Goal: Information Seeking & Learning: Learn about a topic

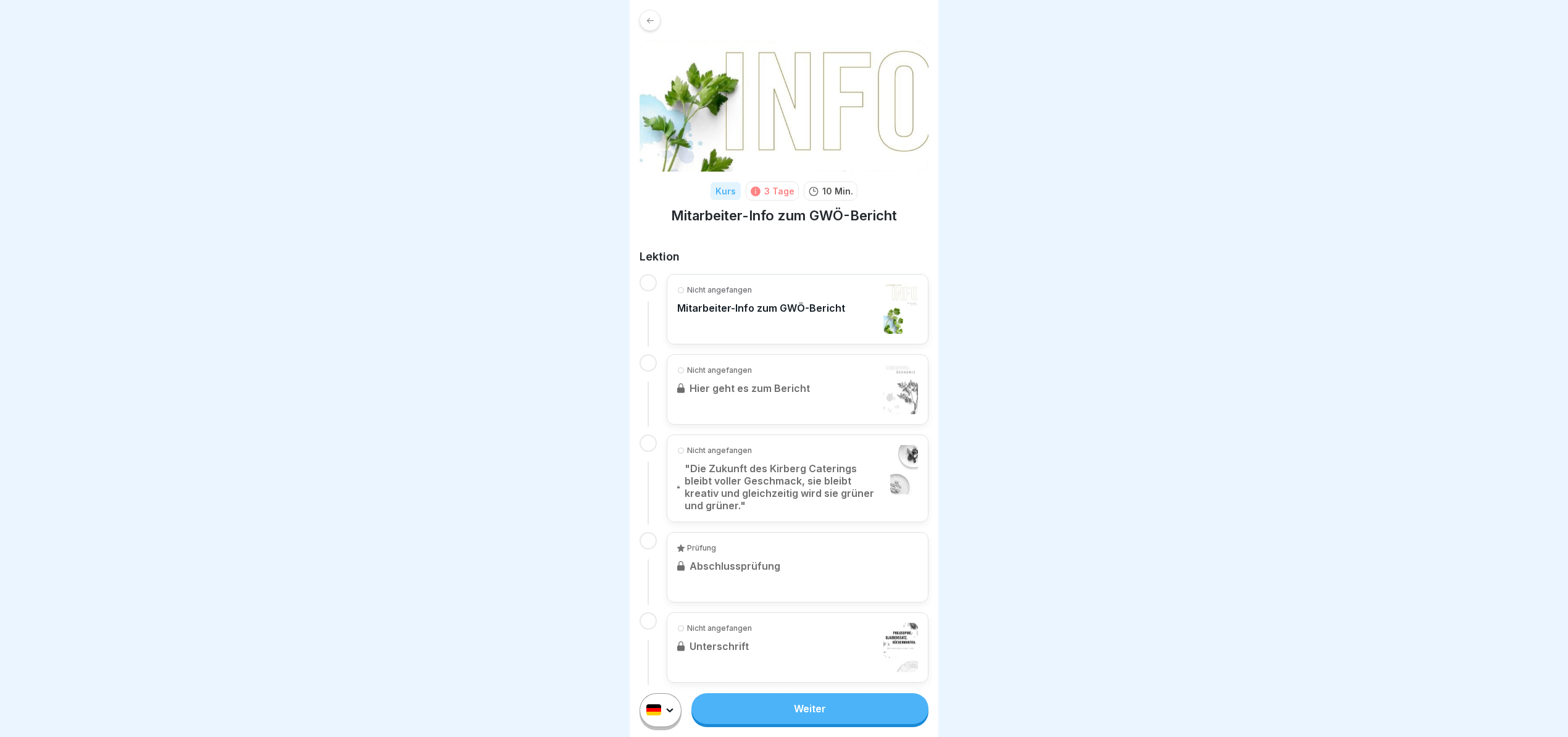
scroll to position [12, 0]
click at [776, 284] on div "Nicht angefangen Mitarbeiter-Info zum GWÖ-Bericht" at bounding box center [761, 309] width 168 height 49
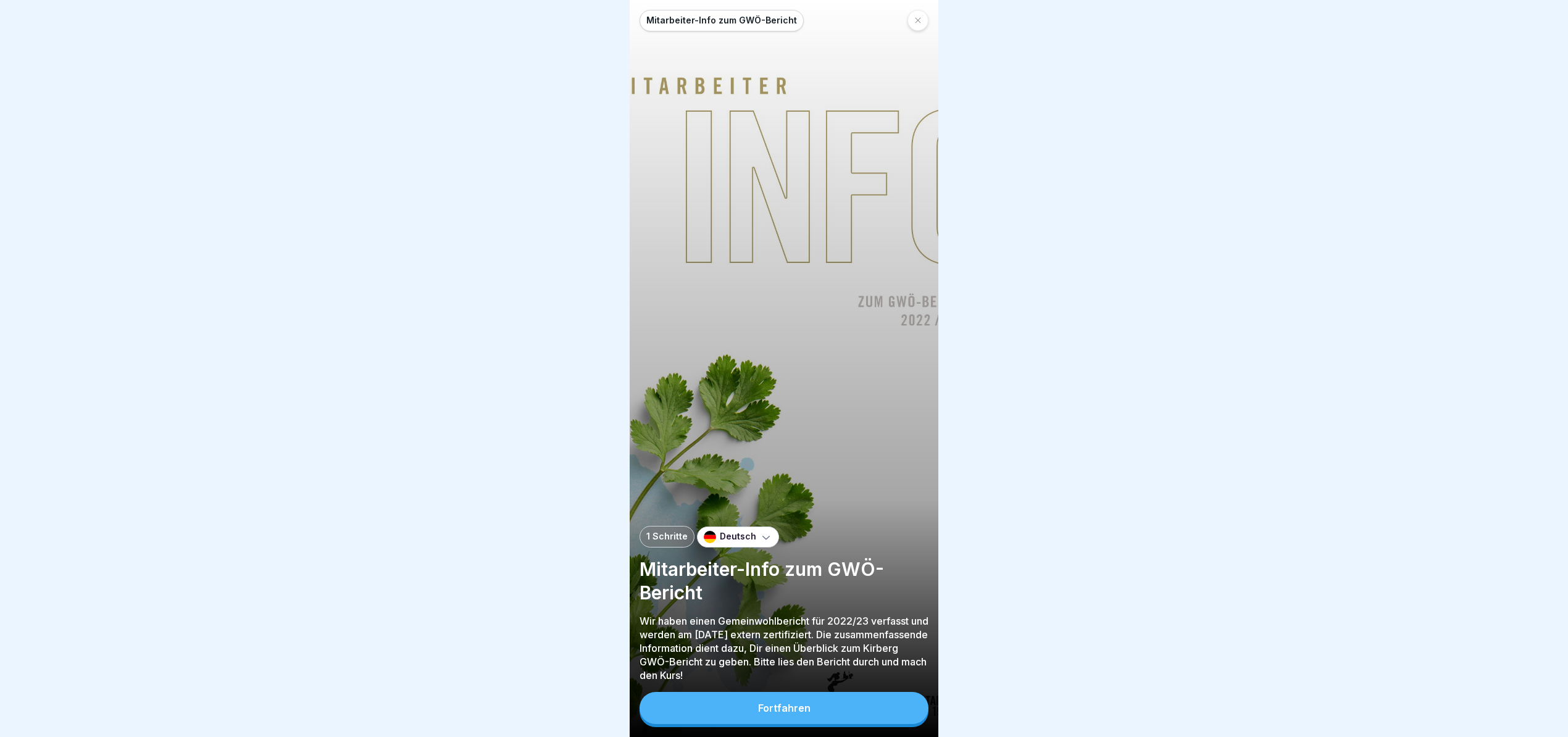
scroll to position [12, 0]
click at [822, 705] on button "Fortfahren" at bounding box center [784, 708] width 289 height 32
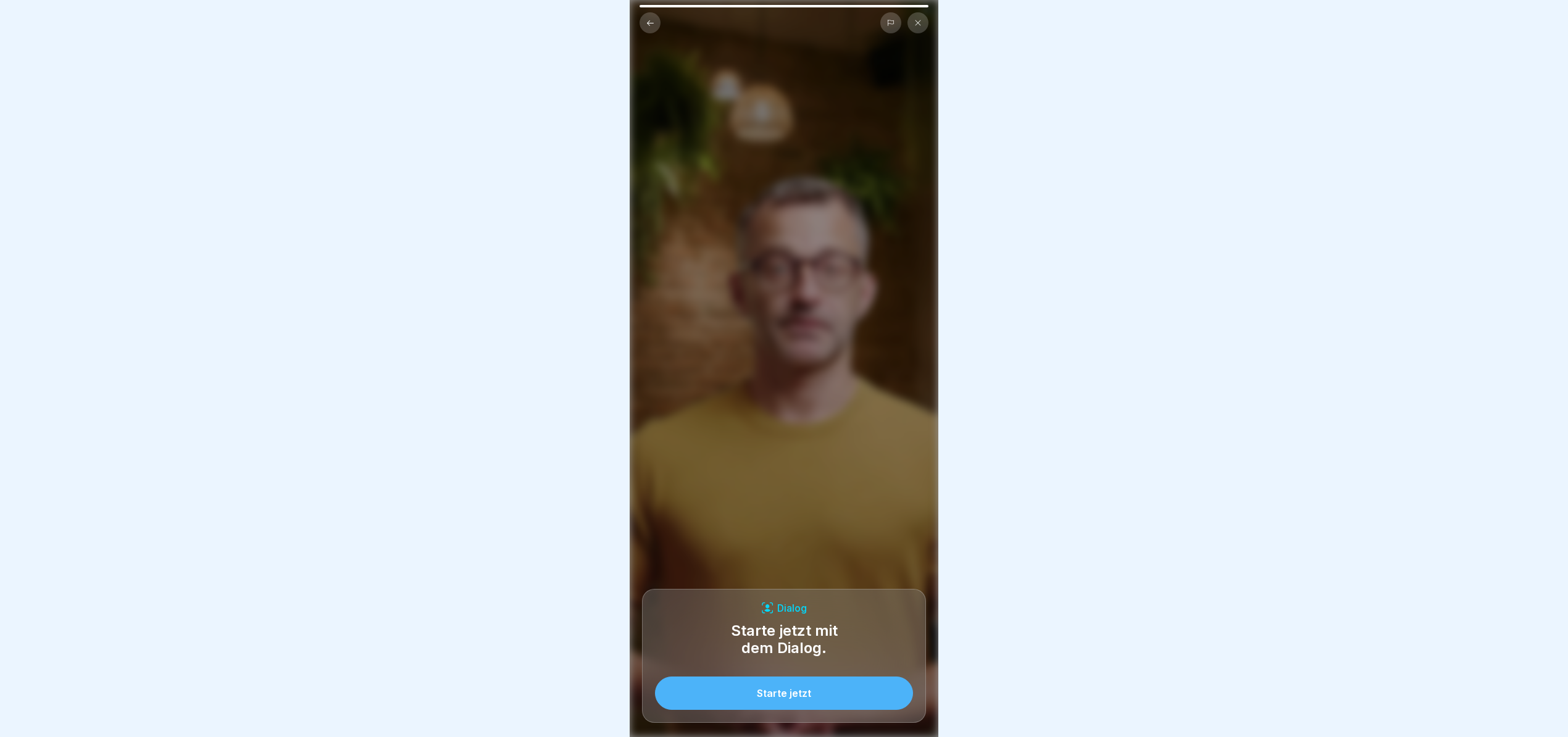
click at [828, 694] on button "Starte jetzt" at bounding box center [784, 693] width 258 height 33
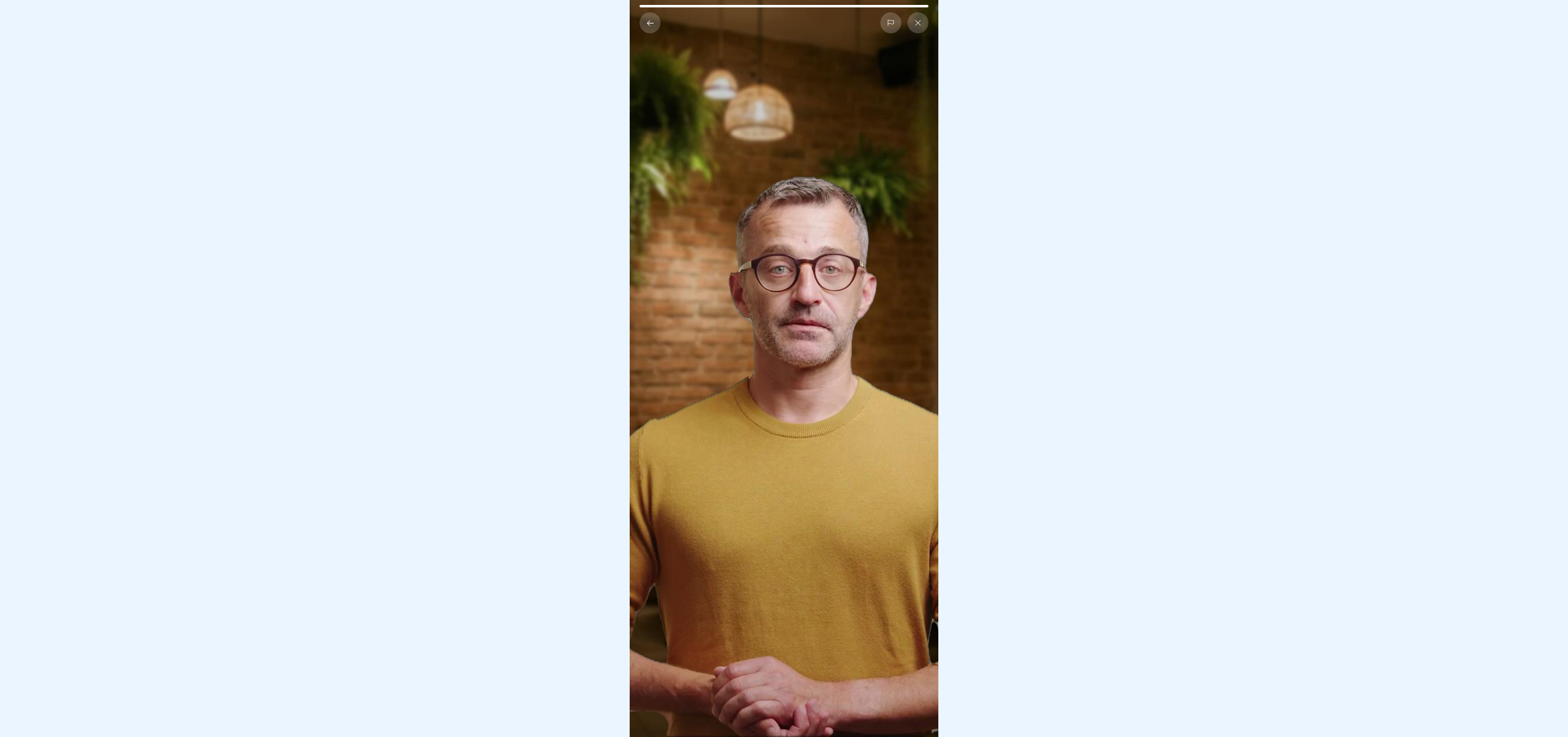
click at [758, 569] on video at bounding box center [784, 368] width 309 height 737
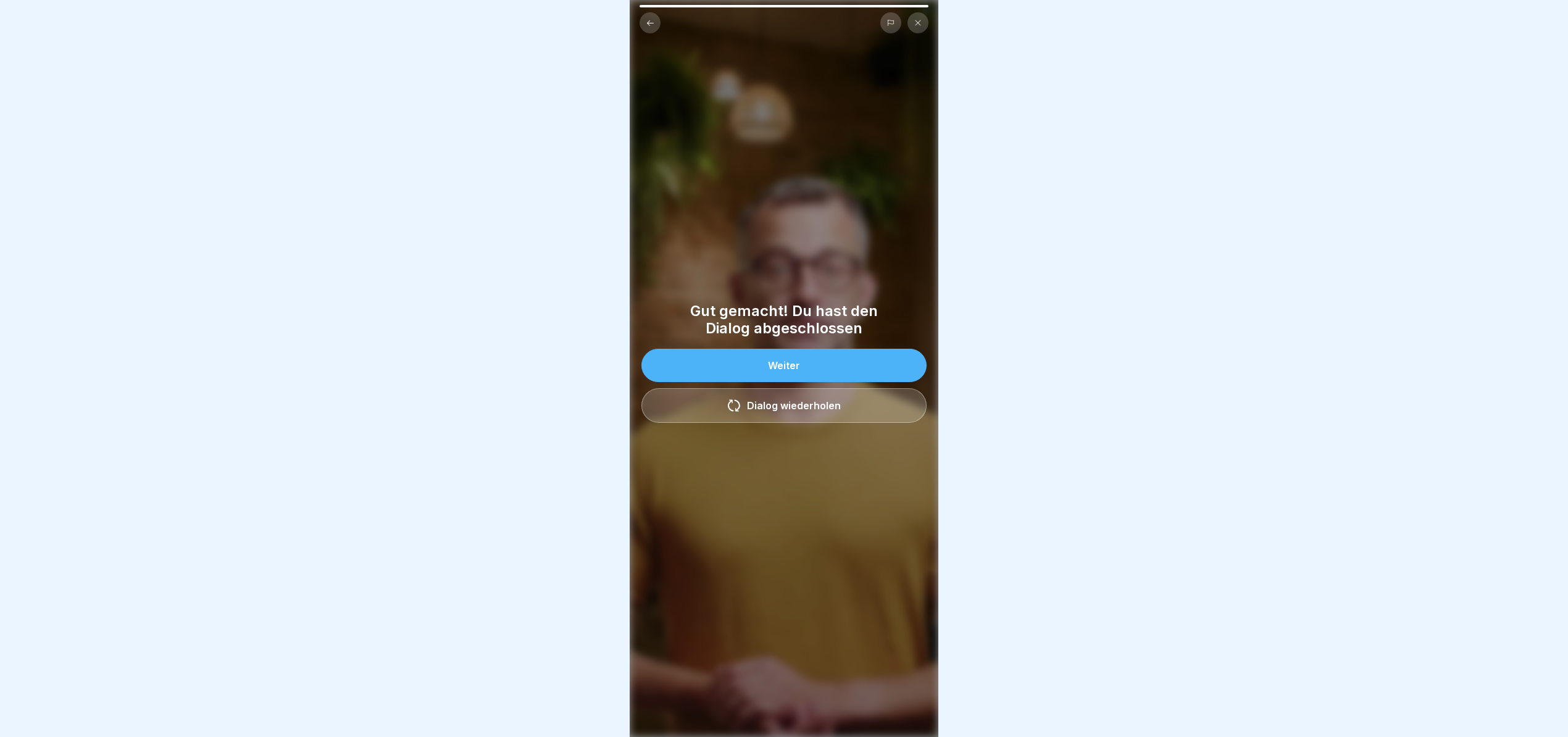
click at [746, 358] on button "Weiter" at bounding box center [784, 365] width 285 height 33
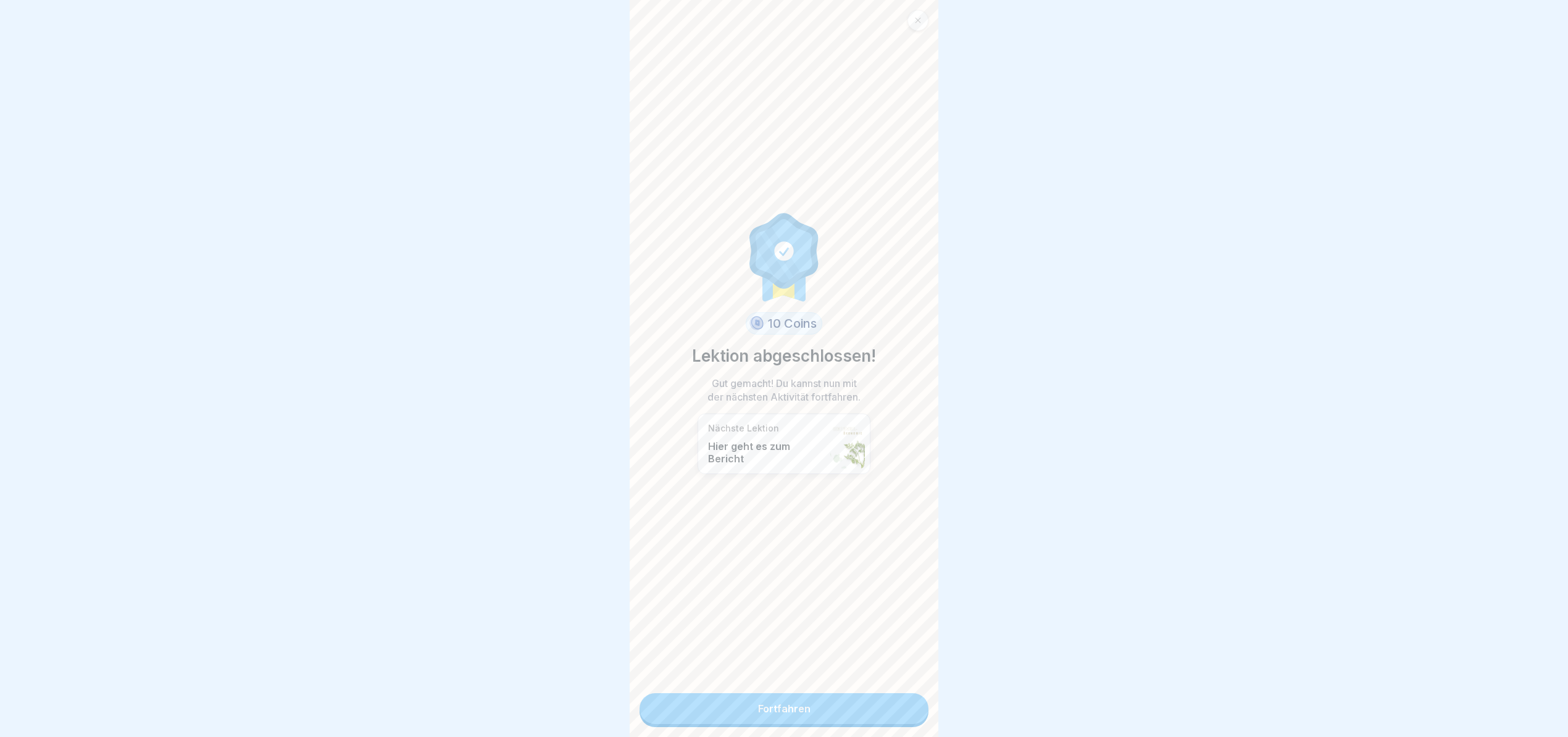
click at [827, 693] on link "Fortfahren" at bounding box center [784, 709] width 289 height 31
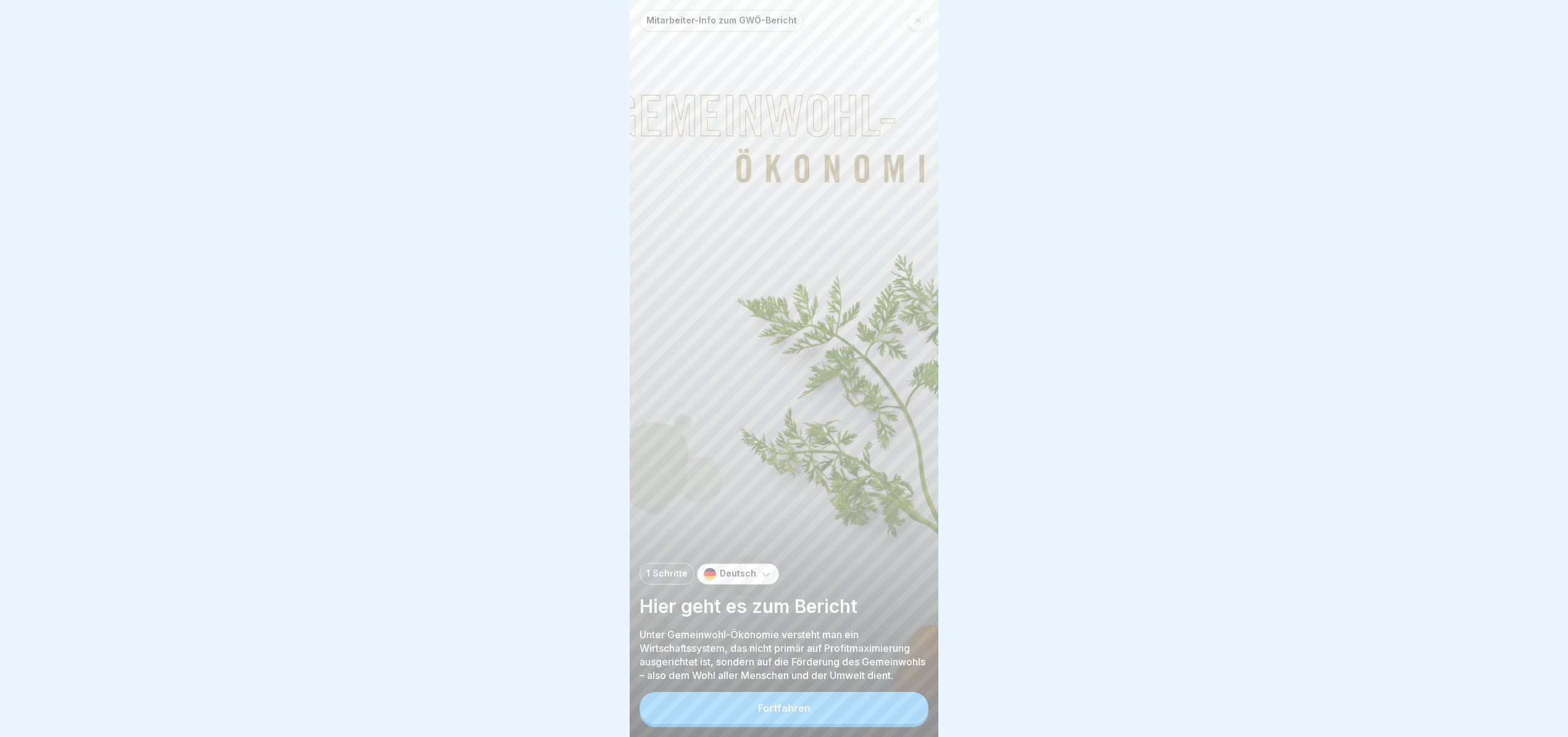
scroll to position [12, 0]
click at [851, 712] on button "Fortfahren" at bounding box center [784, 708] width 289 height 32
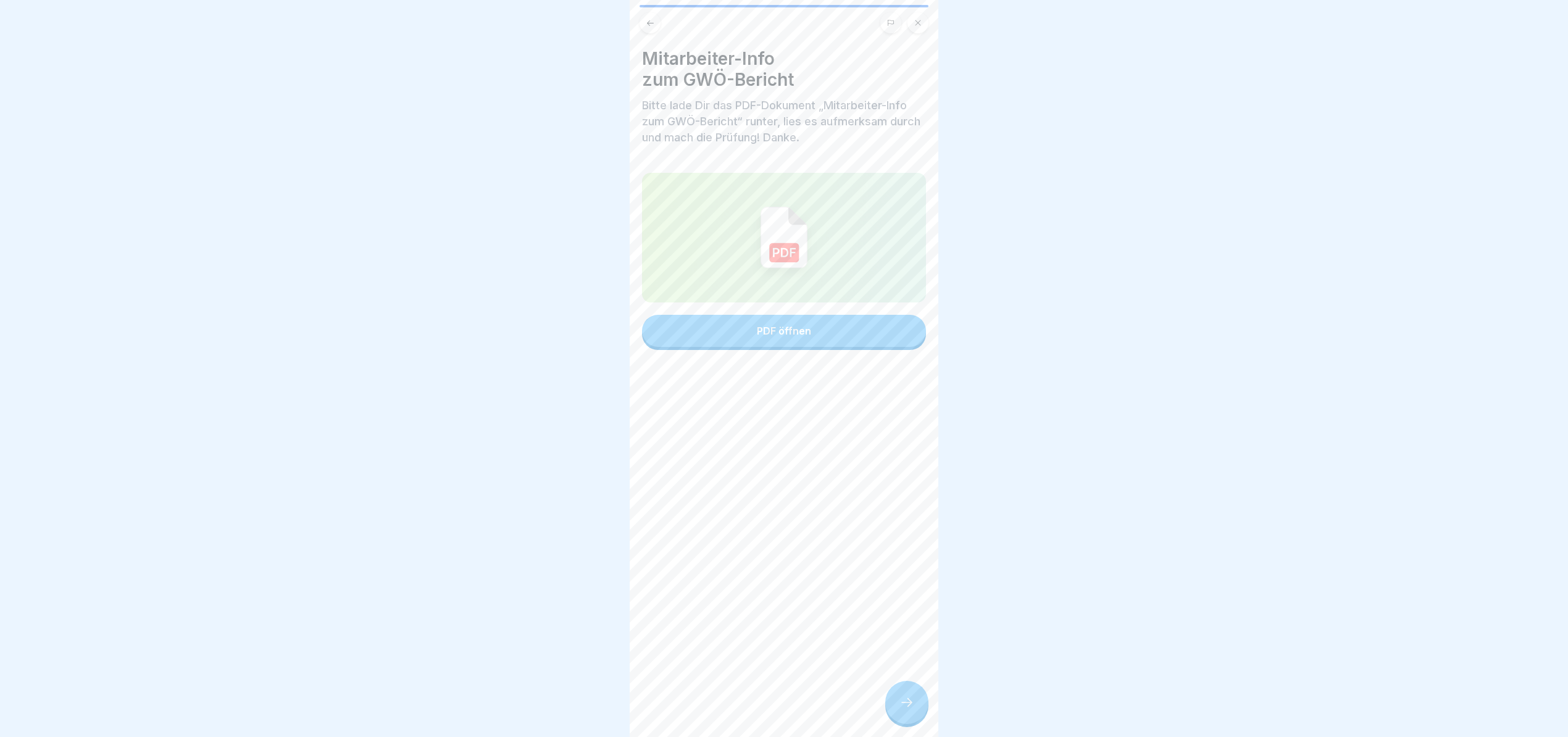
click at [912, 695] on div at bounding box center [906, 702] width 43 height 43
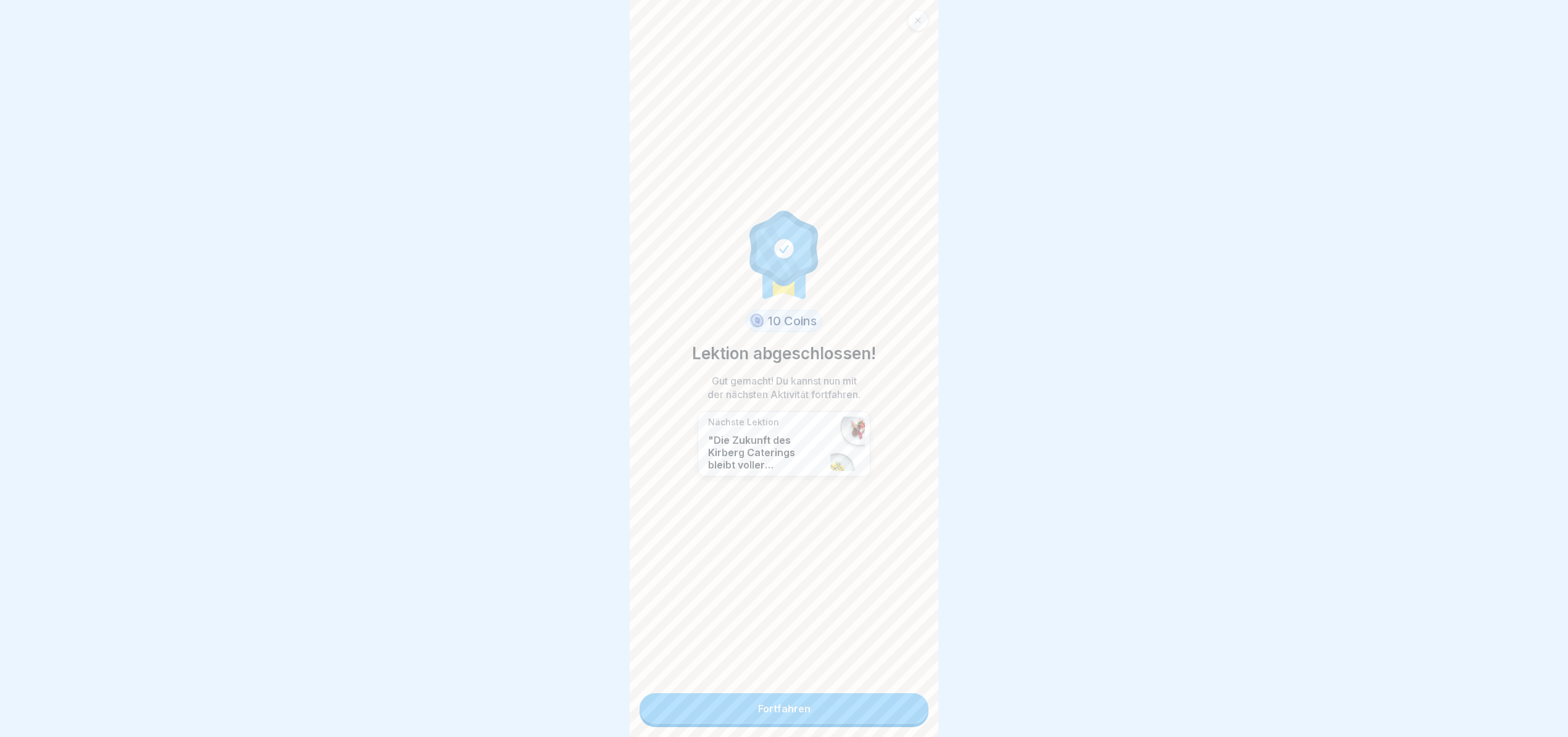
click at [786, 708] on link "Fortfahren" at bounding box center [784, 709] width 289 height 31
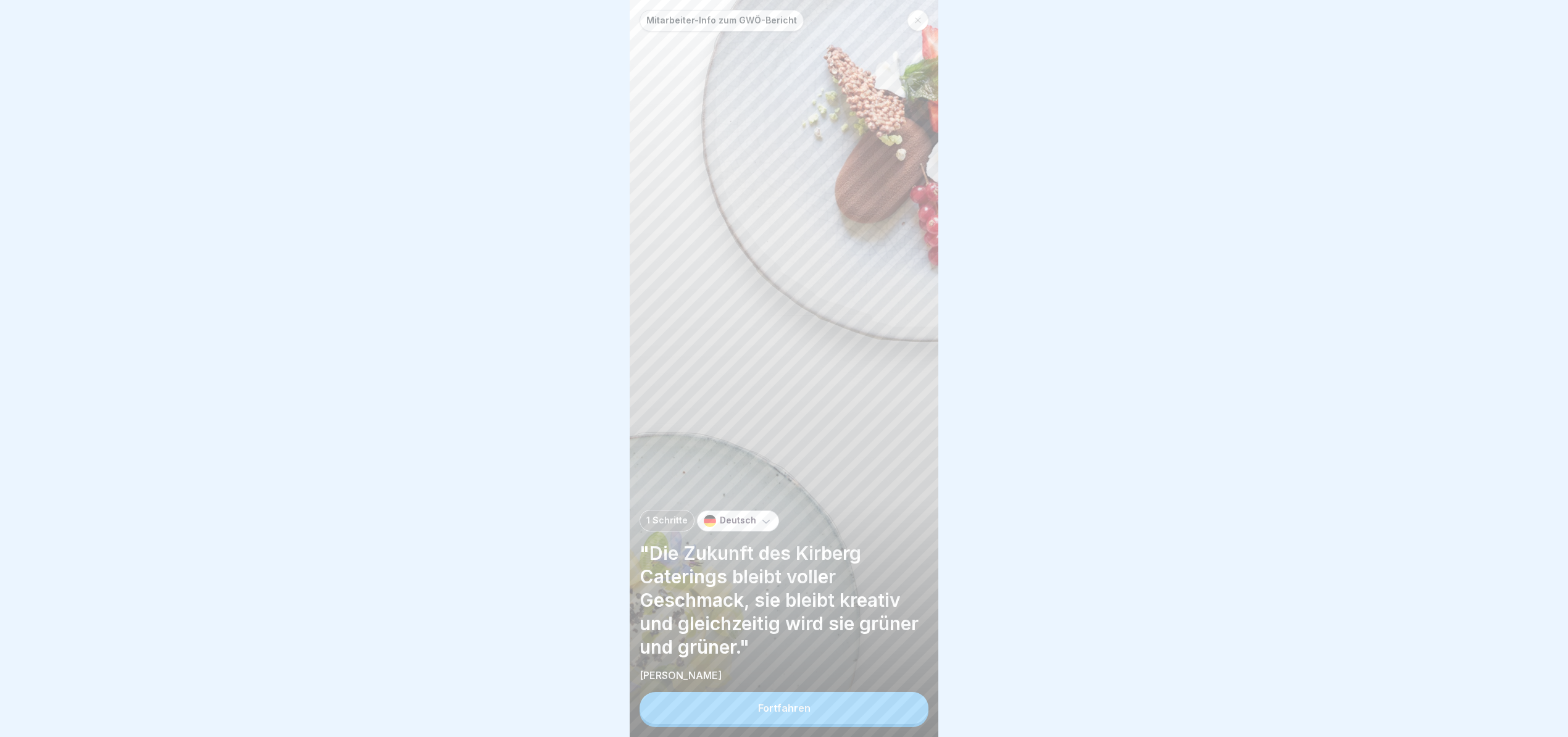
scroll to position [12, 0]
click at [781, 707] on div "Fortfahren" at bounding box center [784, 708] width 53 height 11
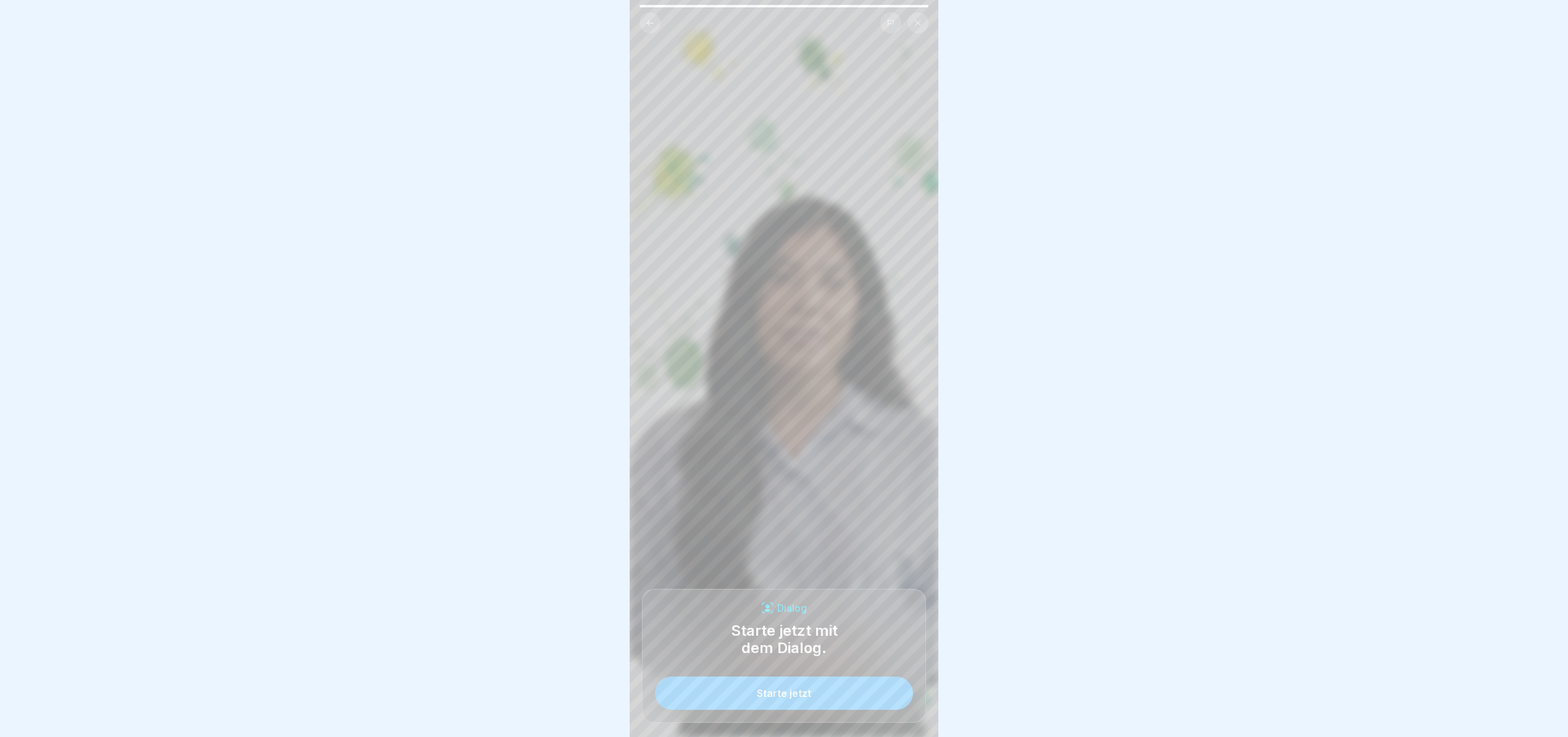
click at [799, 689] on div "Starte jetzt" at bounding box center [784, 693] width 54 height 11
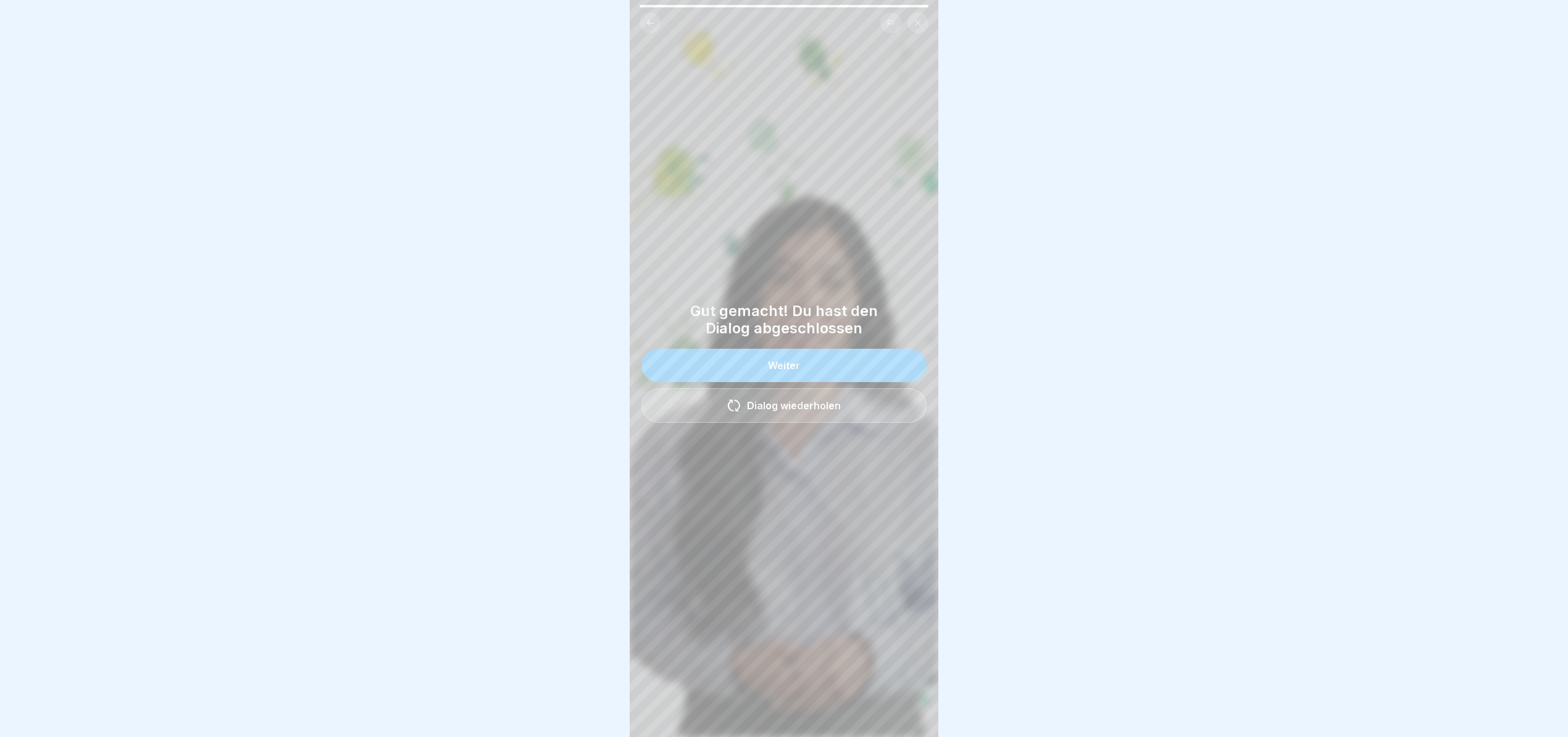
click at [734, 349] on button "Weiter" at bounding box center [784, 365] width 285 height 33
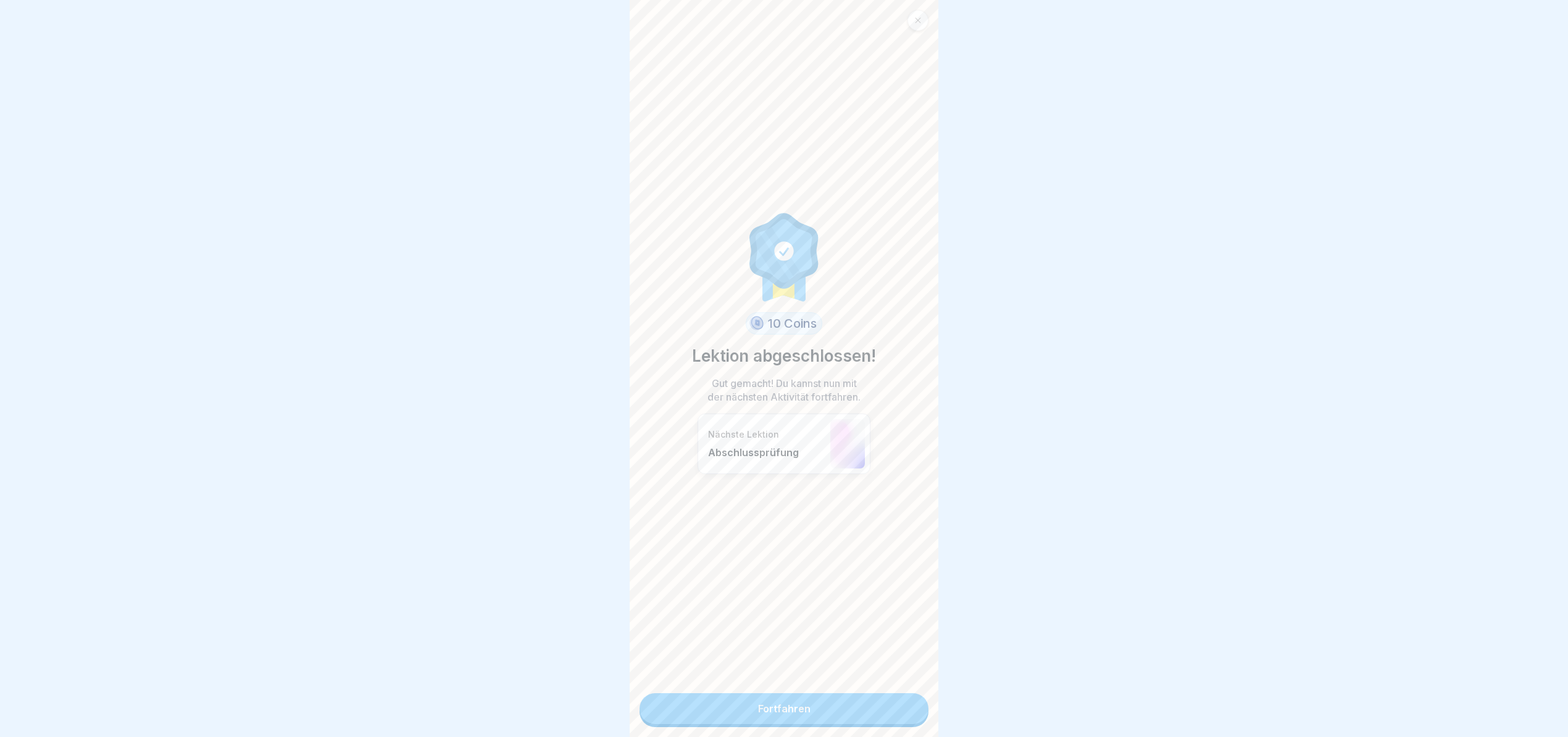
click at [825, 693] on link "Fortfahren" at bounding box center [784, 709] width 289 height 31
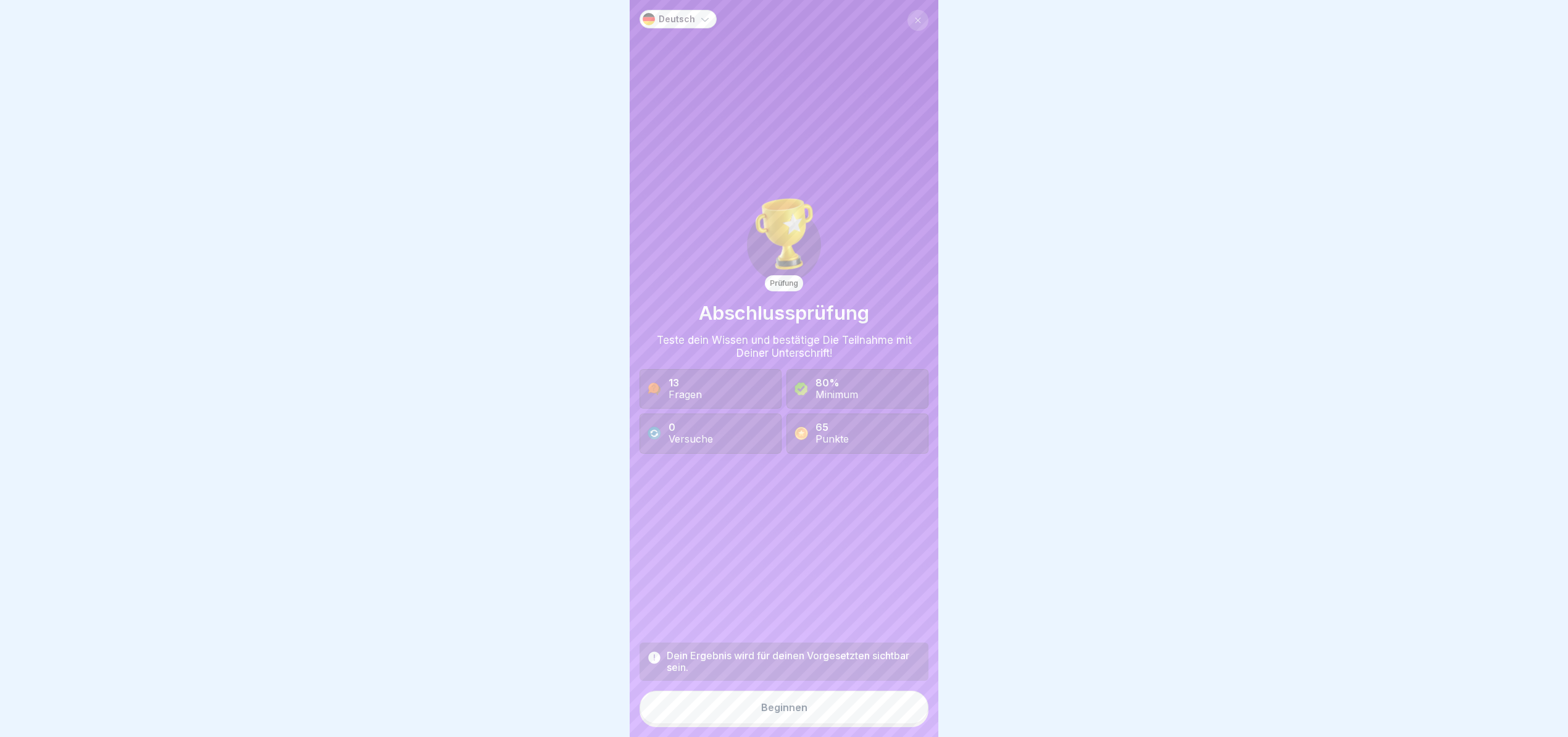
scroll to position [12, 0]
click at [776, 702] on div "Beginnen" at bounding box center [784, 708] width 46 height 11
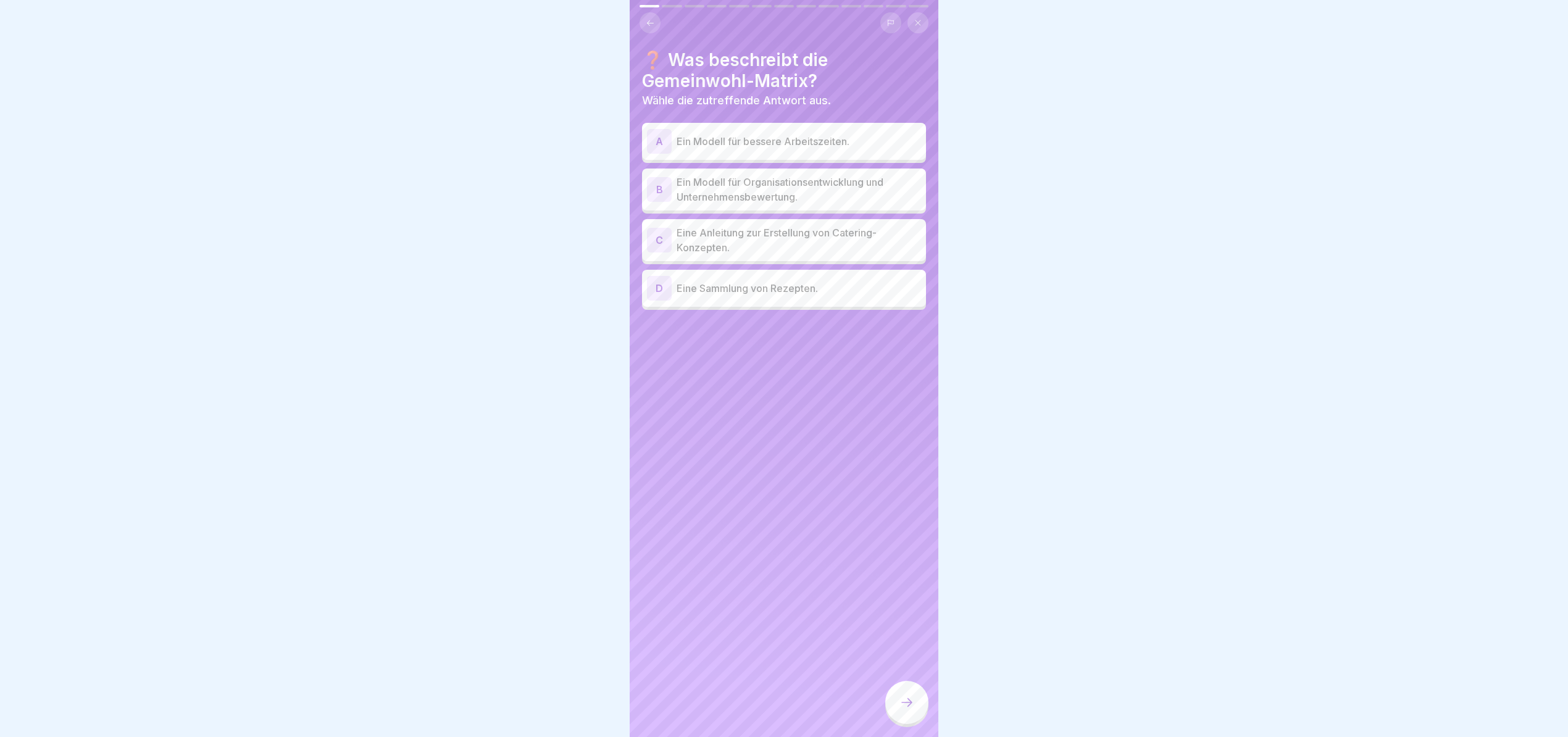
click at [830, 175] on p "Ein Modell für Organisationsentwicklung und Unternehmensbewertung." at bounding box center [798, 189] width 245 height 30
click at [906, 692] on div at bounding box center [906, 702] width 43 height 43
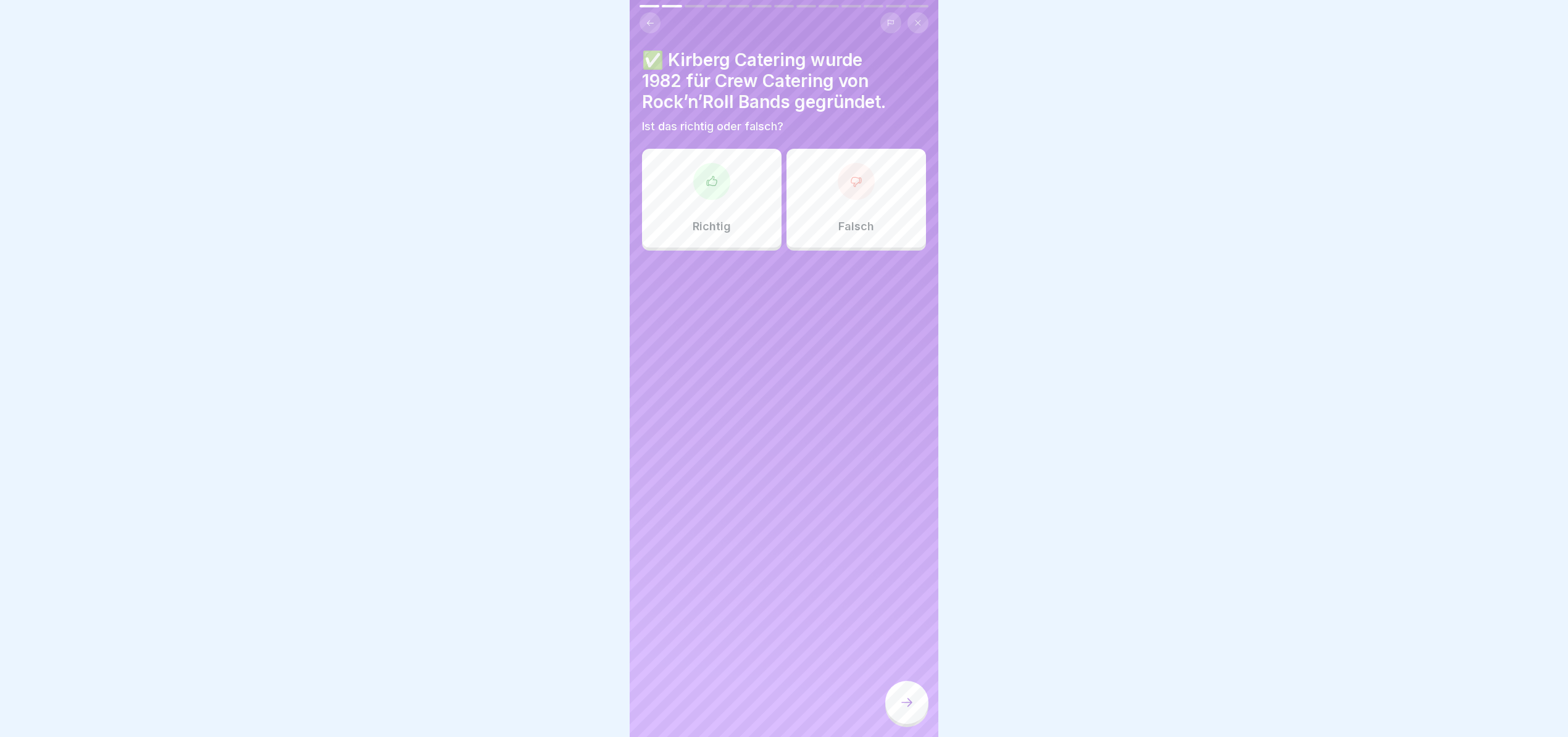
click at [734, 183] on div "Richtig" at bounding box center [712, 198] width 140 height 99
click at [897, 705] on div at bounding box center [906, 702] width 43 height 43
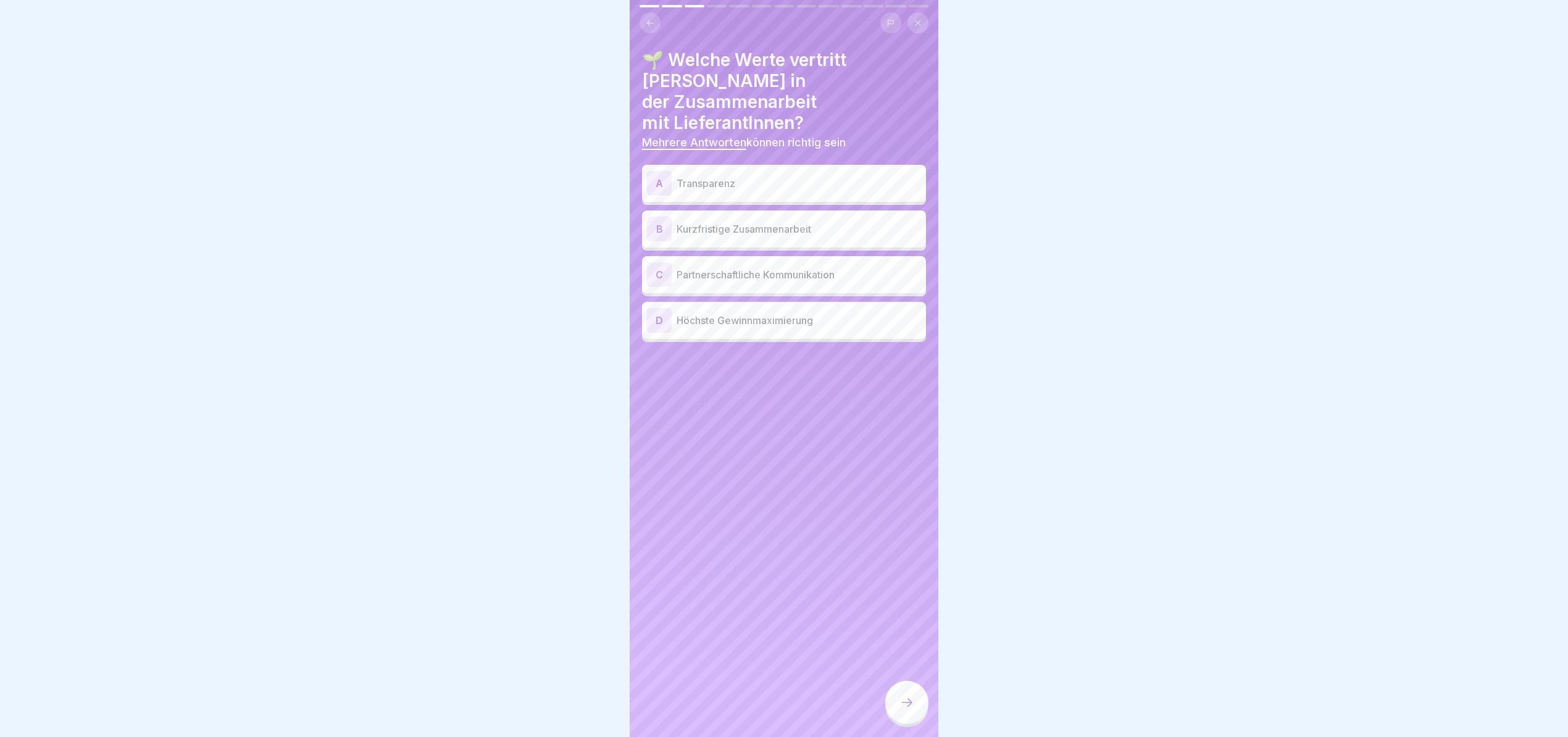
click at [788, 267] on p "Partnerschaftliche Kommunikation" at bounding box center [798, 275] width 245 height 15
click at [771, 171] on div "A Transparenz" at bounding box center [784, 183] width 274 height 25
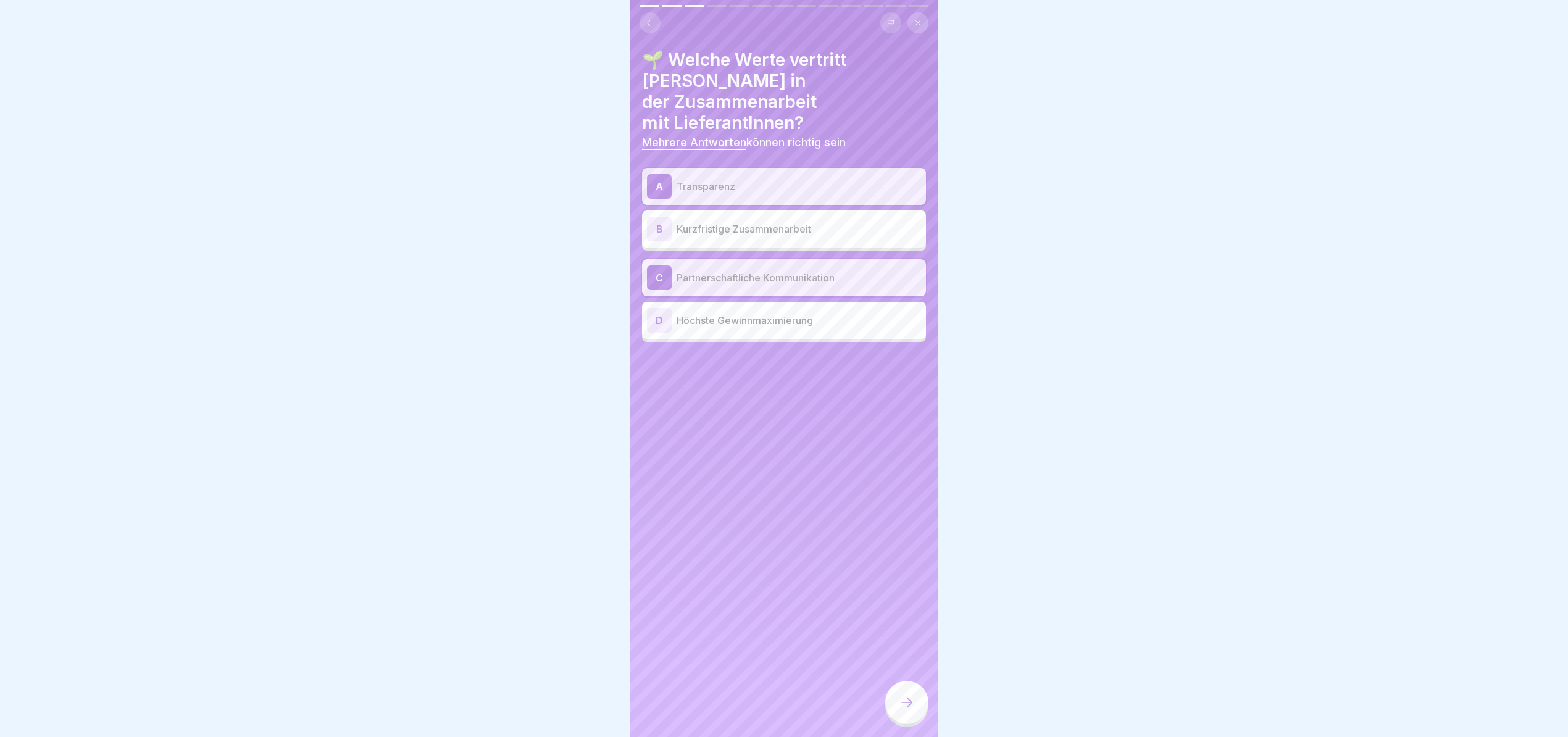
click at [714, 168] on div "A Transparenz" at bounding box center [784, 187] width 284 height 37
click at [919, 692] on div at bounding box center [906, 702] width 43 height 43
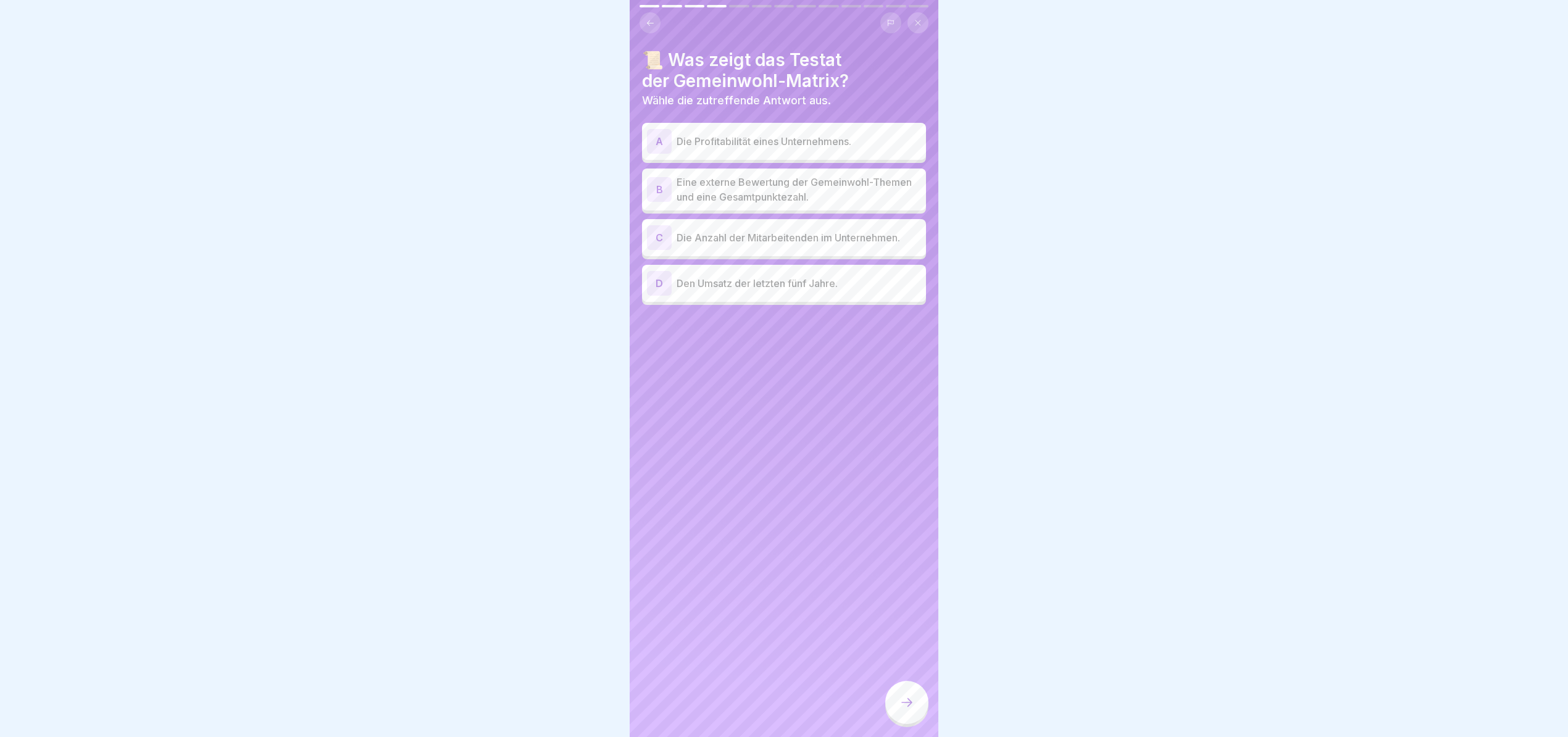
click at [823, 186] on p "Eine externe Bewertung der Gemeinwohl-Themen und eine Gesamtpunktezahl." at bounding box center [798, 189] width 245 height 30
click at [900, 705] on icon at bounding box center [906, 702] width 15 height 15
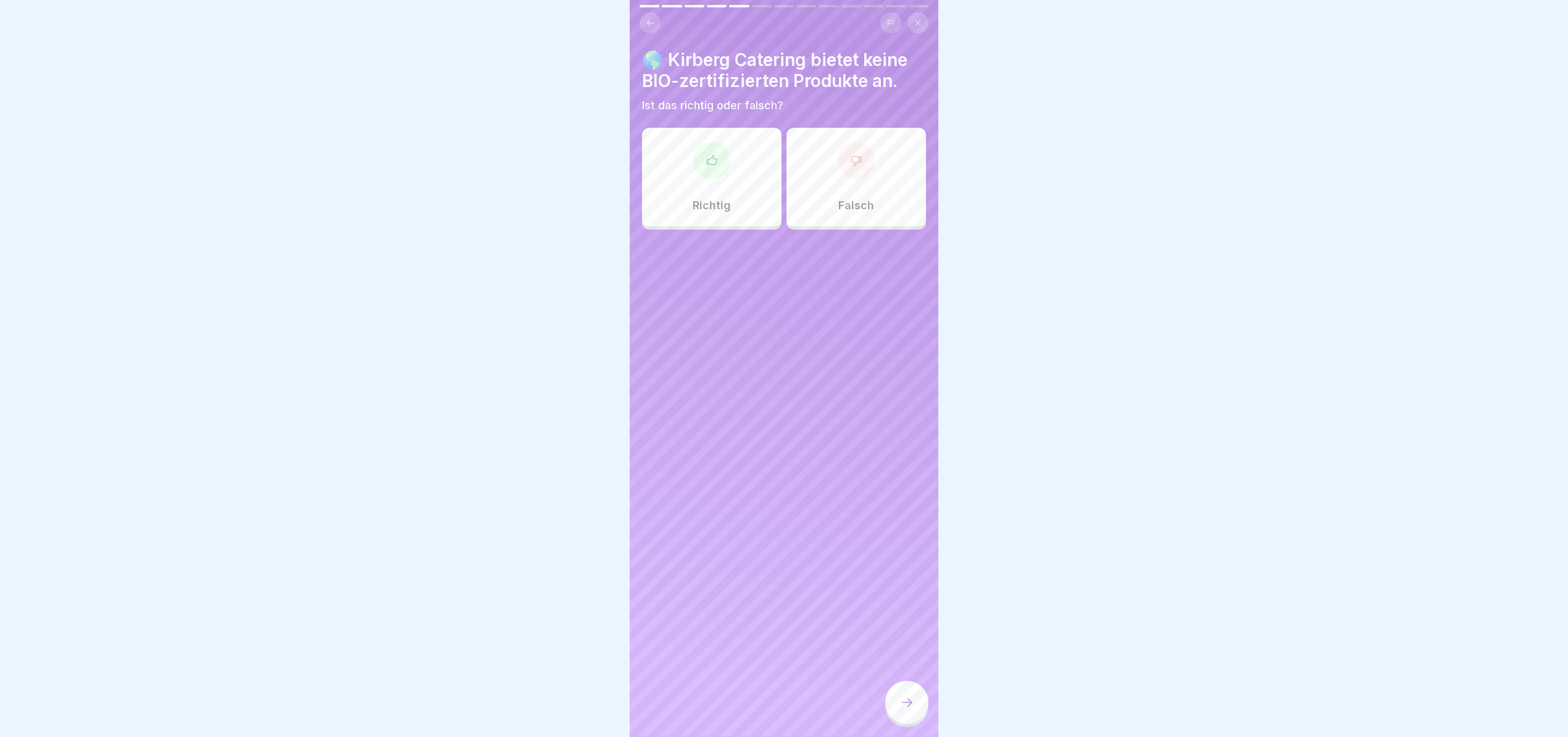
click at [862, 182] on div "Falsch" at bounding box center [855, 177] width 140 height 99
click at [914, 695] on div at bounding box center [906, 702] width 43 height 43
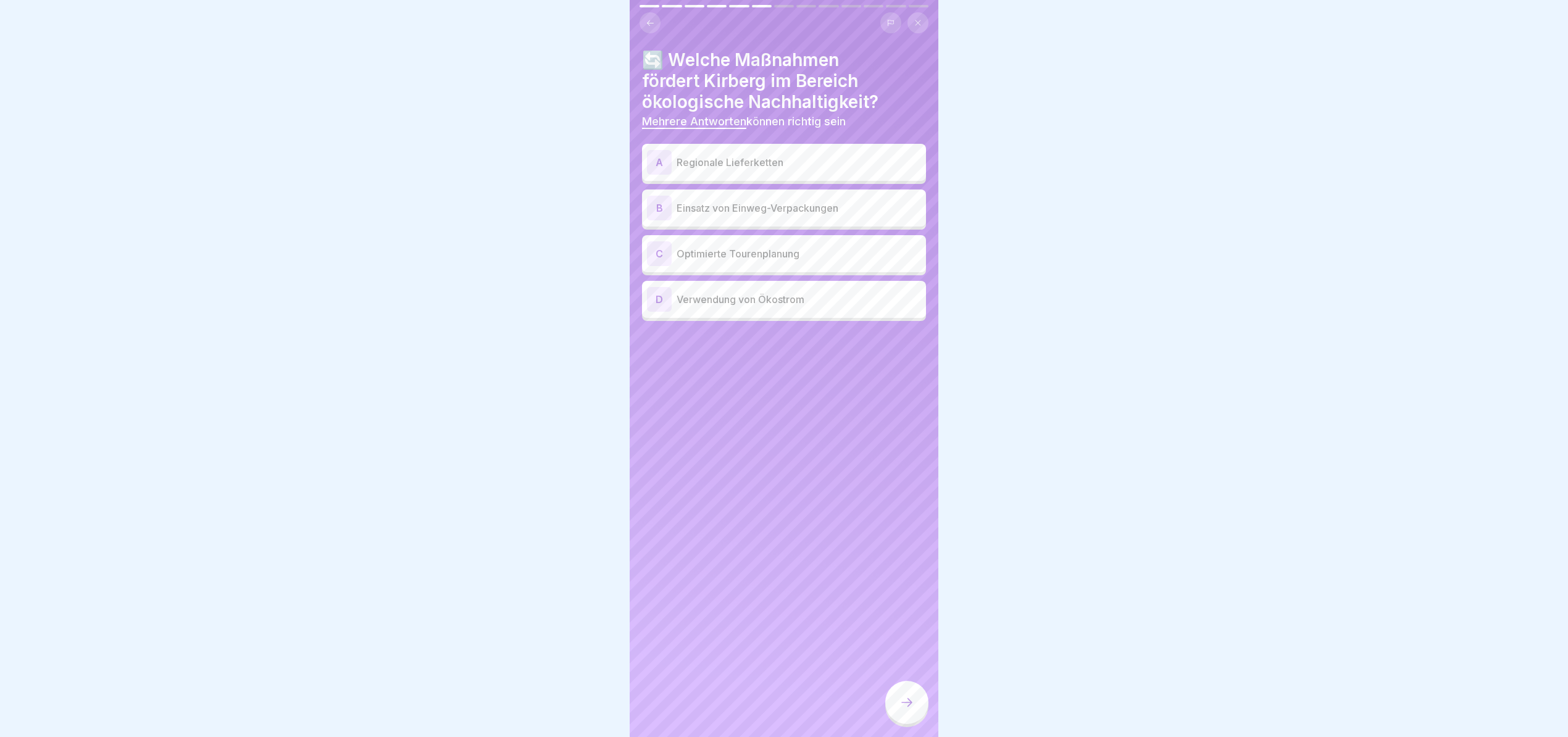
click at [763, 155] on p "Regionale Lieferketten" at bounding box center [798, 162] width 245 height 15
click at [736, 255] on div "C Optimierte Tourenplanung" at bounding box center [784, 254] width 284 height 37
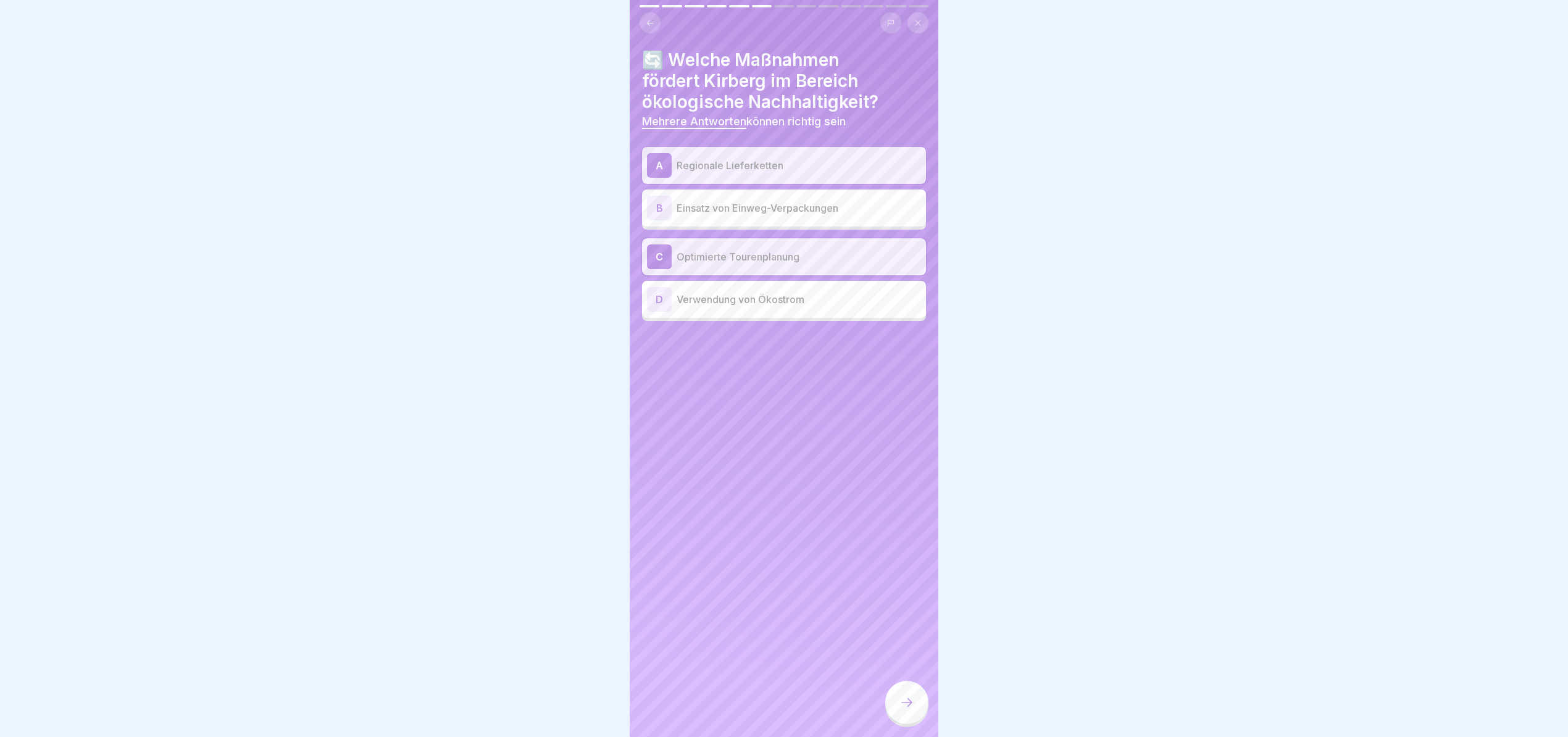
click at [907, 695] on div at bounding box center [906, 702] width 43 height 43
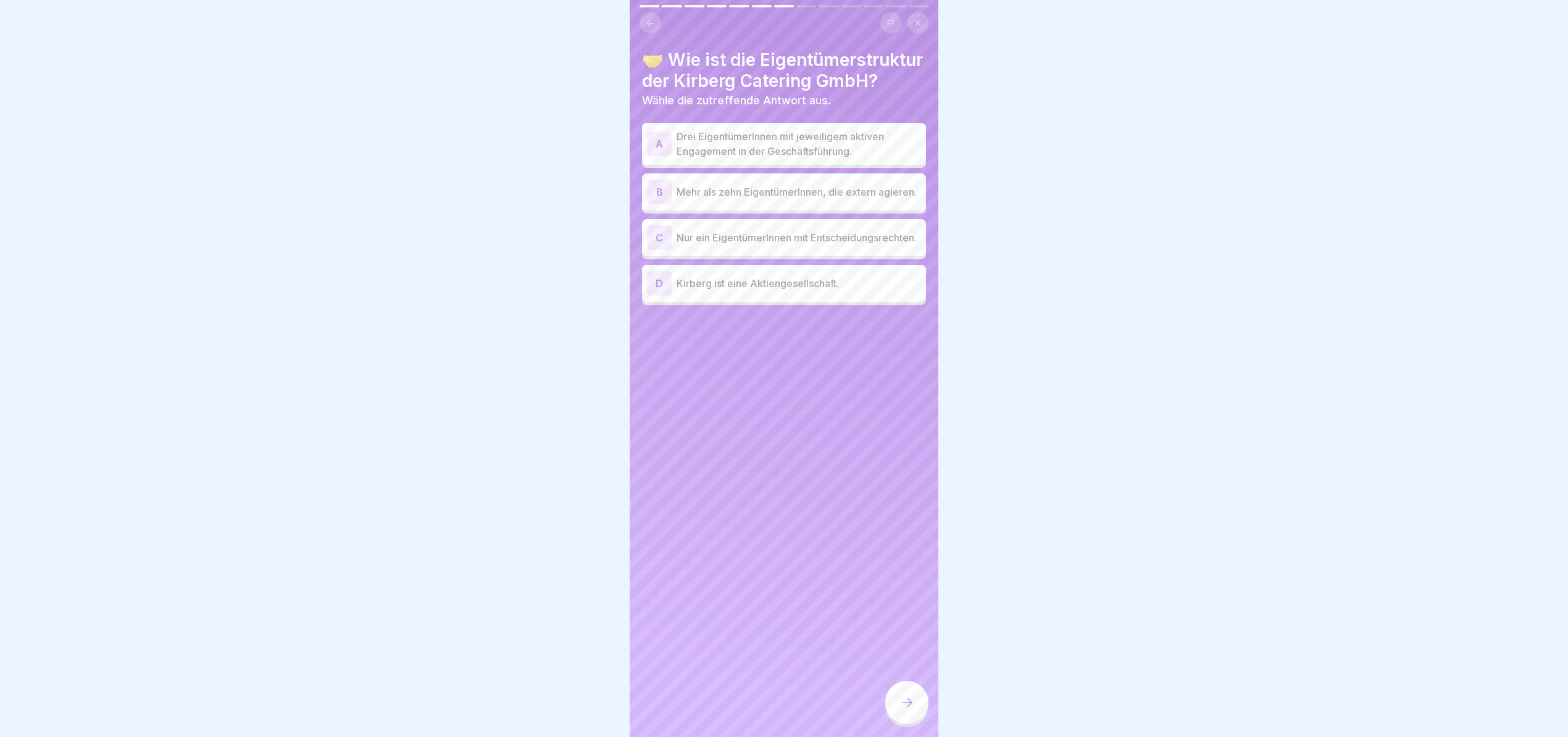
click at [771, 152] on p "Drei EigentümerInnen mit jeweiligem aktiven Engagement in der Geschäftsführung." at bounding box center [798, 144] width 245 height 30
click at [907, 692] on div at bounding box center [906, 702] width 43 height 43
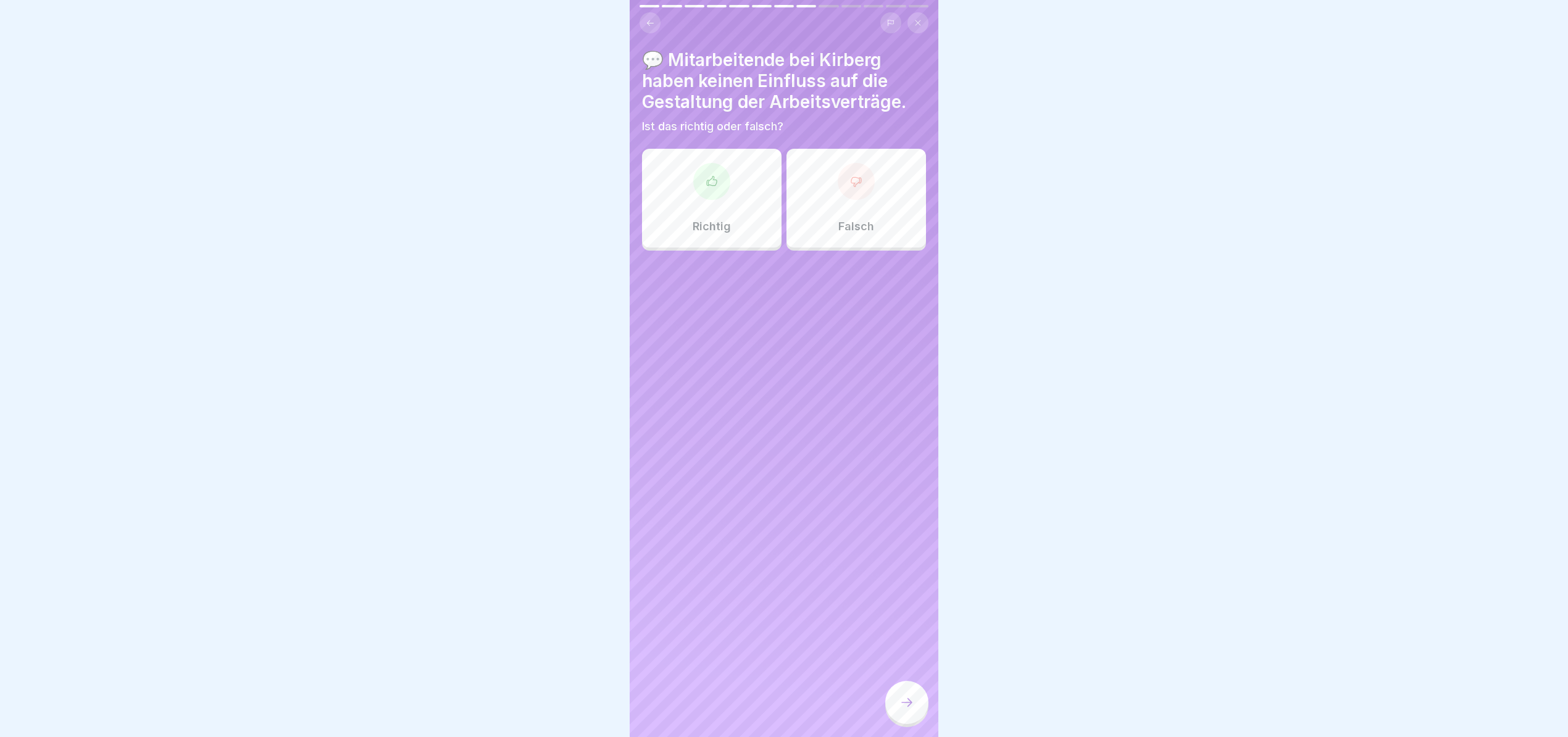
click at [899, 191] on div "Falsch" at bounding box center [855, 198] width 140 height 99
click at [922, 690] on div at bounding box center [906, 702] width 43 height 43
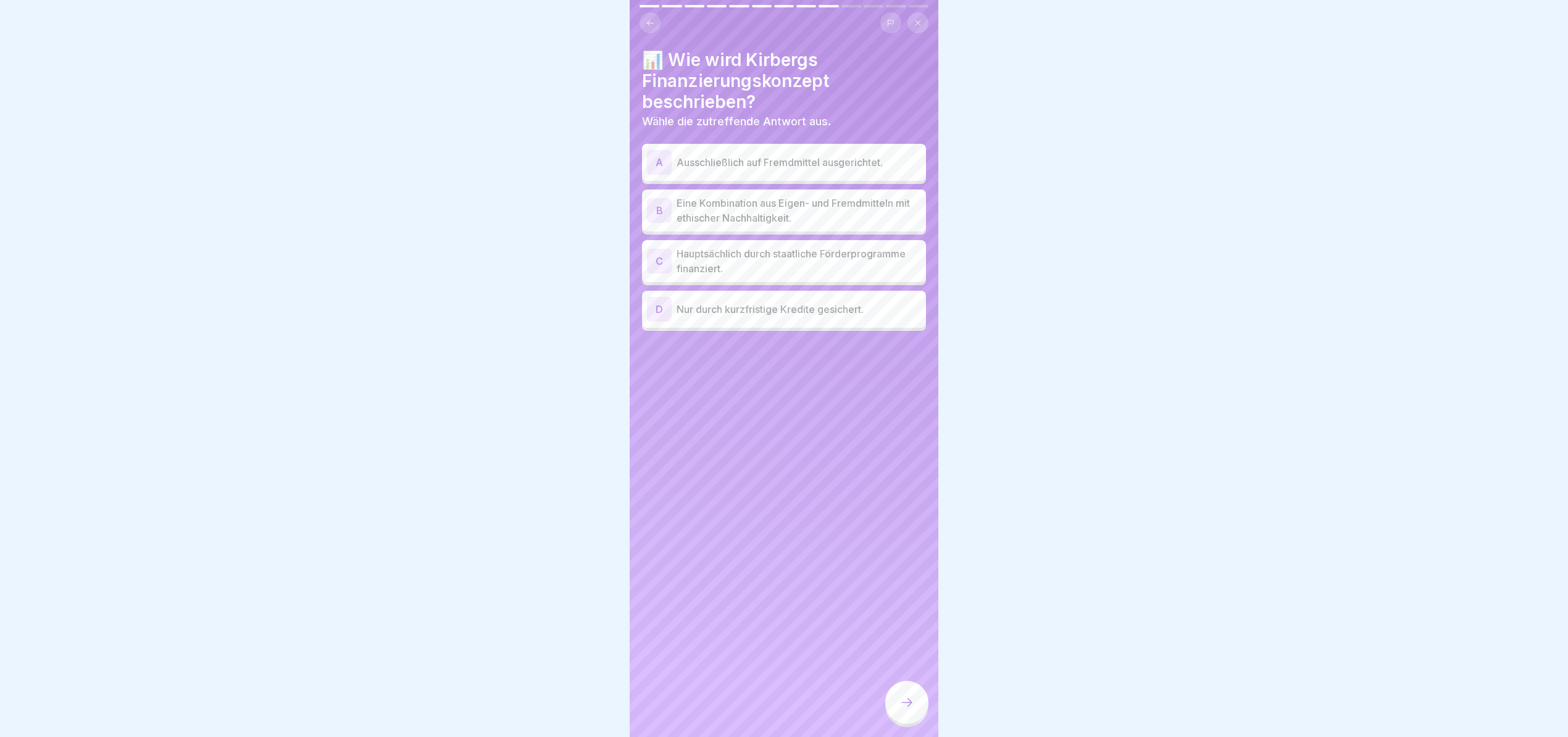
click at [806, 216] on div "B Eine Kombination aus Eigen- und Fremdmitteln mit ethischer Nachhaltigkeit." at bounding box center [784, 211] width 284 height 42
click at [914, 697] on icon at bounding box center [906, 702] width 15 height 15
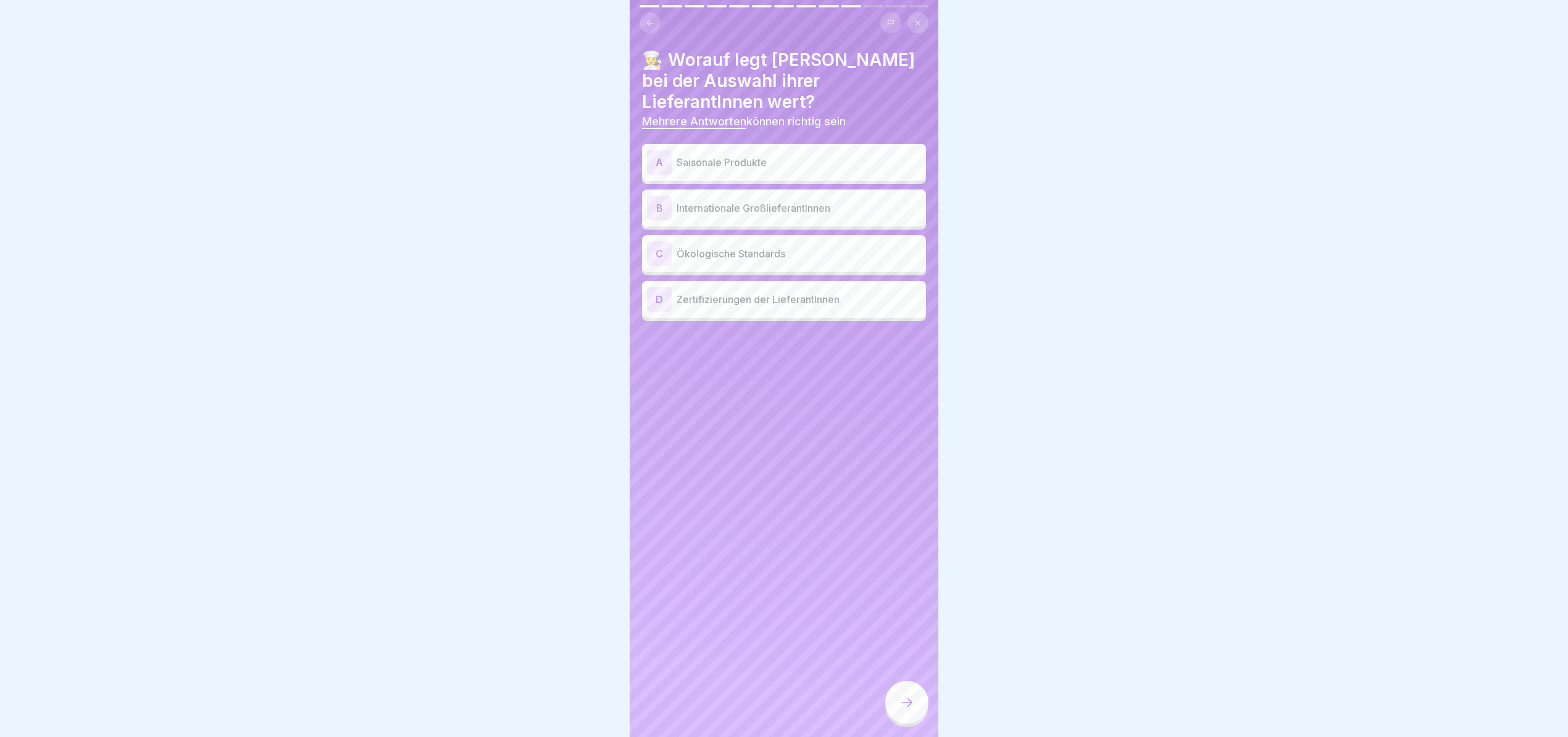
click at [821, 156] on p "Saisonale Produkte" at bounding box center [798, 162] width 245 height 15
click at [784, 306] on div "A Saisonale Produkte B Internationale GroßlieferantInnen C Ökologische Standard…" at bounding box center [784, 234] width 284 height 174
click at [788, 299] on div "D Zertifizierungen der LieferantInnen" at bounding box center [784, 299] width 274 height 25
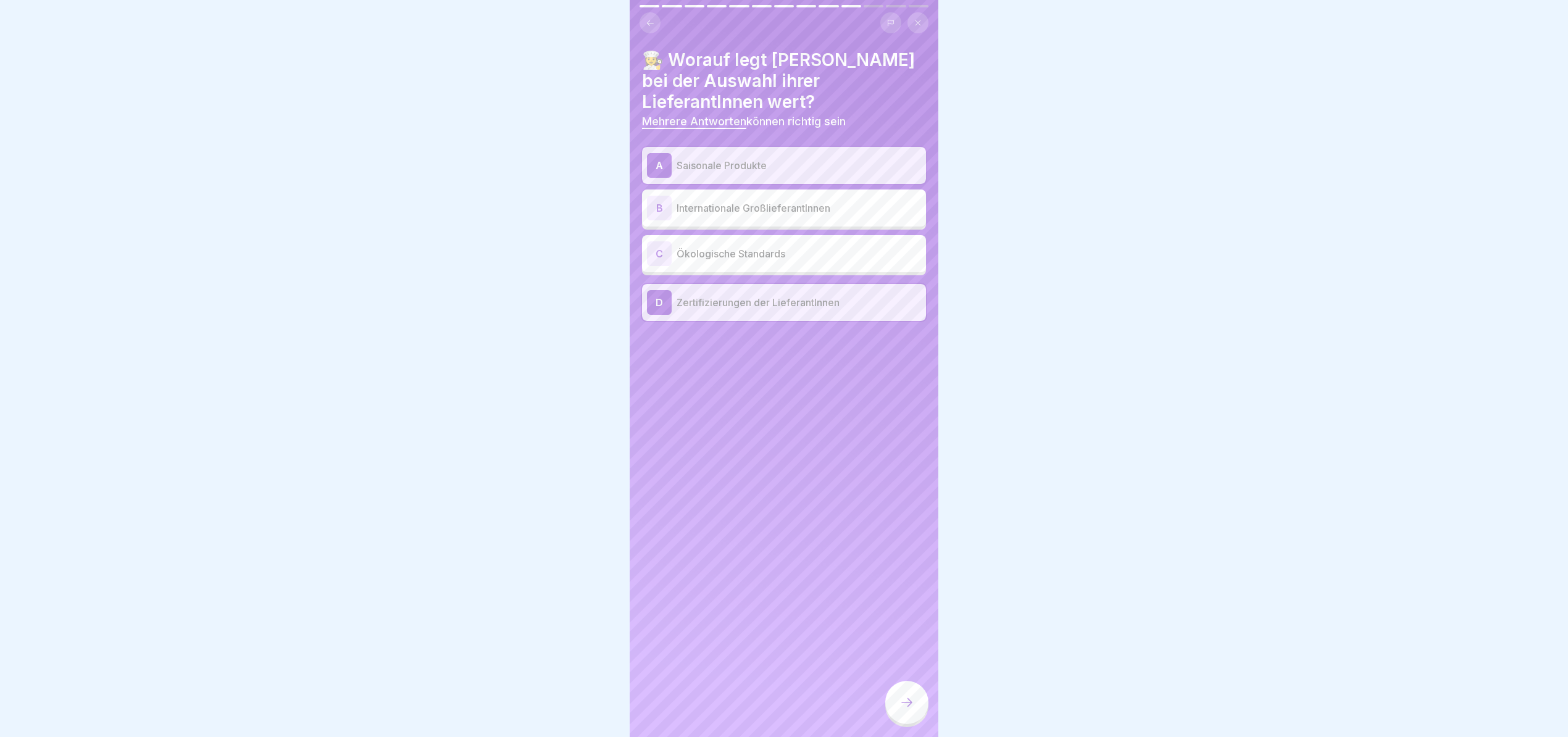
click at [902, 697] on div at bounding box center [906, 702] width 43 height 43
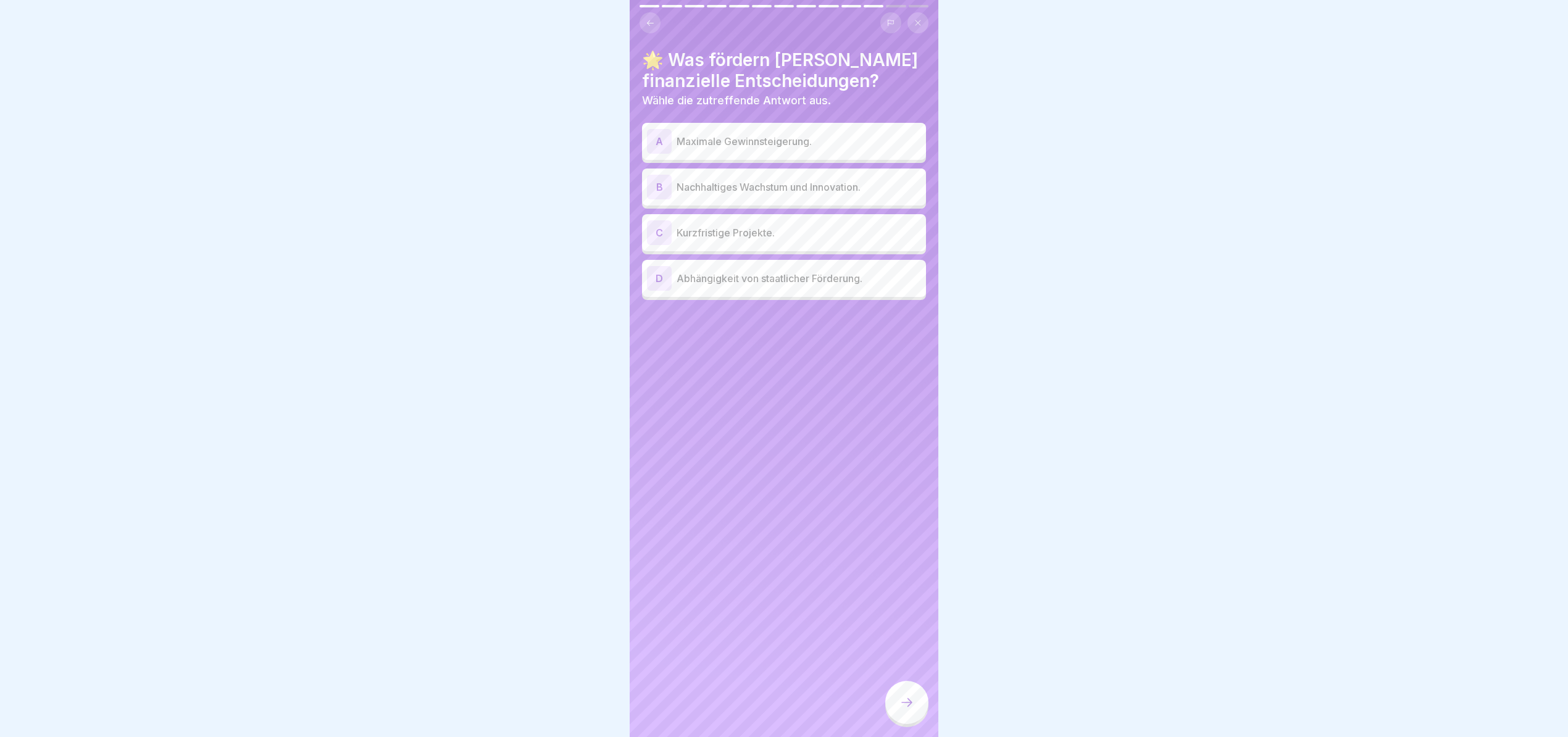
click at [865, 179] on p "Nachhaltiges Wachstum und Innovation." at bounding box center [798, 187] width 245 height 15
click at [906, 706] on icon at bounding box center [906, 702] width 15 height 15
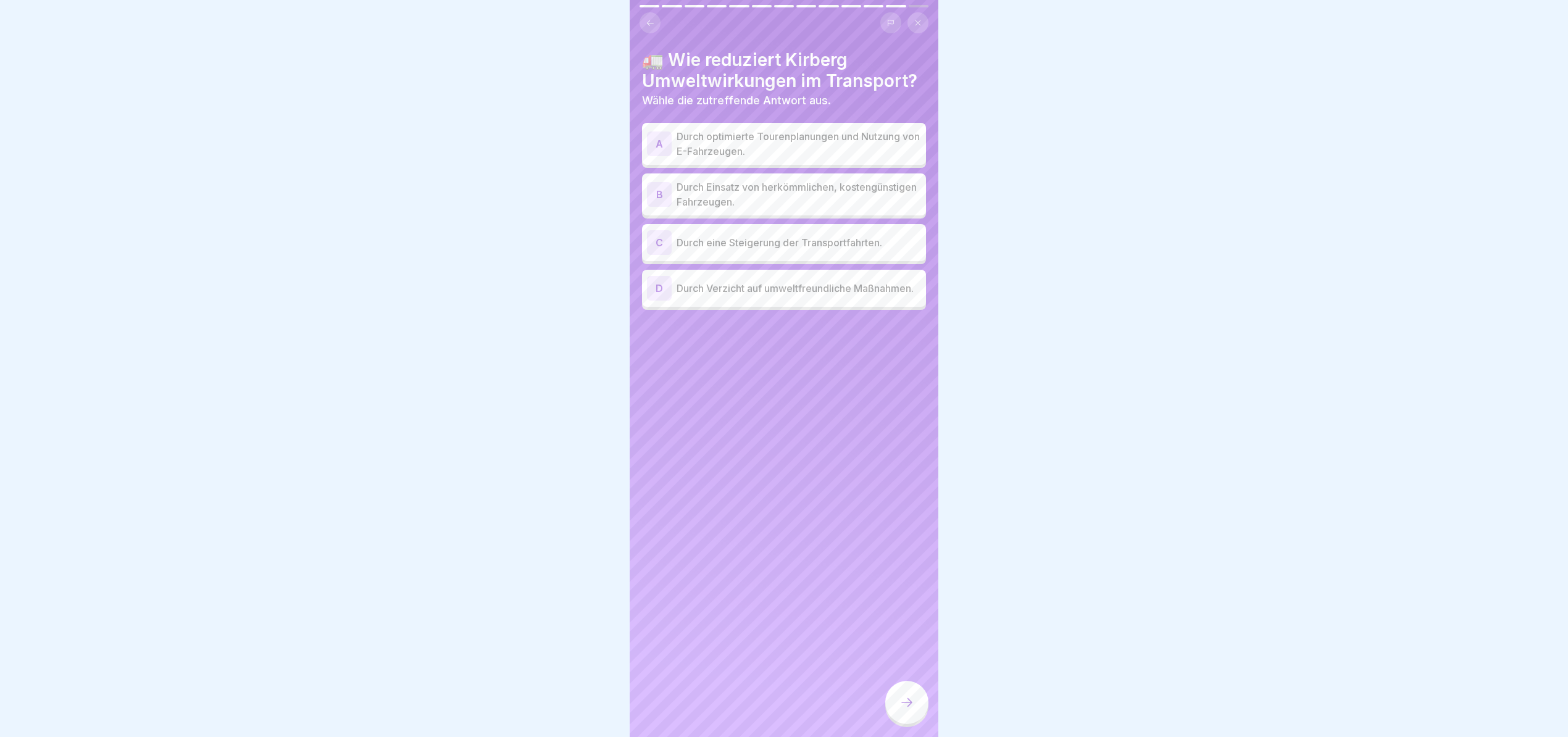
click at [815, 296] on p "Durch Verzicht auf umweltfreundliche Maßnahmen." at bounding box center [798, 288] width 245 height 15
click at [899, 706] on icon at bounding box center [906, 702] width 15 height 15
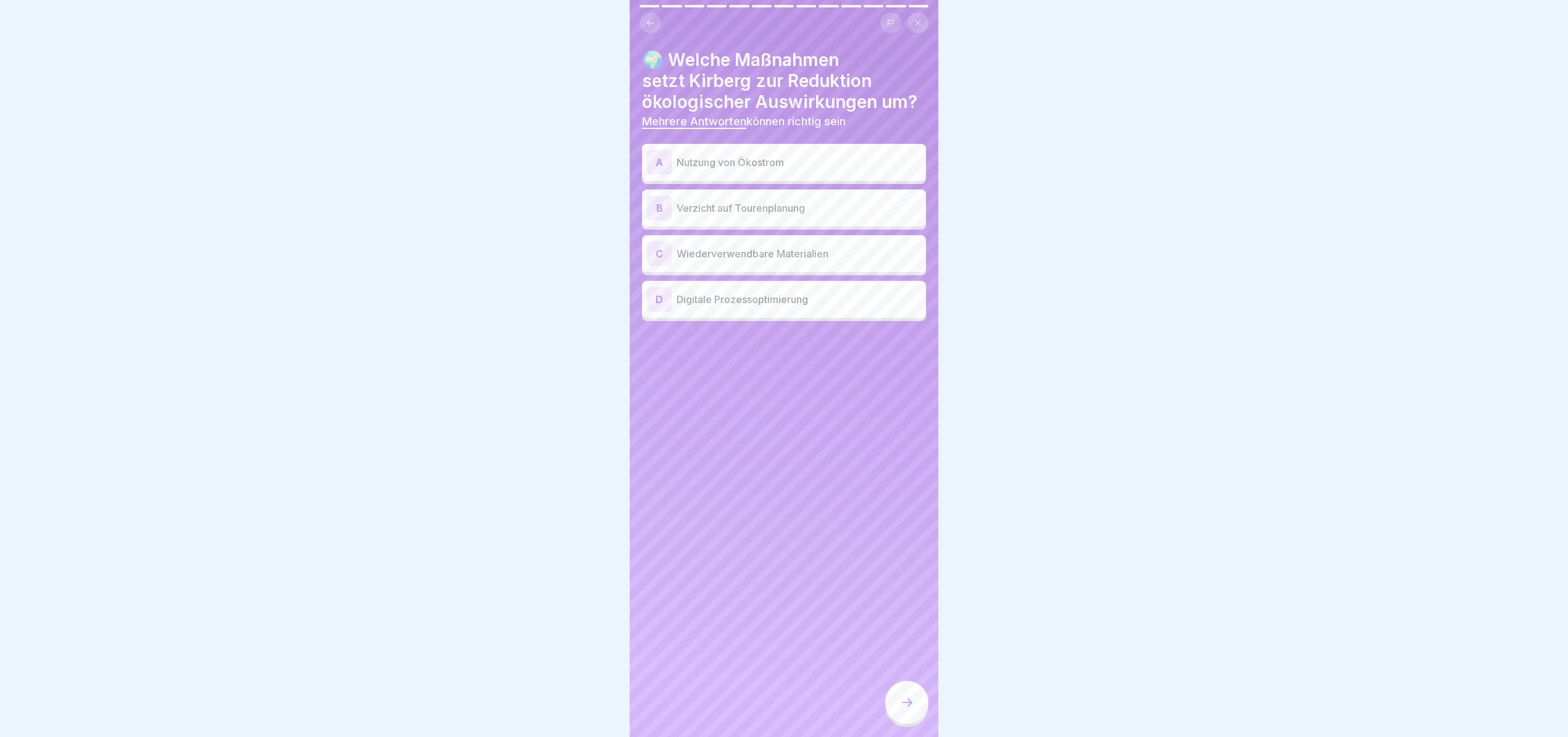
click at [788, 312] on div "D Digitale Prozessoptimierung" at bounding box center [784, 299] width 274 height 25
click at [788, 272] on div "C Wiederverwendbare Materialien" at bounding box center [784, 254] width 284 height 37
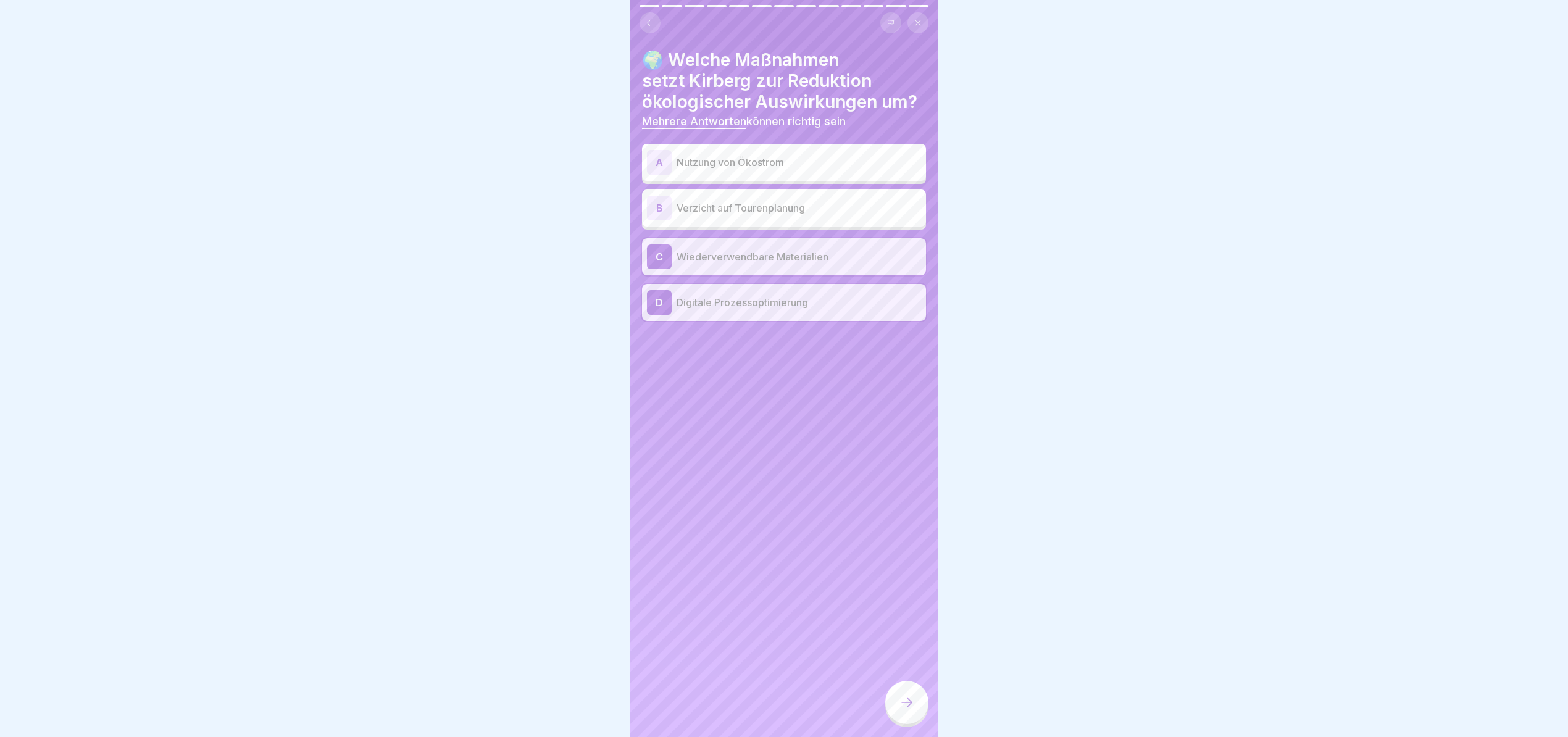
click at [808, 161] on div "A Nutzung von Ökostrom" at bounding box center [784, 162] width 274 height 25
click at [916, 705] on div at bounding box center [906, 702] width 43 height 43
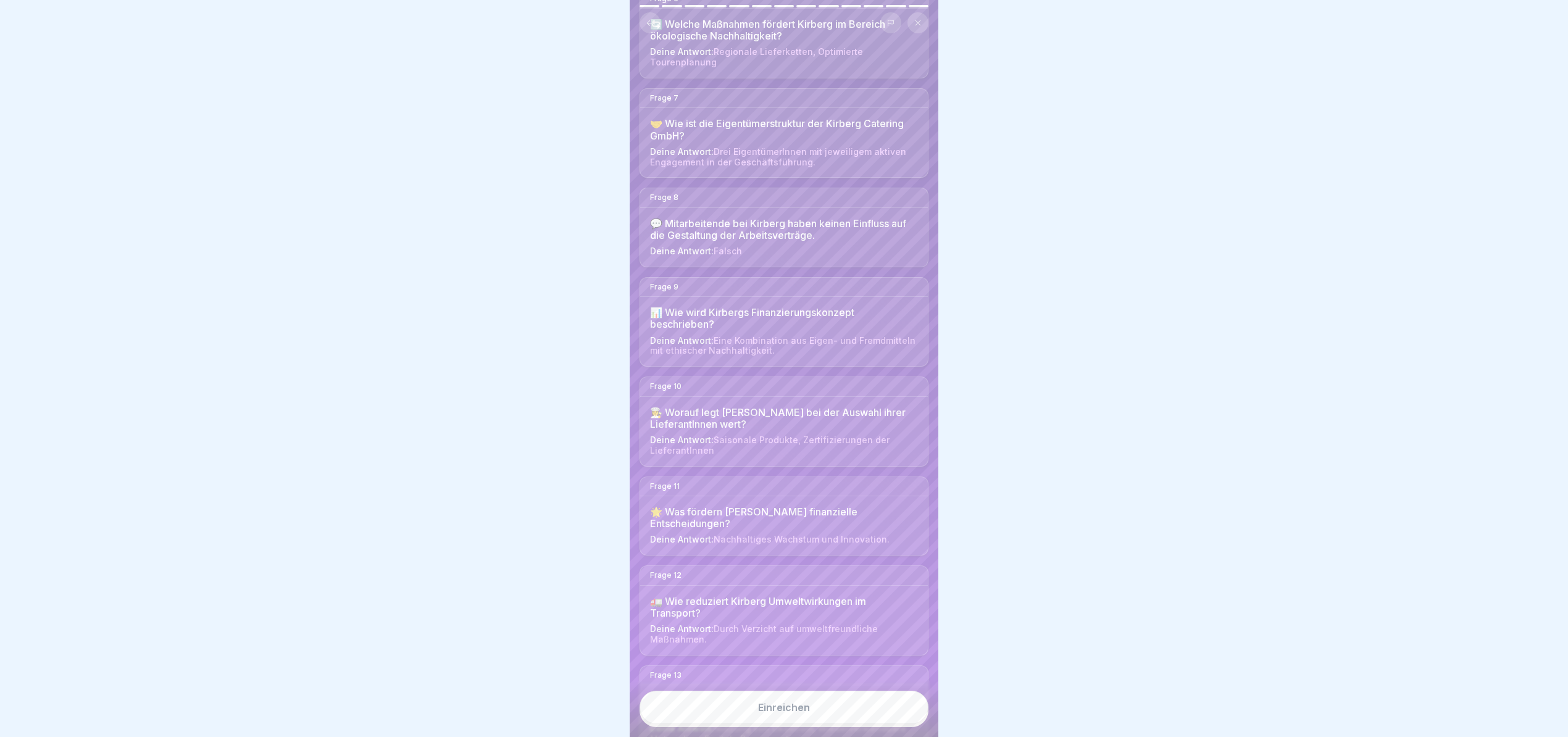
scroll to position [647, 0]
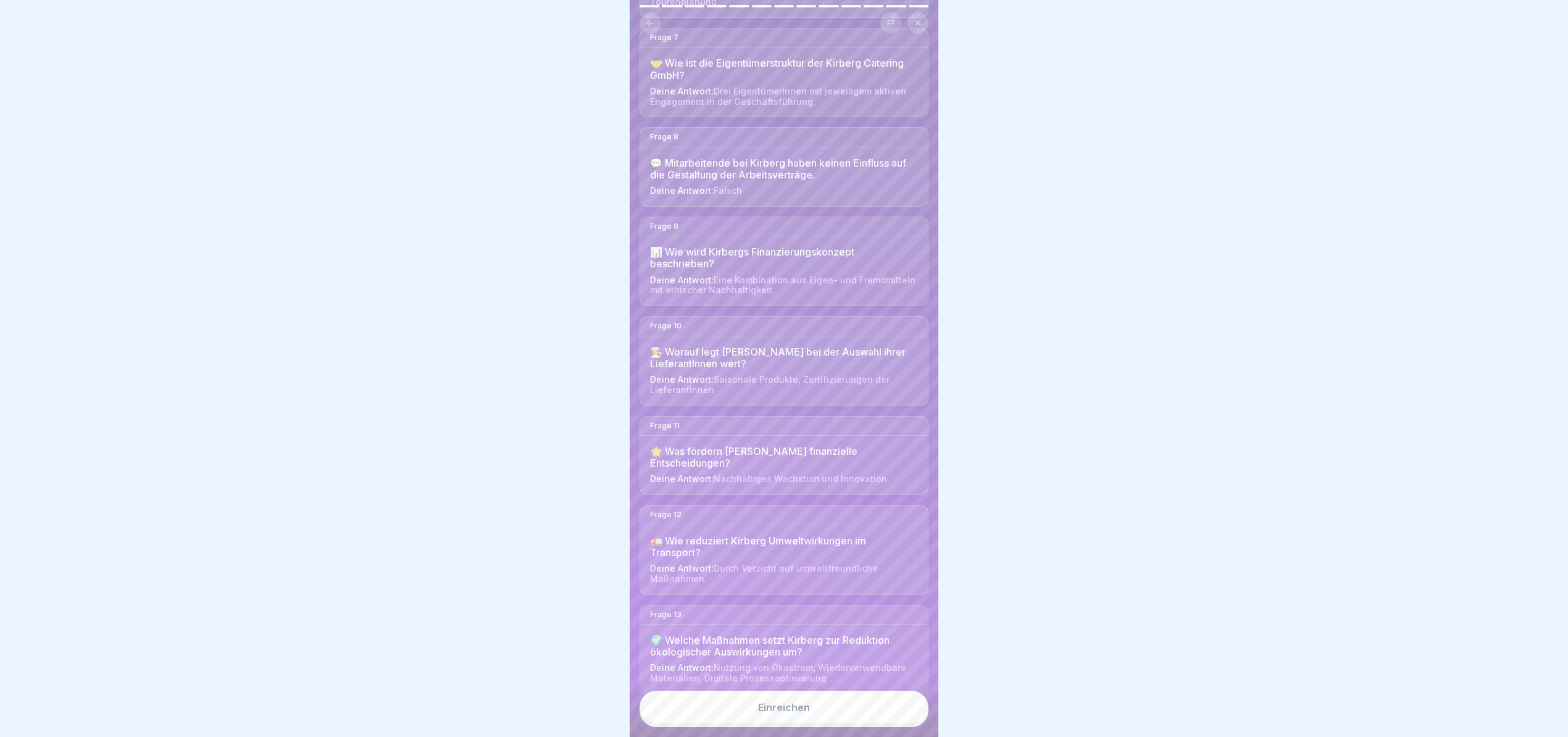
click at [804, 723] on button "Einreichen" at bounding box center [784, 707] width 289 height 33
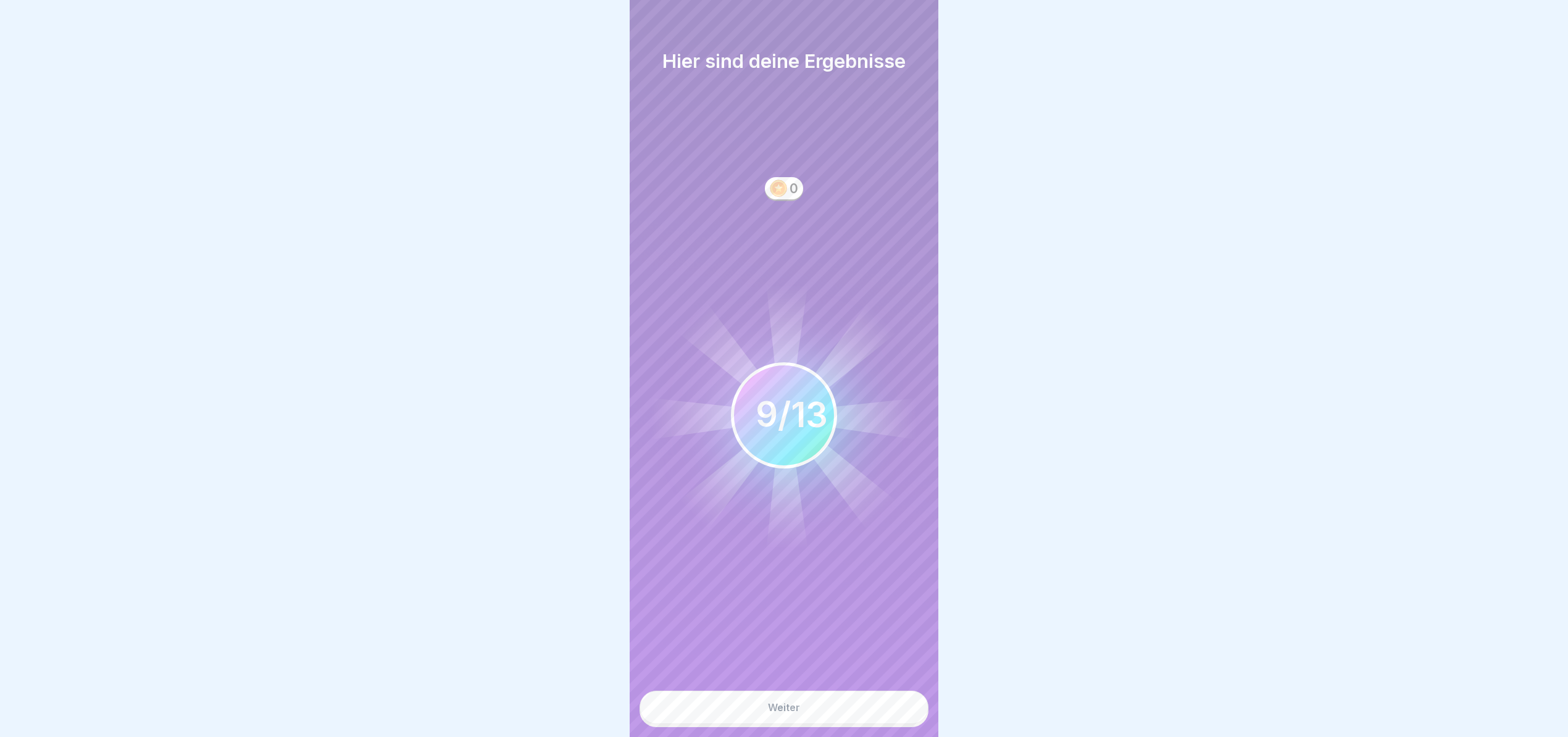
click at [846, 722] on button "Weiter" at bounding box center [784, 707] width 289 height 33
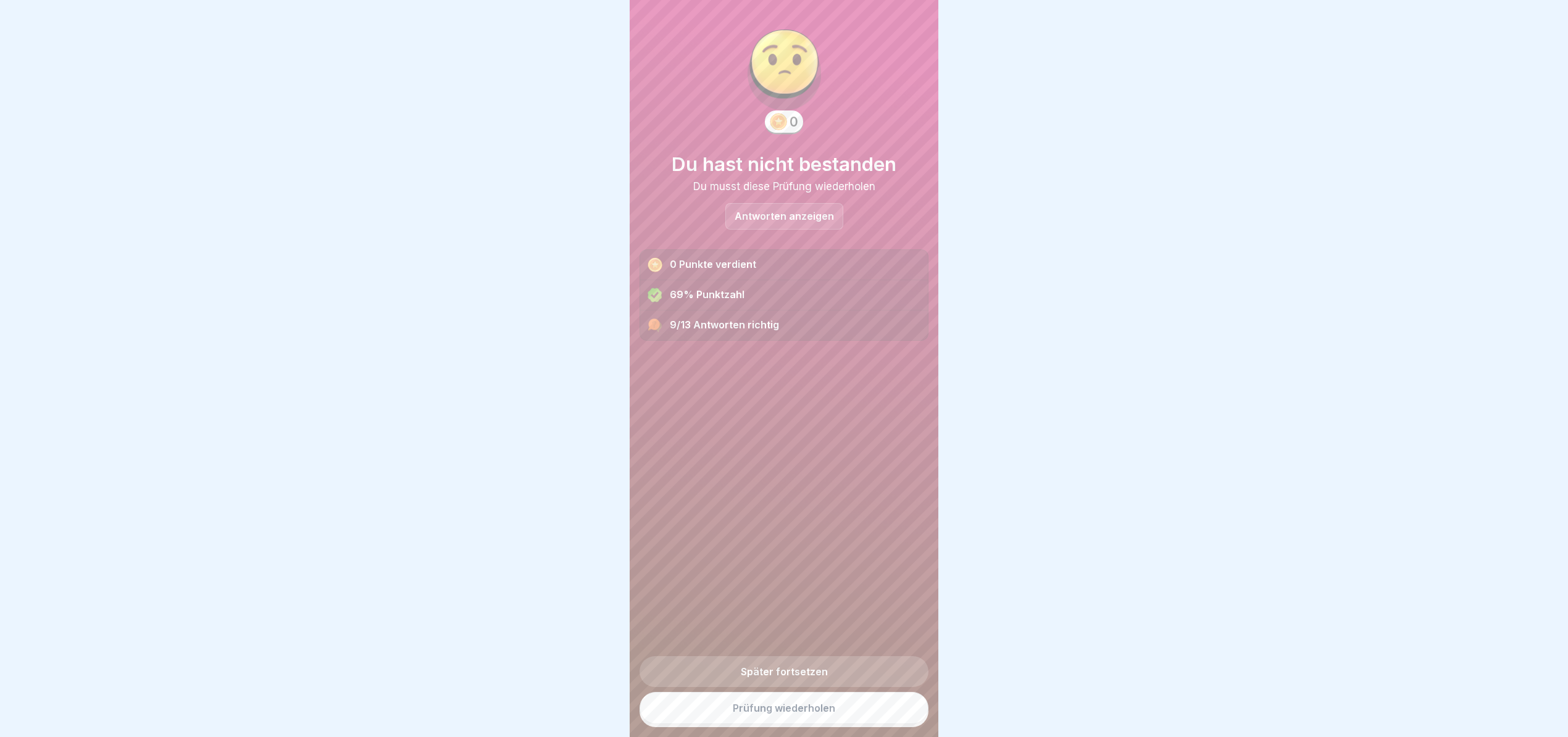
click at [783, 203] on div "Antworten anzeigen" at bounding box center [784, 216] width 118 height 27
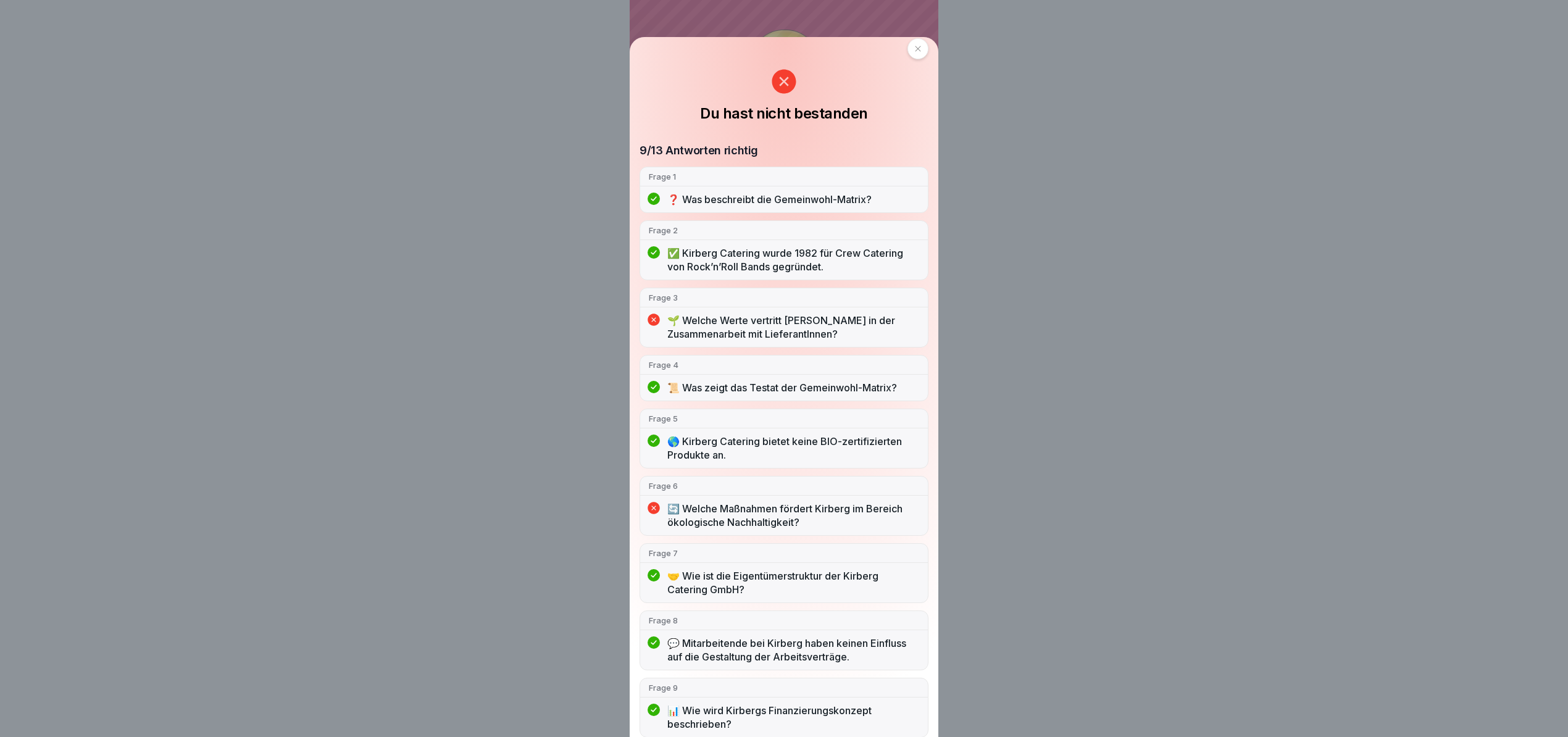
scroll to position [0, 0]
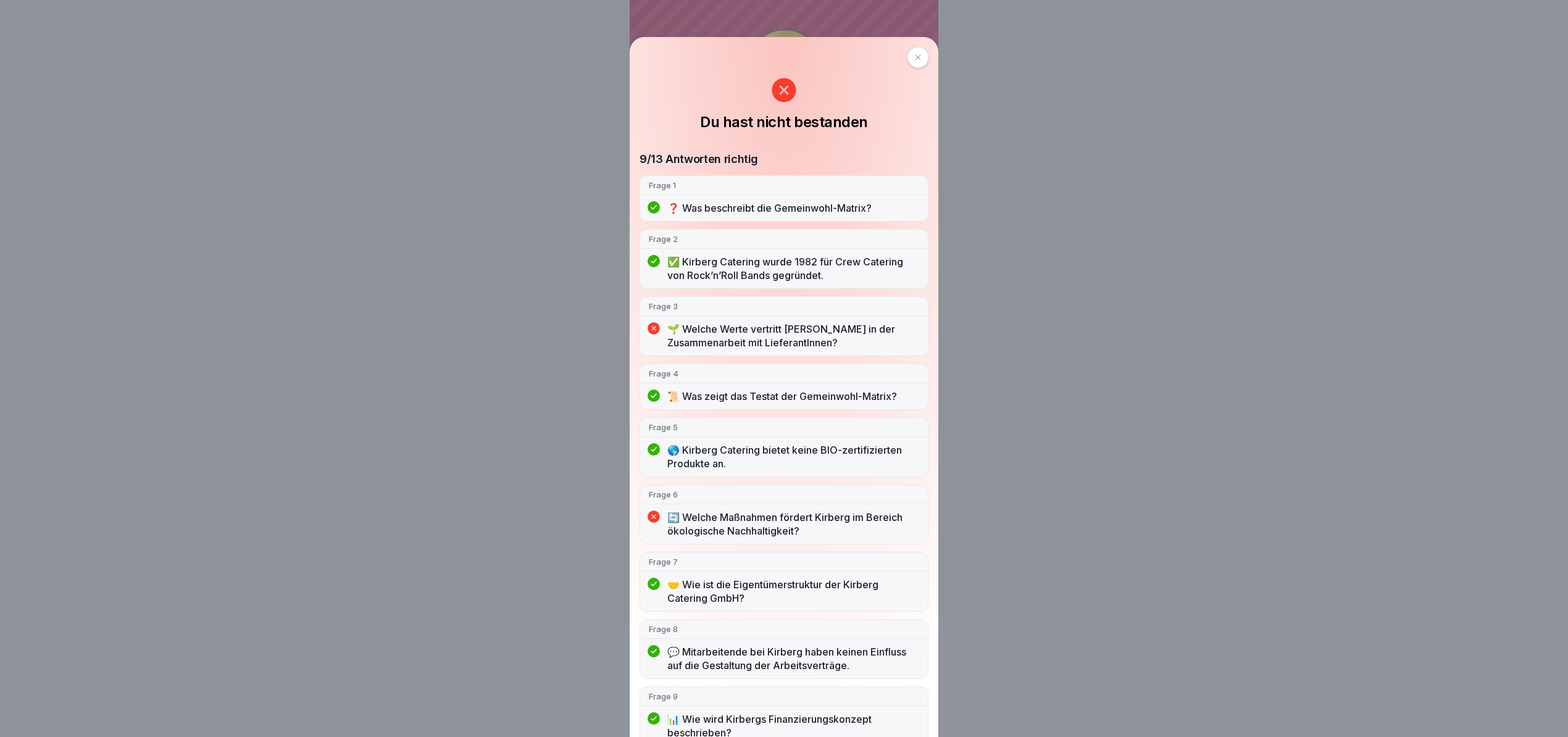
click at [907, 57] on div at bounding box center [918, 57] width 21 height 21
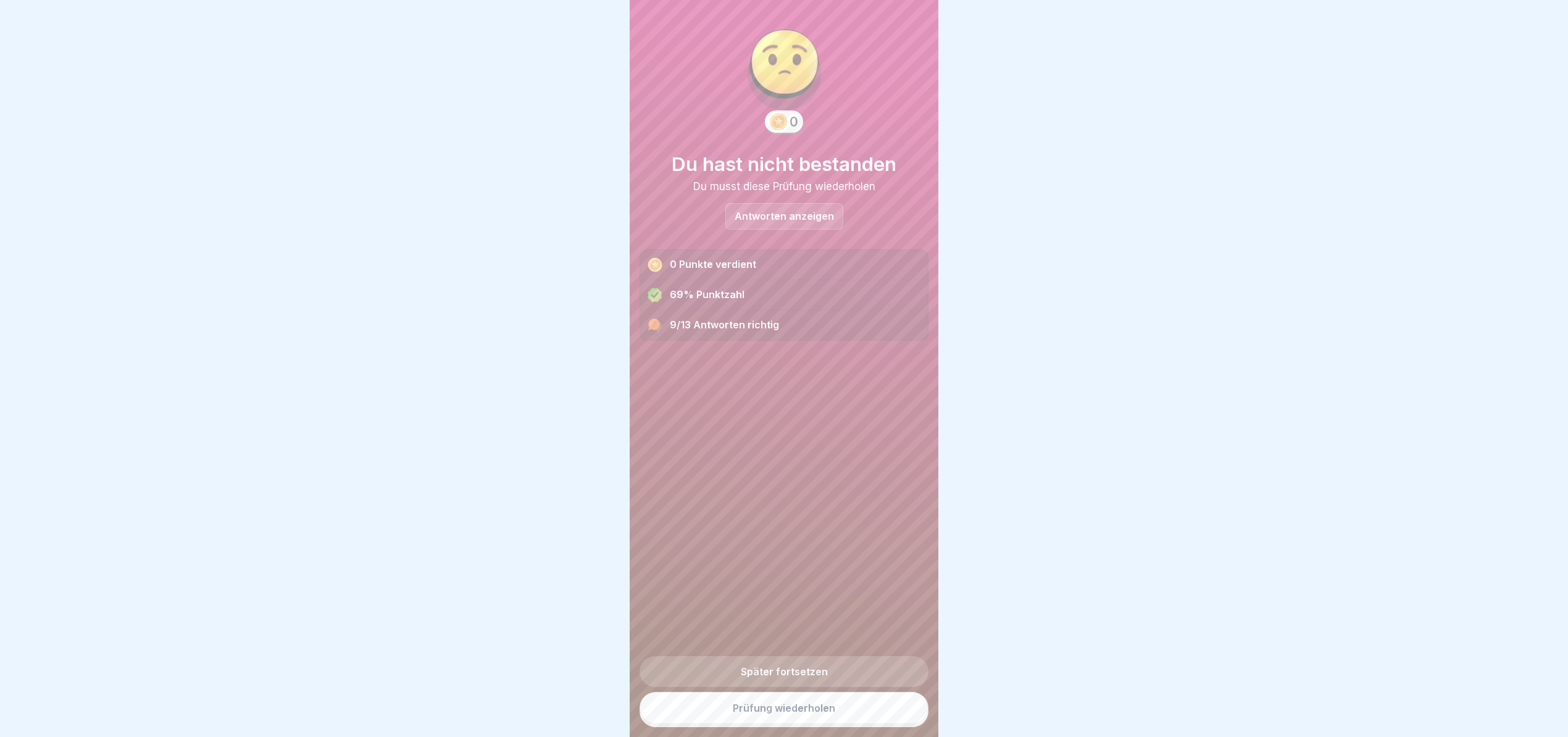
click at [750, 710] on link "Prüfung wiederholen" at bounding box center [784, 708] width 289 height 32
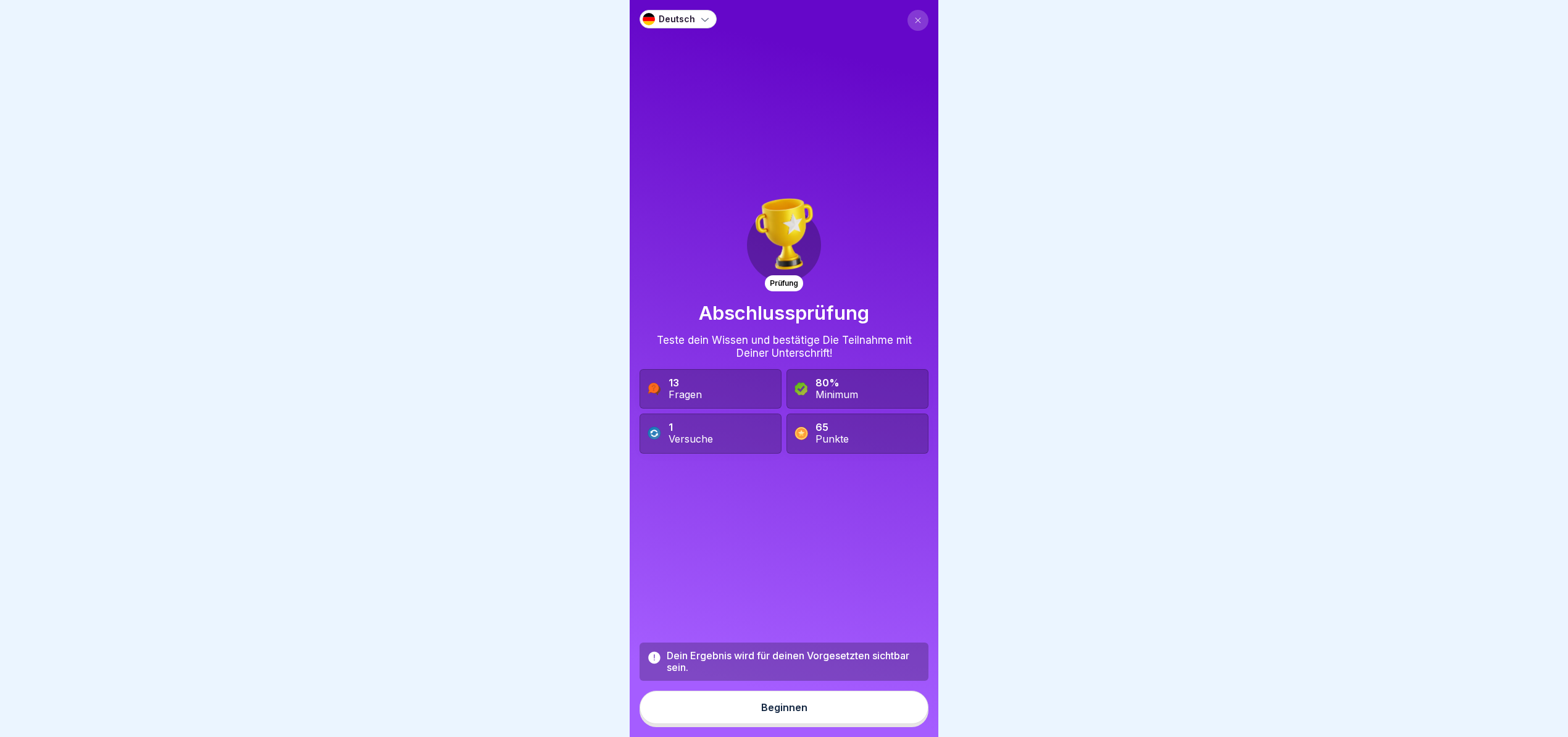
click at [758, 705] on button "Beginnen" at bounding box center [784, 707] width 289 height 33
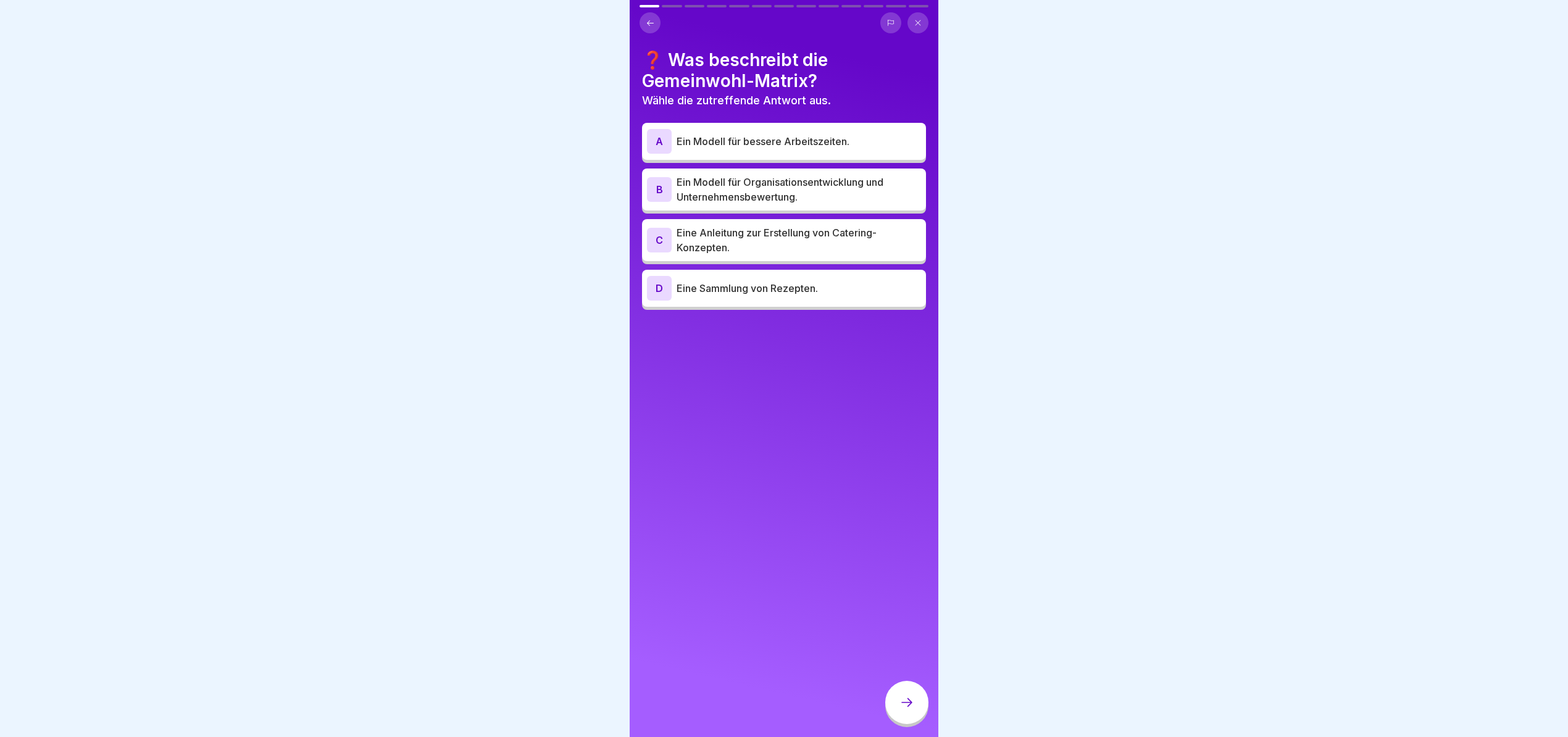
click at [820, 183] on p "Ein Modell für Organisationsentwicklung und Unternehmensbewertung." at bounding box center [798, 189] width 245 height 30
click at [922, 711] on div at bounding box center [906, 702] width 43 height 43
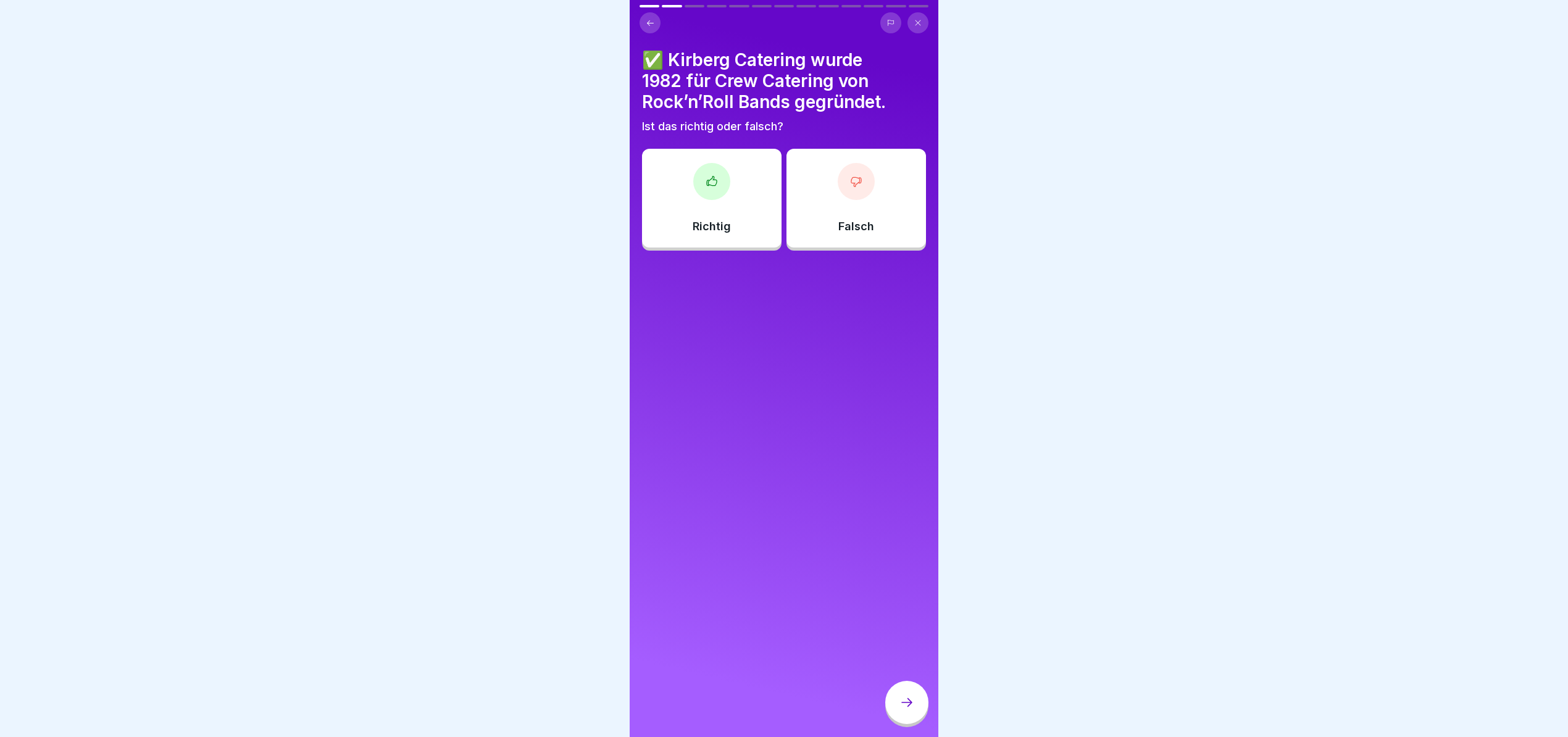
click at [707, 186] on icon at bounding box center [711, 181] width 12 height 12
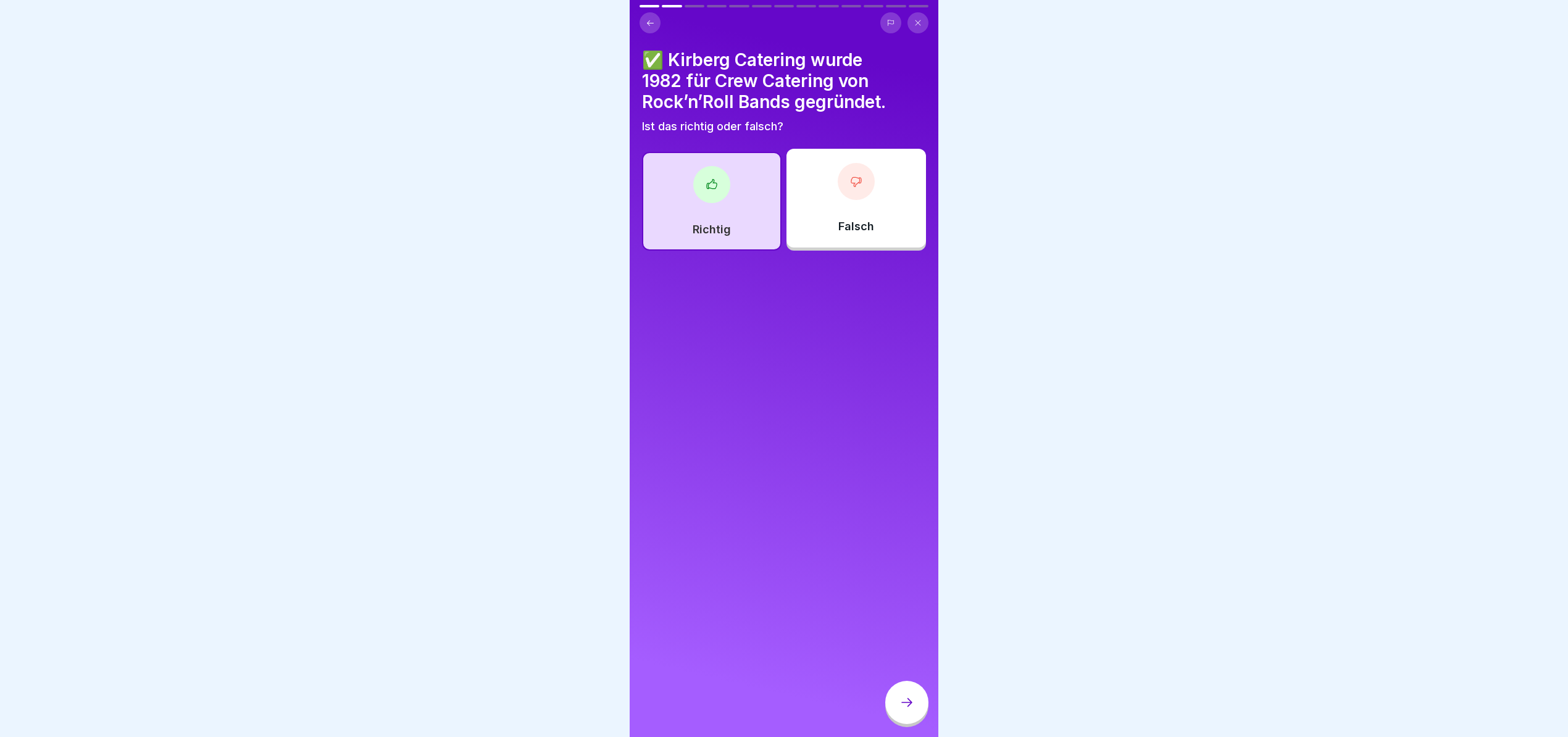
click at [906, 710] on icon at bounding box center [906, 702] width 15 height 15
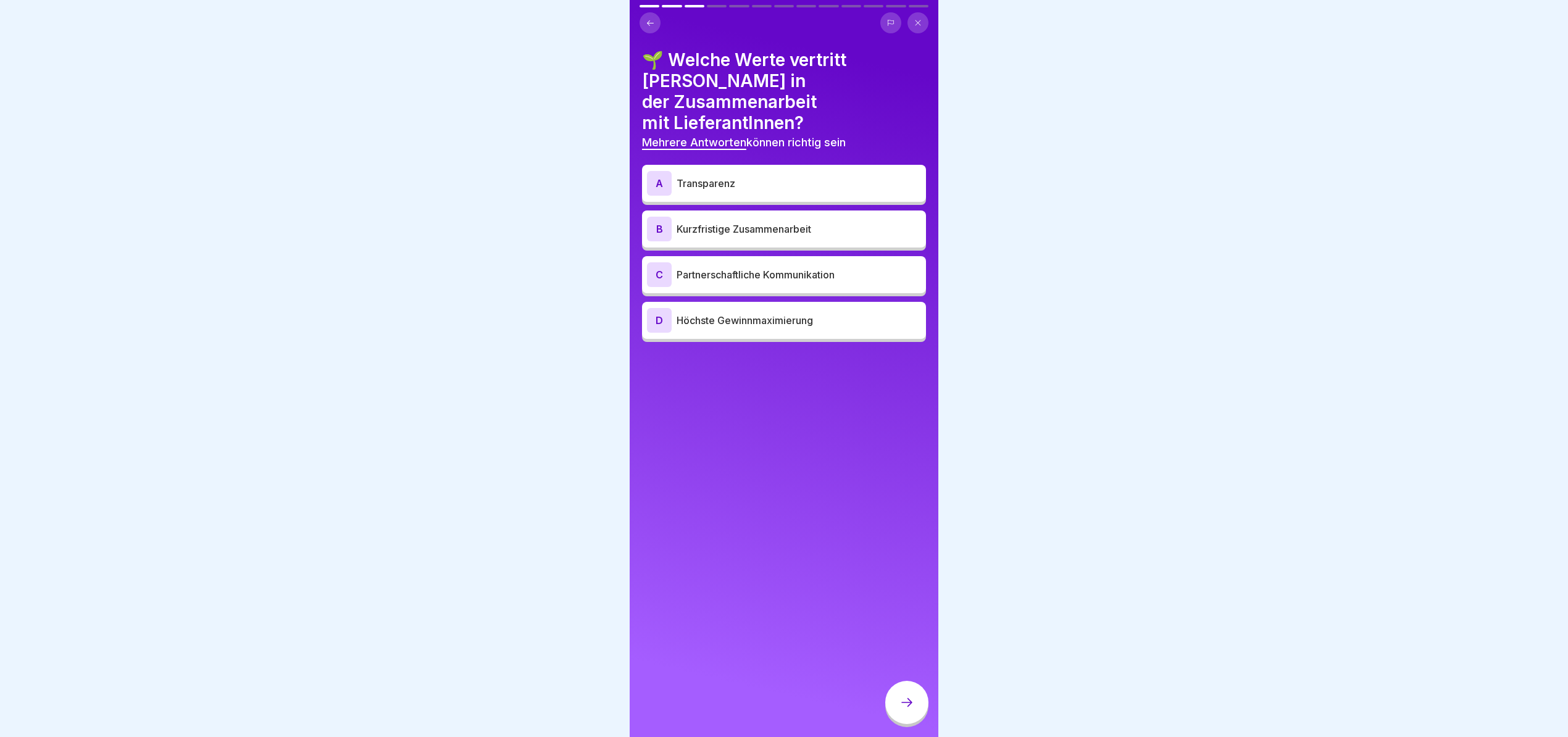
click at [738, 267] on p "Partnerschaftliche Kommunikation" at bounding box center [798, 275] width 245 height 15
click at [784, 171] on div "A Transparenz" at bounding box center [784, 183] width 274 height 25
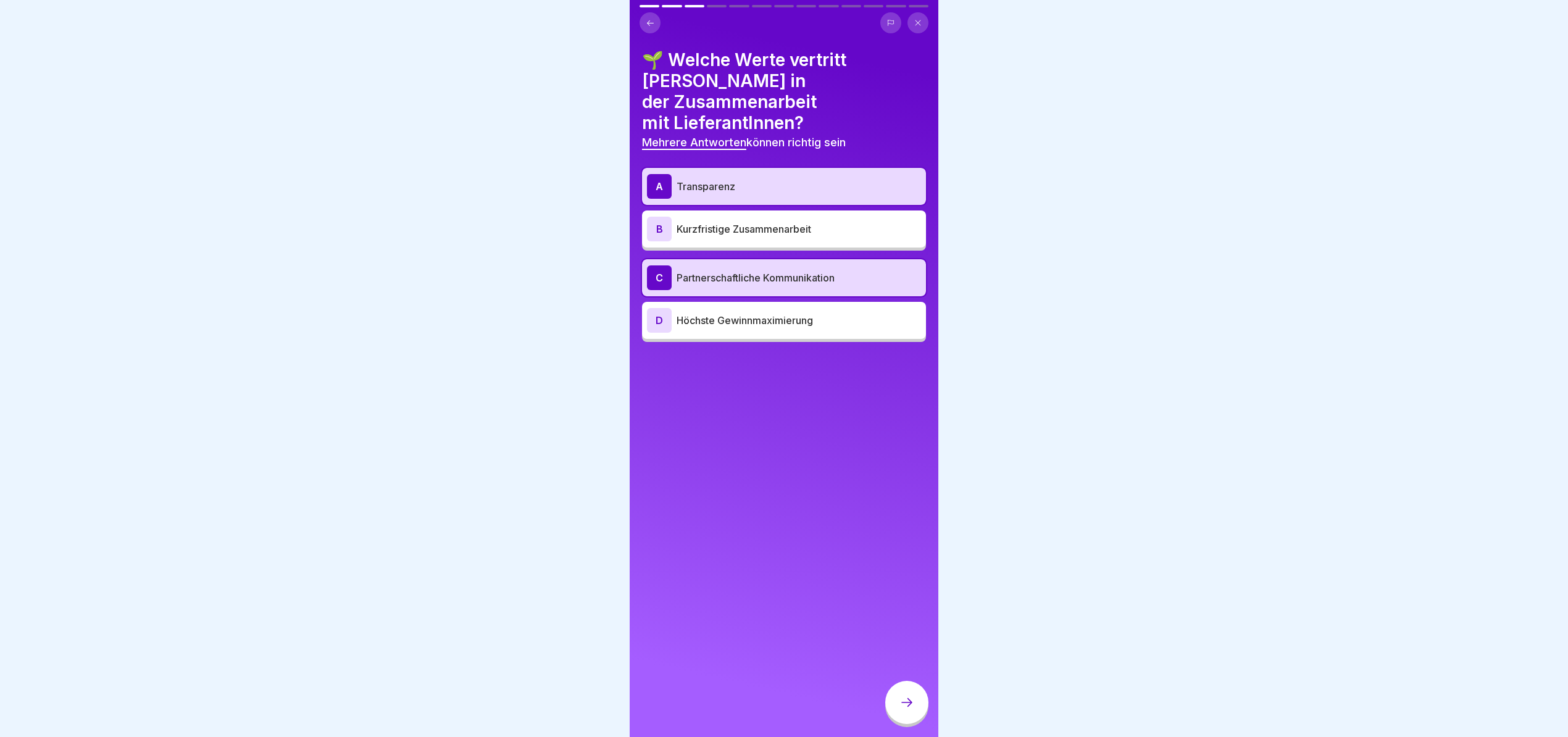
click at [914, 712] on div at bounding box center [906, 702] width 43 height 43
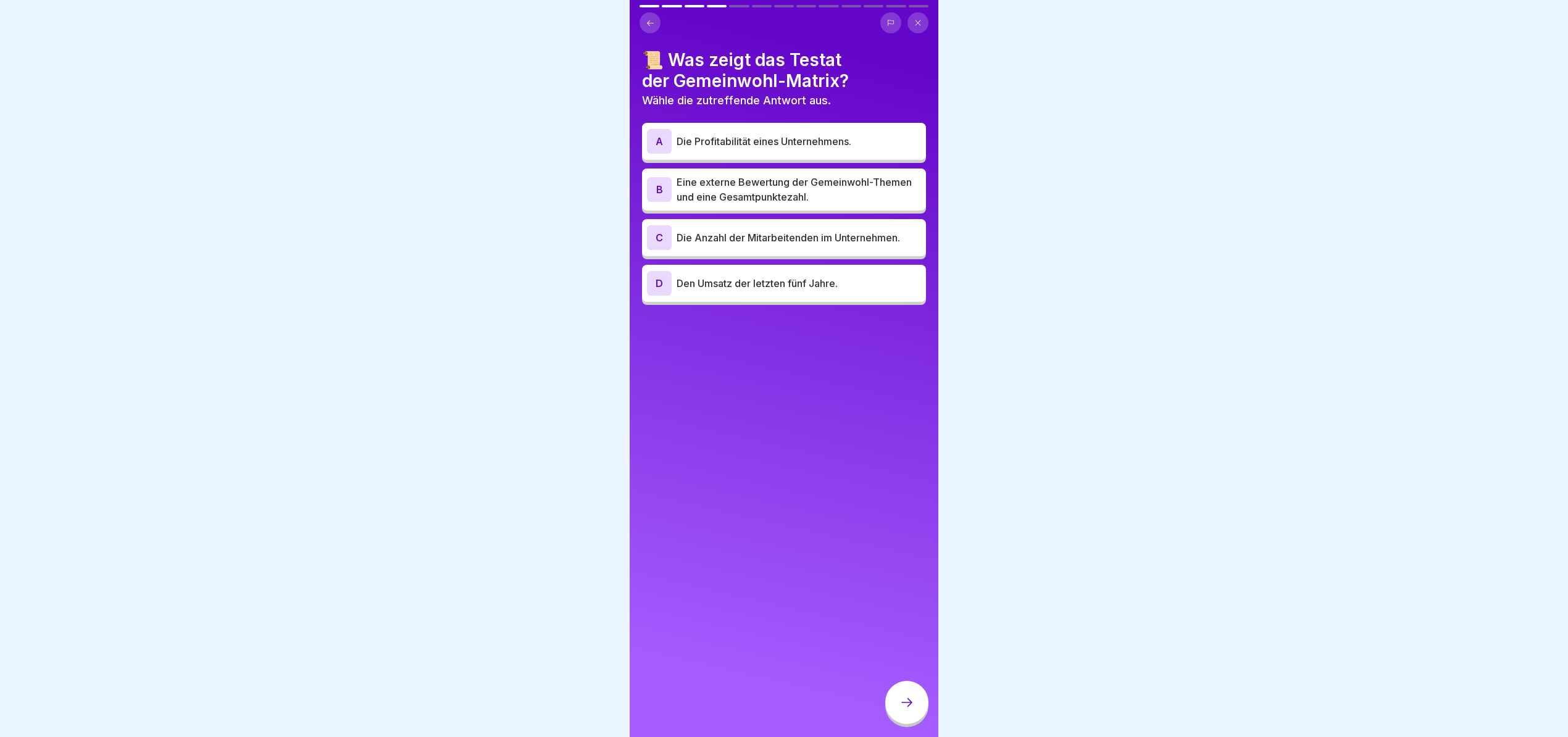
click at [805, 196] on p "Eine externe Bewertung der Gemeinwohl-Themen und eine Gesamtpunktezahl." at bounding box center [798, 189] width 245 height 30
click at [911, 710] on icon at bounding box center [906, 702] width 15 height 15
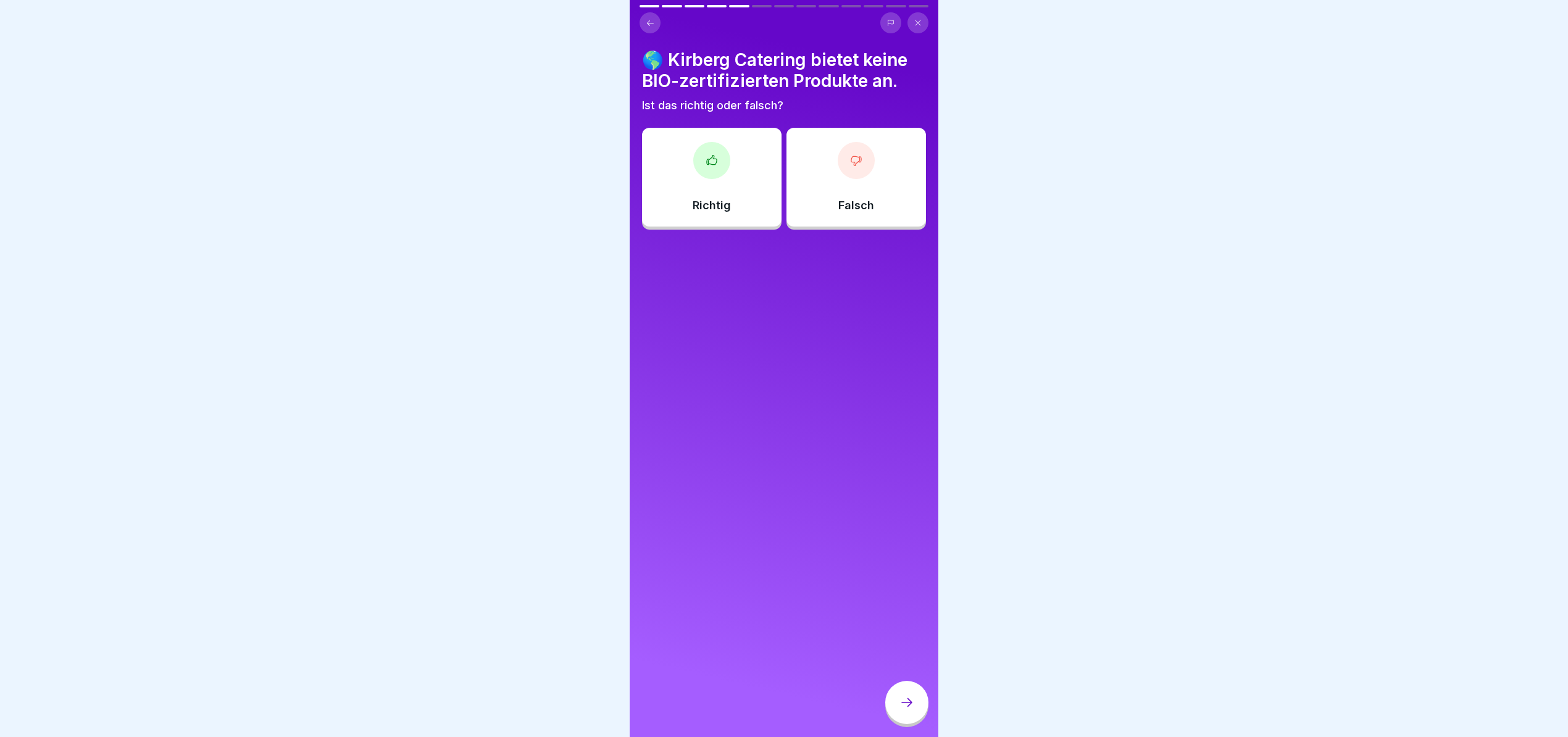
click at [868, 154] on div "Falsch" at bounding box center [855, 177] width 140 height 99
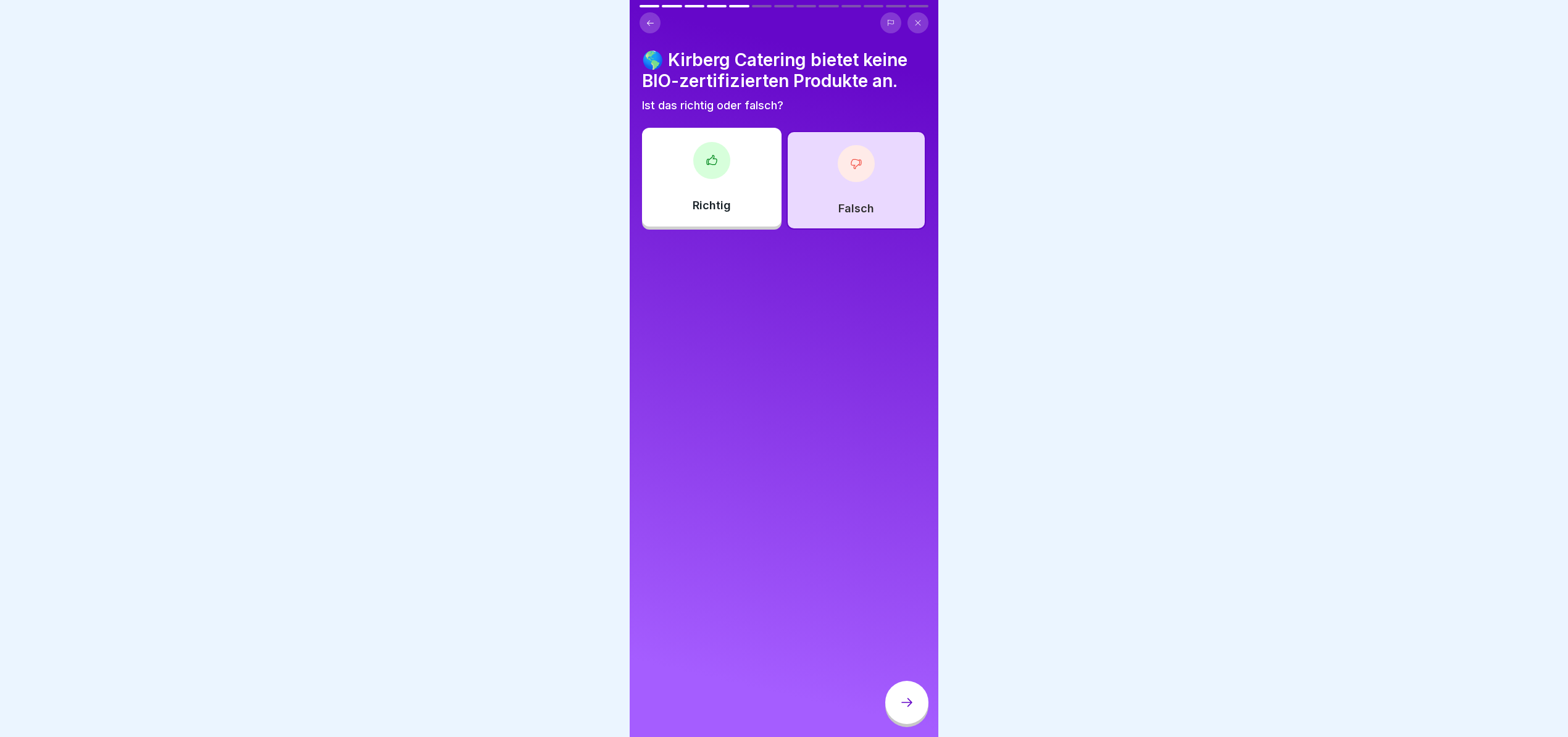
click at [914, 721] on div at bounding box center [906, 702] width 43 height 43
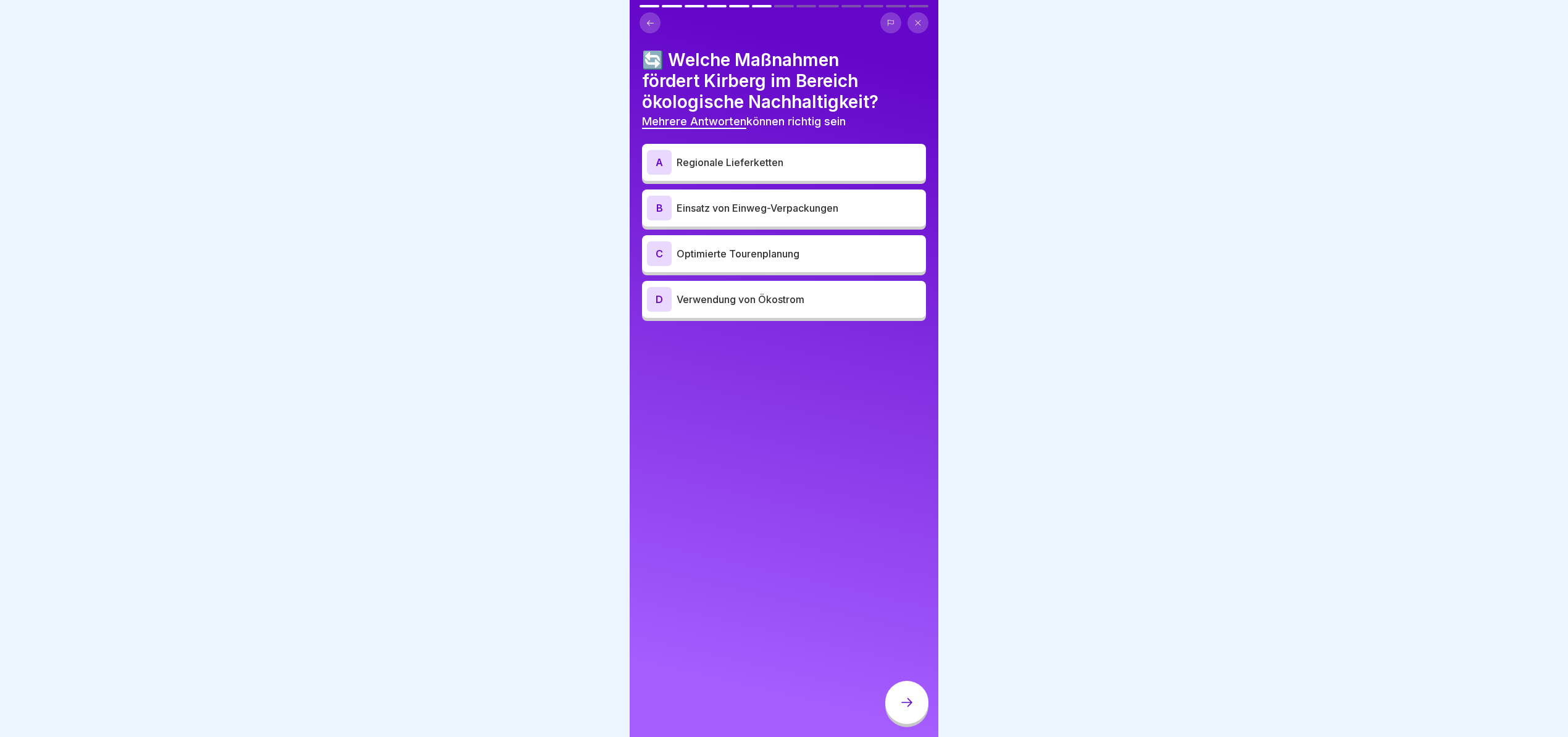
click at [783, 162] on p "Regionale Lieferketten" at bounding box center [798, 162] width 245 height 15
click at [729, 248] on p "Optimierte Tourenplanung" at bounding box center [798, 254] width 245 height 15
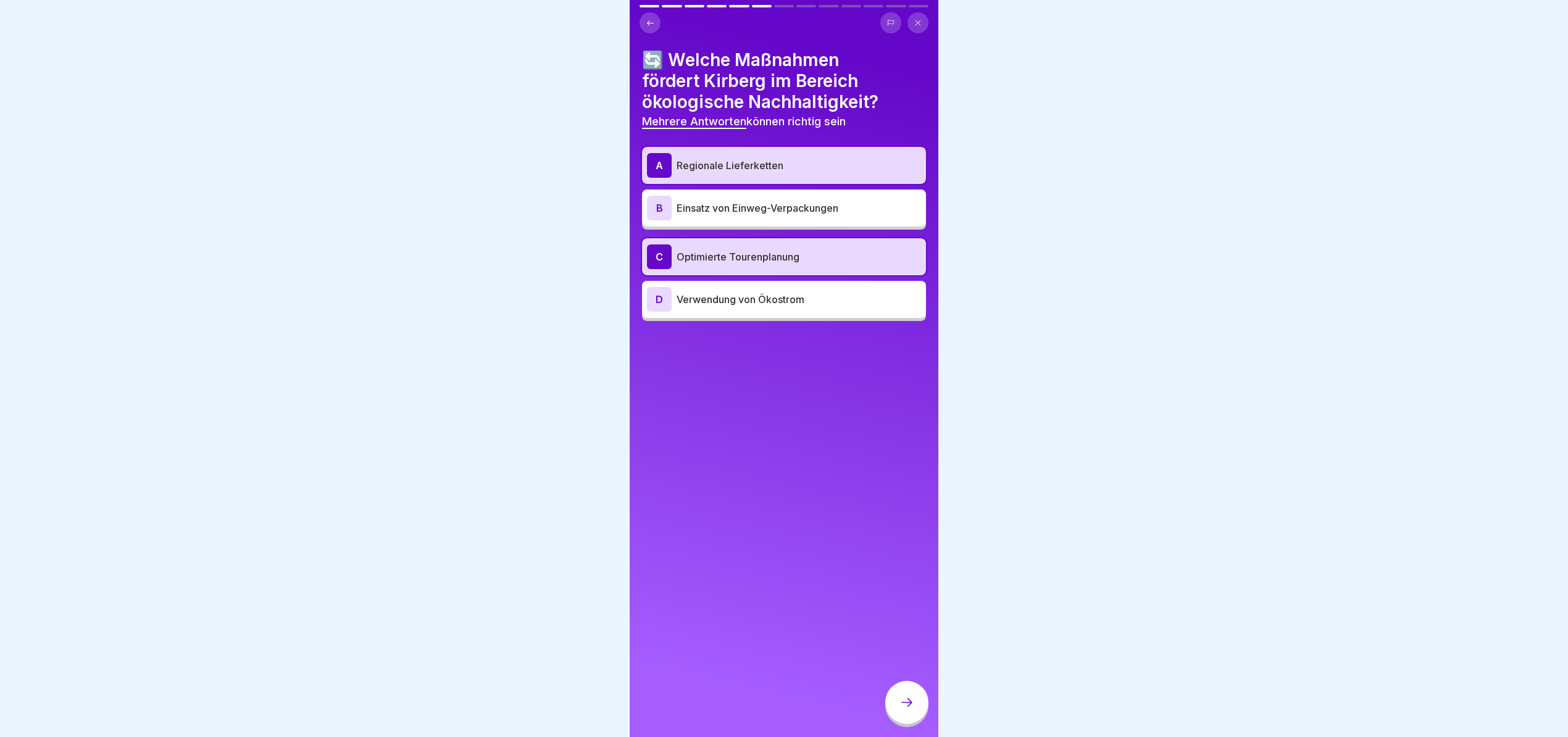
click at [902, 697] on div at bounding box center [906, 702] width 43 height 43
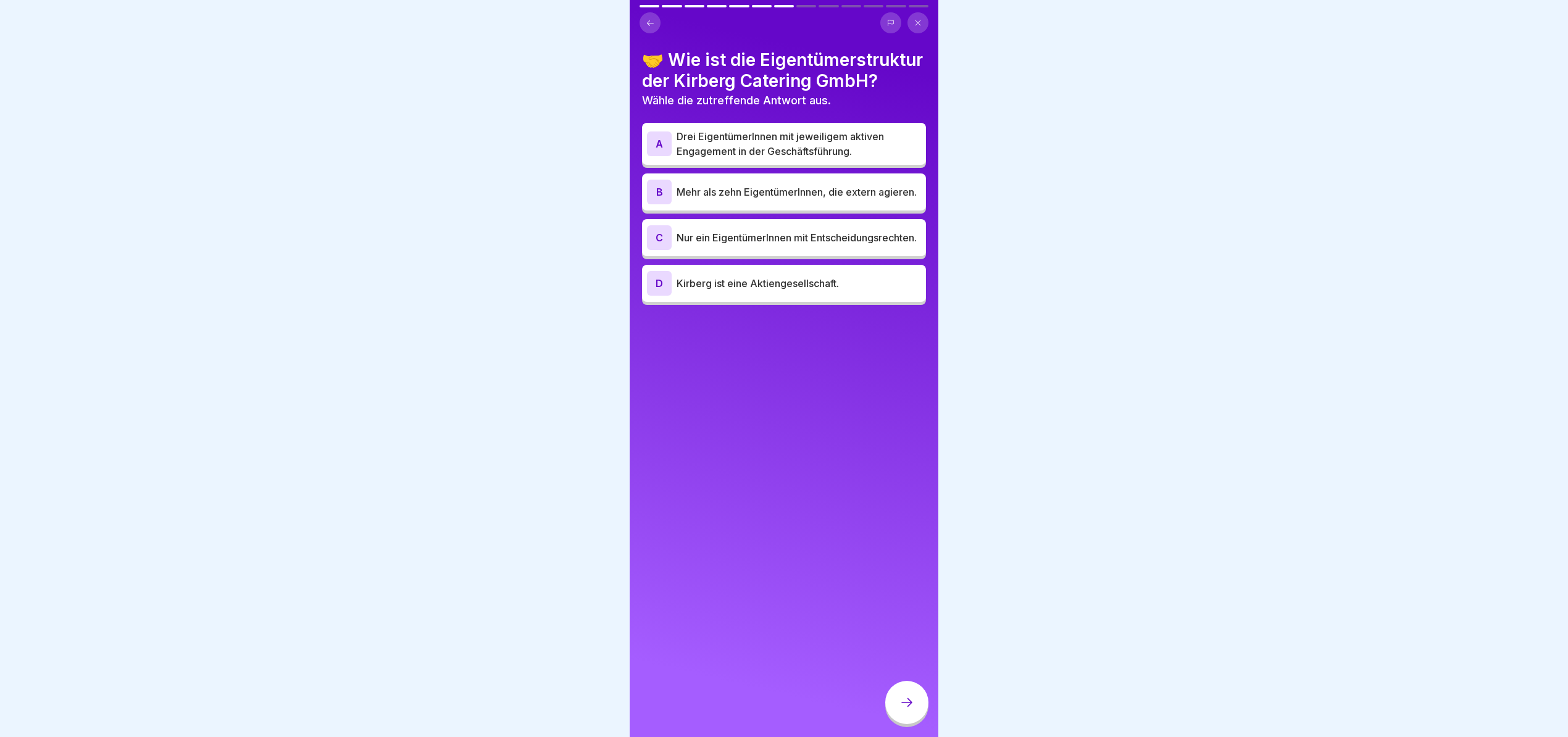
click at [807, 158] on p "Drei EigentümerInnen mit jeweiligem aktiven Engagement in der Geschäftsführung." at bounding box center [798, 144] width 245 height 30
click at [904, 700] on div at bounding box center [906, 702] width 43 height 43
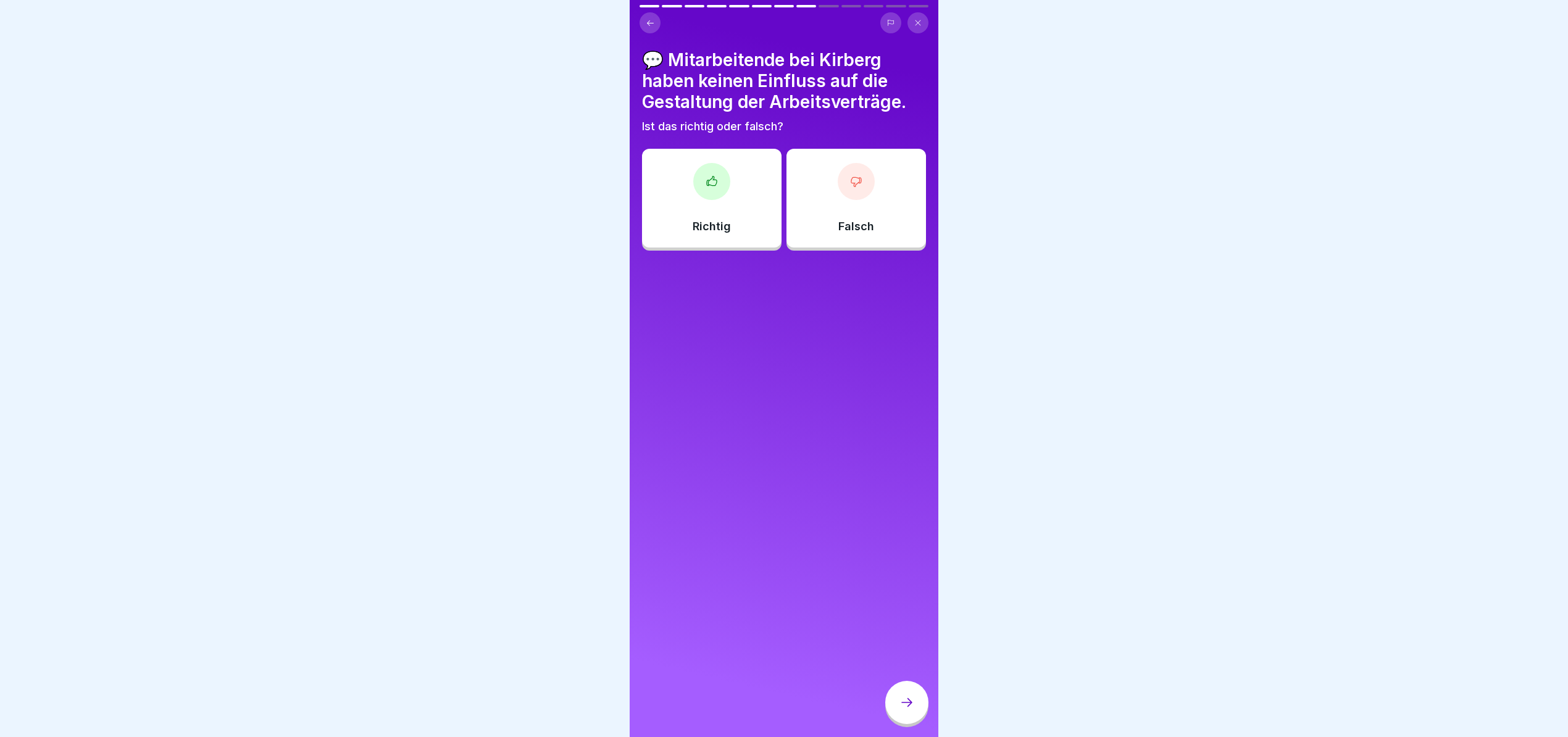
click at [737, 210] on div "Richtig" at bounding box center [712, 198] width 140 height 99
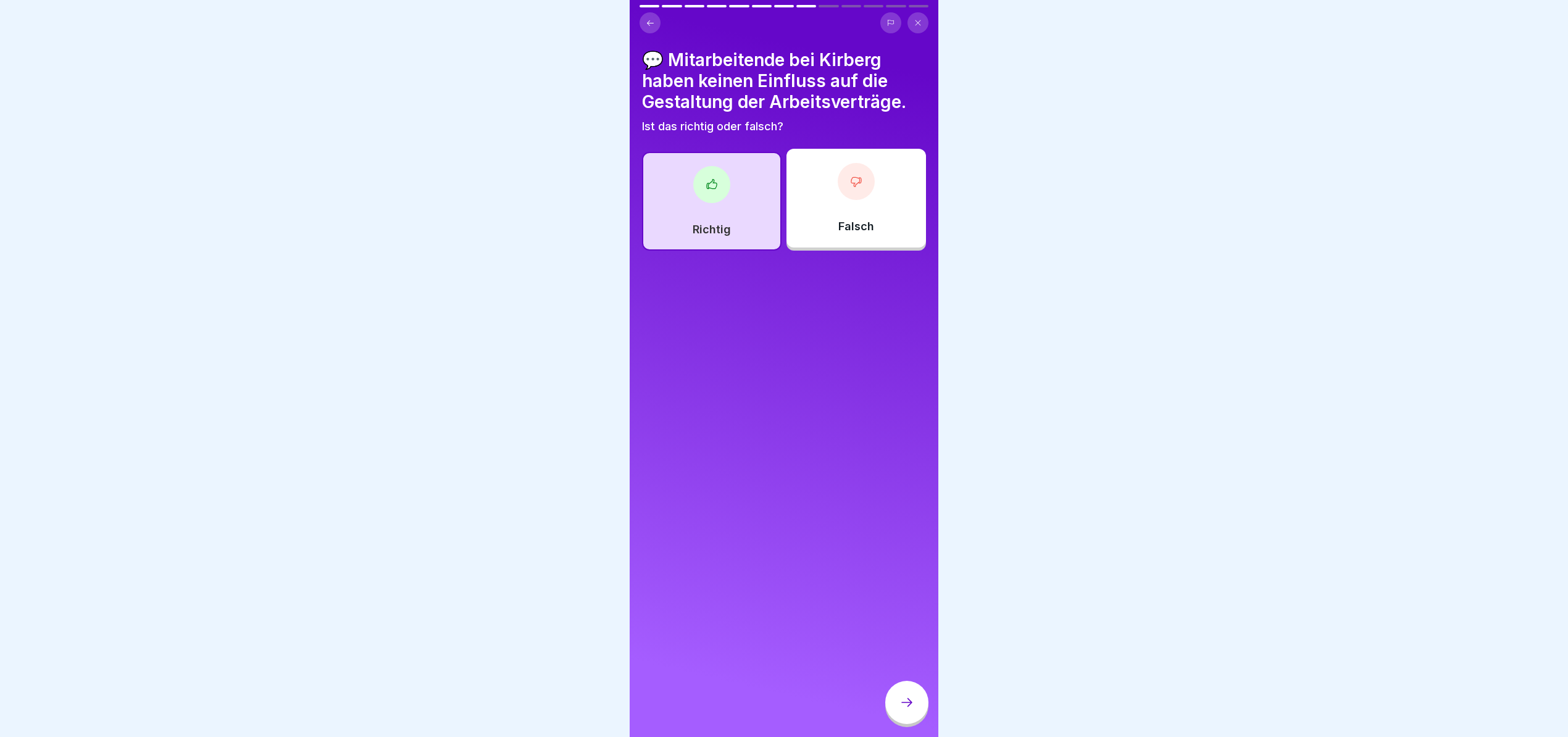
click at [737, 210] on div "Richtig" at bounding box center [712, 201] width 140 height 99
click at [820, 213] on div "Falsch" at bounding box center [855, 198] width 140 height 99
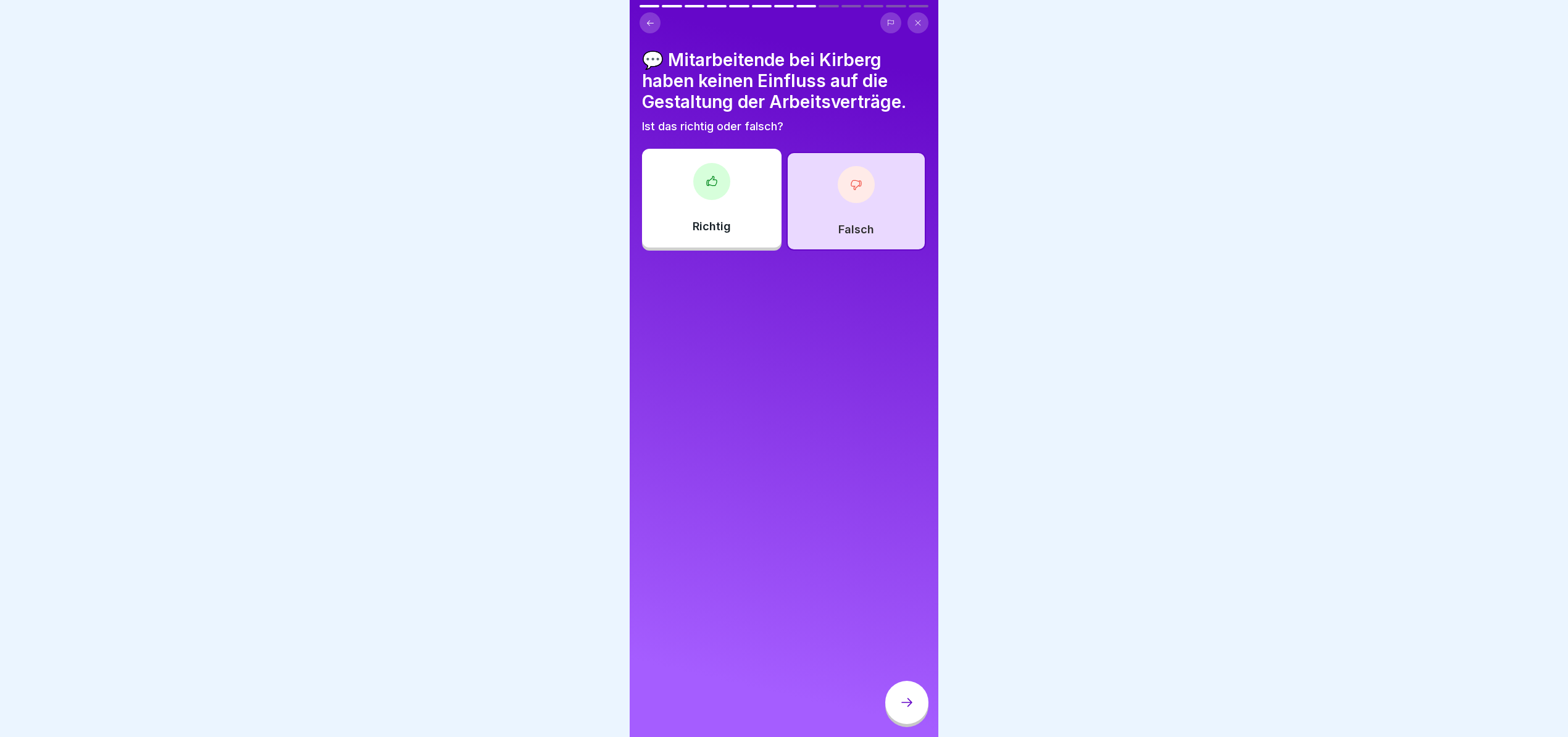
click at [916, 718] on div at bounding box center [906, 702] width 43 height 43
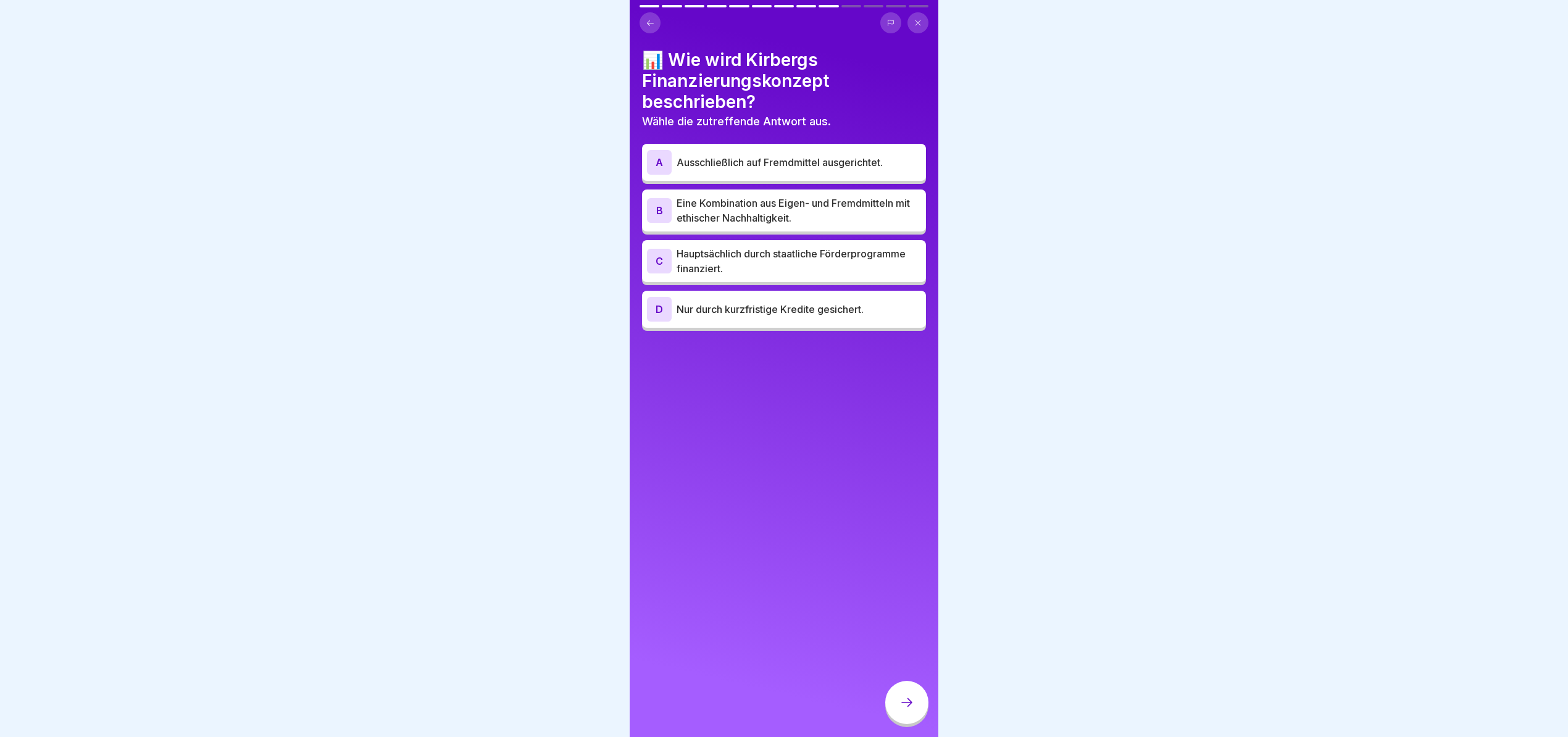
click at [847, 218] on p "Eine Kombination aus Eigen- und Fremdmitteln mit ethischer Nachhaltigkeit." at bounding box center [798, 210] width 245 height 30
click at [899, 709] on icon at bounding box center [906, 702] width 15 height 15
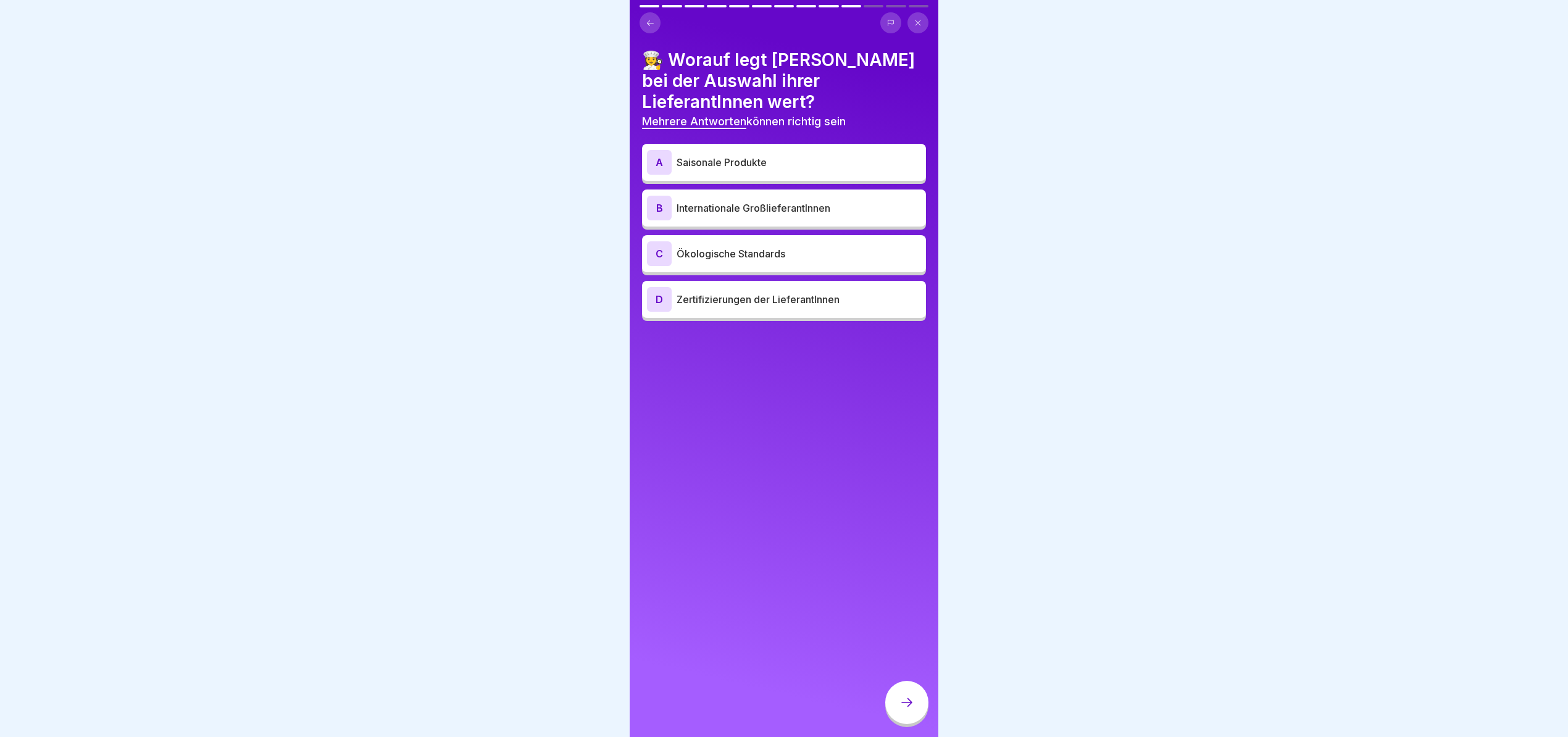
click at [763, 169] on div "A Saisonale Produkte" at bounding box center [784, 162] width 274 height 25
click at [750, 301] on p "Zertifizierungen der LieferantInnen" at bounding box center [798, 299] width 245 height 15
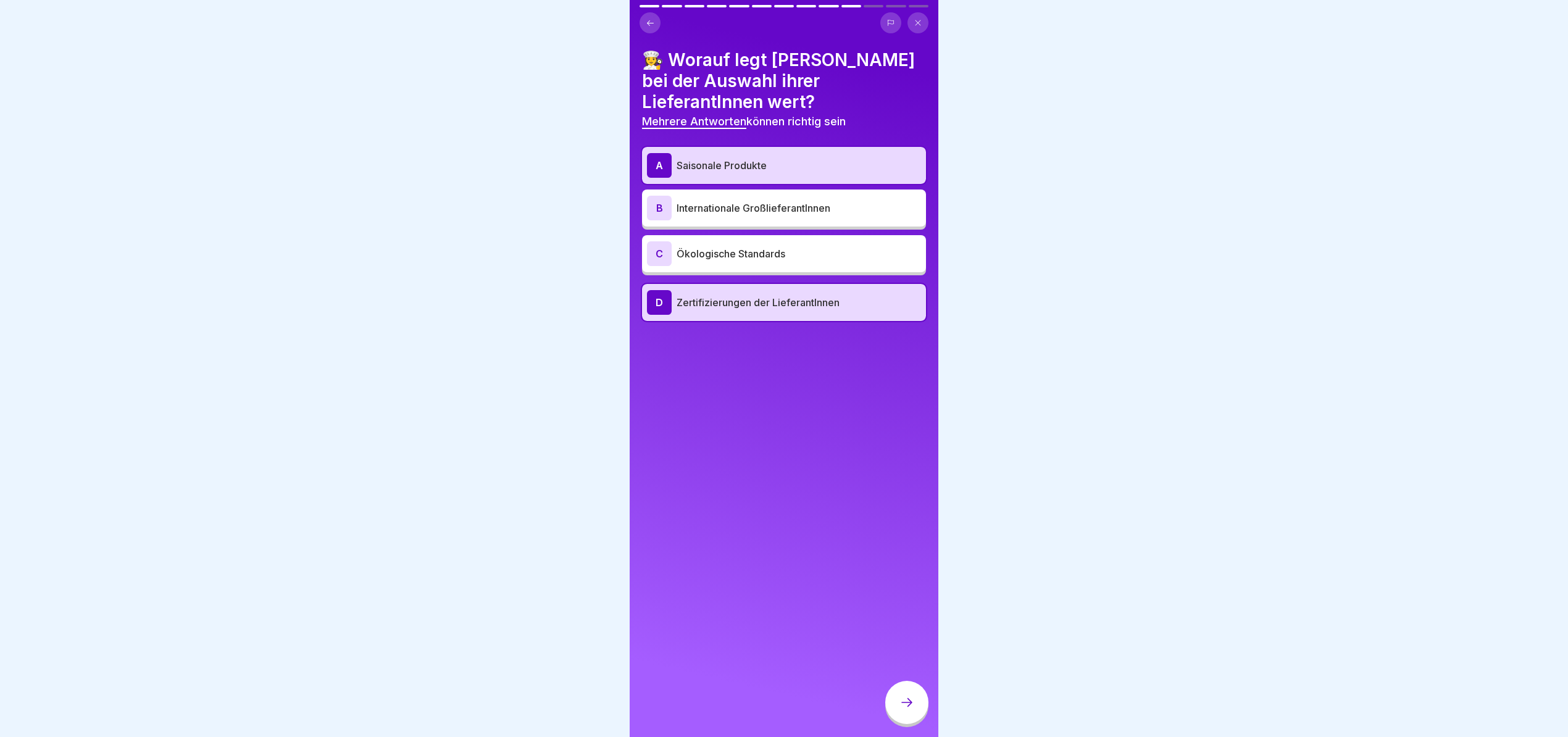
click at [909, 700] on div at bounding box center [906, 702] width 43 height 43
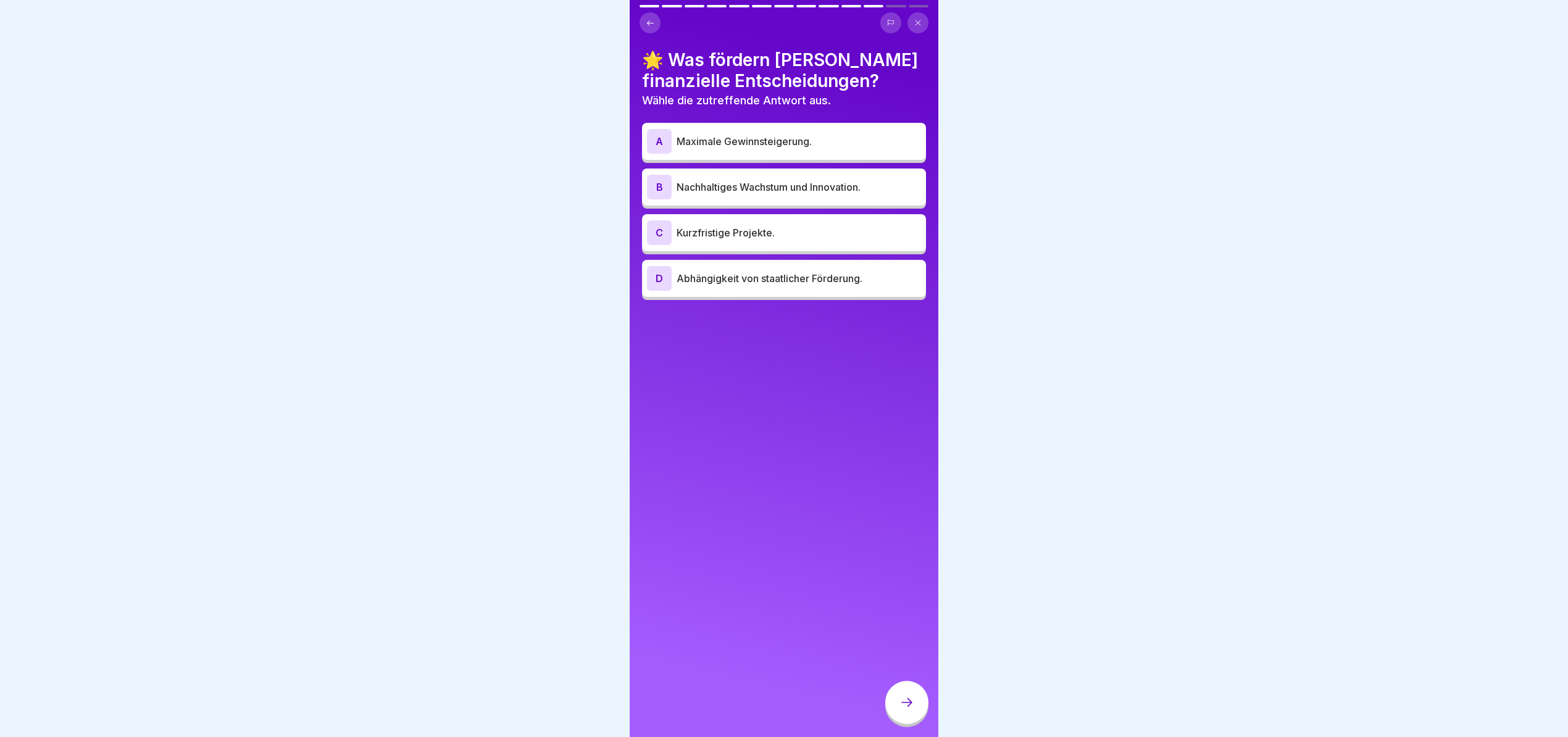
click at [762, 184] on p "Nachhaltiges Wachstum und Innovation." at bounding box center [798, 187] width 245 height 15
click at [894, 715] on div at bounding box center [906, 702] width 43 height 43
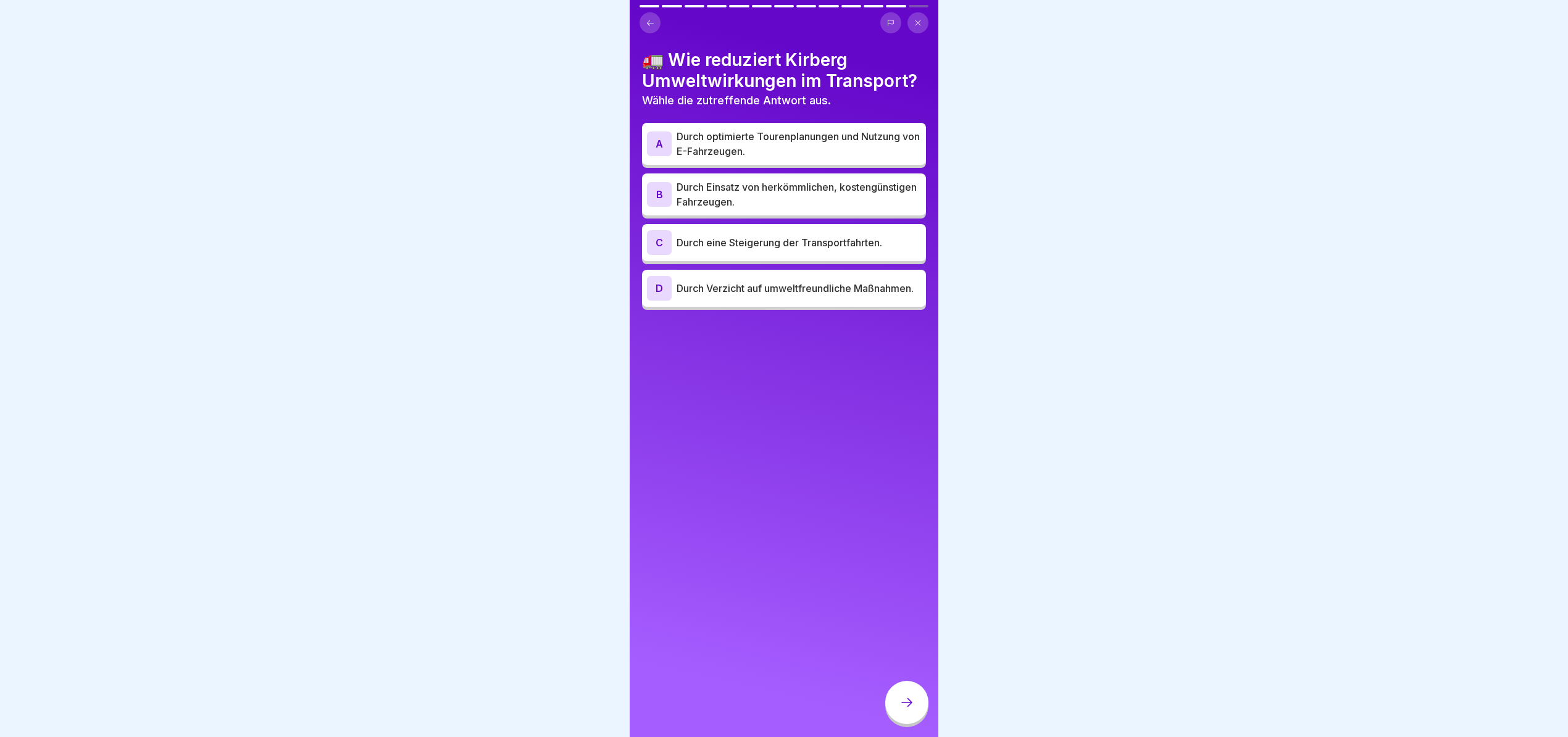
click at [724, 296] on p "Durch Verzicht auf umweltfreundliche Maßnahmen." at bounding box center [798, 288] width 245 height 15
click at [826, 158] on p "Durch optimierte Tourenplanungen und Nutzung von E-Fahrzeugen." at bounding box center [798, 144] width 245 height 30
click at [744, 261] on div "C Durch eine Steigerung der Transportfahrten." at bounding box center [784, 242] width 284 height 37
click at [761, 307] on div "D Durch Verzicht auf umweltfreundliche Maßnahmen." at bounding box center [784, 288] width 284 height 37
click at [907, 710] on icon at bounding box center [906, 702] width 15 height 15
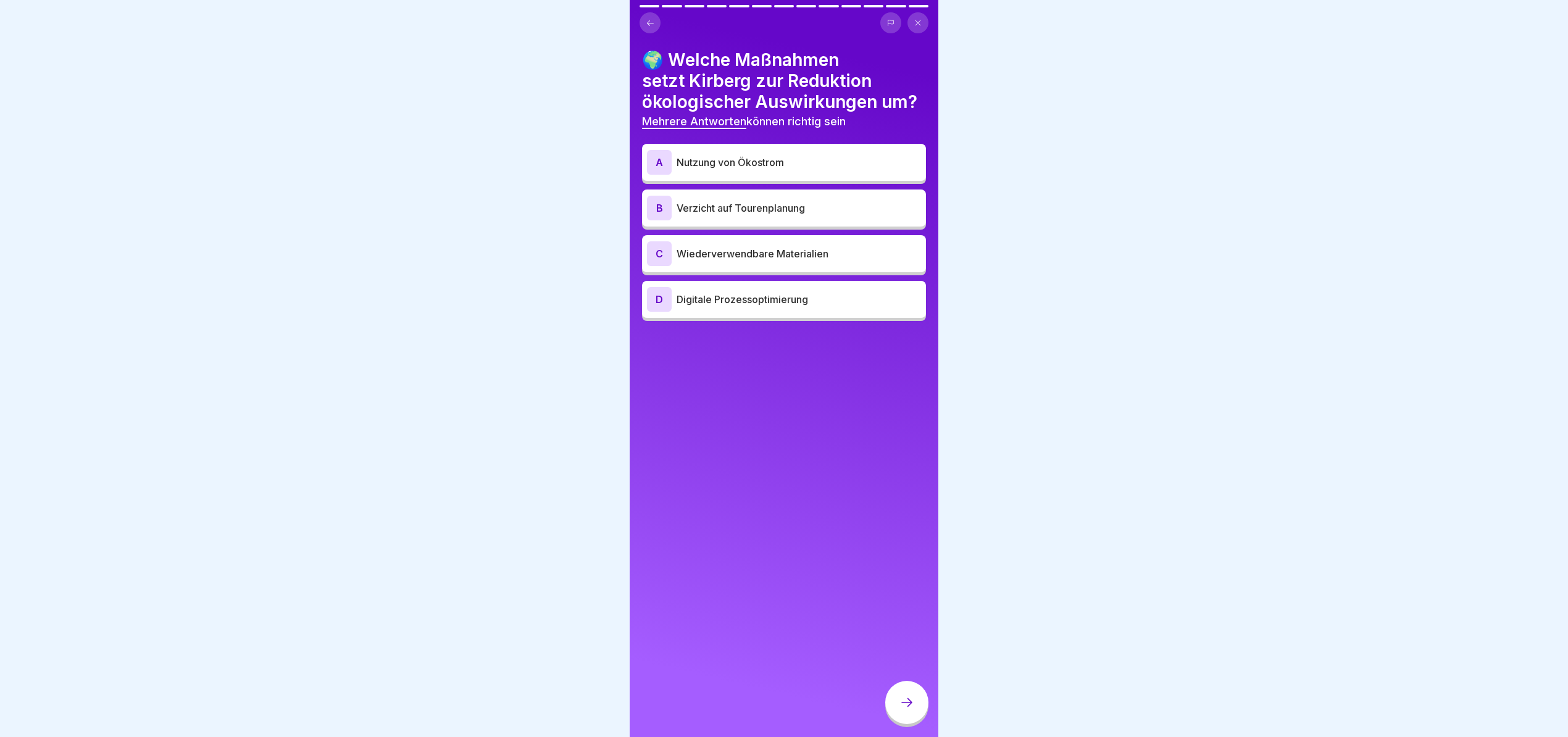
click at [755, 318] on div "D Digitale Prozessoptimierung" at bounding box center [784, 300] width 284 height 37
click at [794, 170] on p "Nutzung von Ökostrom" at bounding box center [798, 162] width 245 height 15
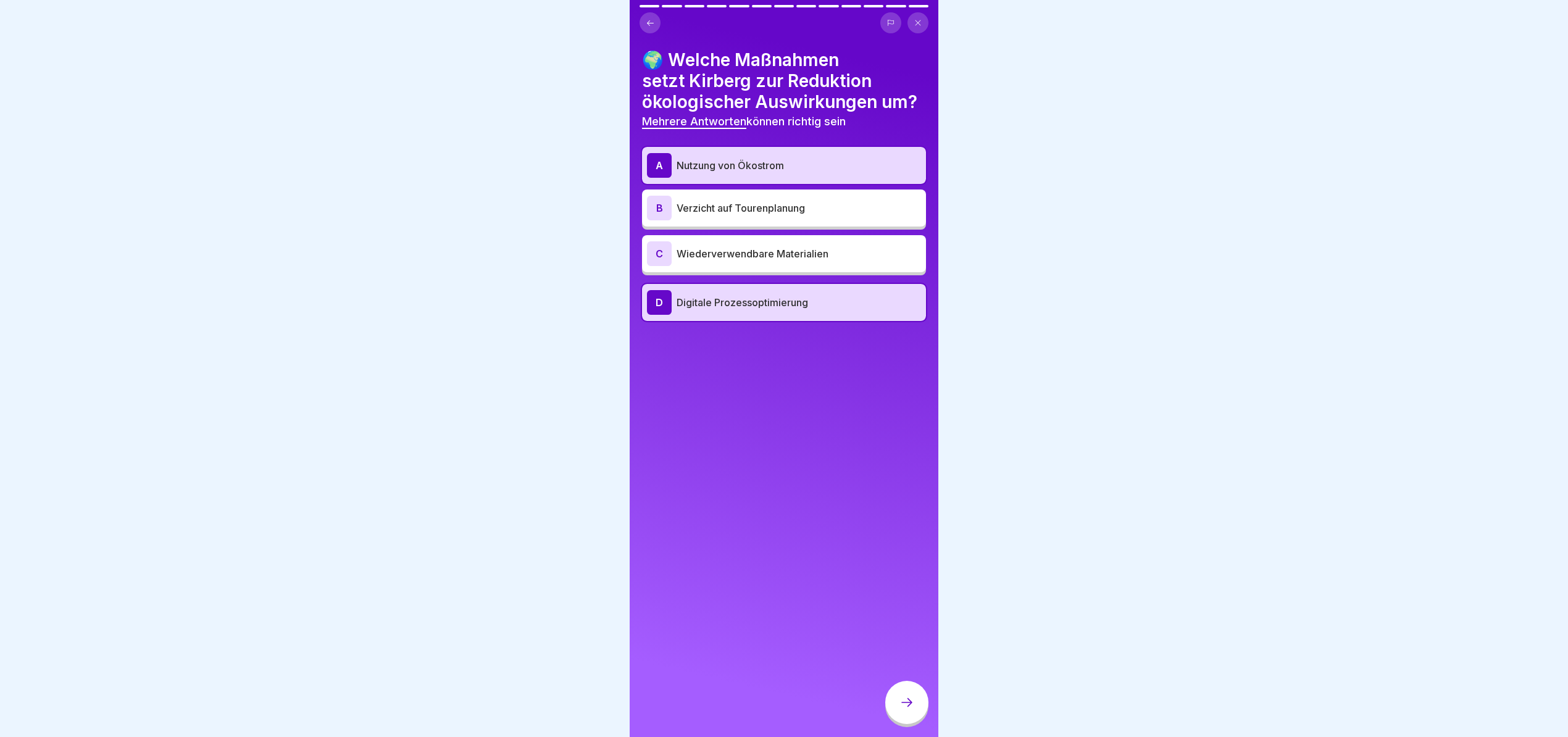
click at [785, 266] on div "C Wiederverwendbare Materialien" at bounding box center [784, 254] width 274 height 25
click at [788, 178] on div "A Nutzung von Ökostrom" at bounding box center [784, 165] width 274 height 25
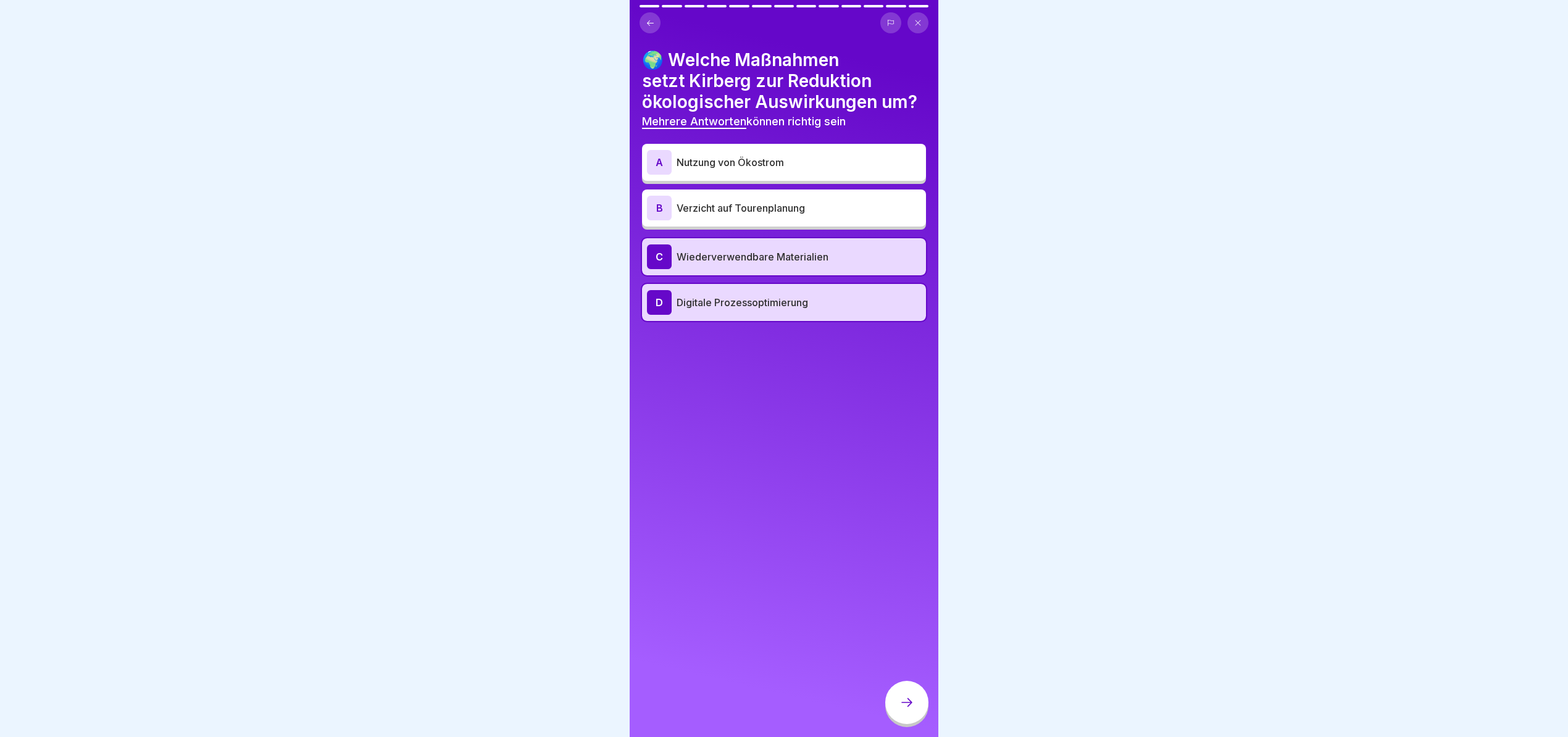
click at [897, 721] on div at bounding box center [906, 702] width 43 height 43
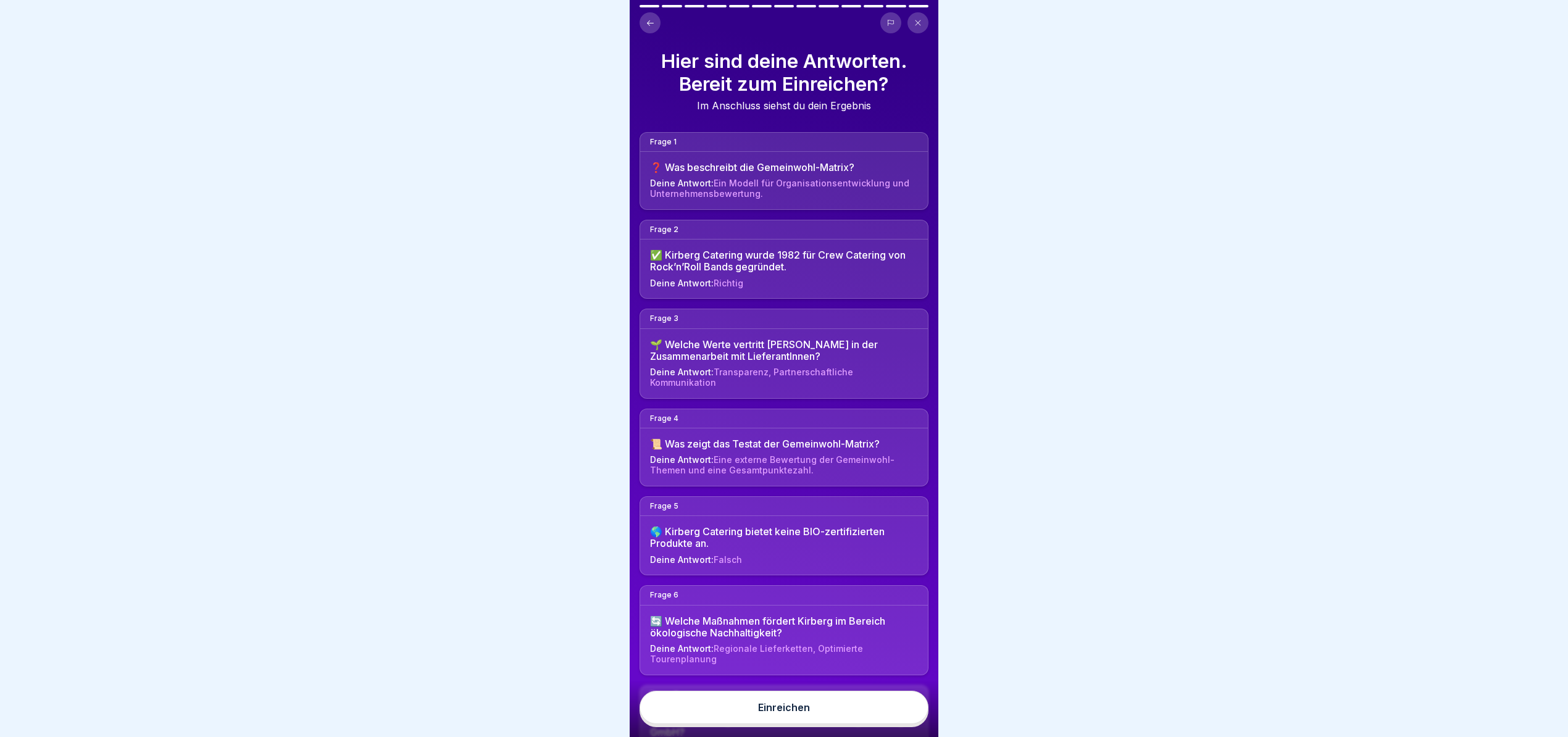
scroll to position [329, 0]
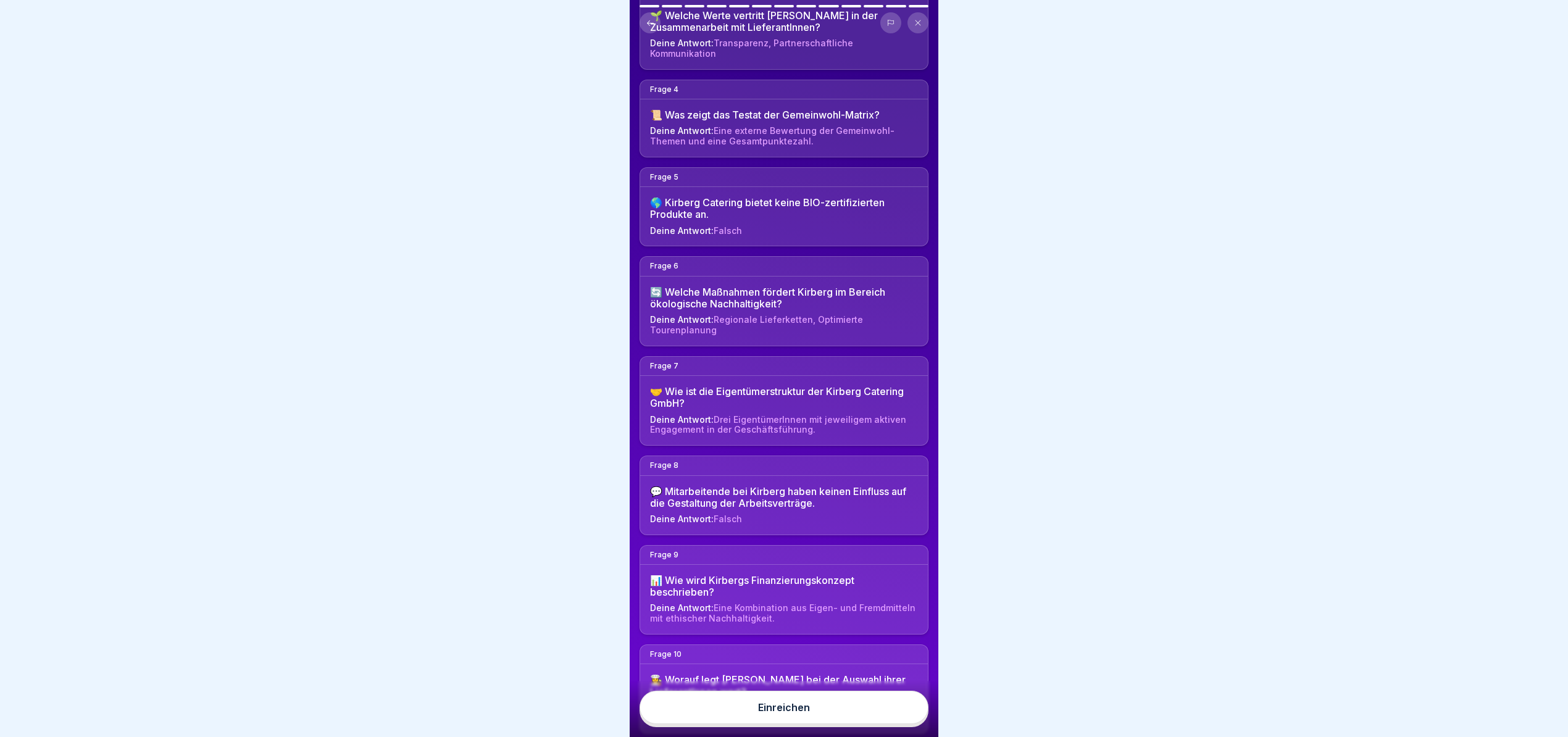
click at [813, 721] on button "Einreichen" at bounding box center [784, 707] width 289 height 33
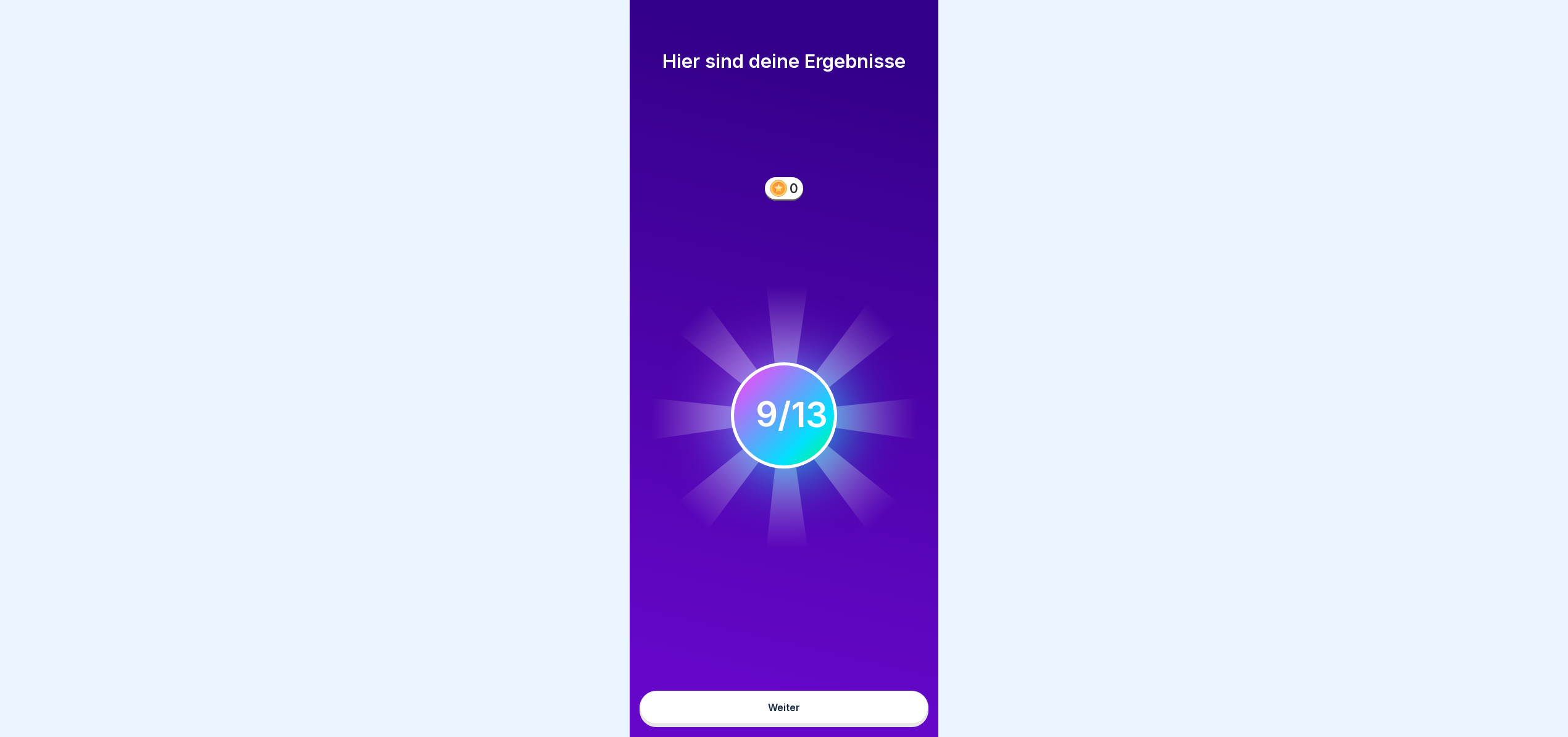
click at [843, 716] on button "Weiter" at bounding box center [784, 707] width 289 height 33
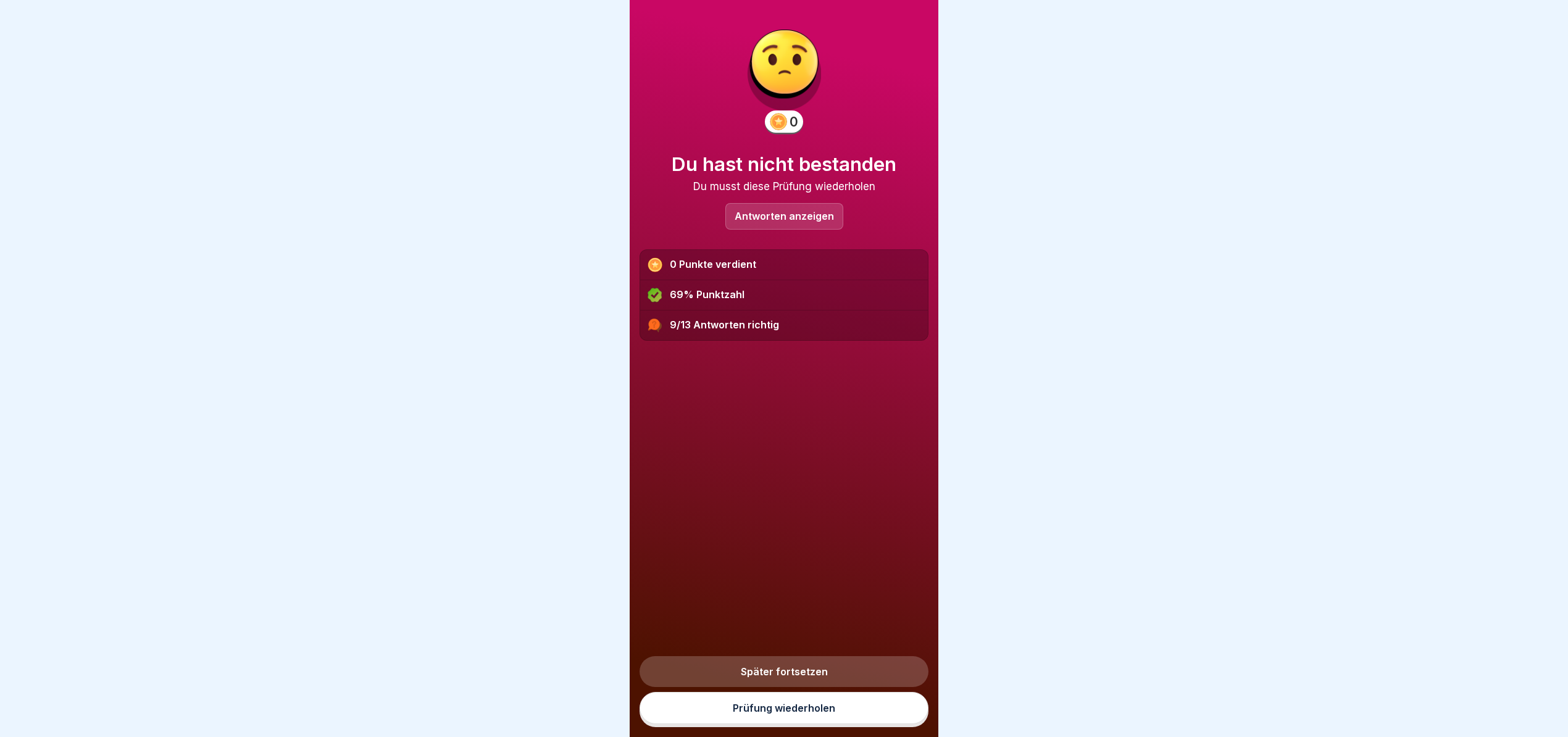
click at [776, 213] on p "Antworten anzeigen" at bounding box center [784, 216] width 99 height 11
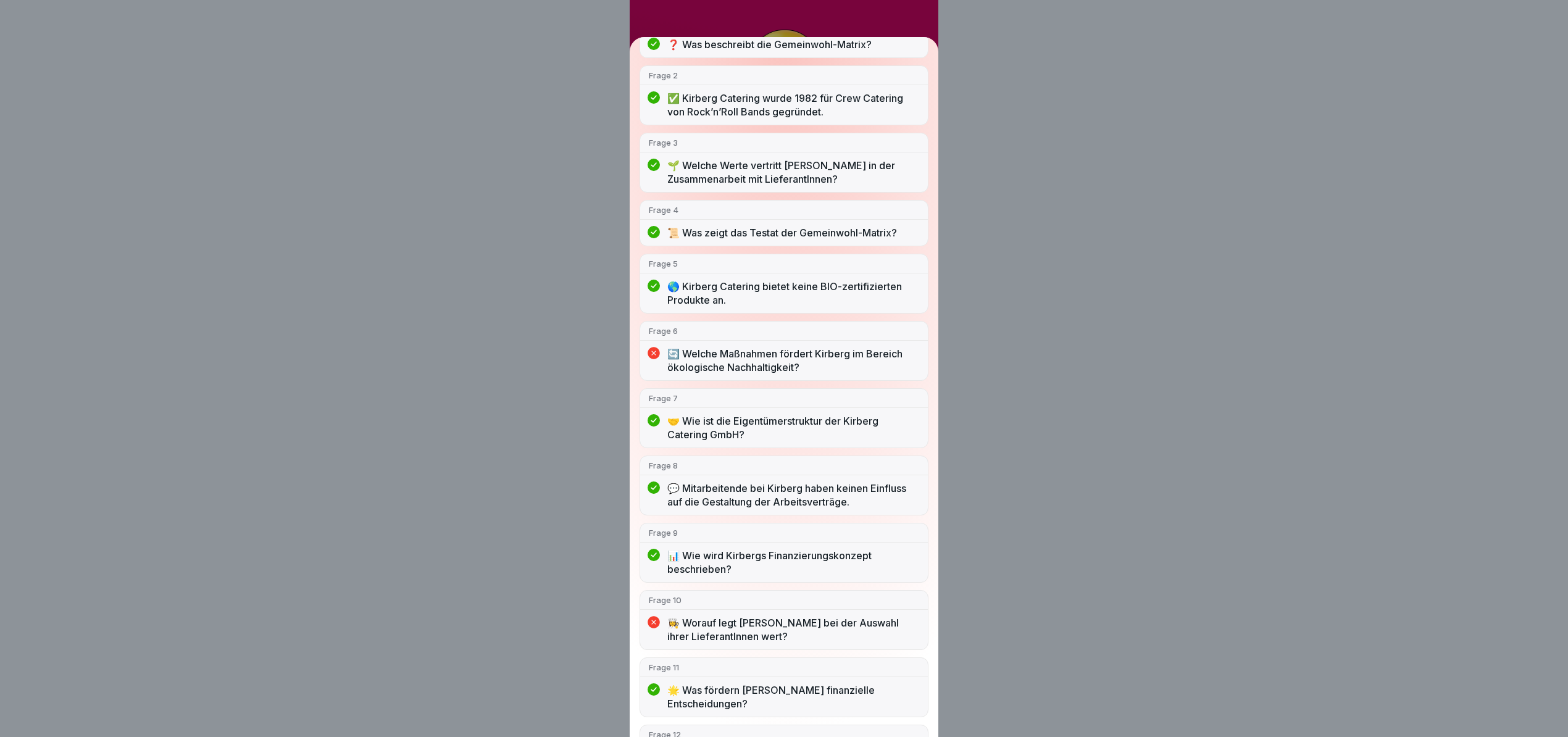
scroll to position [0, 0]
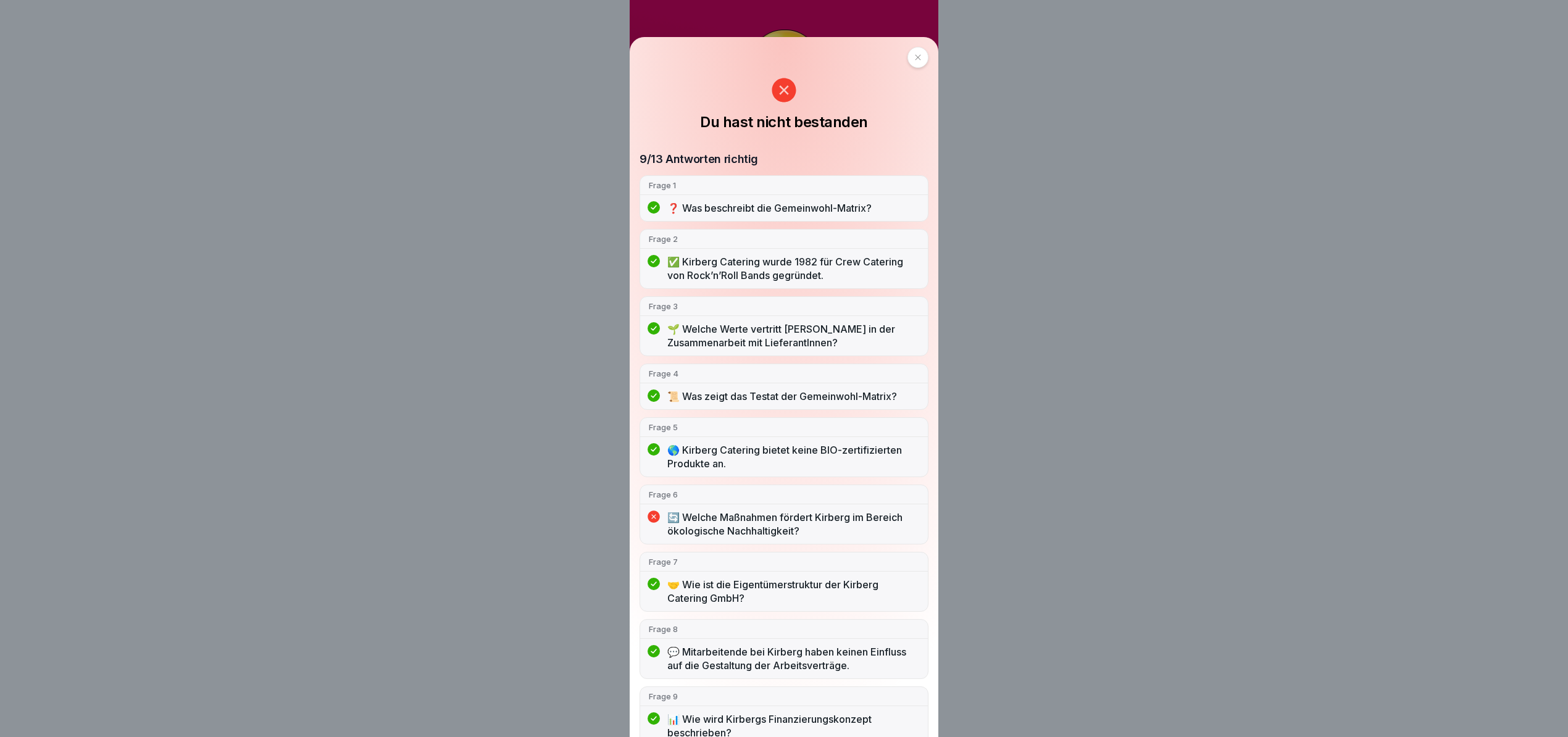
click at [909, 53] on div at bounding box center [918, 57] width 21 height 21
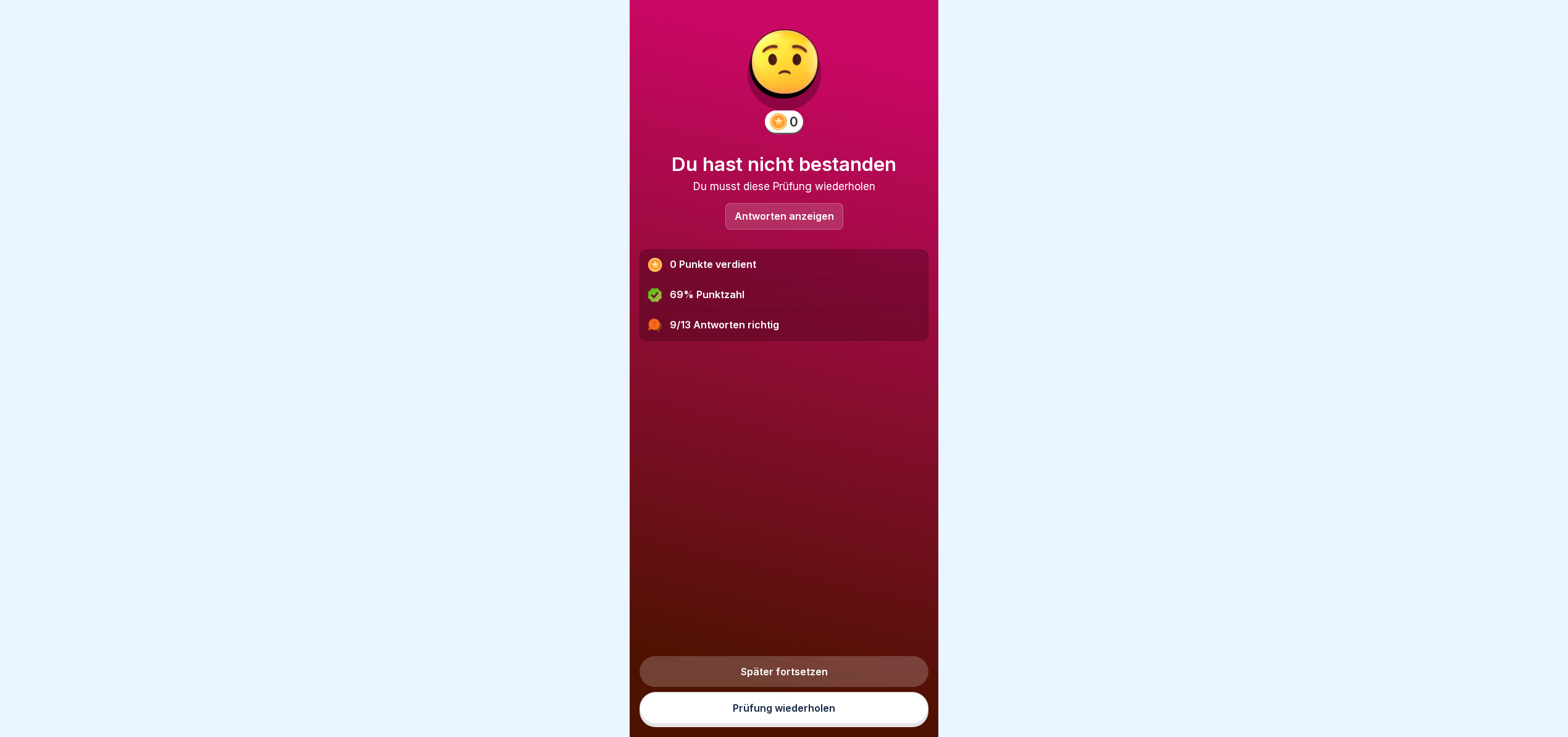
scroll to position [12, 0]
click at [805, 718] on link "Prüfung wiederholen" at bounding box center [784, 708] width 289 height 32
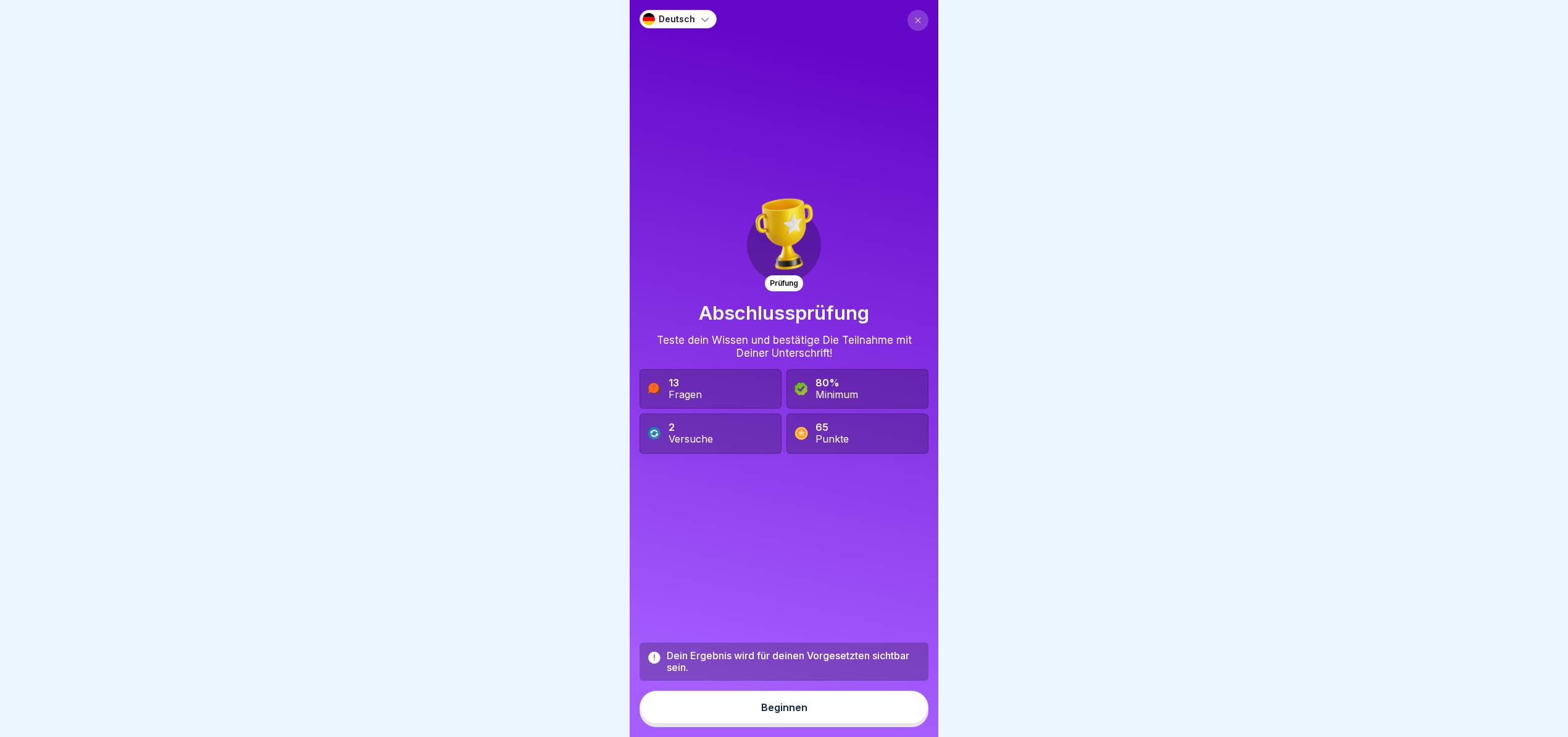
click at [914, 17] on icon at bounding box center [918, 20] width 7 height 7
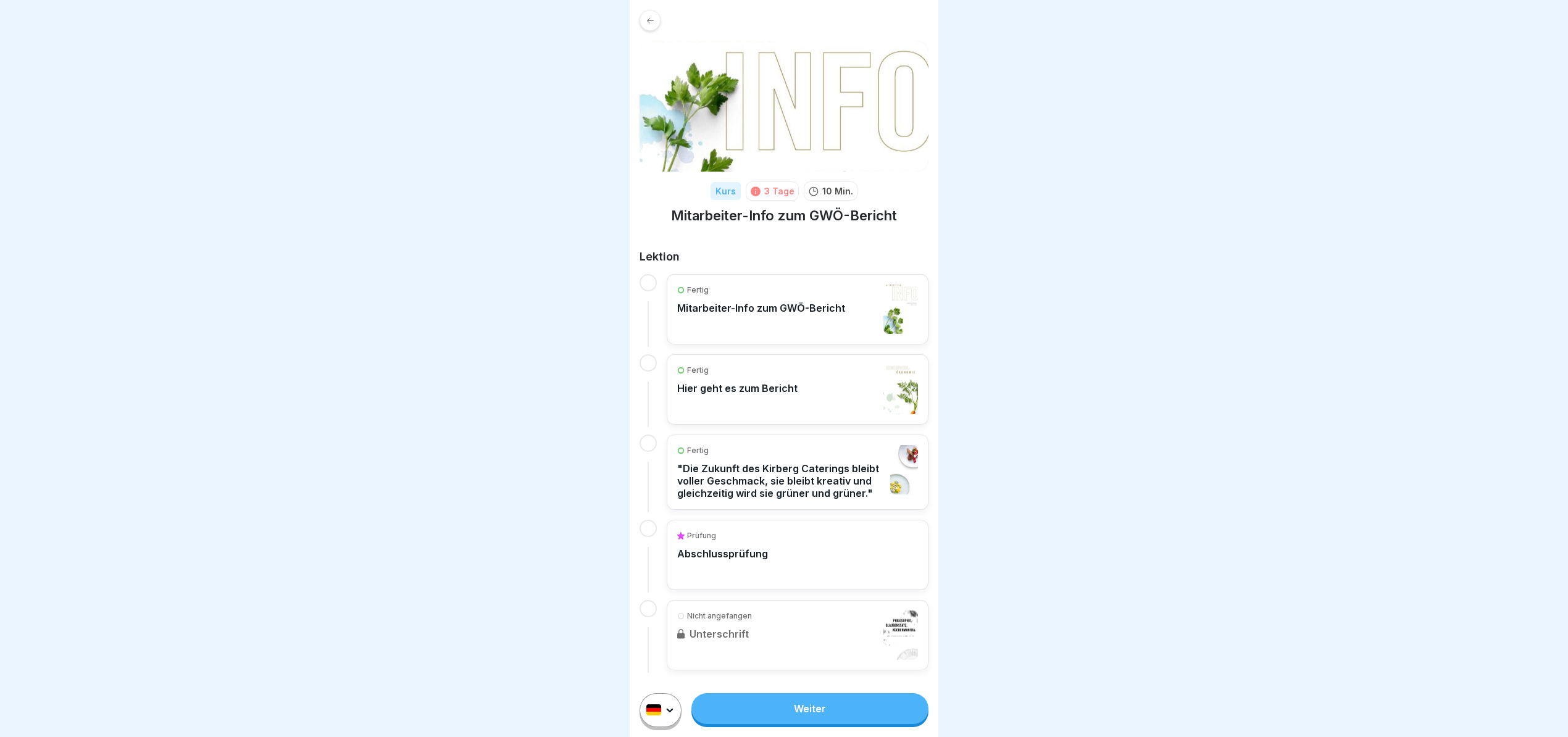
scroll to position [12, 0]
click at [811, 700] on link "Weiter" at bounding box center [809, 709] width 237 height 31
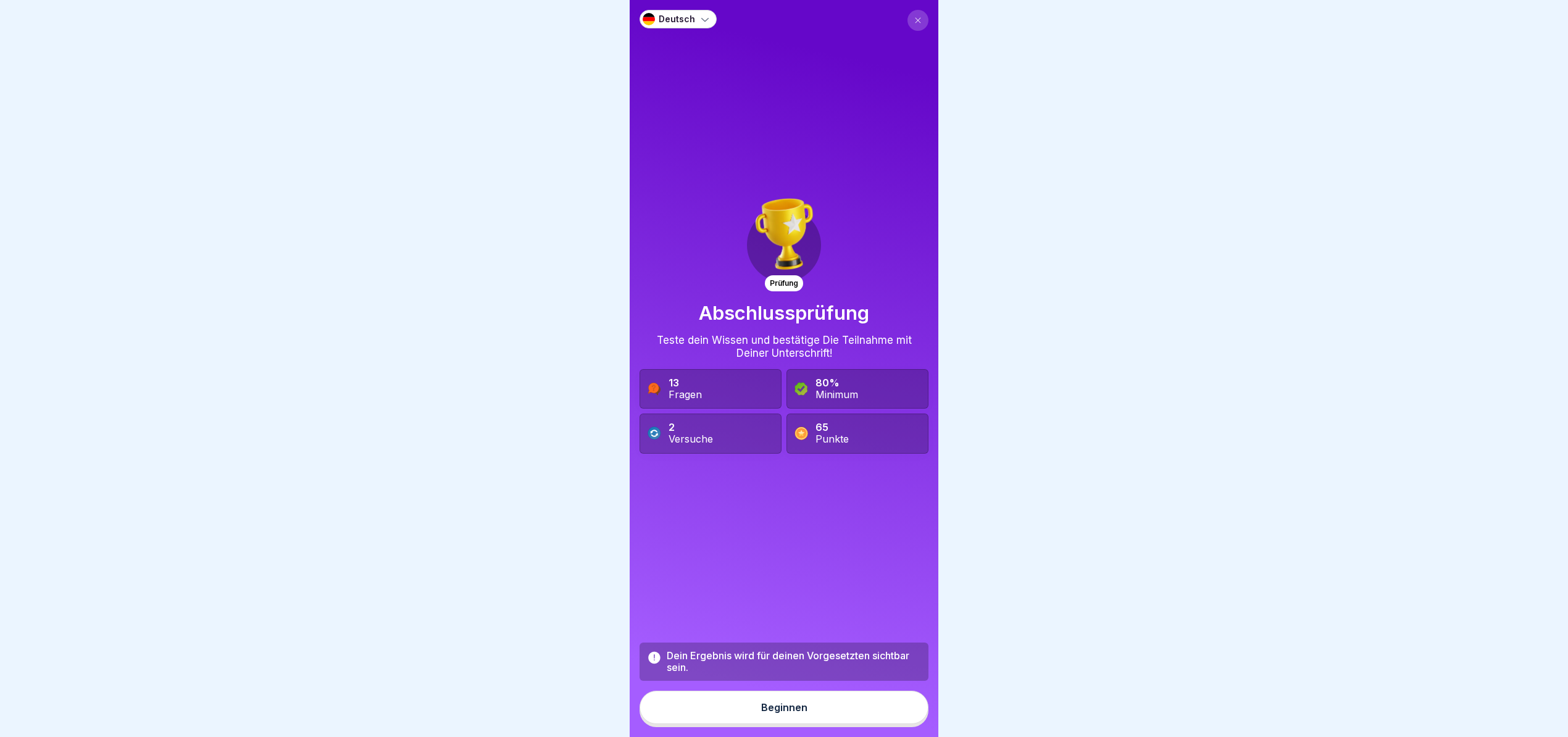
click at [914, 19] on icon at bounding box center [918, 20] width 7 height 7
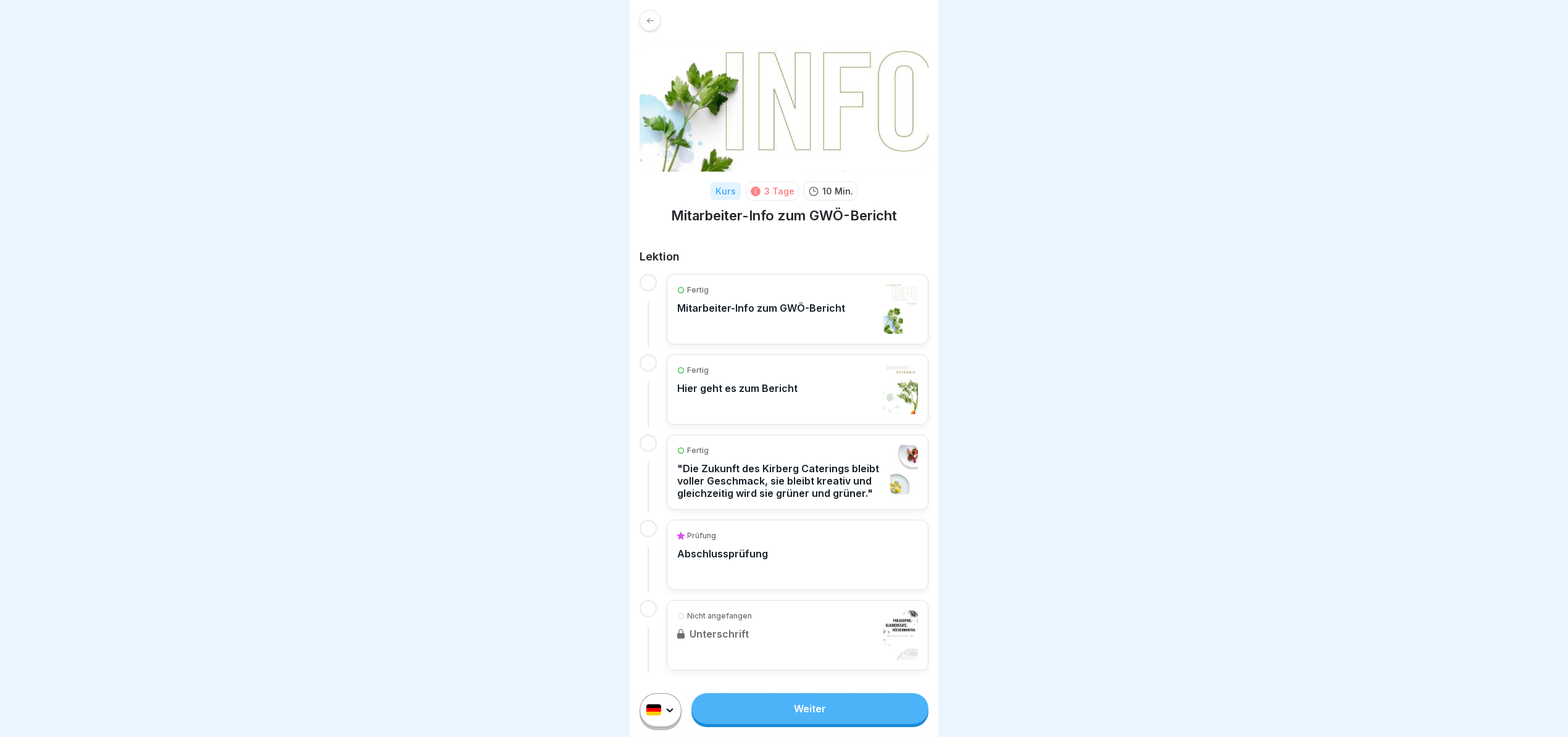
click at [781, 384] on p "Hier geht es zum Bericht" at bounding box center [737, 388] width 120 height 12
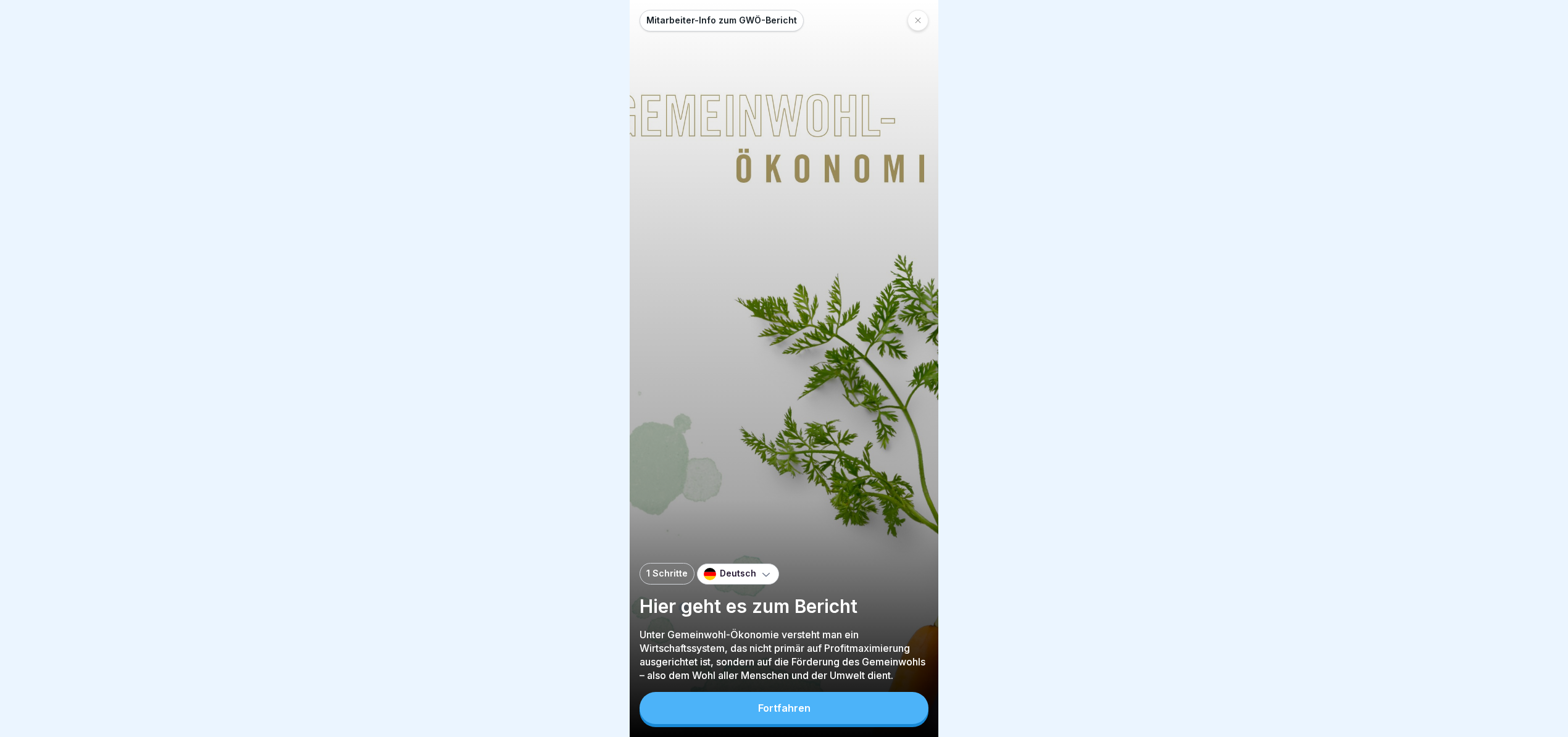
scroll to position [12, 0]
click at [807, 716] on button "Fortfahren" at bounding box center [784, 708] width 289 height 32
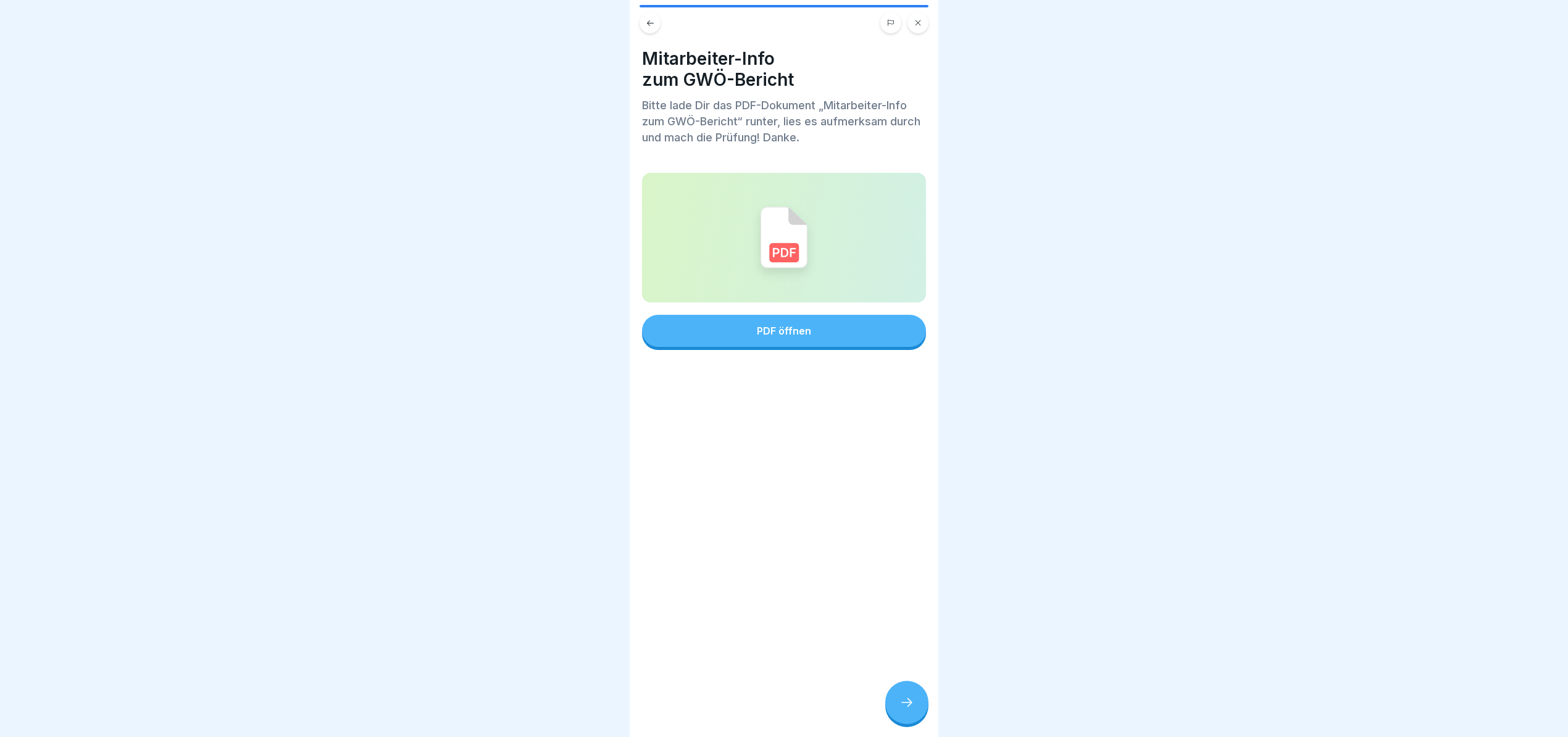
click at [794, 325] on button "PDF öffnen" at bounding box center [784, 331] width 284 height 32
click at [662, 12] on div at bounding box center [784, 23] width 289 height 21
click at [650, 19] on icon at bounding box center [649, 23] width 9 height 9
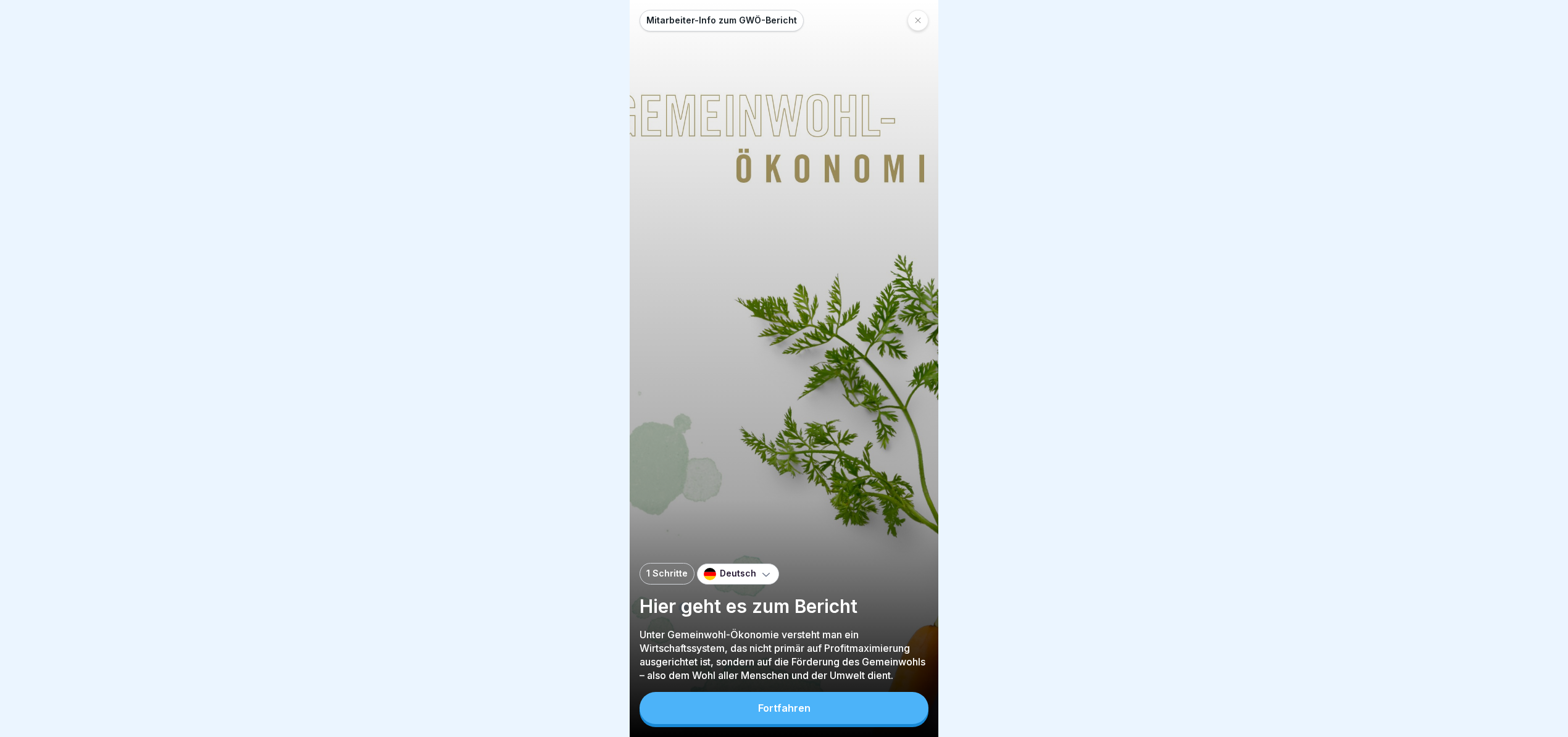
click at [797, 709] on div "Fortfahren" at bounding box center [784, 708] width 53 height 11
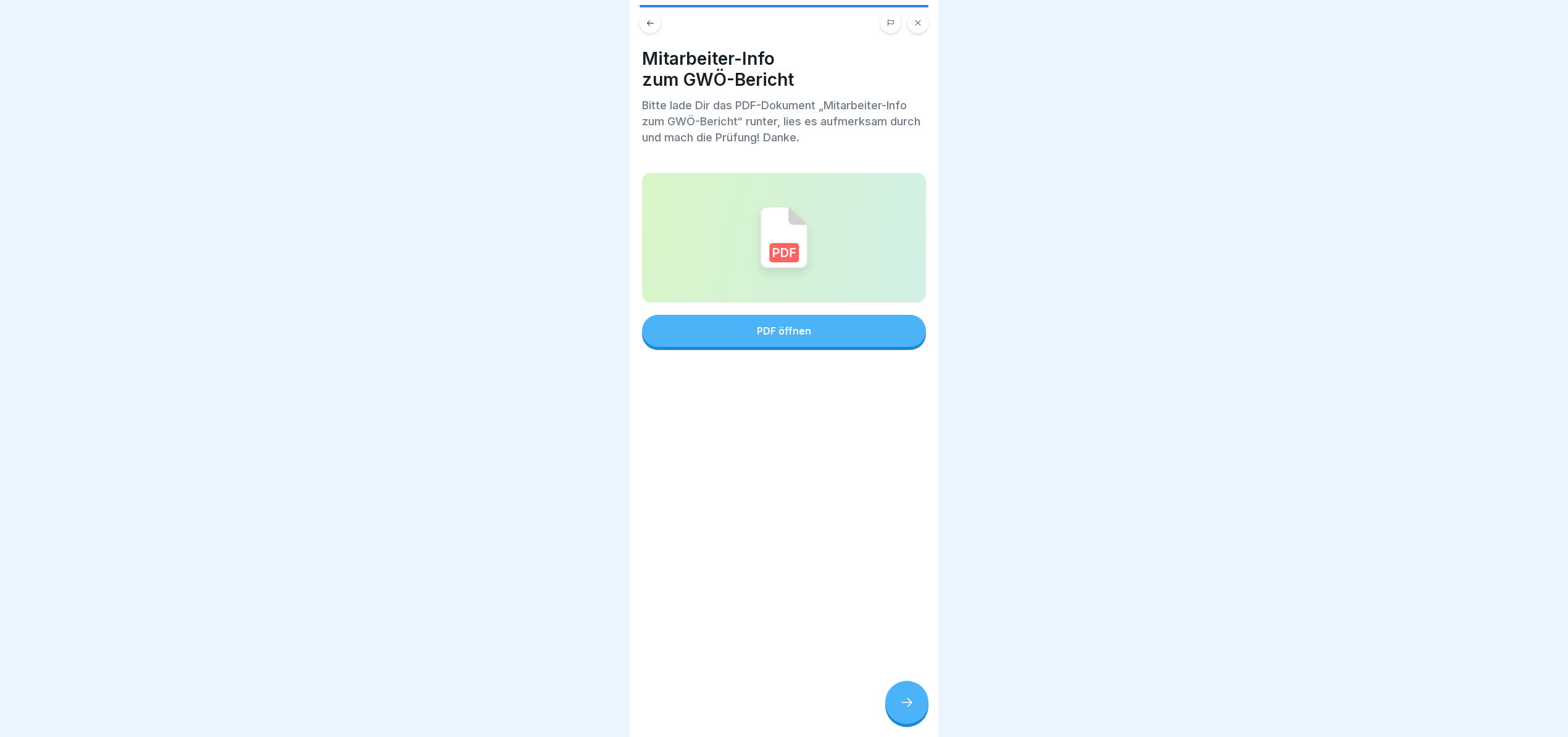
click at [910, 717] on div at bounding box center [906, 702] width 43 height 43
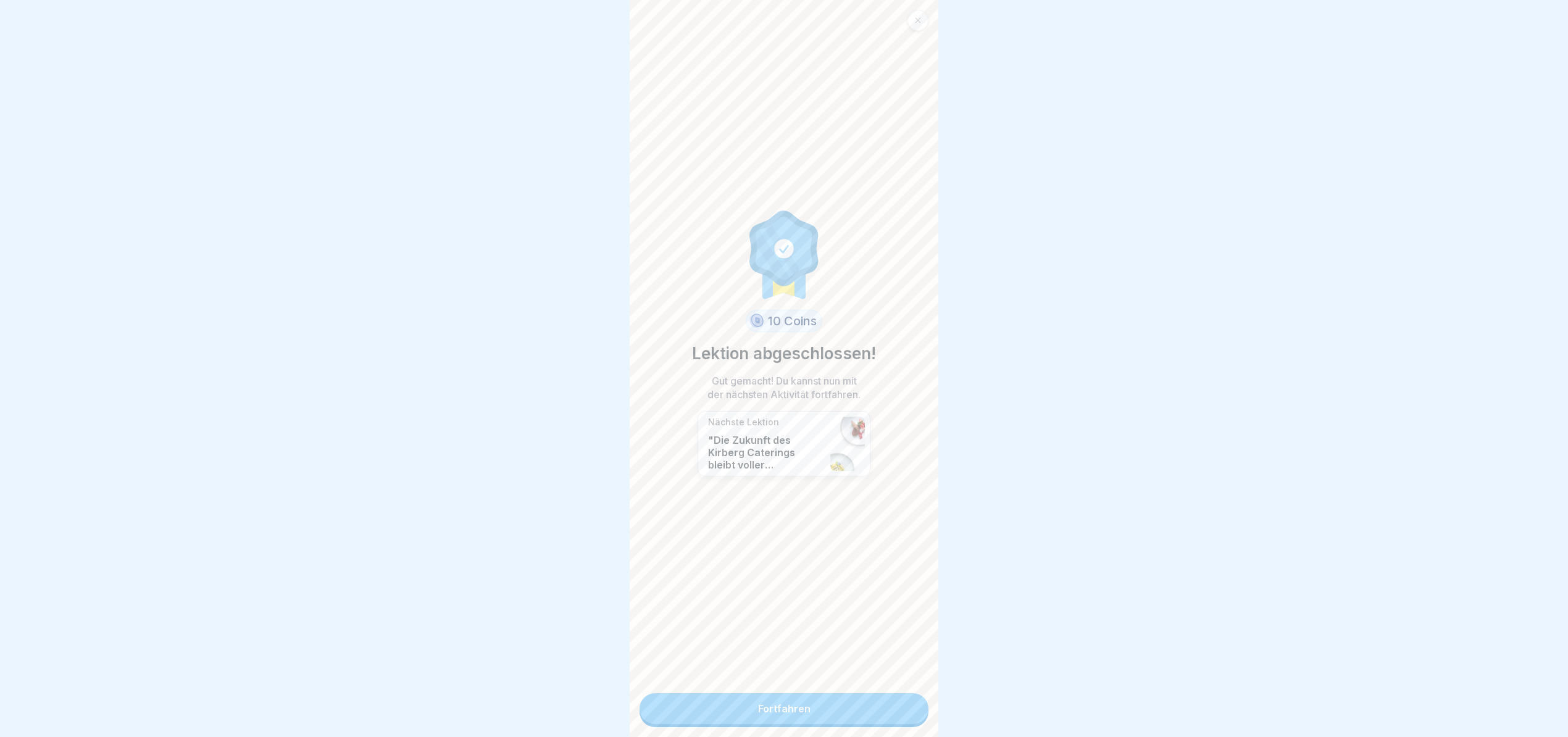
click at [860, 702] on link "Fortfahren" at bounding box center [784, 709] width 289 height 31
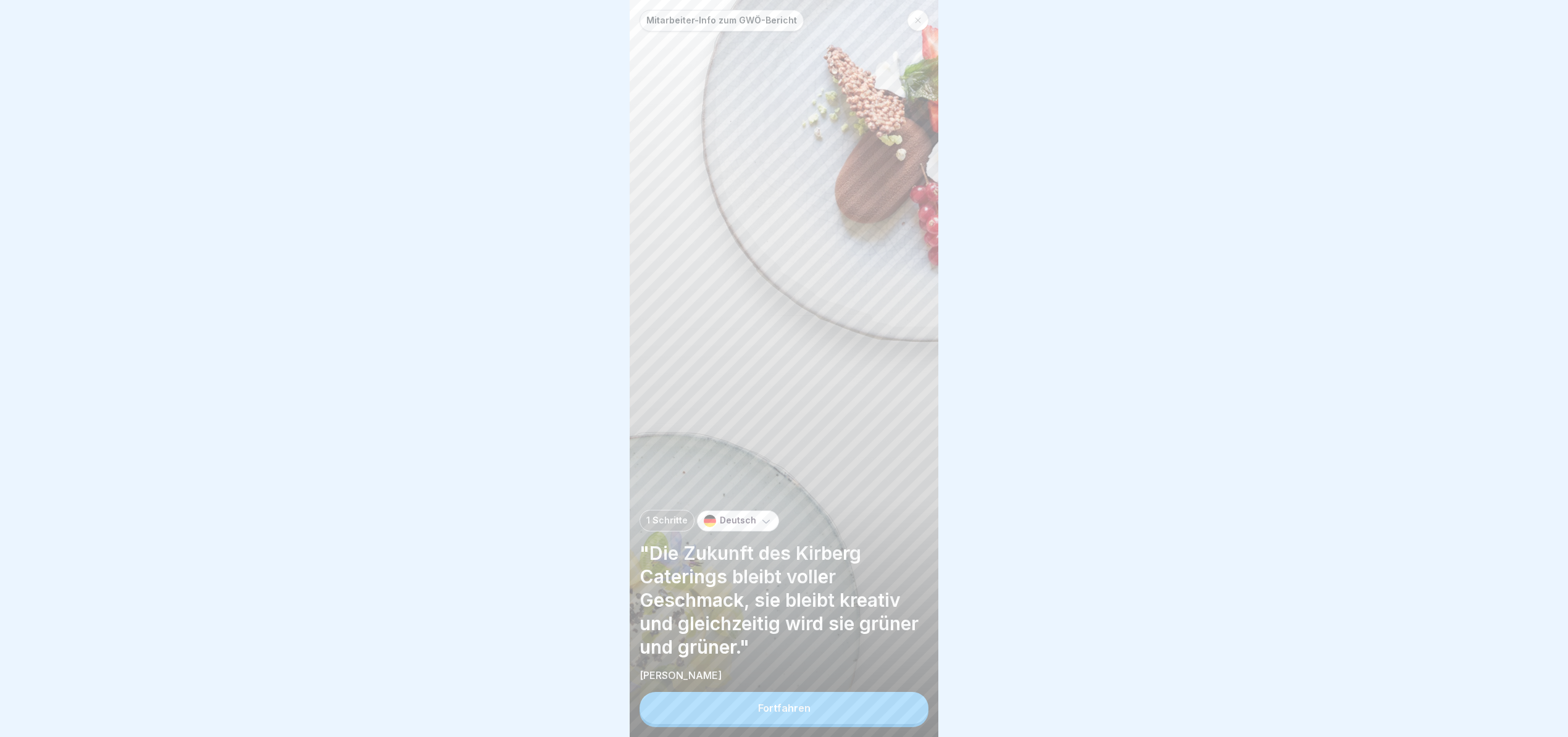
click at [860, 704] on div "Mitarbeiter-Info zum GWÖ-Bericht 1 Schritte Deutsch "Die Zukunft des Kirberg Ca…" at bounding box center [784, 368] width 309 height 737
click at [853, 711] on button "Fortfahren" at bounding box center [784, 708] width 289 height 32
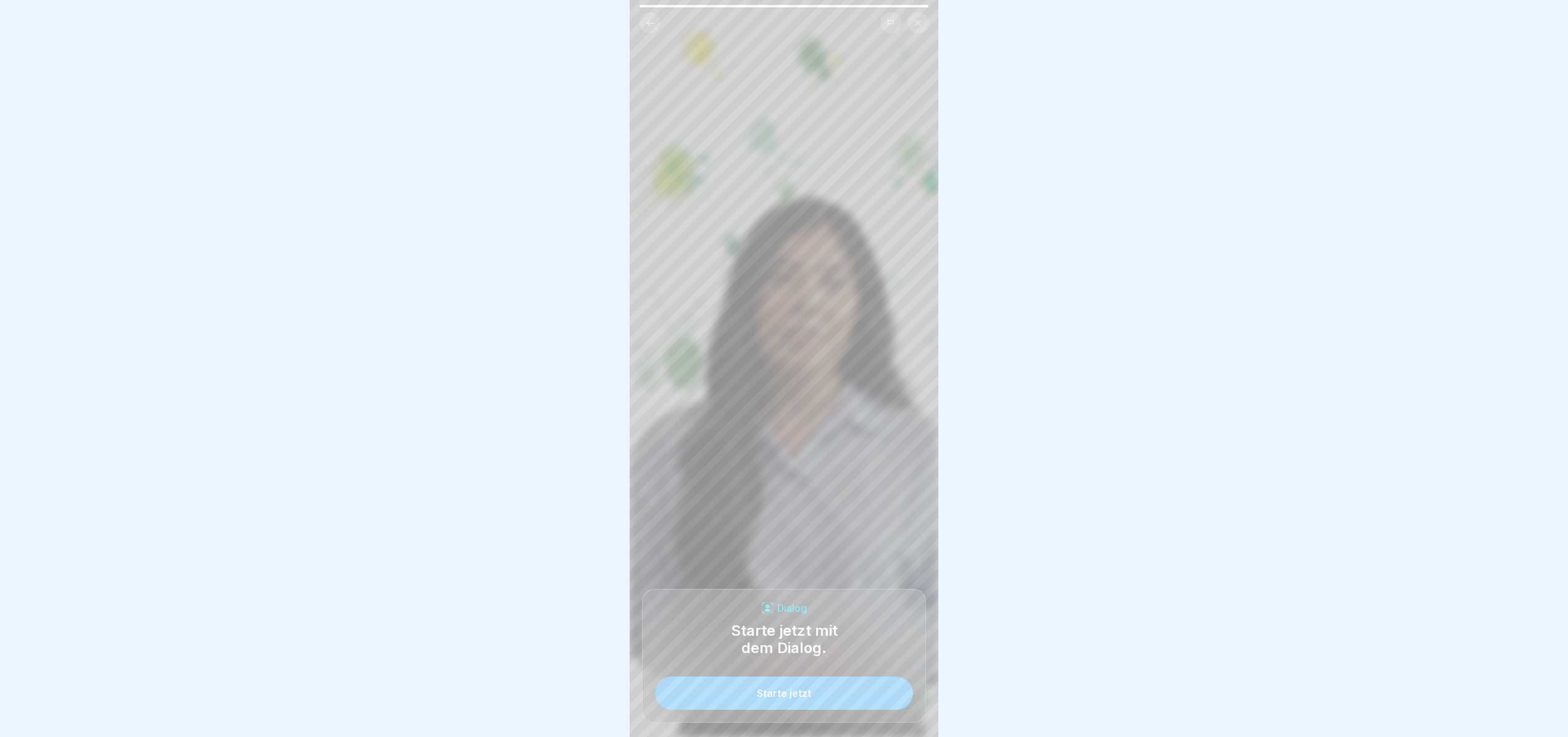
click at [847, 705] on button "Starte jetzt" at bounding box center [784, 693] width 258 height 33
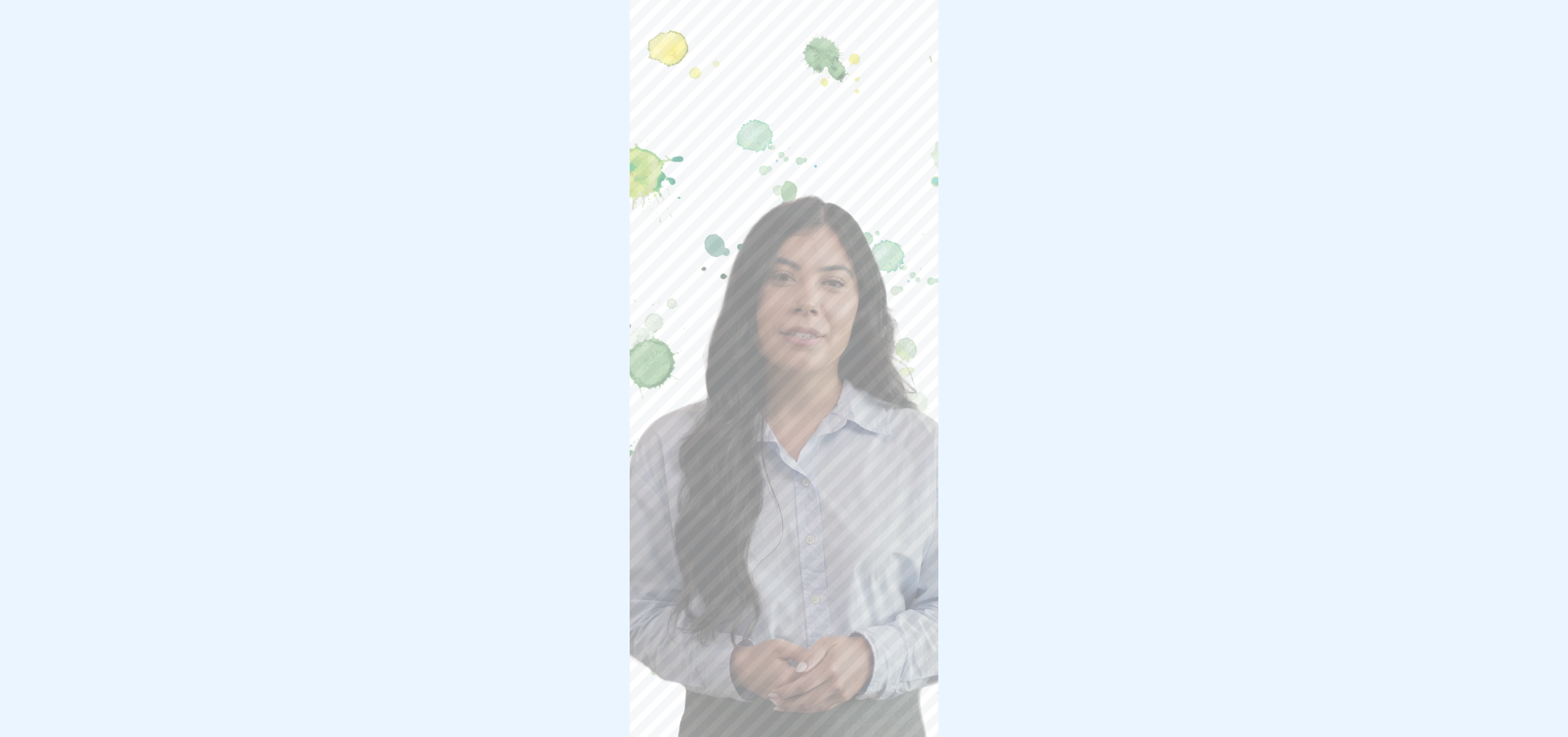
click at [843, 95] on video at bounding box center [784, 368] width 309 height 737
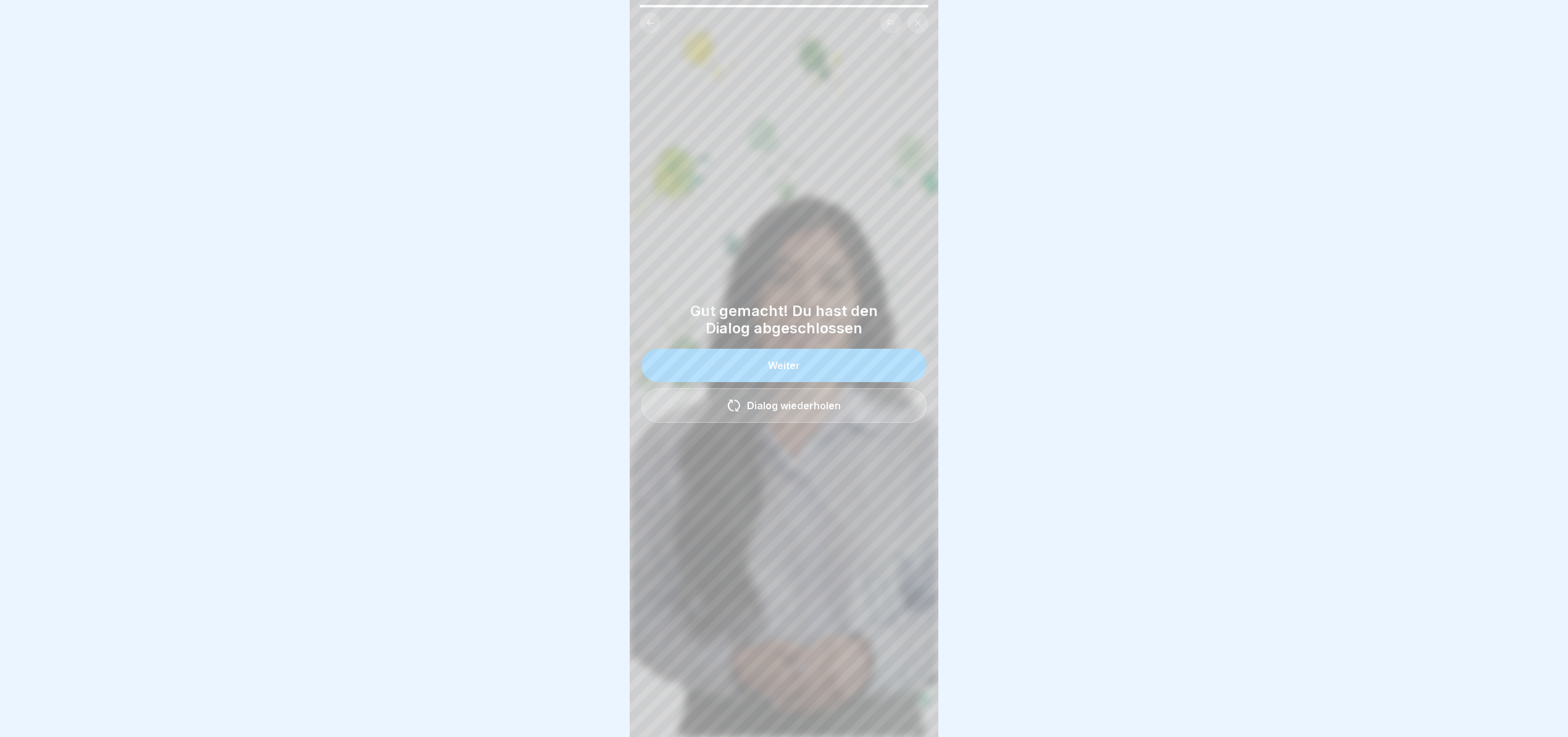
click at [771, 366] on div "Weiter" at bounding box center [784, 365] width 32 height 11
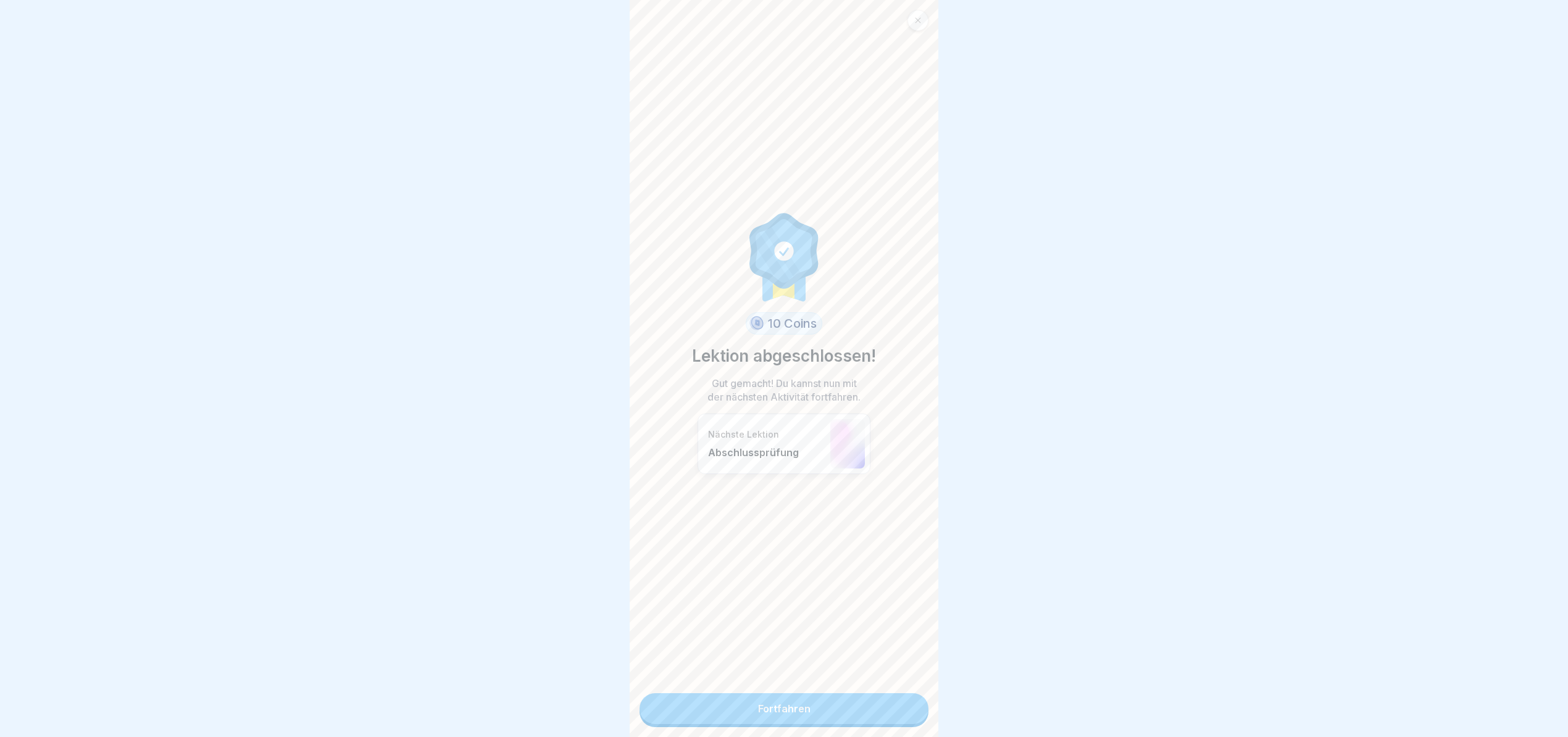
click at [830, 717] on link "Fortfahren" at bounding box center [784, 709] width 289 height 31
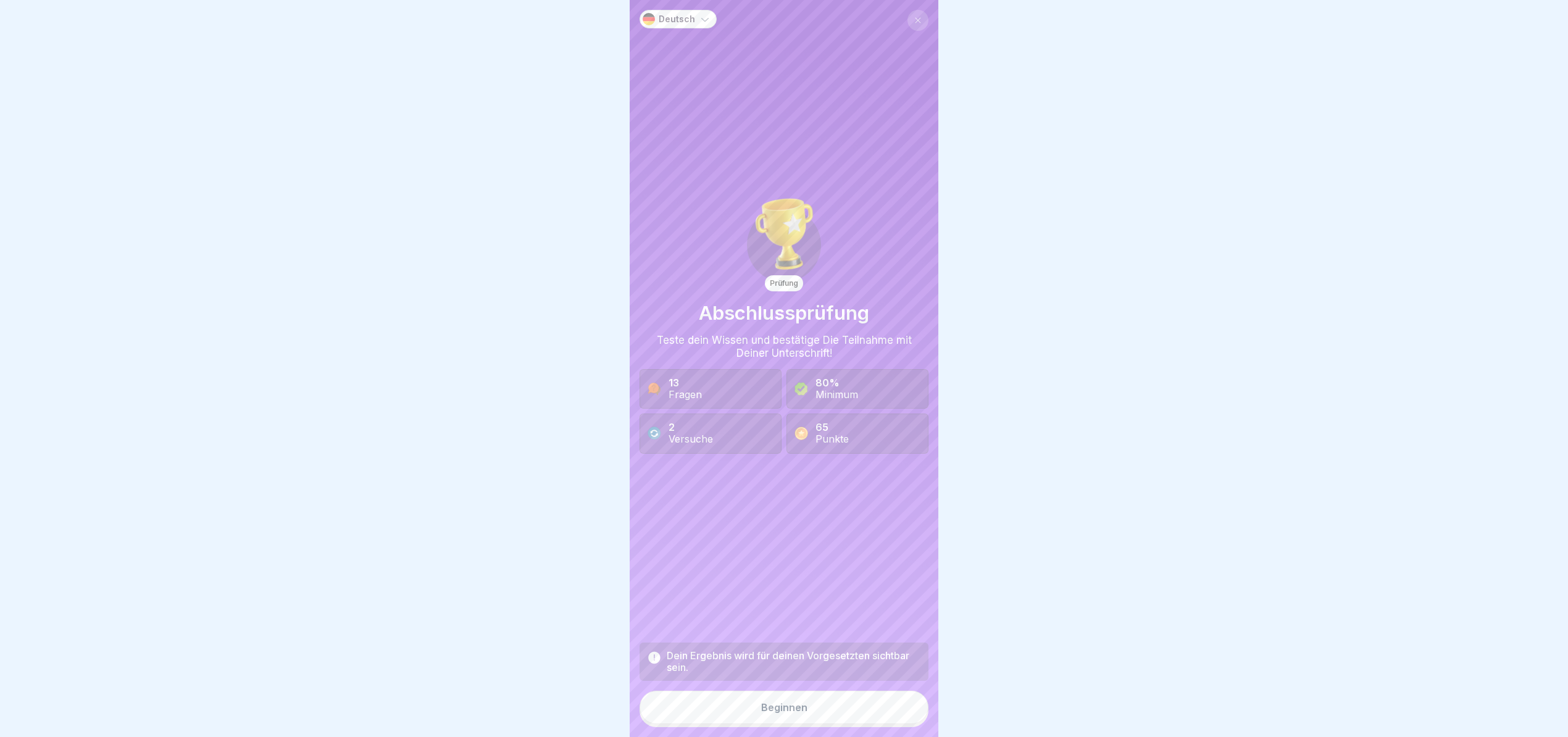
scroll to position [12, 0]
click at [813, 707] on button "Beginnen" at bounding box center [784, 707] width 289 height 33
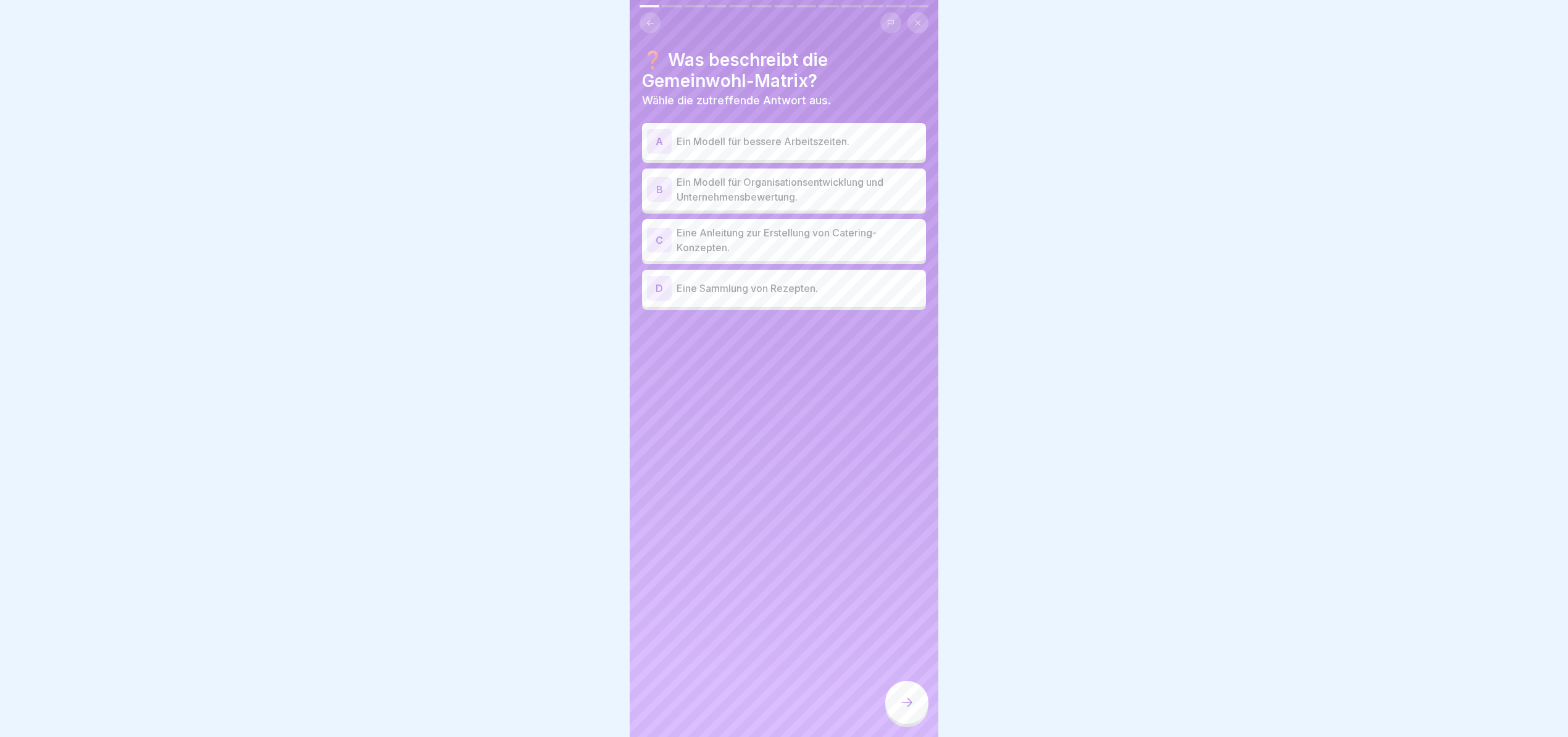
click at [833, 183] on p "Ein Modell für Organisationsentwicklung und Unternehmensbewertung." at bounding box center [798, 189] width 245 height 30
click at [919, 710] on div at bounding box center [906, 702] width 43 height 43
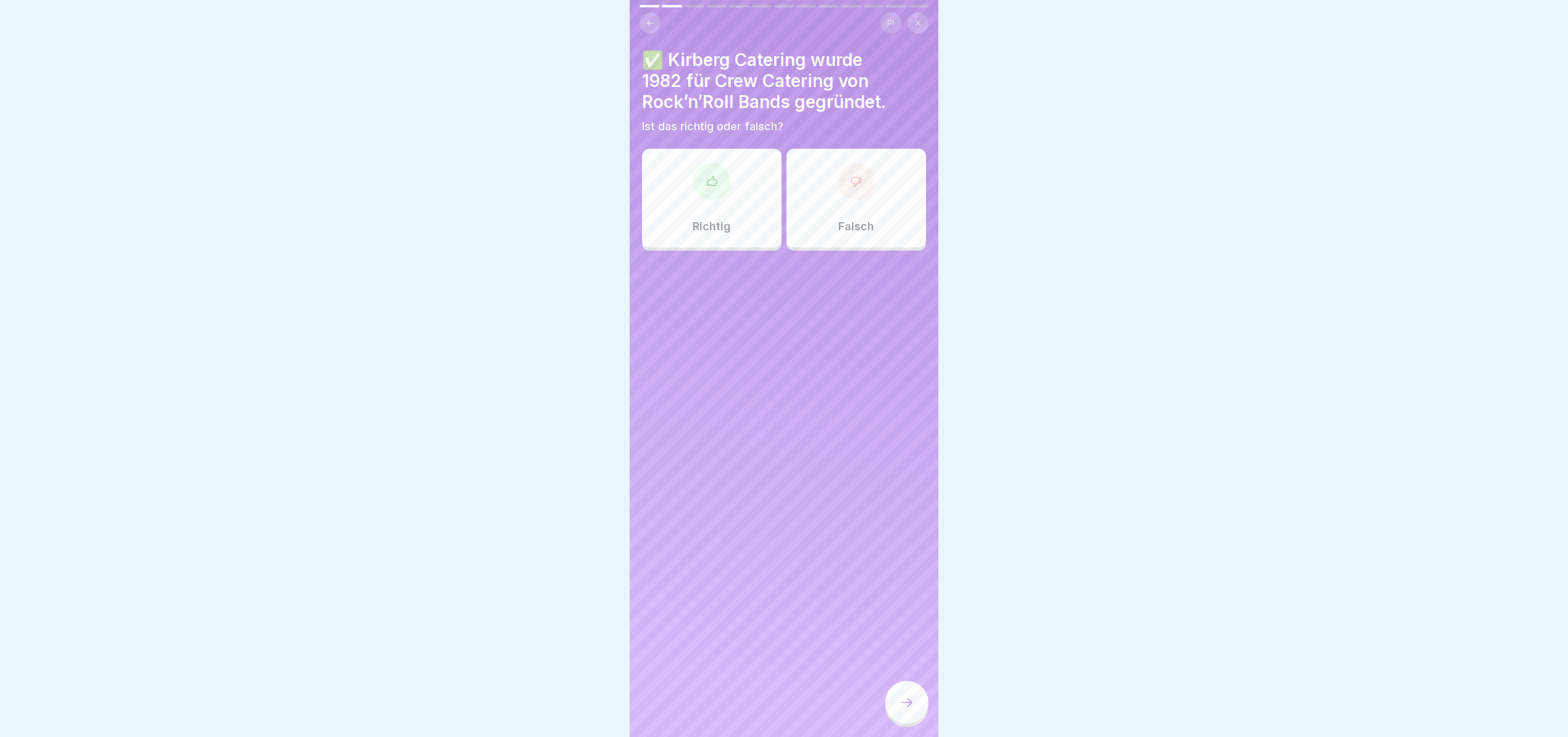
click at [746, 182] on div "Richtig" at bounding box center [712, 198] width 140 height 99
click at [890, 700] on div at bounding box center [906, 702] width 43 height 43
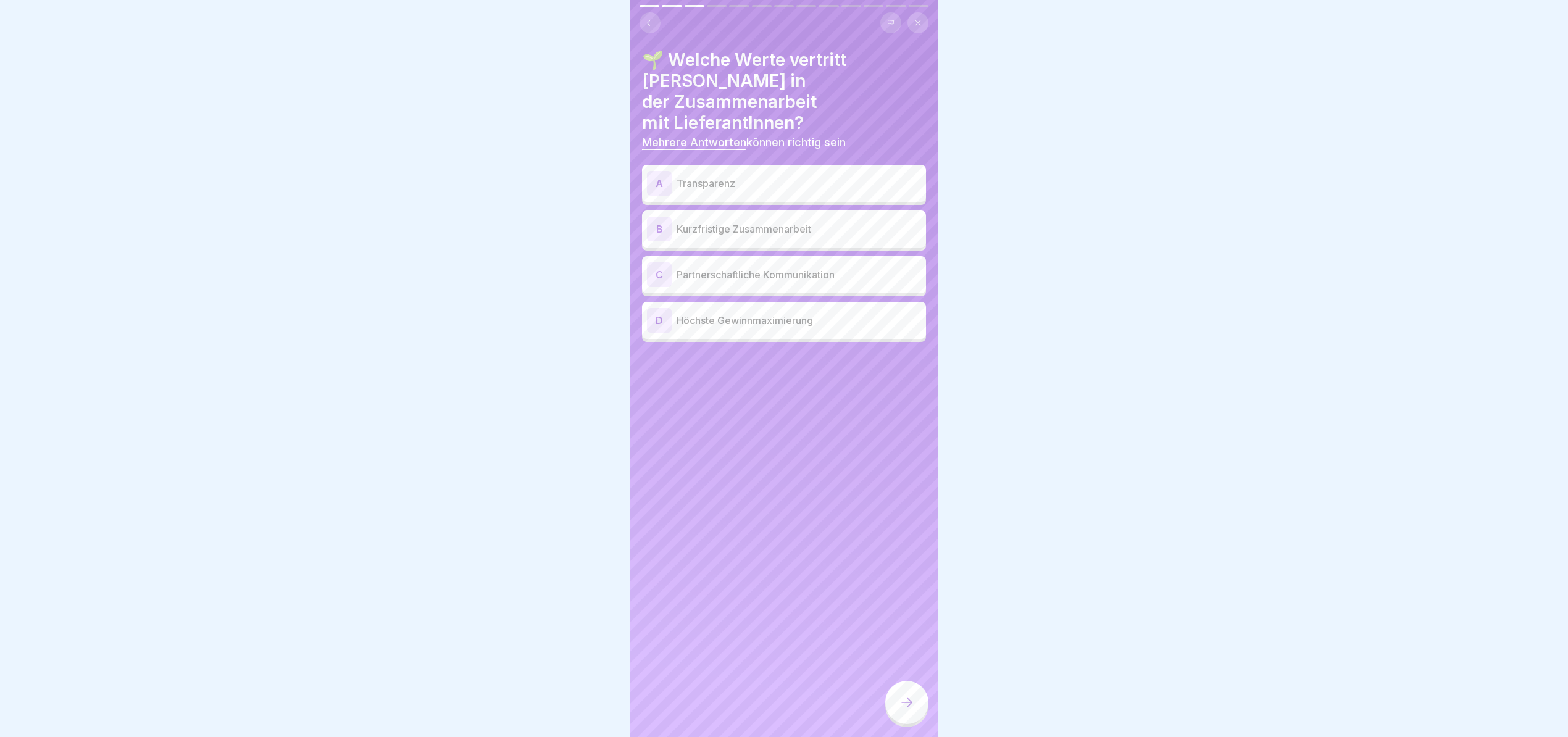
click at [838, 267] on p "Partnerschaftliche Kommunikation" at bounding box center [798, 275] width 245 height 15
click at [830, 176] on p "Transparenz" at bounding box center [798, 183] width 245 height 15
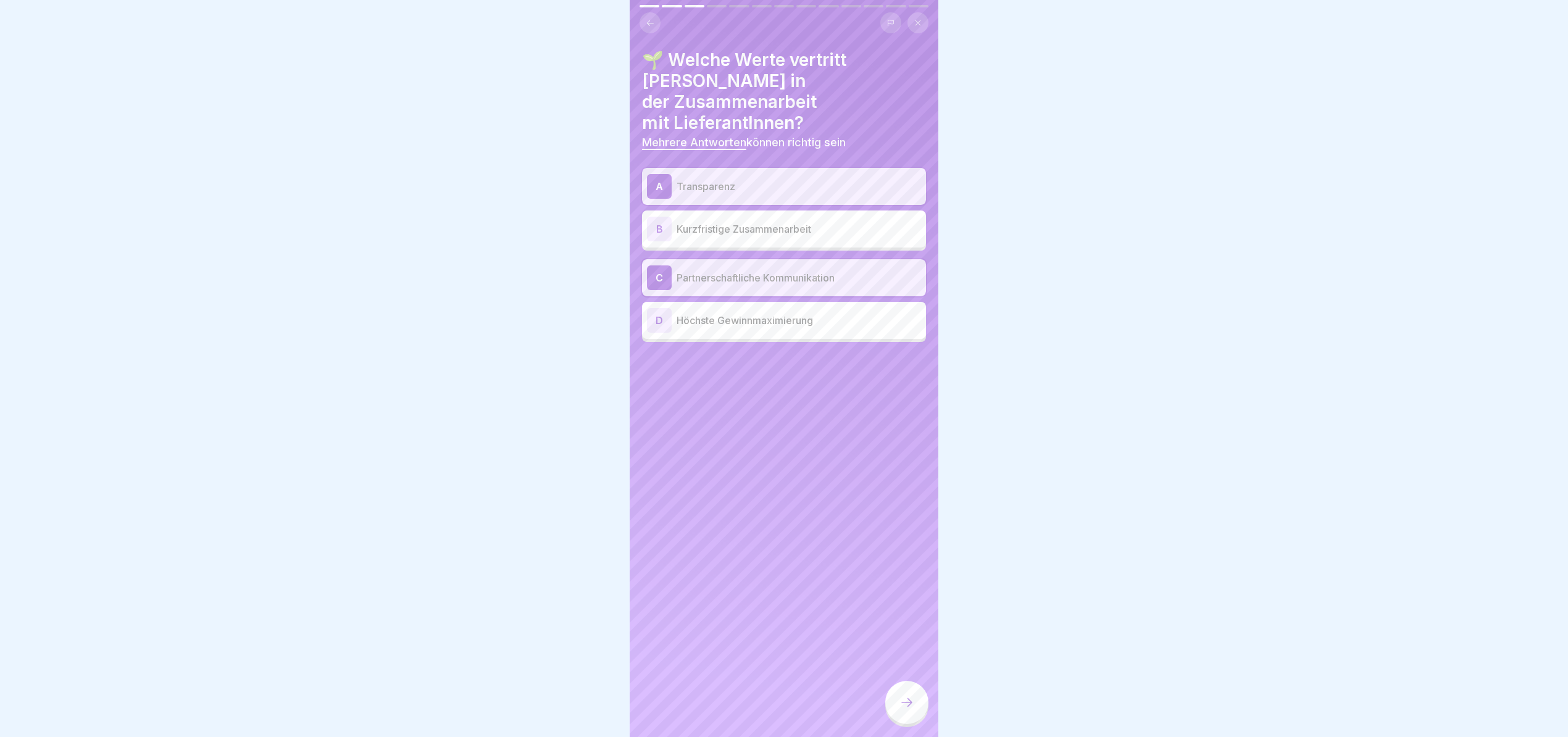
click at [895, 705] on div at bounding box center [906, 702] width 43 height 43
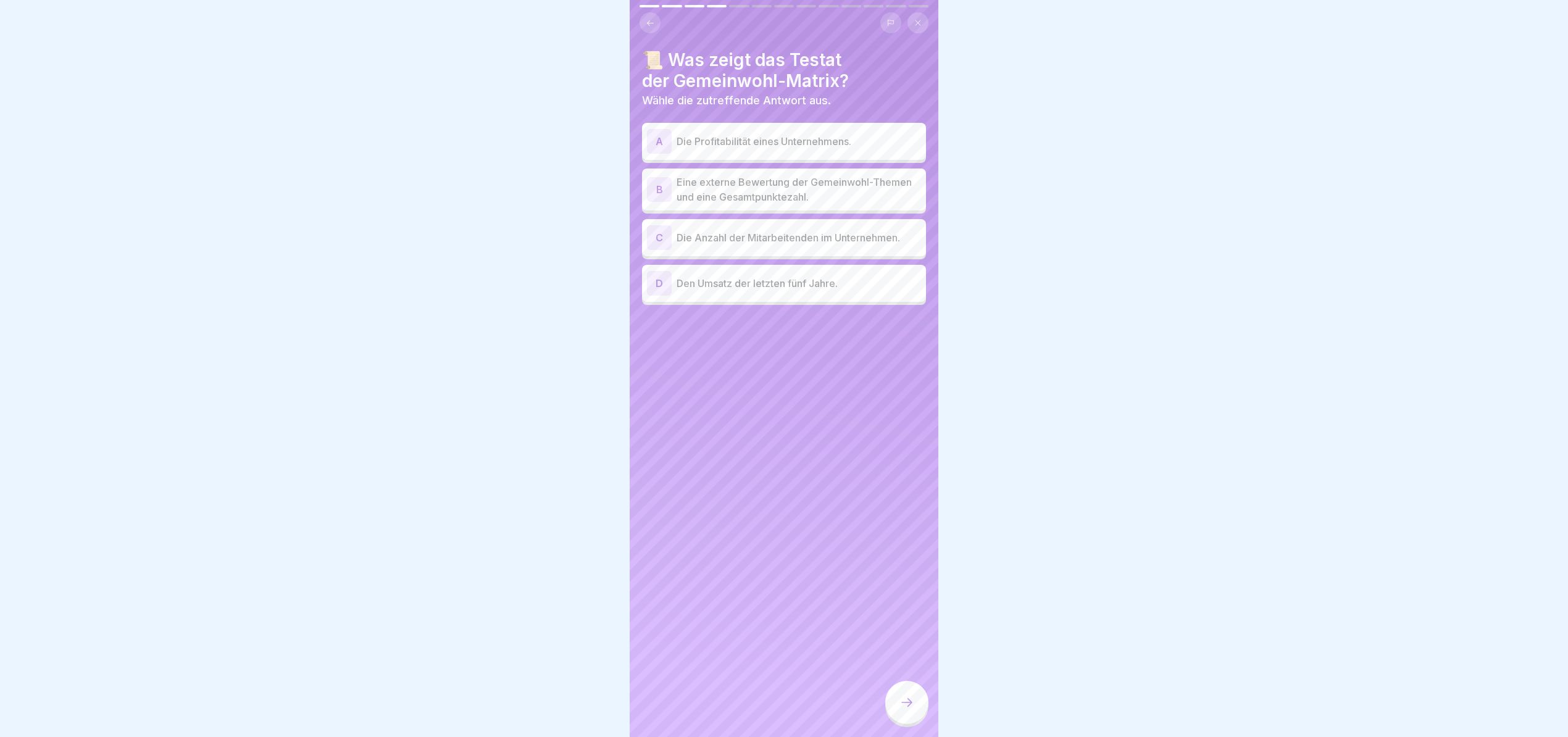
click at [778, 182] on p "Eine externe Bewertung der Gemeinwohl-Themen und eine Gesamtpunktezahl." at bounding box center [798, 189] width 245 height 30
click at [905, 692] on div at bounding box center [906, 702] width 43 height 43
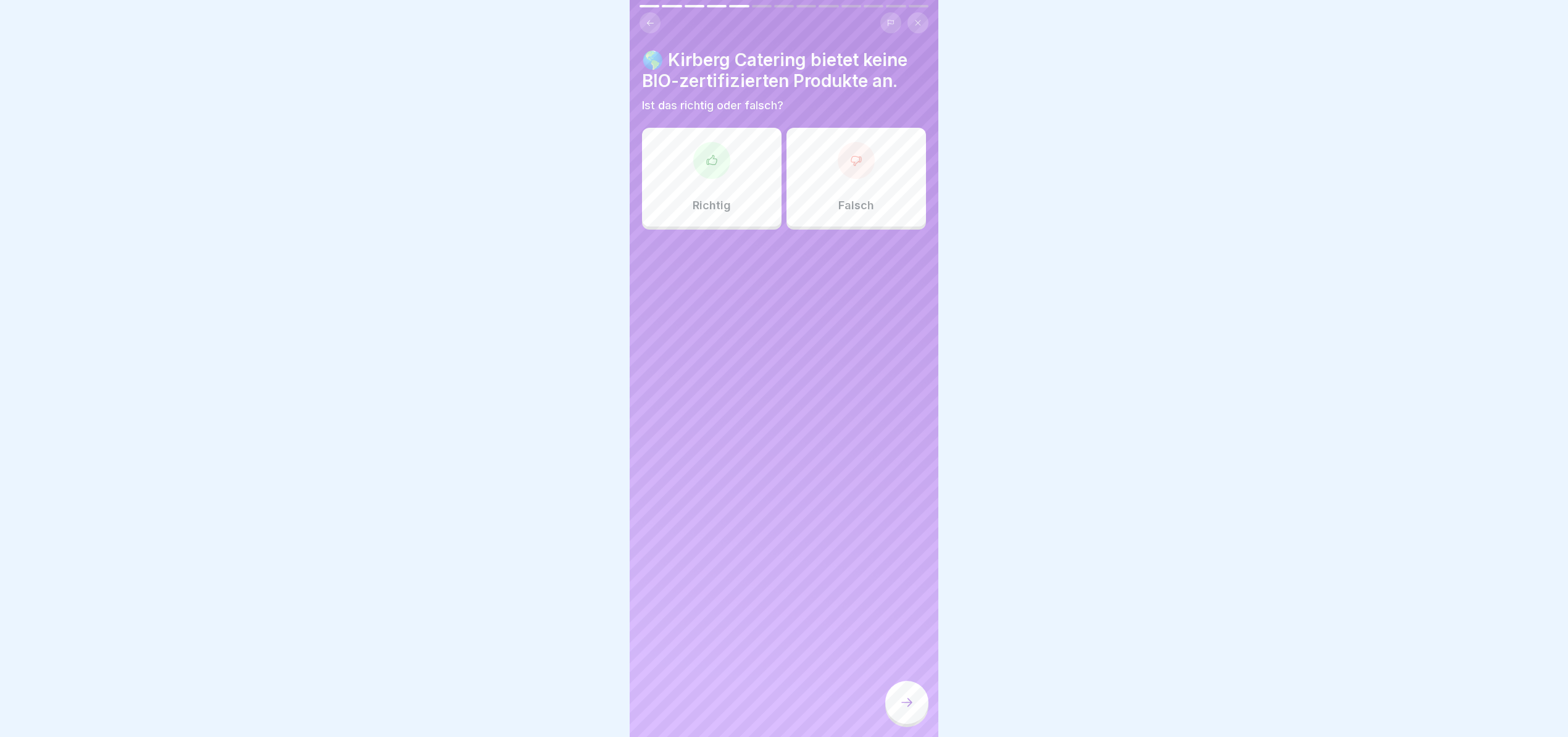
click at [891, 188] on div "Falsch" at bounding box center [855, 177] width 140 height 99
click at [906, 682] on div at bounding box center [906, 702] width 43 height 43
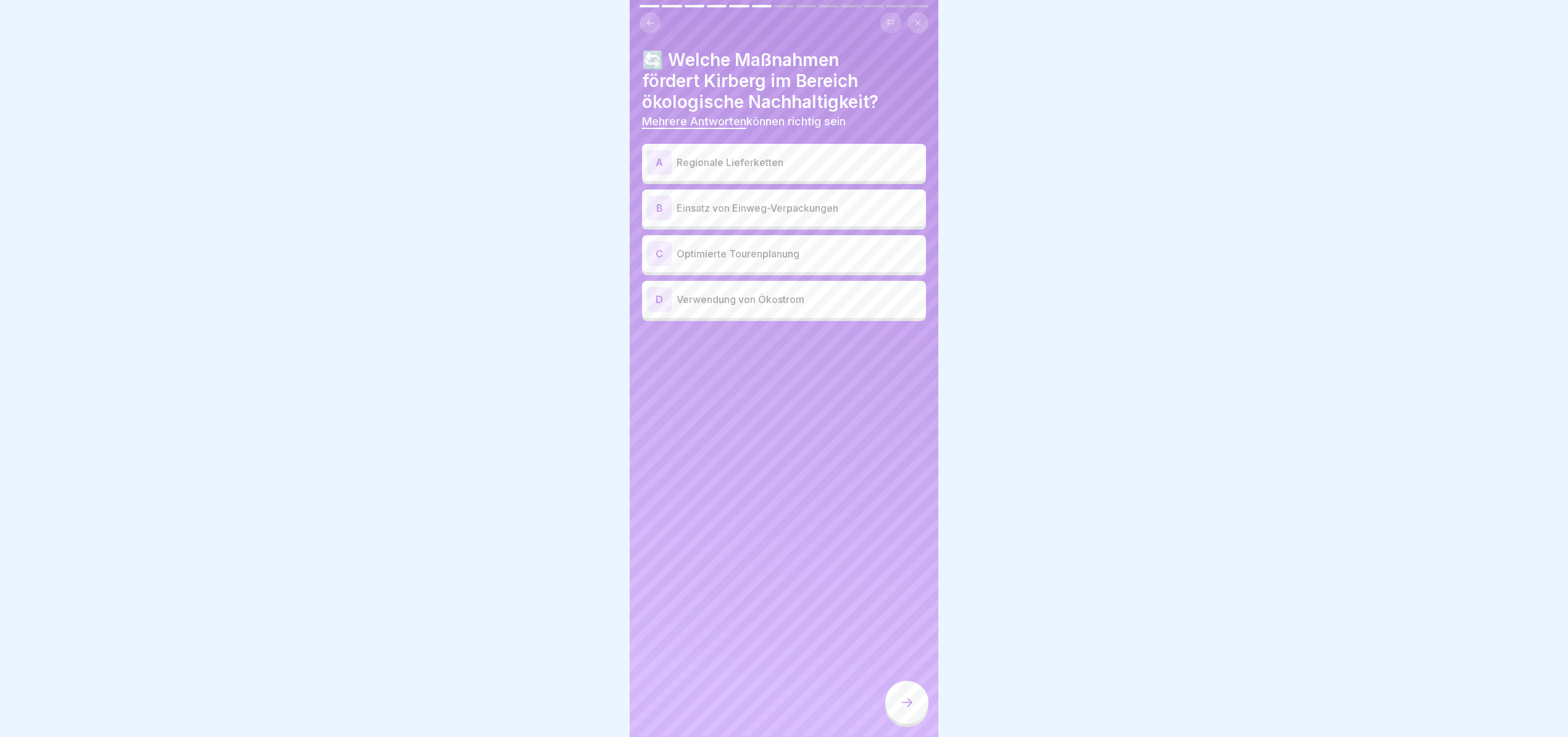
click at [805, 155] on p "Regionale Lieferketten" at bounding box center [798, 162] width 245 height 15
click at [791, 246] on p "Optimierte Tourenplanung" at bounding box center [798, 254] width 245 height 15
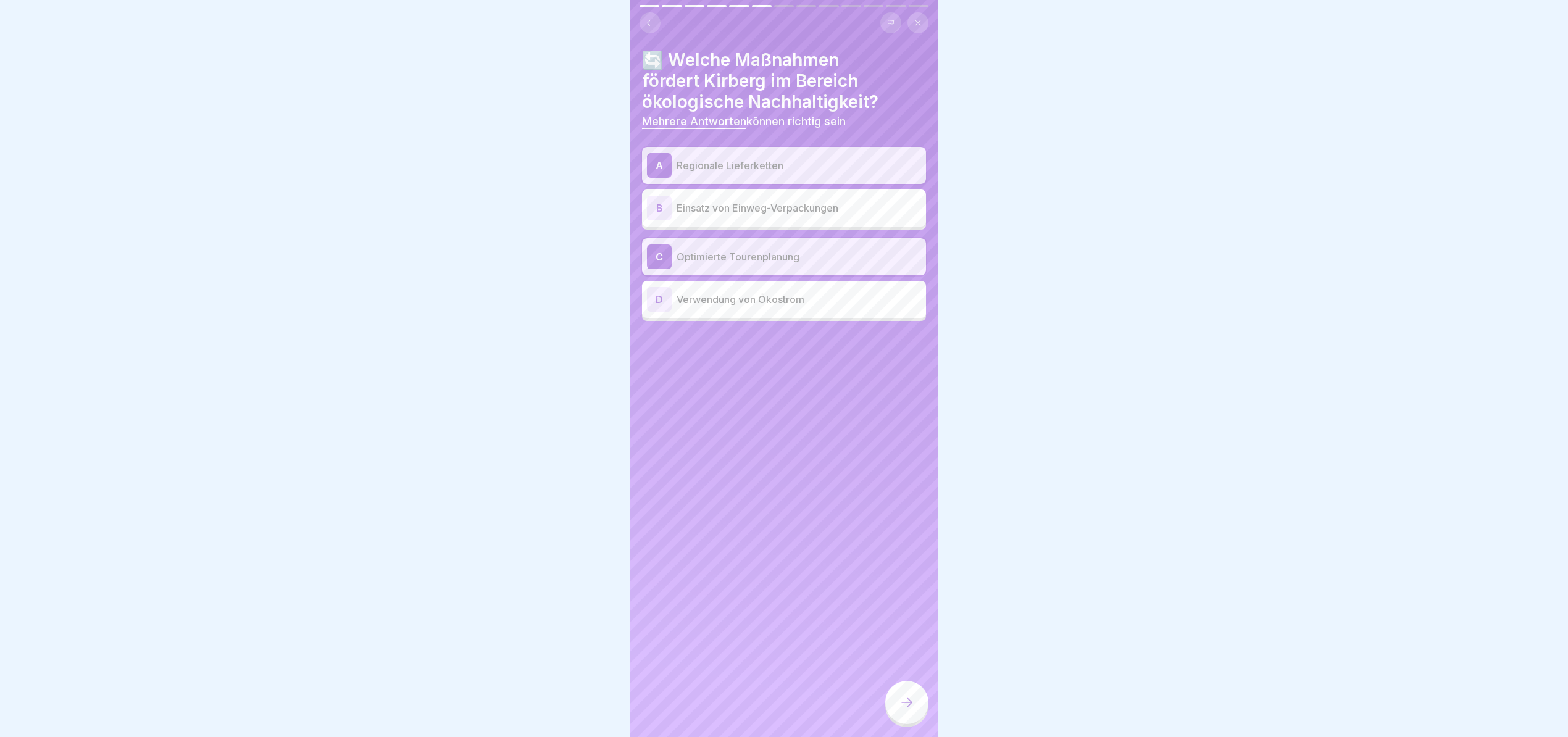
click at [776, 292] on p "Verwendung von Ökostrom" at bounding box center [798, 299] width 245 height 15
click at [902, 693] on div at bounding box center [906, 702] width 43 height 43
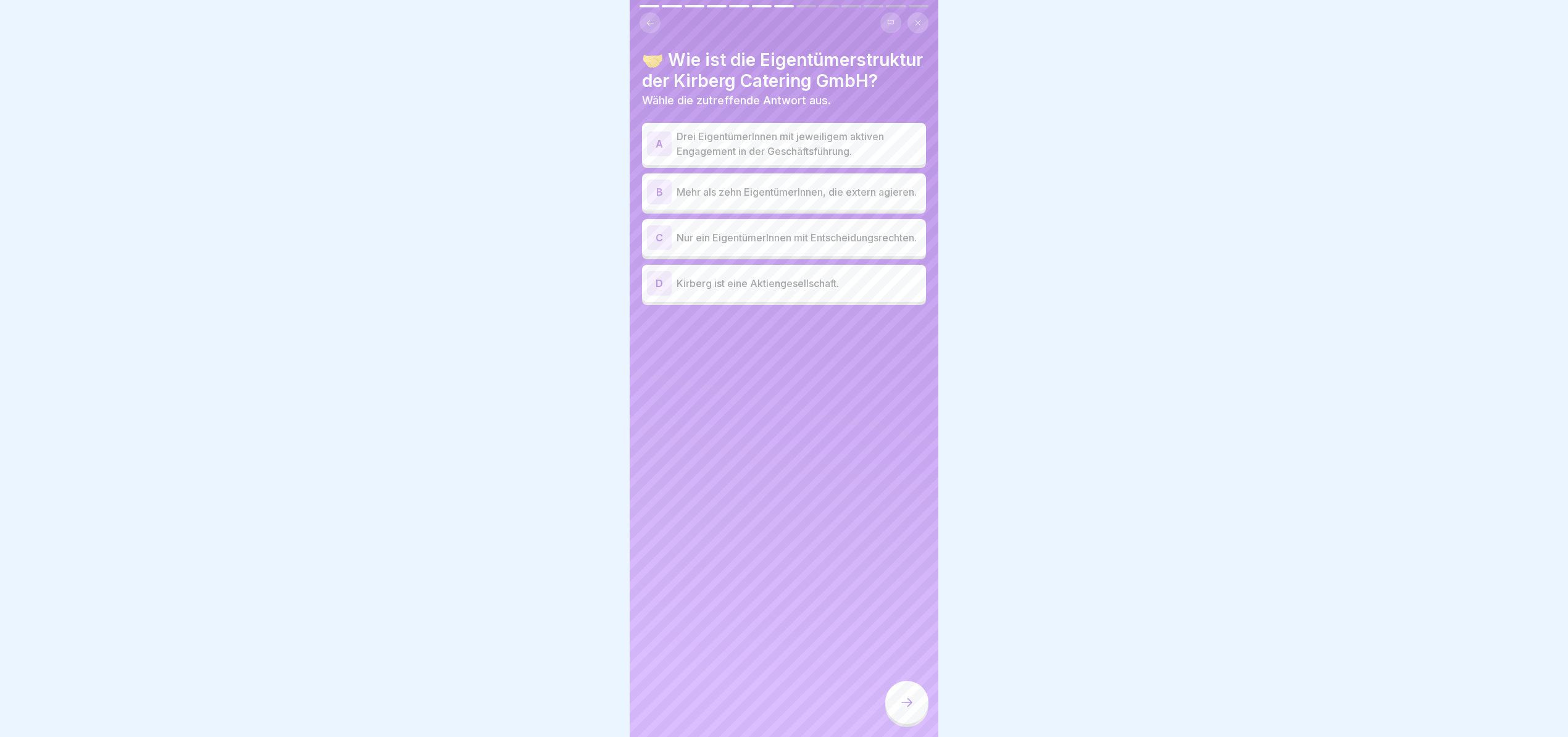
click at [820, 150] on p "Drei EigentümerInnen mit jeweiligem aktiven Engagement in der Geschäftsführung." at bounding box center [798, 144] width 245 height 30
click at [909, 700] on icon at bounding box center [906, 702] width 15 height 15
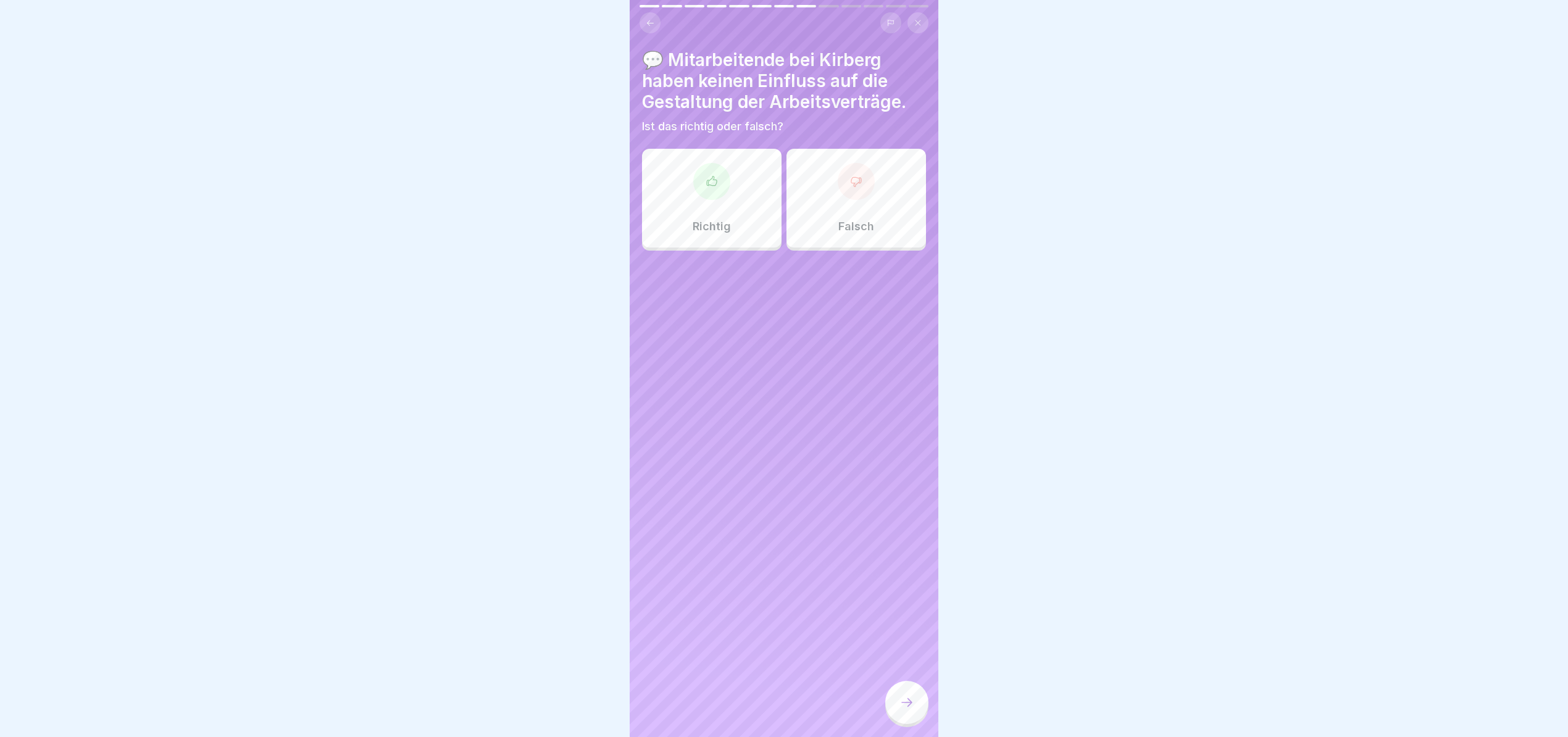
click at [886, 179] on div "Falsch" at bounding box center [855, 198] width 140 height 99
click at [904, 694] on div at bounding box center [906, 702] width 43 height 43
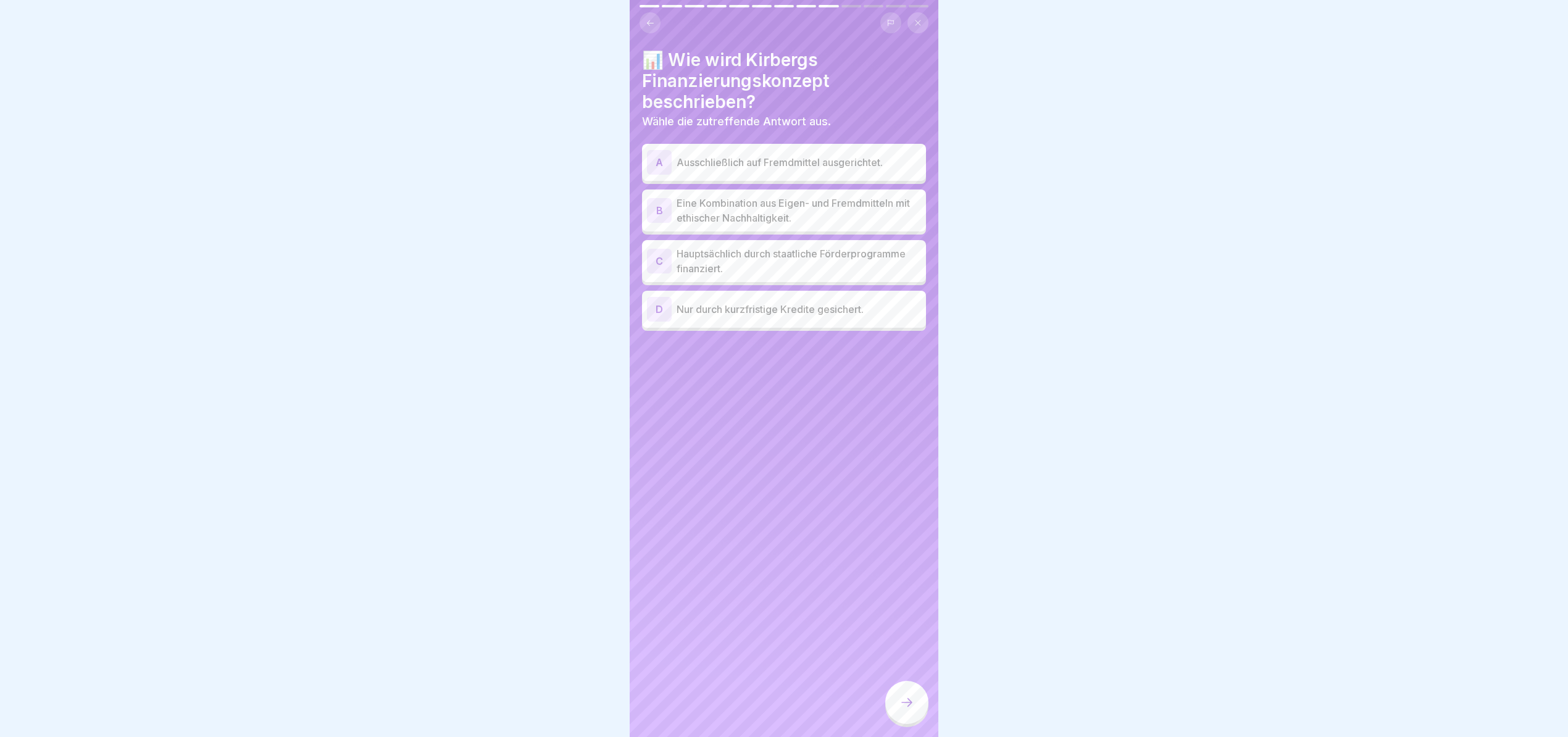
click at [776, 196] on p "Eine Kombination aus Eigen- und Fremdmitteln mit ethischer Nachhaltigkeit." at bounding box center [798, 210] width 245 height 30
click at [906, 688] on div at bounding box center [906, 702] width 43 height 43
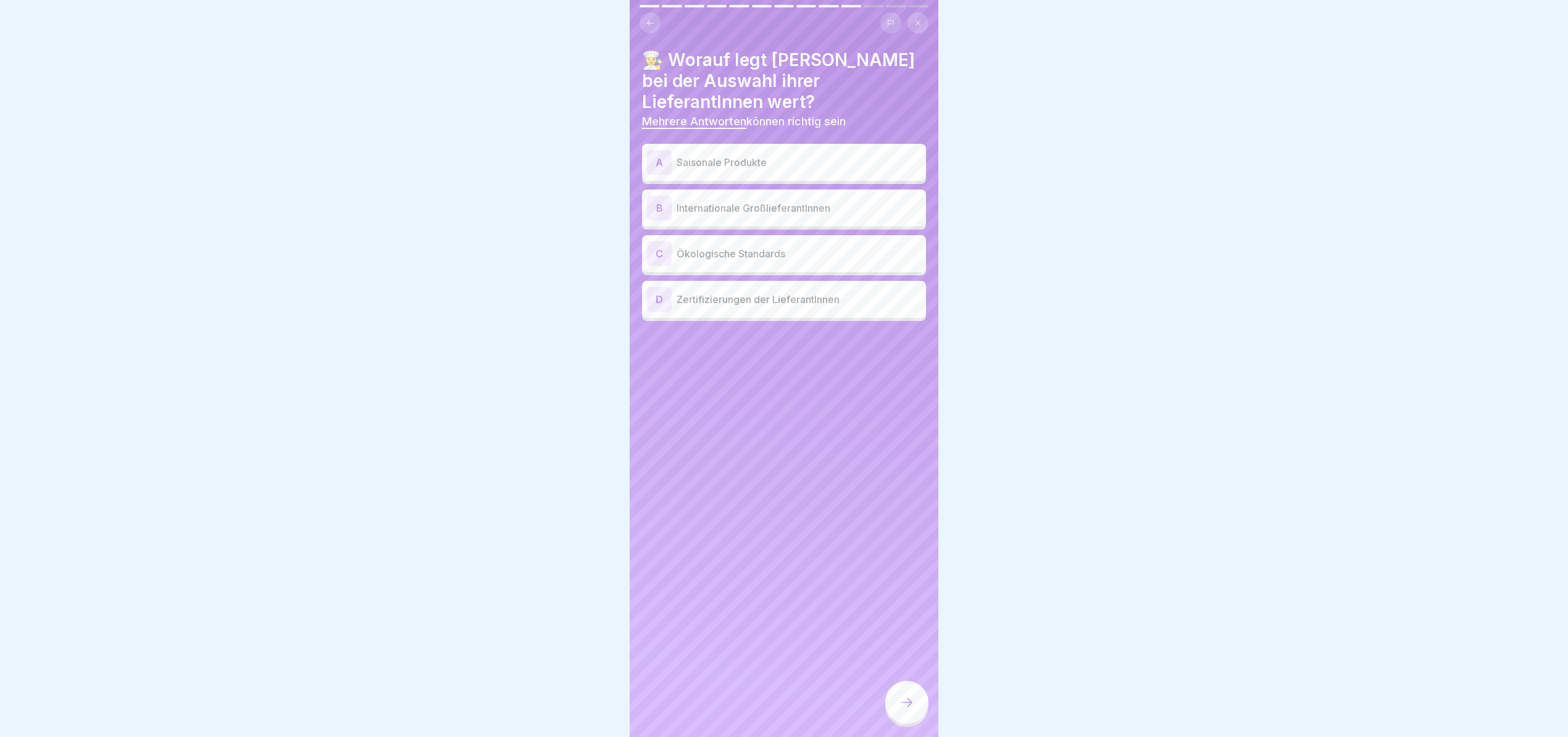
click at [781, 155] on p "Saisonale Produkte" at bounding box center [798, 162] width 245 height 15
click at [809, 294] on div "D Zertifizierungen der LieferantInnen" at bounding box center [784, 299] width 274 height 25
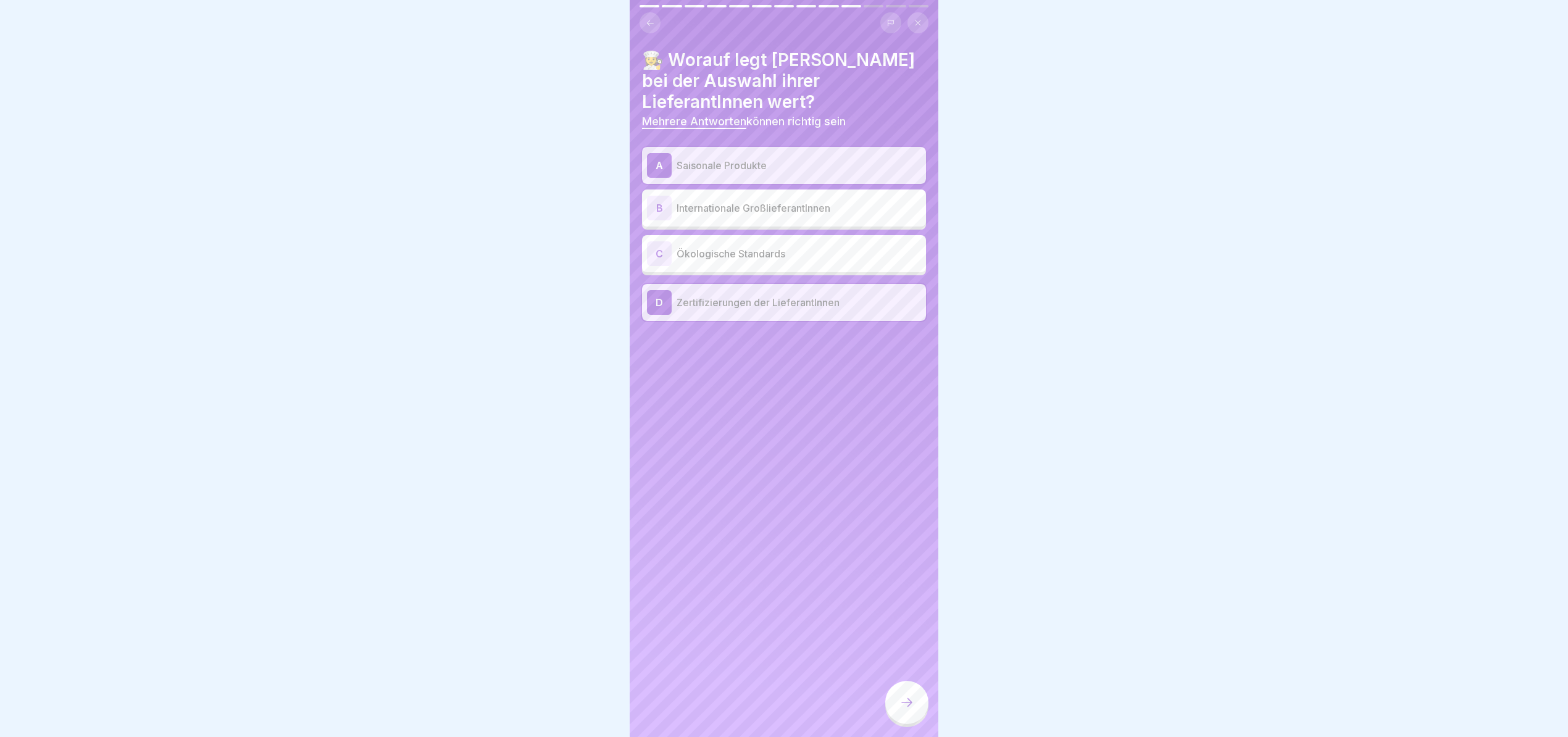
click at [907, 713] on div at bounding box center [906, 702] width 43 height 43
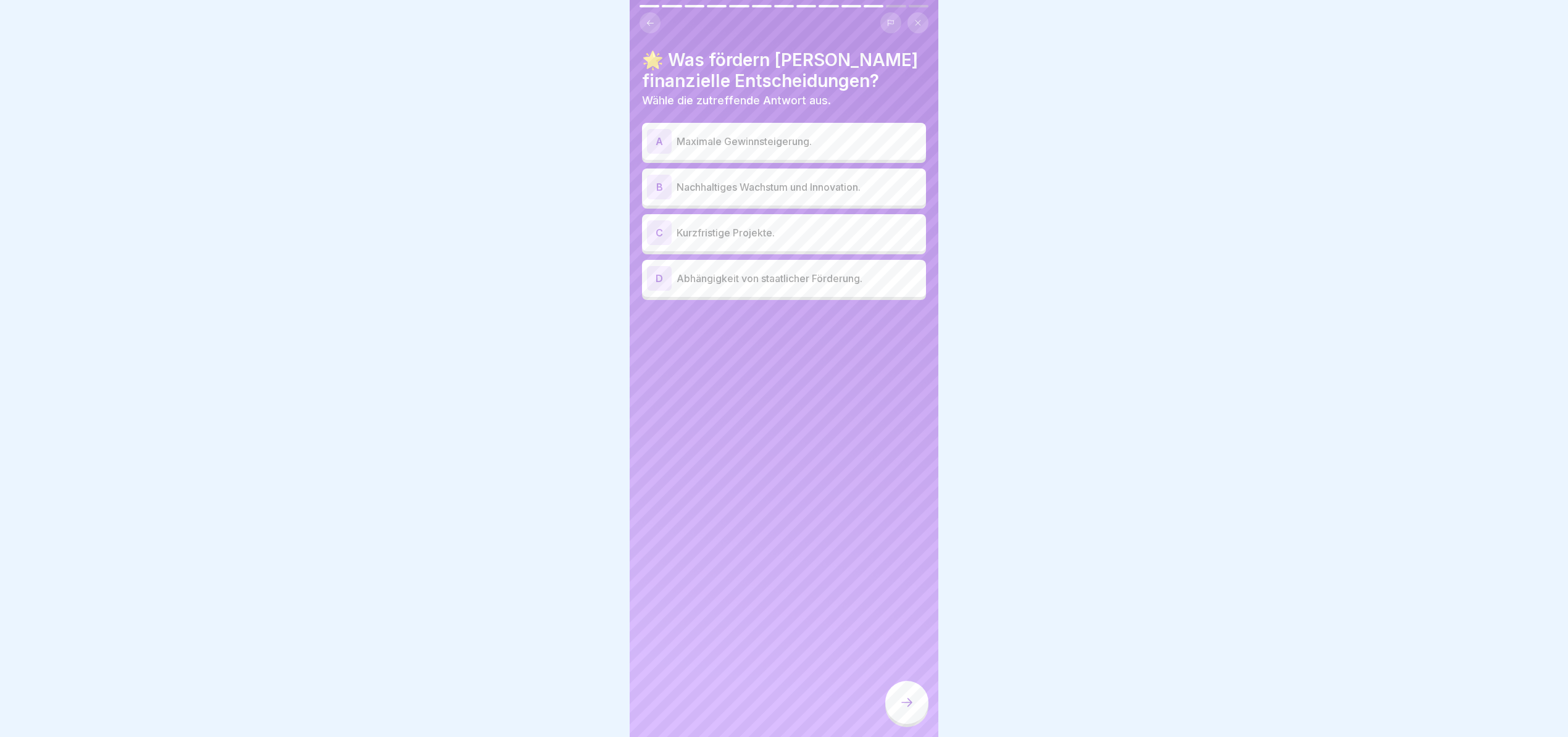
click at [839, 181] on p "Nachhaltiges Wachstum und Innovation." at bounding box center [798, 187] width 245 height 15
click at [895, 701] on div at bounding box center [906, 702] width 43 height 43
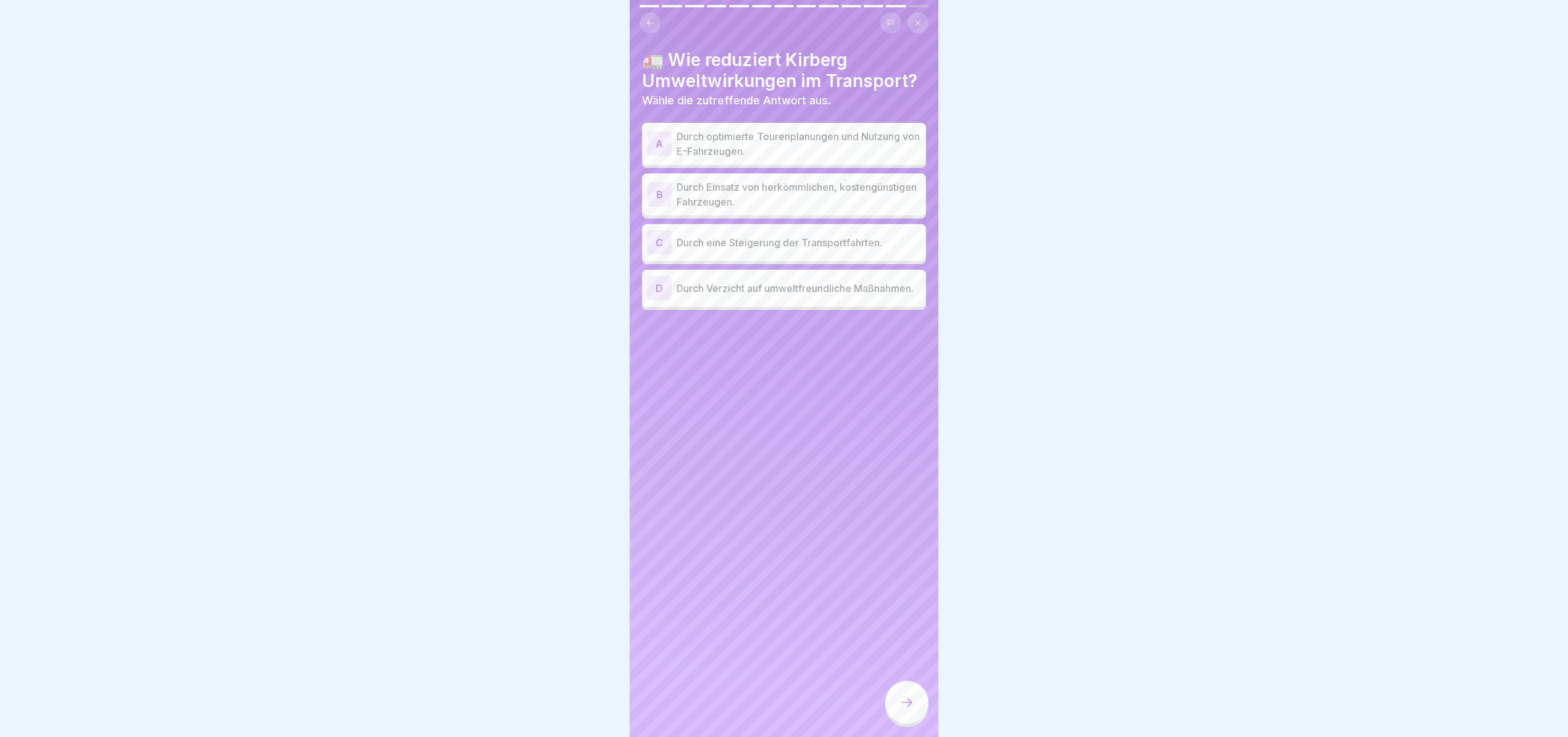
click at [826, 139] on p "Durch optimierte Tourenplanungen und Nutzung von E-Fahrzeugen." at bounding box center [798, 144] width 245 height 30
click at [906, 693] on div at bounding box center [906, 702] width 43 height 43
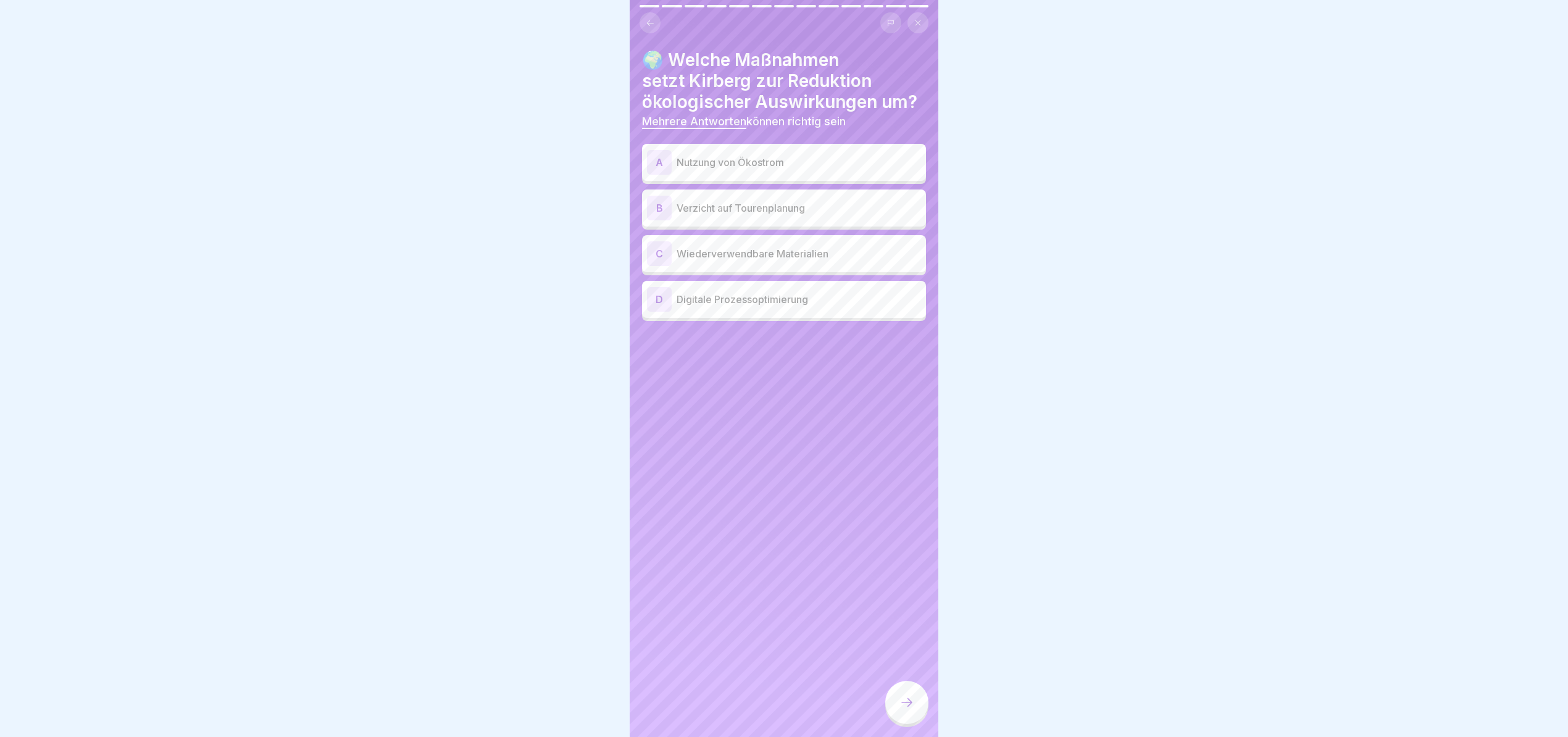
click at [806, 170] on p "Nutzung von Ökostrom" at bounding box center [798, 162] width 245 height 15
click at [778, 261] on p "Wiederverwendbare Materialien" at bounding box center [798, 254] width 245 height 15
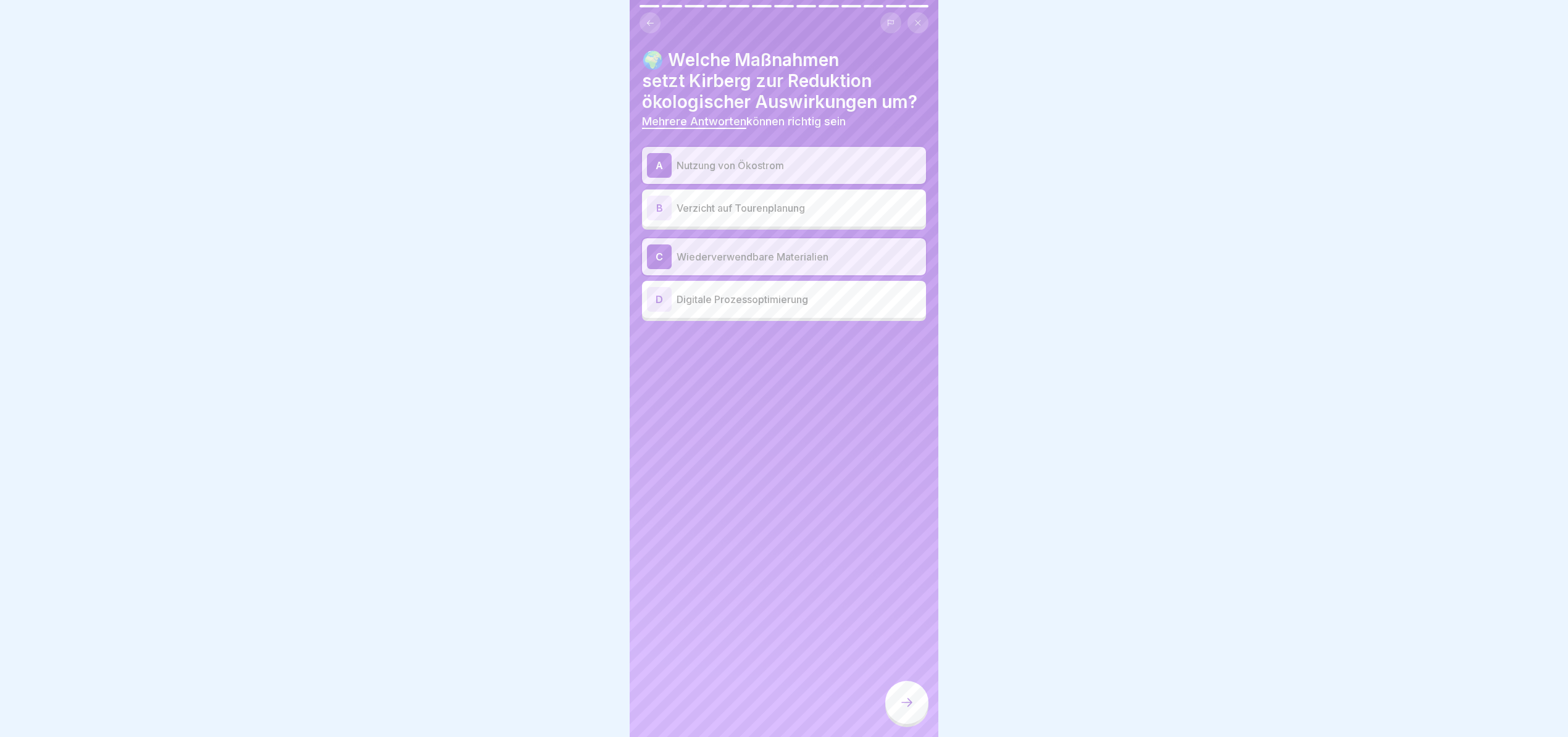
click at [769, 297] on div "D Digitale Prozessoptimierung" at bounding box center [784, 299] width 274 height 25
click at [890, 709] on div at bounding box center [906, 702] width 43 height 43
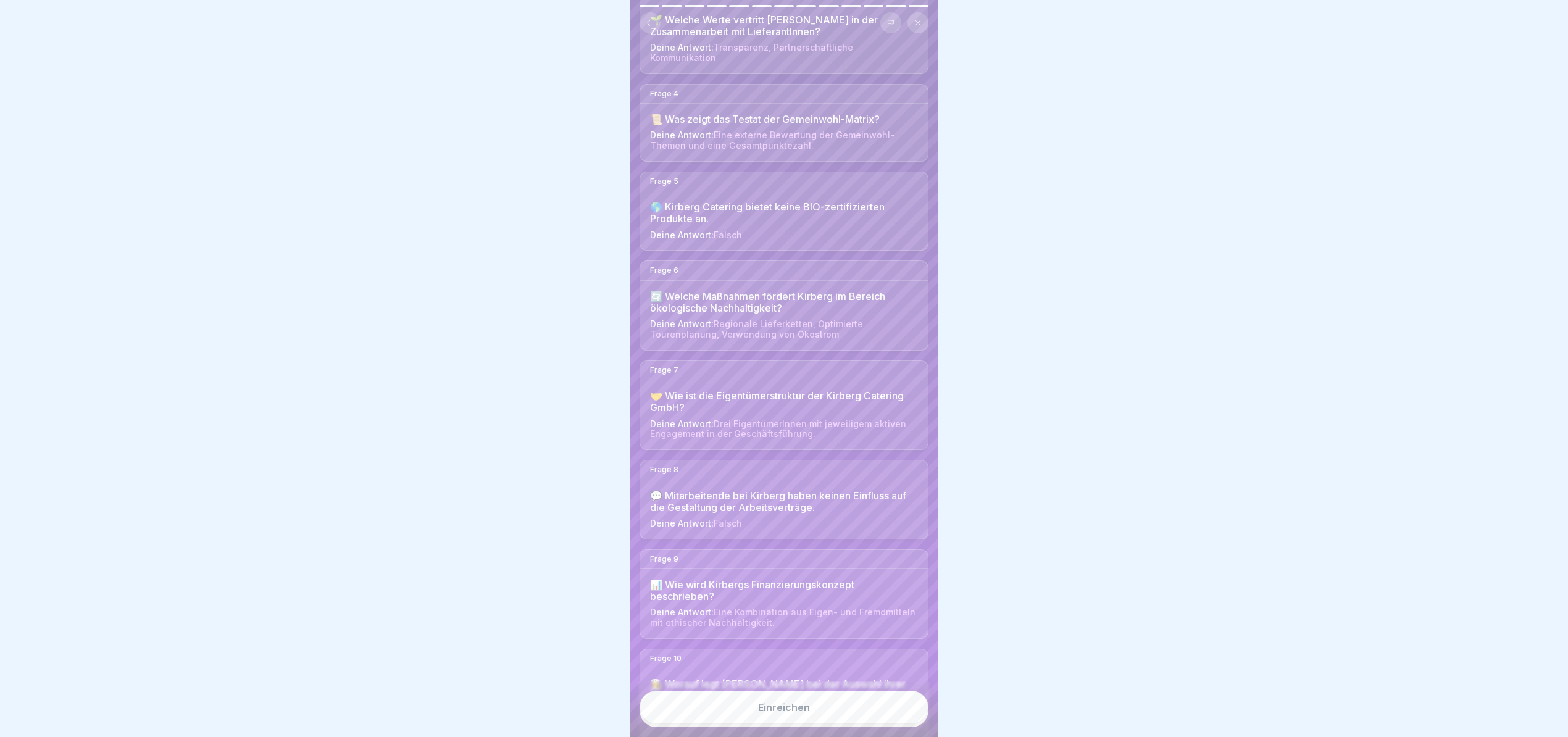
scroll to position [329, 0]
click at [868, 705] on button "Einreichen" at bounding box center [784, 707] width 289 height 33
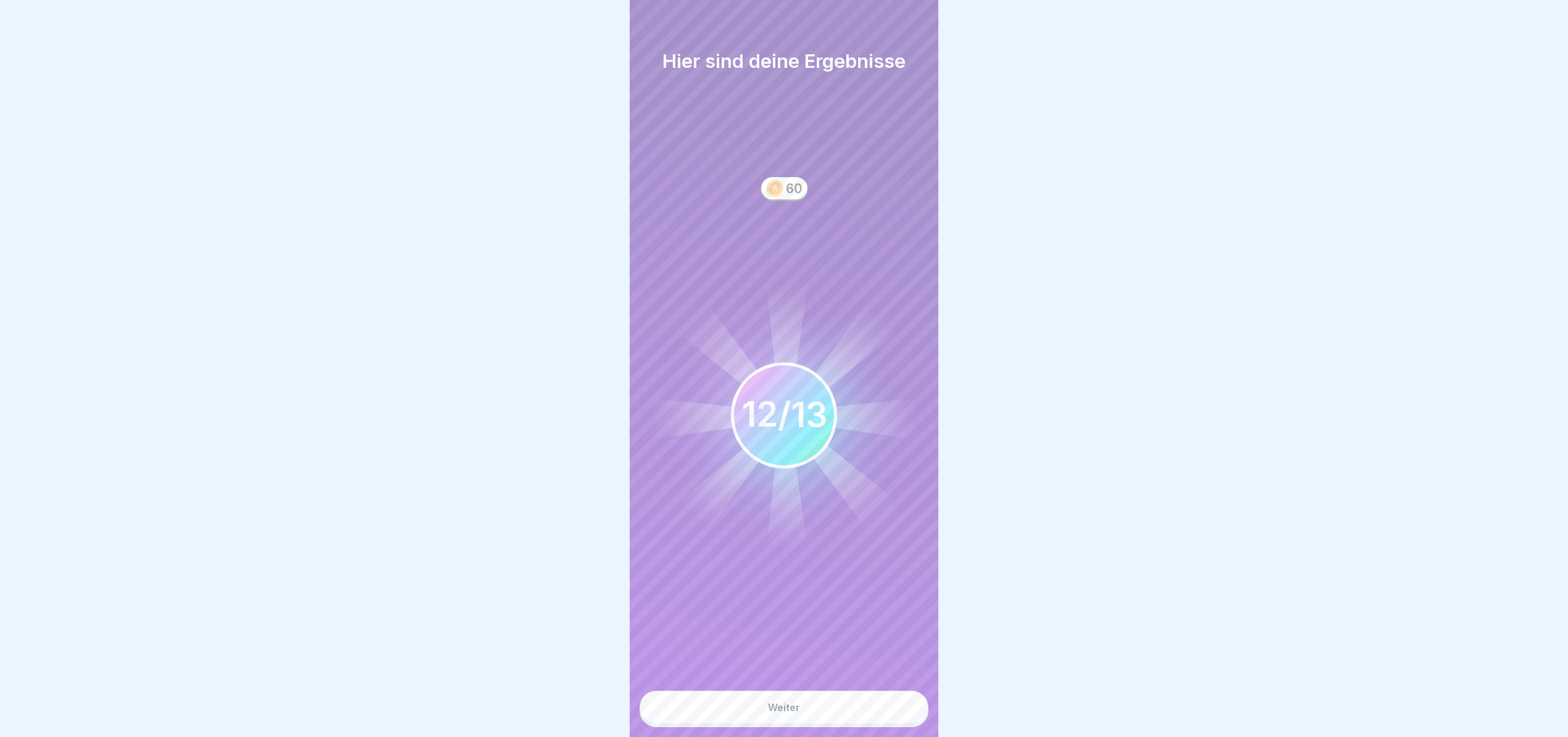
click at [810, 697] on button "Weiter" at bounding box center [784, 707] width 289 height 33
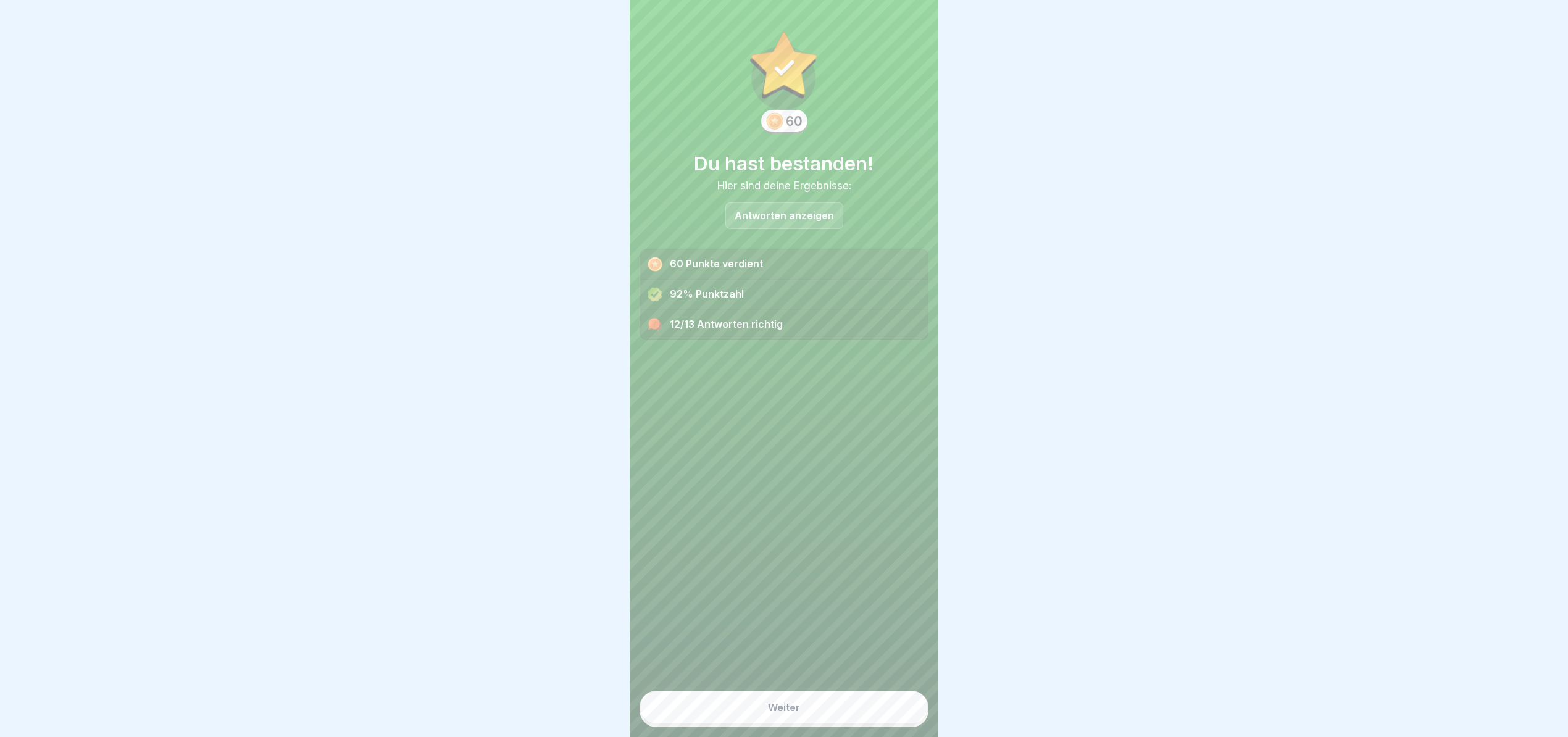
scroll to position [12, 0]
click at [793, 701] on button "Weiter" at bounding box center [784, 707] width 289 height 33
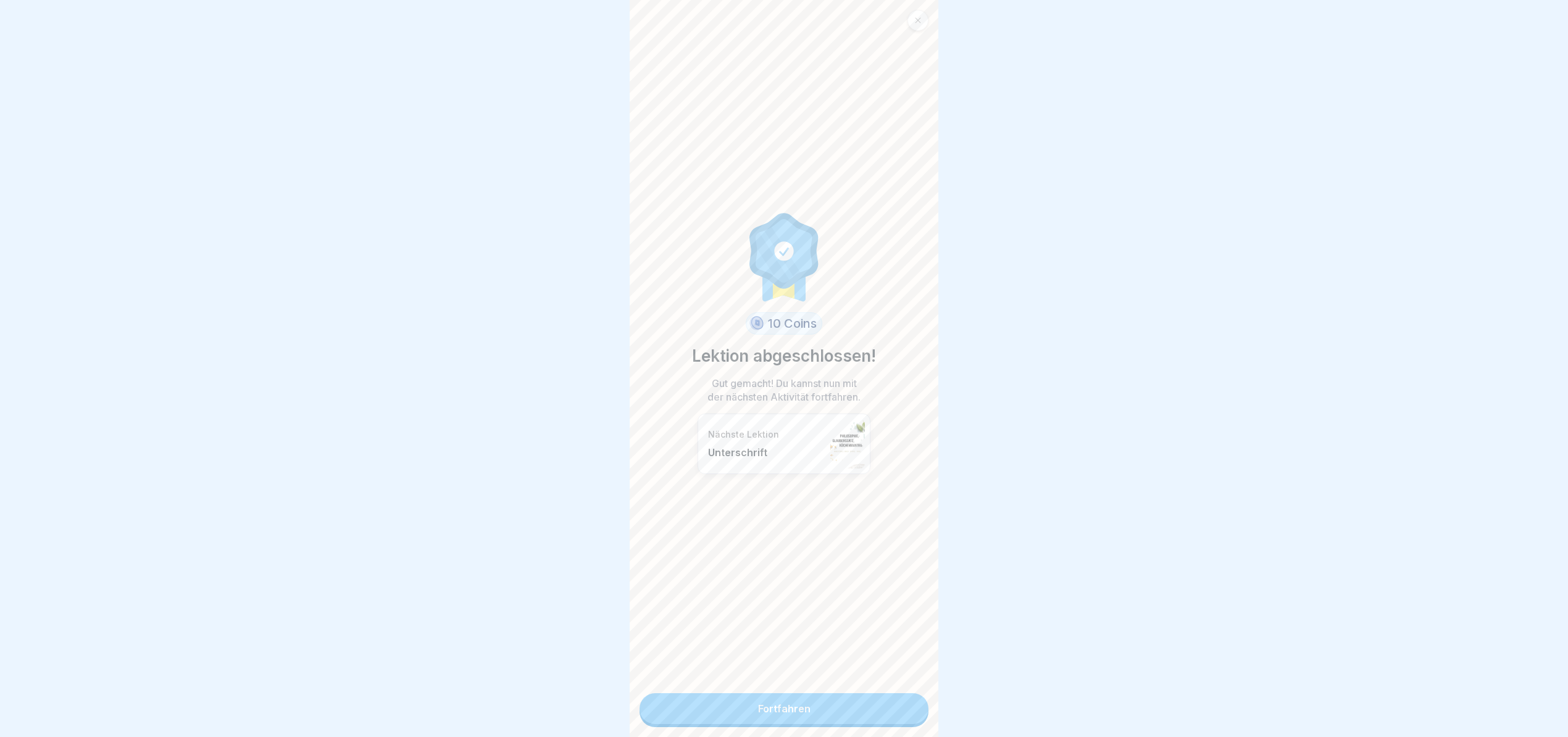
click at [799, 697] on link "Fortfahren" at bounding box center [784, 709] width 289 height 31
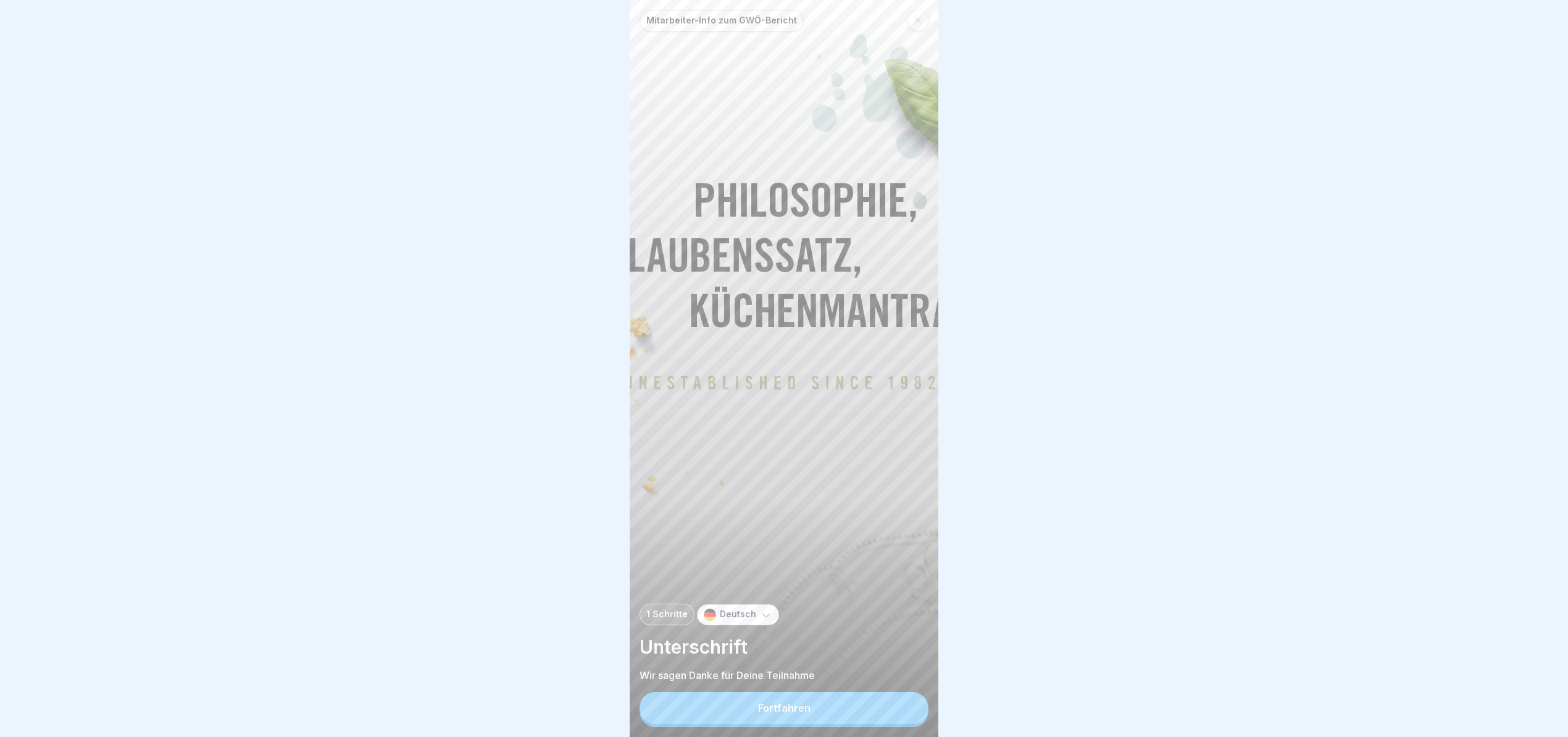
scroll to position [12, 0]
click at [758, 707] on button "Fortfahren" at bounding box center [784, 708] width 289 height 32
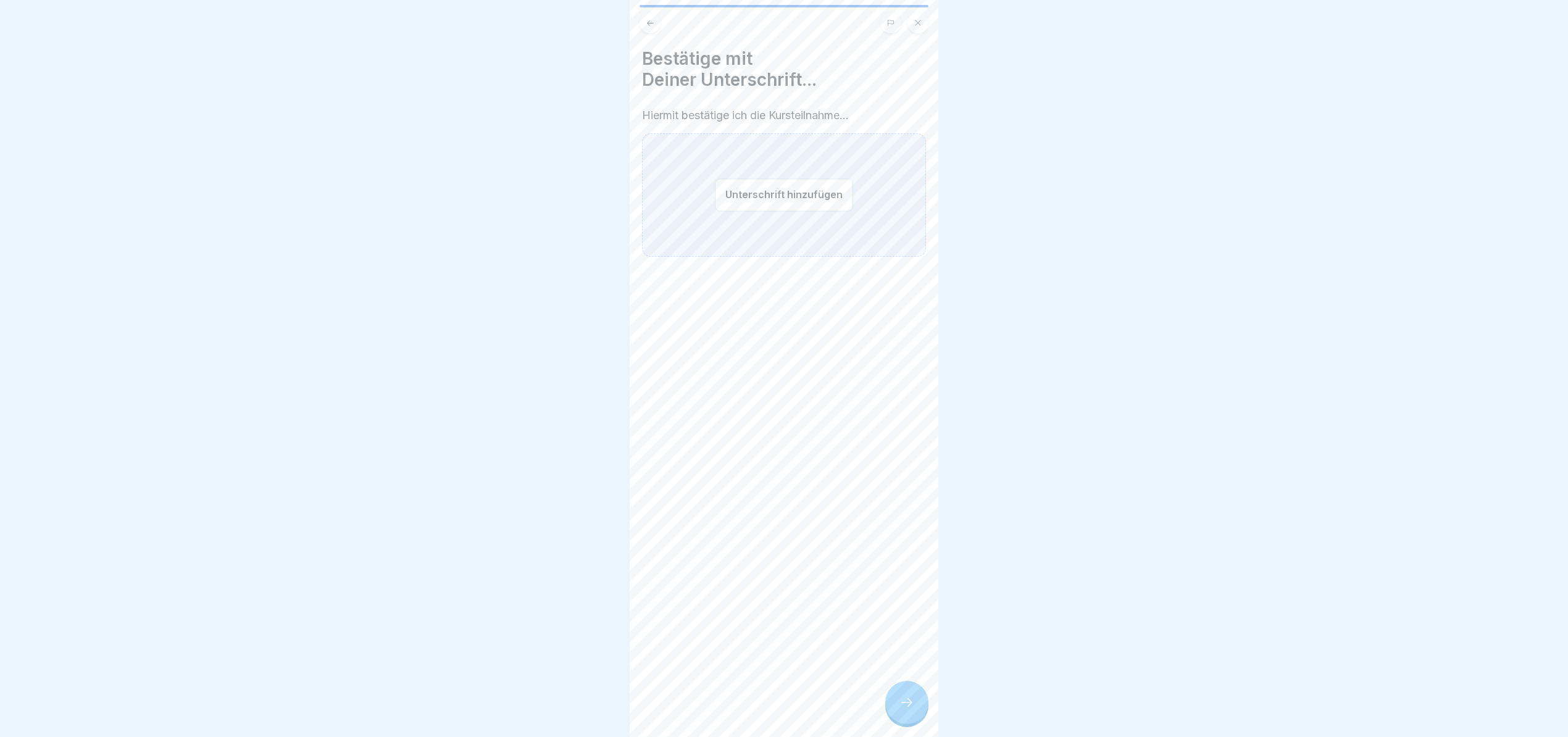
click at [797, 187] on button "Unterschrift hinzufügen" at bounding box center [784, 195] width 138 height 32
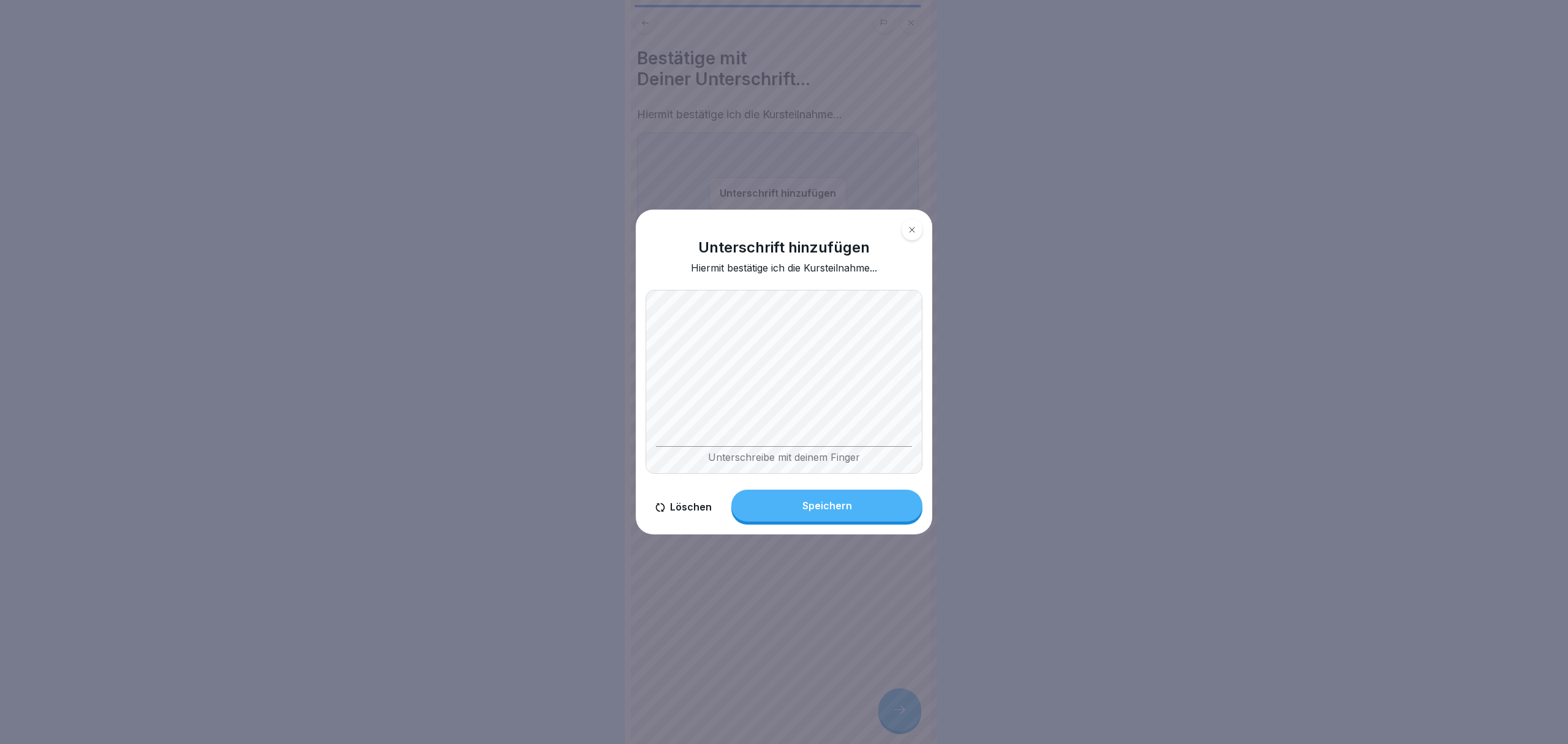
click at [912, 486] on div "Unterschrift hinzufügen Hiermit bestätige ich die Kursteilnahme... Unterschreib…" at bounding box center [784, 372] width 297 height 326
click at [848, 505] on div "Speichern" at bounding box center [827, 505] width 50 height 11
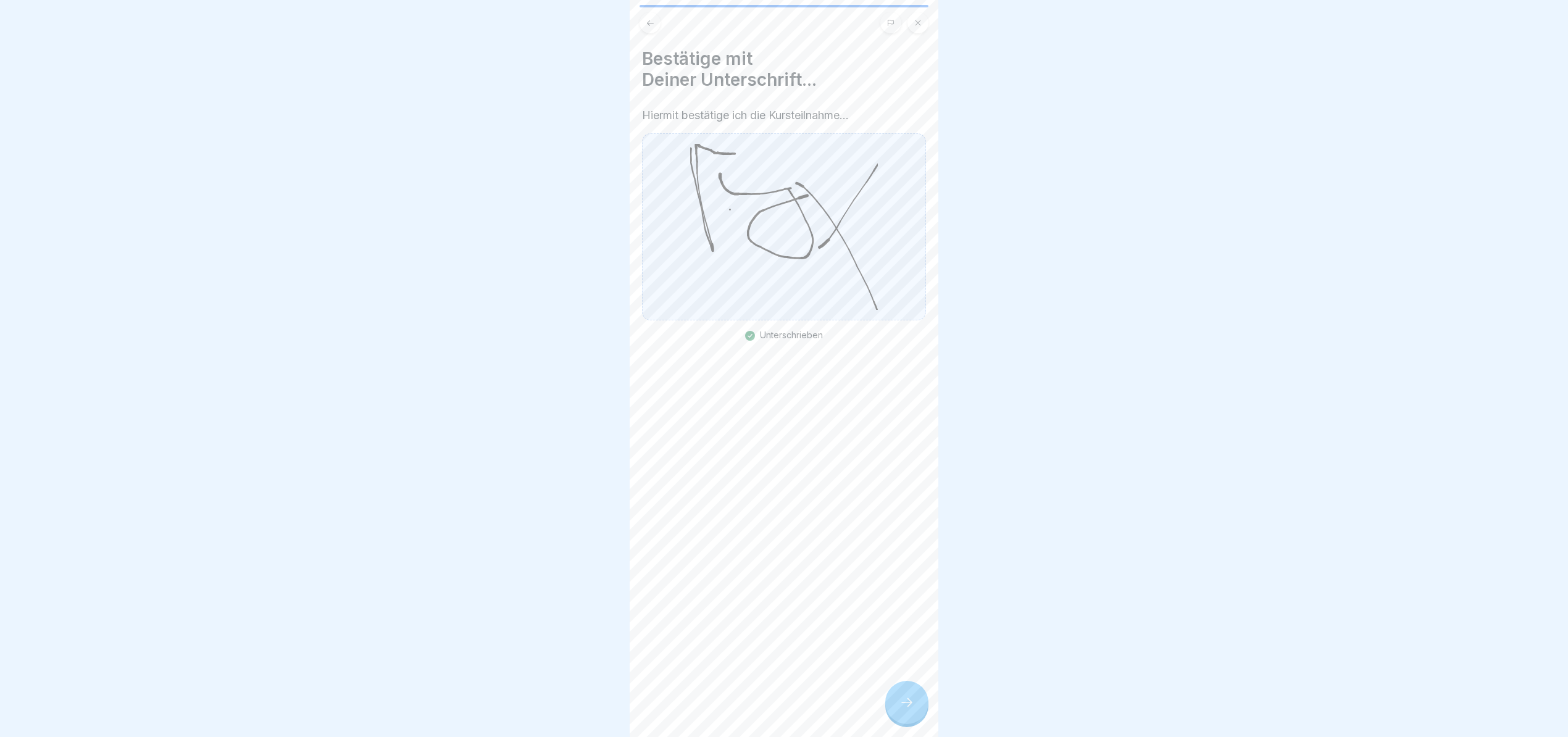
click at [911, 710] on icon at bounding box center [906, 702] width 15 height 15
click at [911, 711] on div "Mitarbeiter-Info zum GWÖ-Bericht 1 Schritte Deutsch Unterschrift Wir sagen Dank…" at bounding box center [784, 368] width 309 height 737
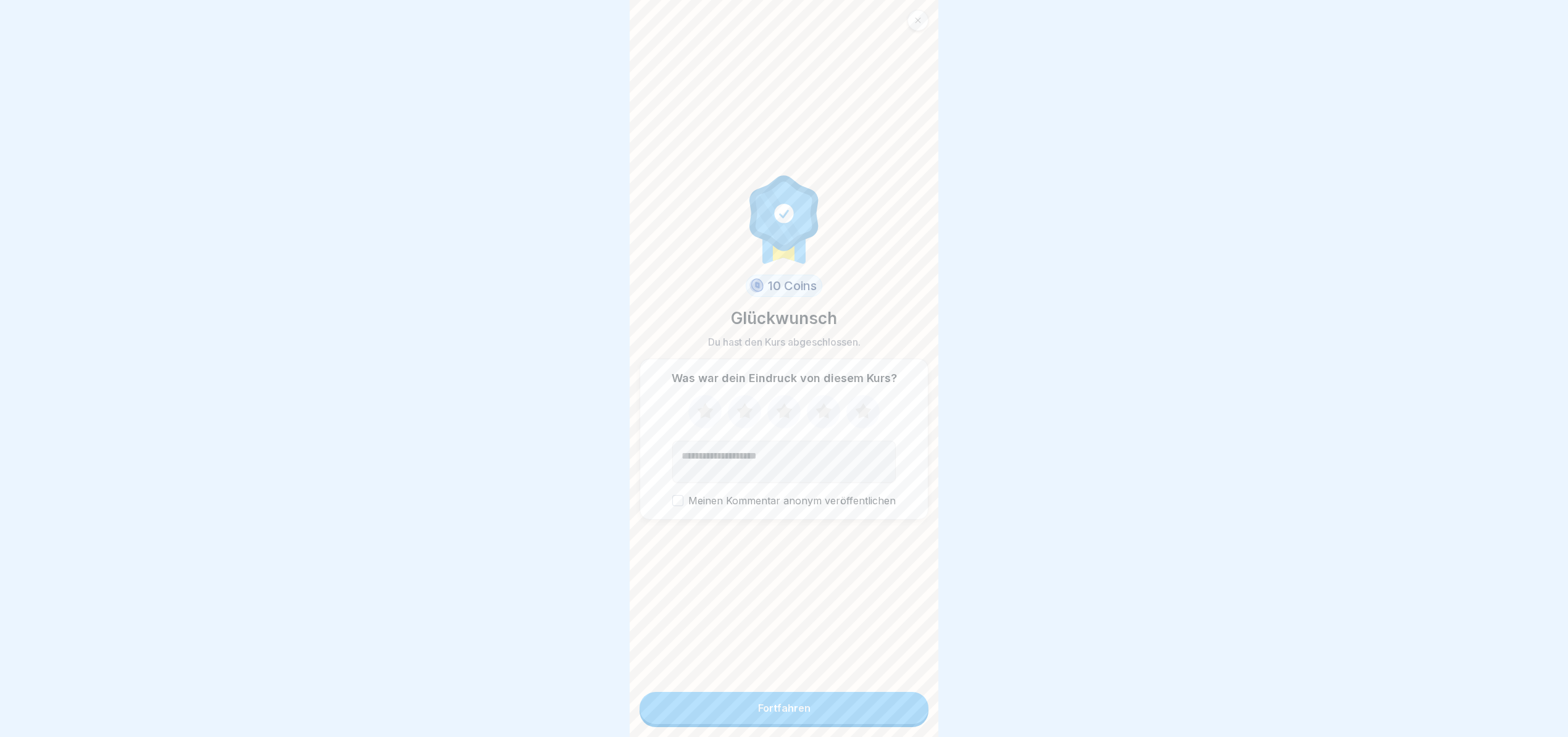
click at [321, 711] on div "Mitarbeiter-Info zum GWÖ-Bericht 1 Schritte Deutsch Unterschrift Wir sagen Dank…" at bounding box center [166, 368] width 309 height 737
click at [813, 427] on icon at bounding box center [823, 412] width 32 height 32
click at [793, 714] on button "Fortfahren" at bounding box center [784, 708] width 289 height 32
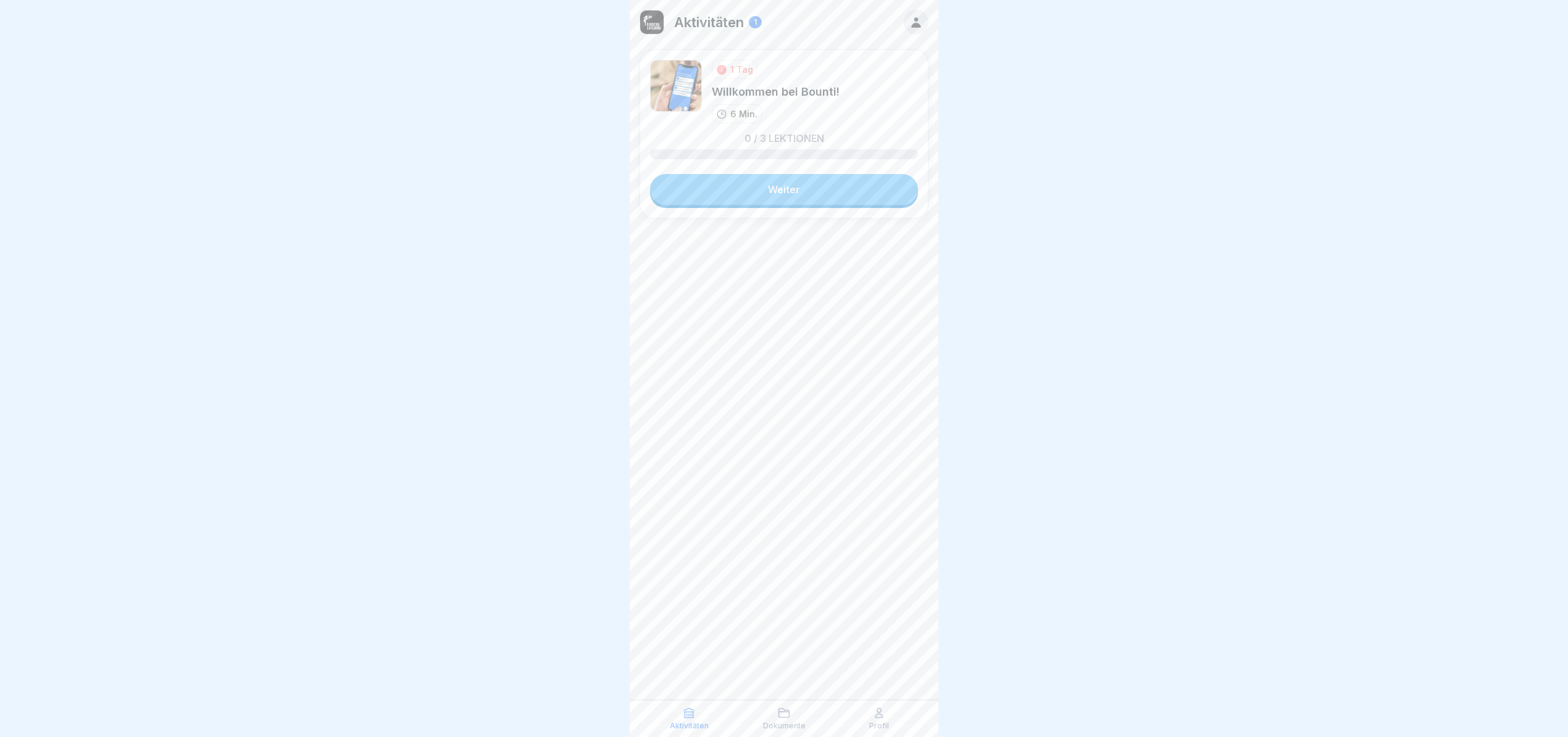
click at [790, 188] on link "Weiter" at bounding box center [784, 189] width 268 height 31
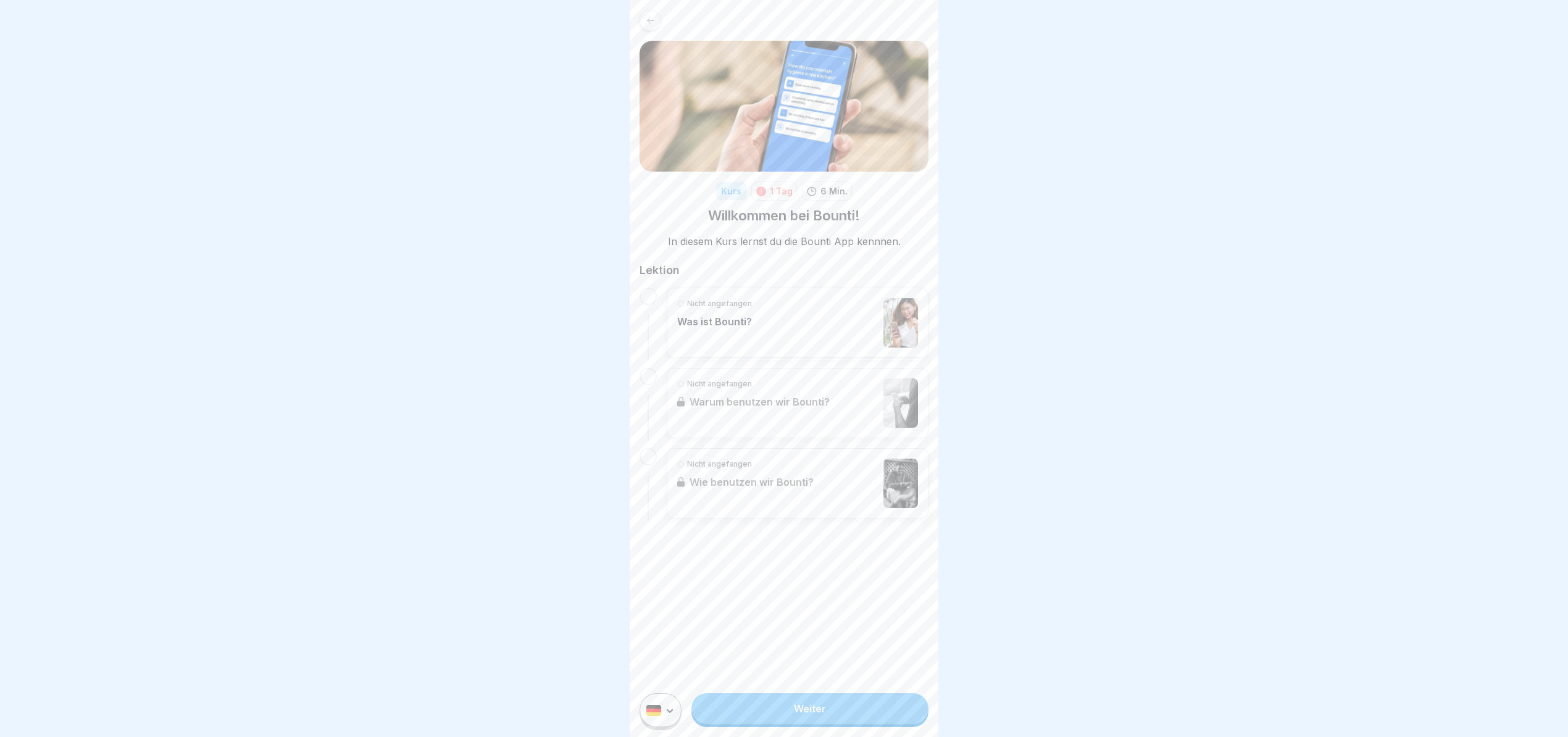
click at [834, 724] on link "Weiter" at bounding box center [809, 709] width 237 height 31
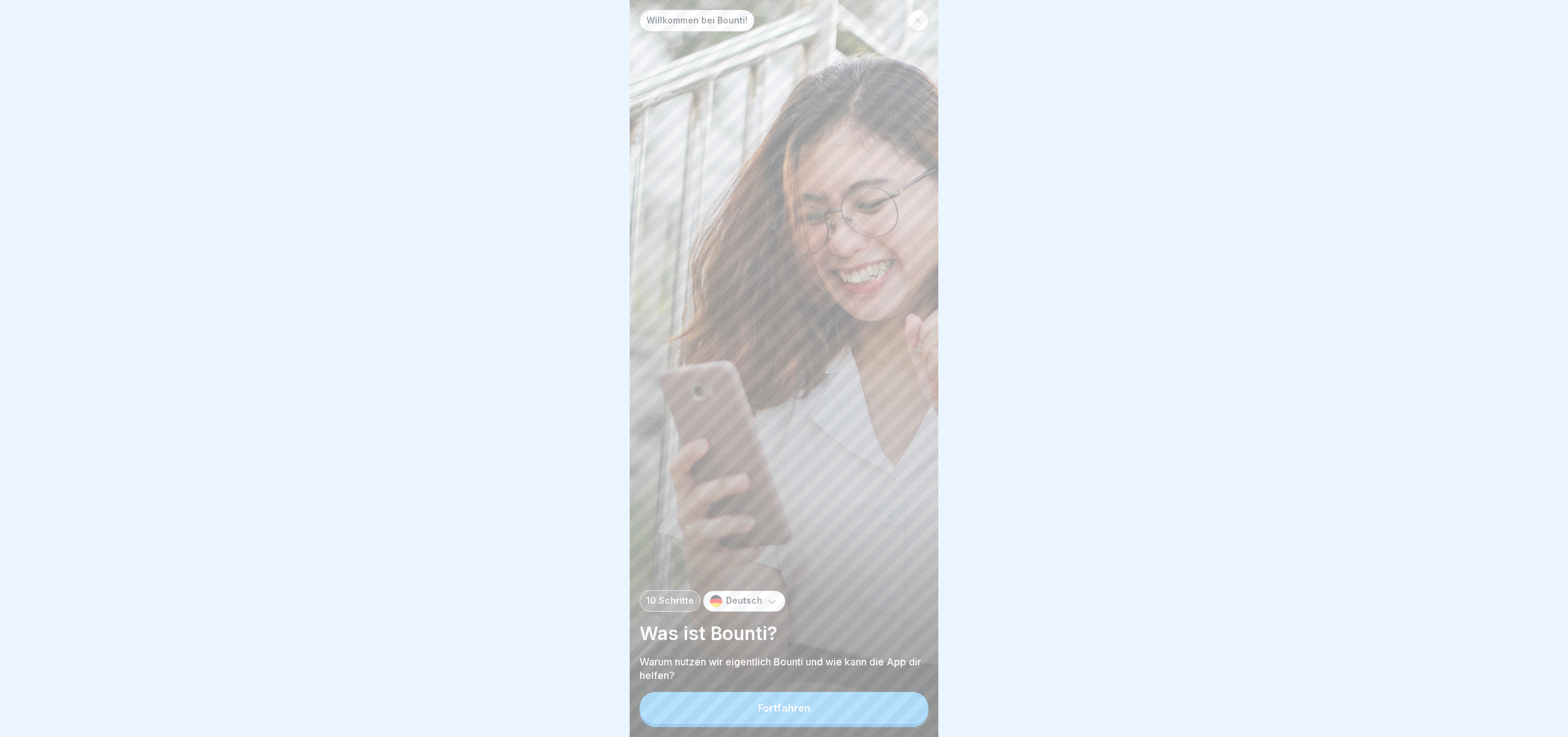
click at [832, 719] on button "Fortfahren" at bounding box center [784, 708] width 289 height 32
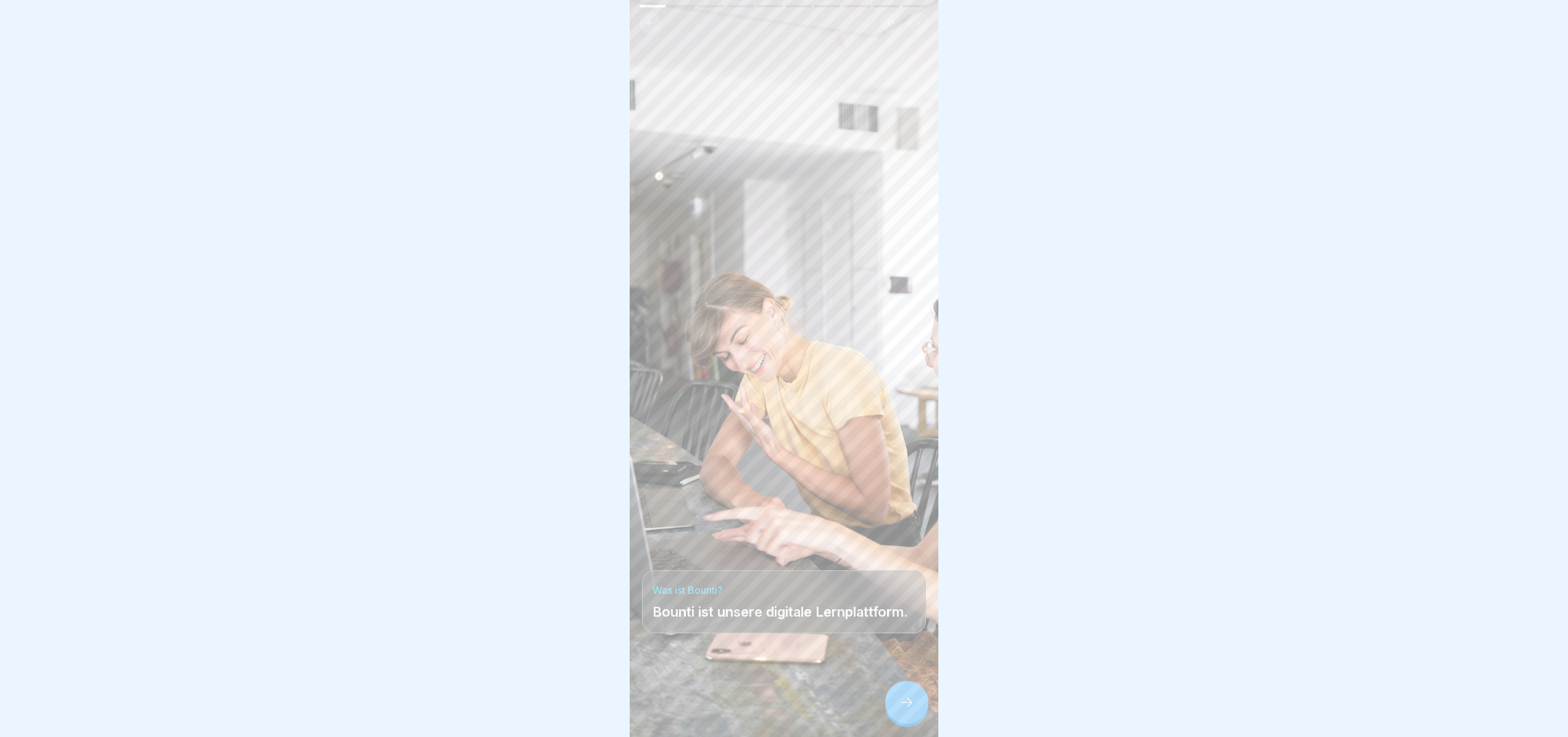
click at [902, 710] on icon at bounding box center [906, 702] width 15 height 15
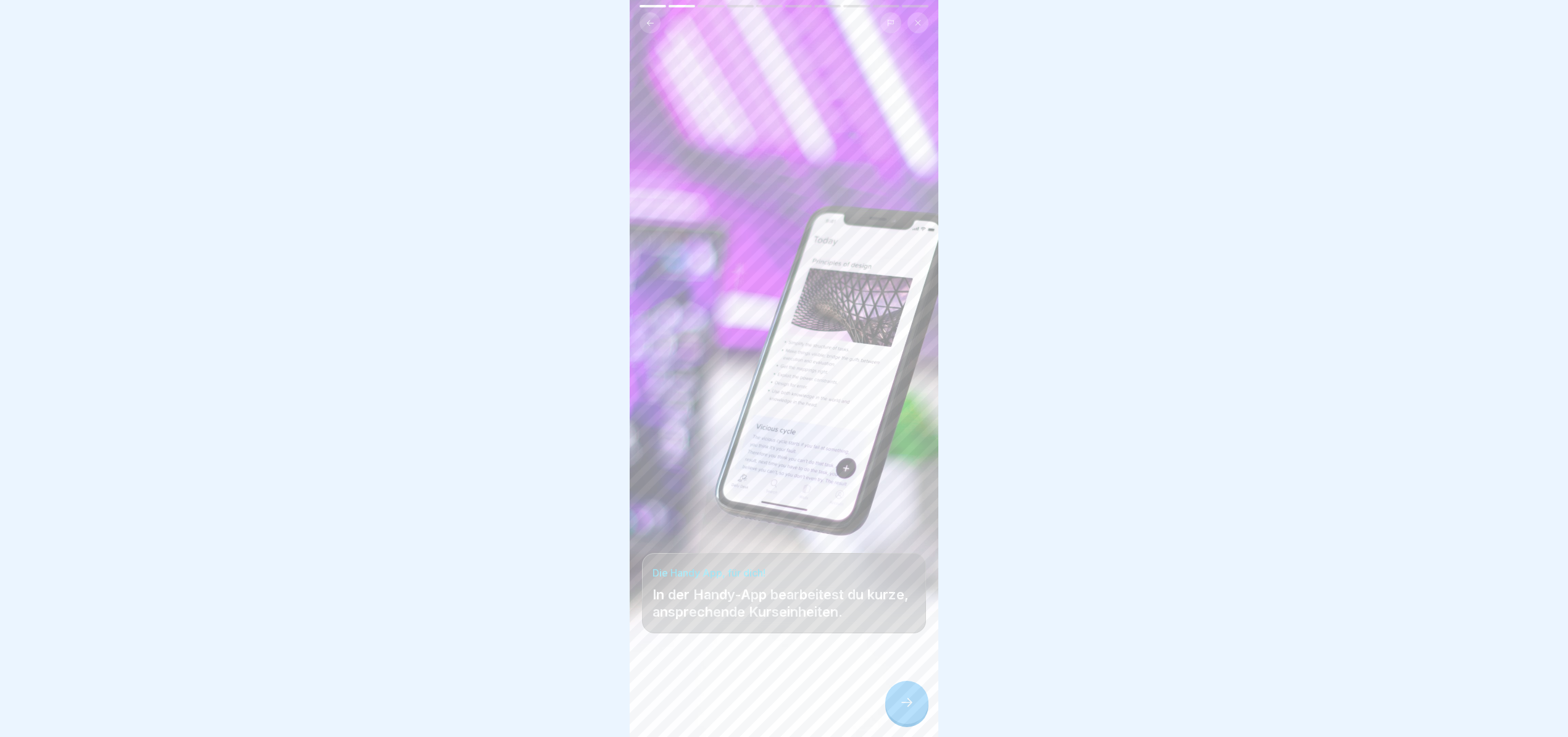
click at [902, 710] on icon at bounding box center [906, 702] width 15 height 15
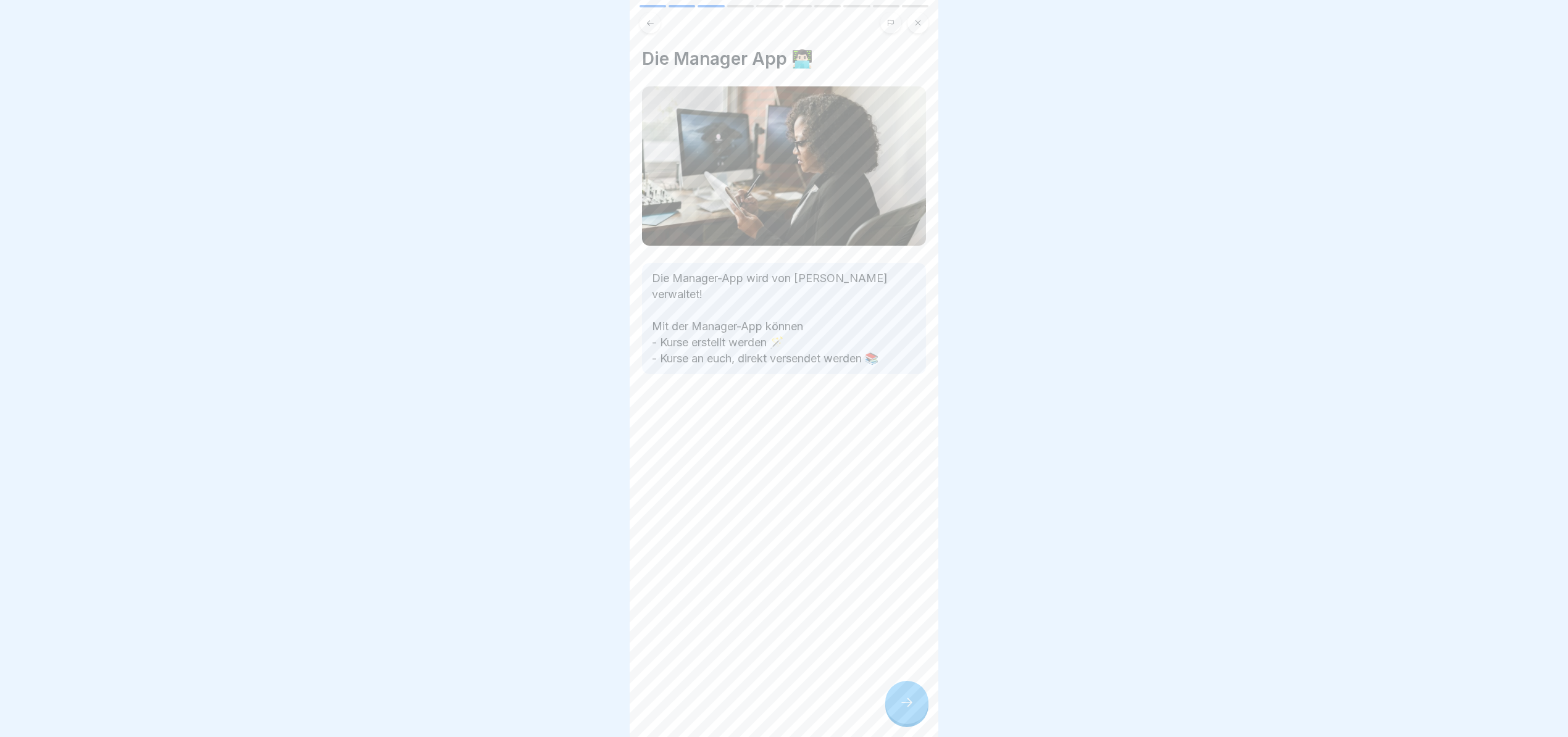
click at [902, 710] on icon at bounding box center [906, 702] width 15 height 15
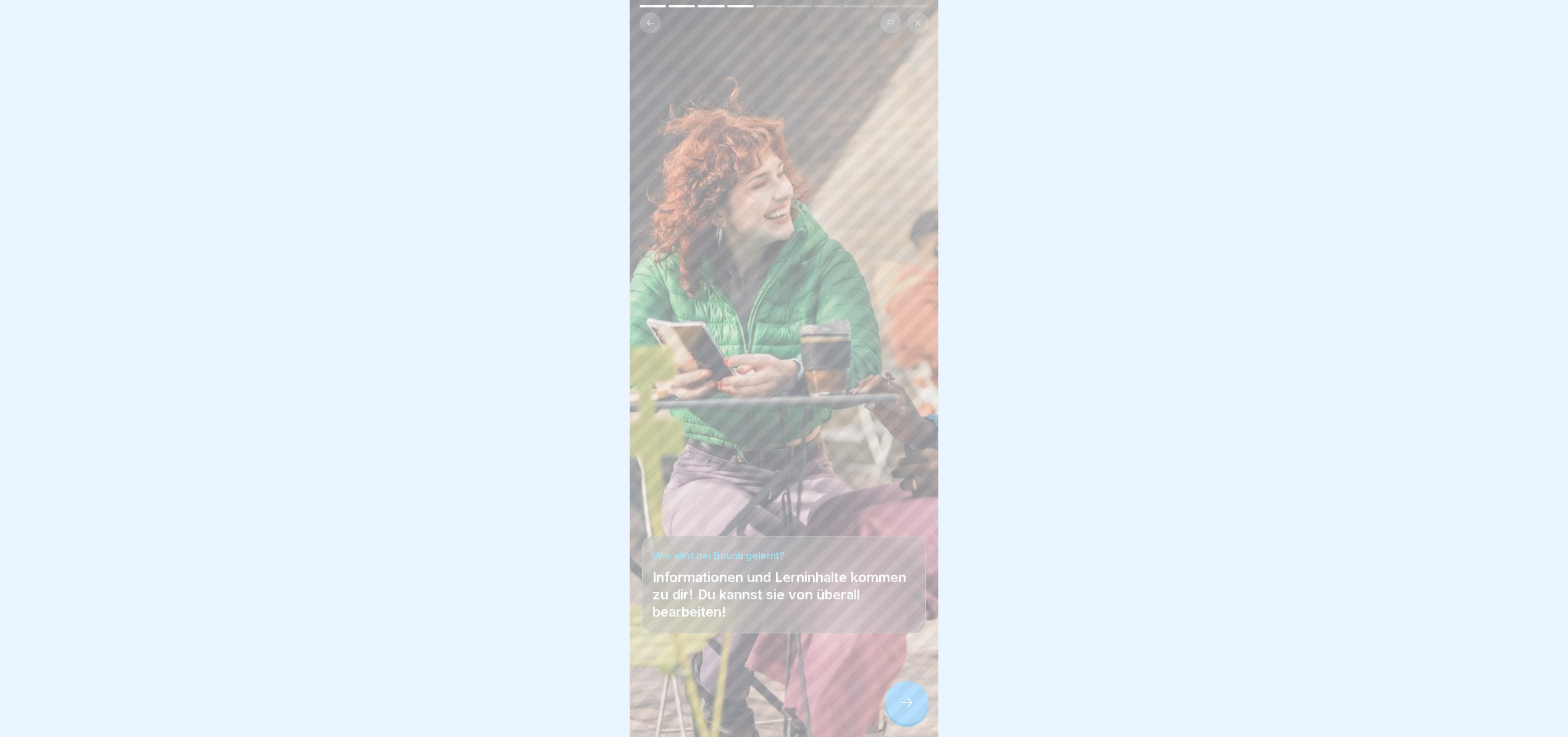
scroll to position [12, 0]
click at [912, 687] on div at bounding box center [906, 702] width 43 height 43
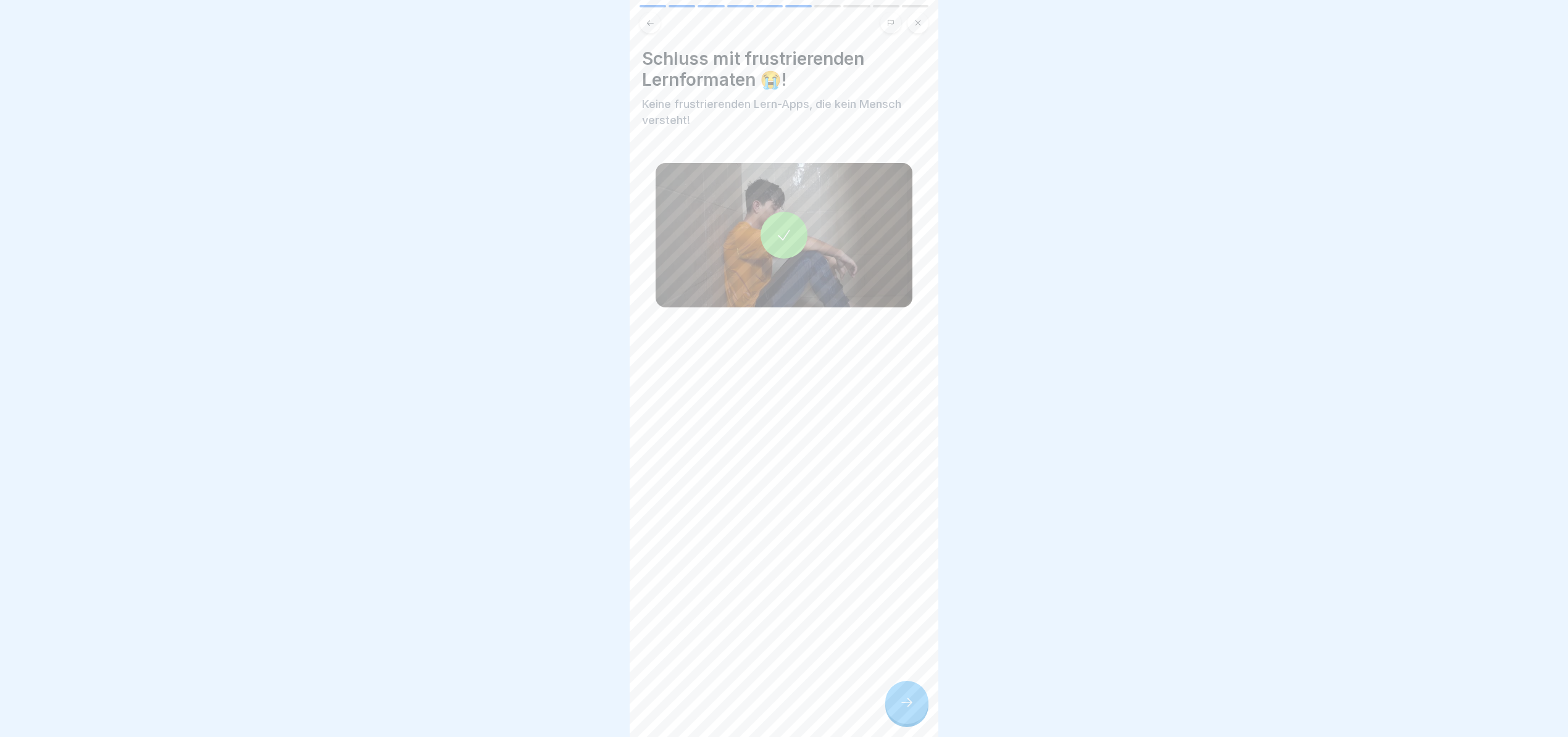
click at [896, 687] on div at bounding box center [906, 702] width 43 height 43
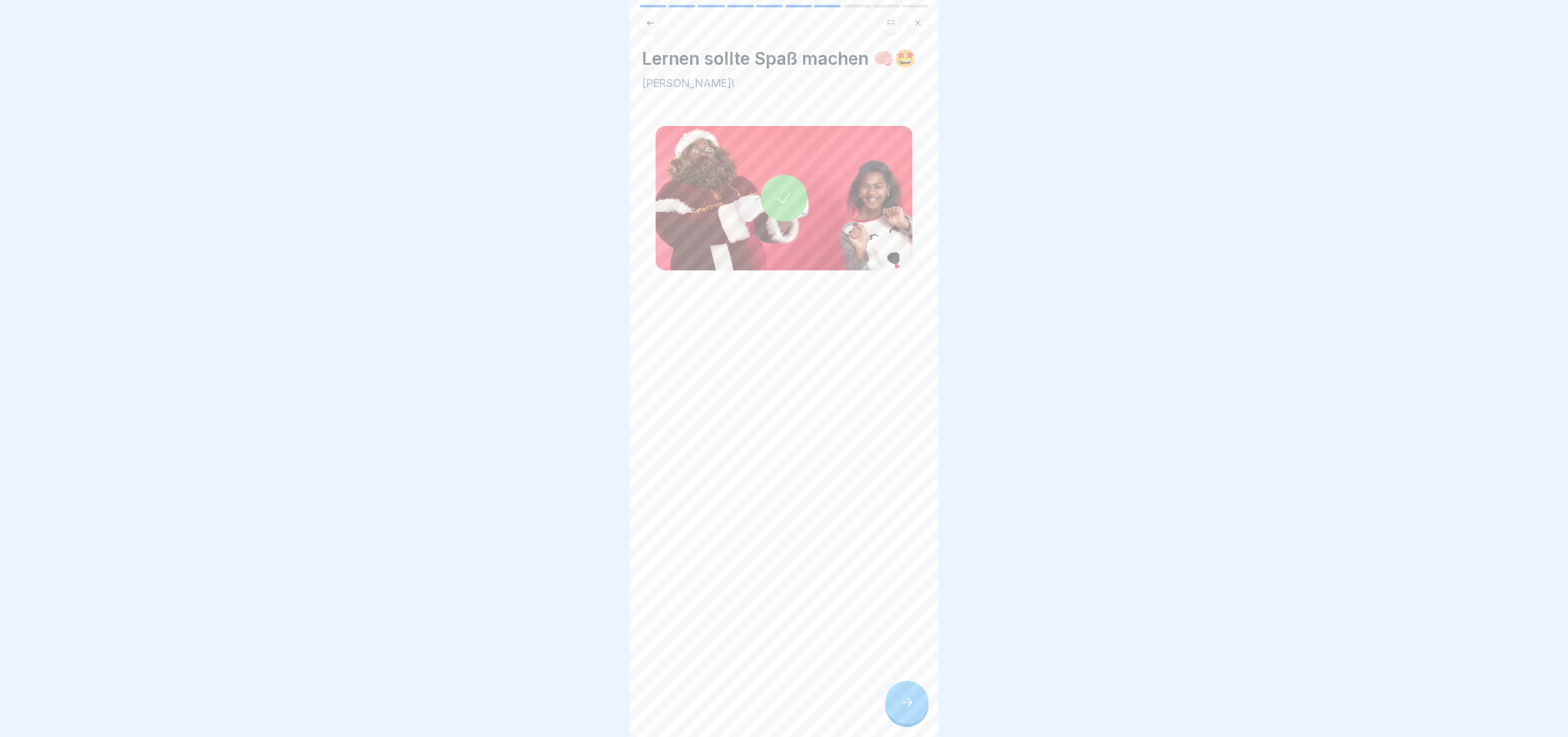
click at [896, 687] on div at bounding box center [906, 702] width 43 height 43
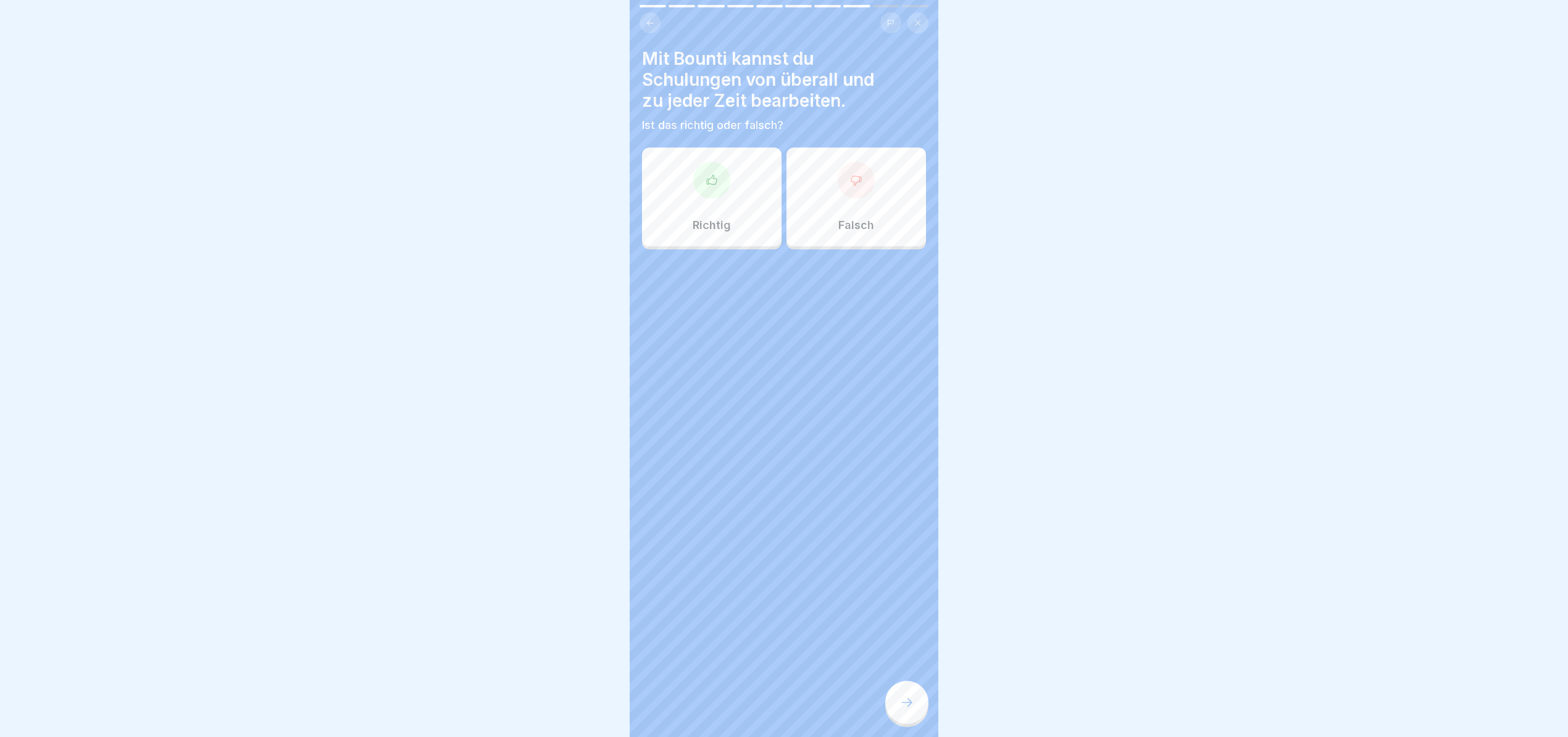
click at [717, 183] on div at bounding box center [712, 180] width 37 height 37
click at [899, 707] on icon at bounding box center [906, 702] width 15 height 15
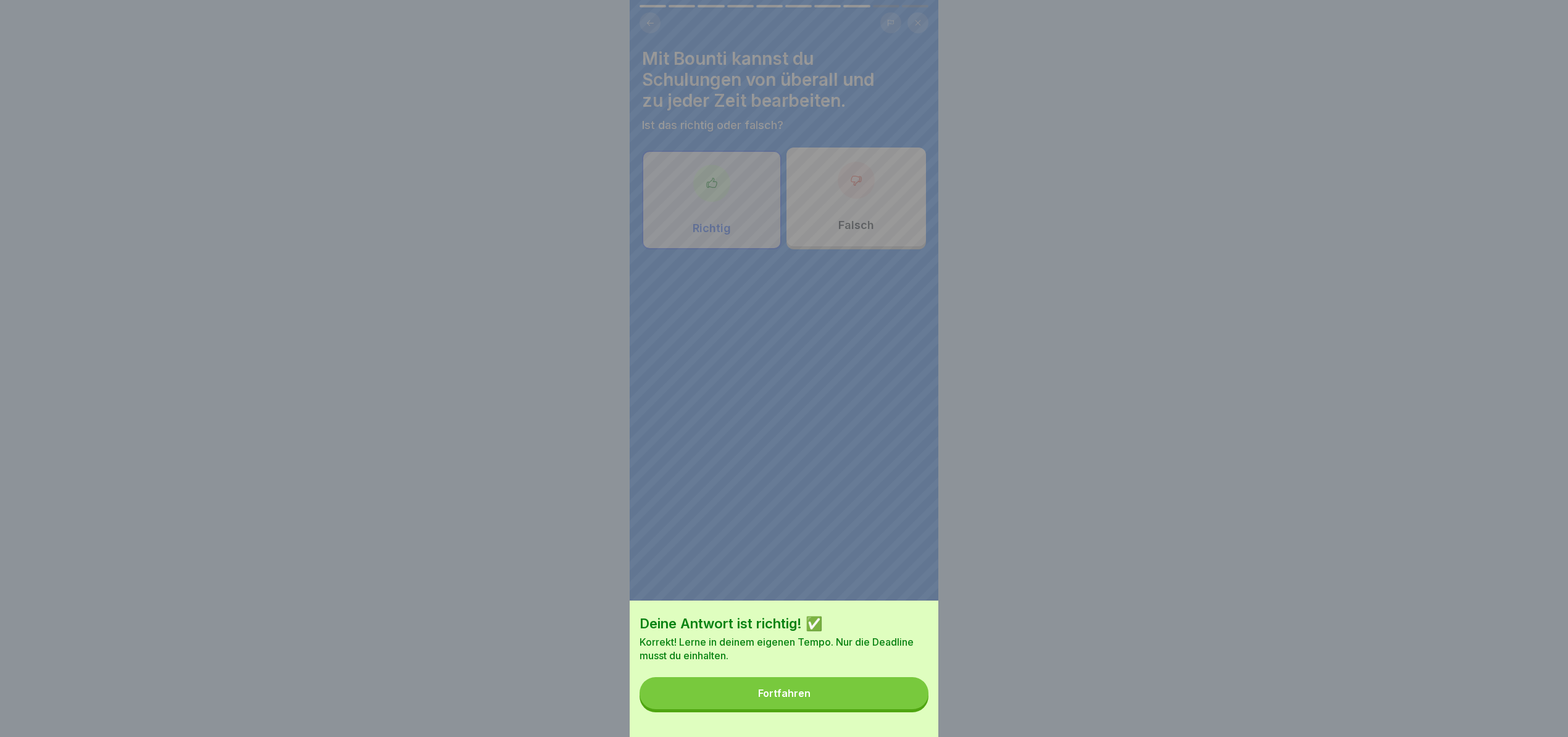
click at [830, 705] on button "Fortfahren" at bounding box center [784, 693] width 289 height 32
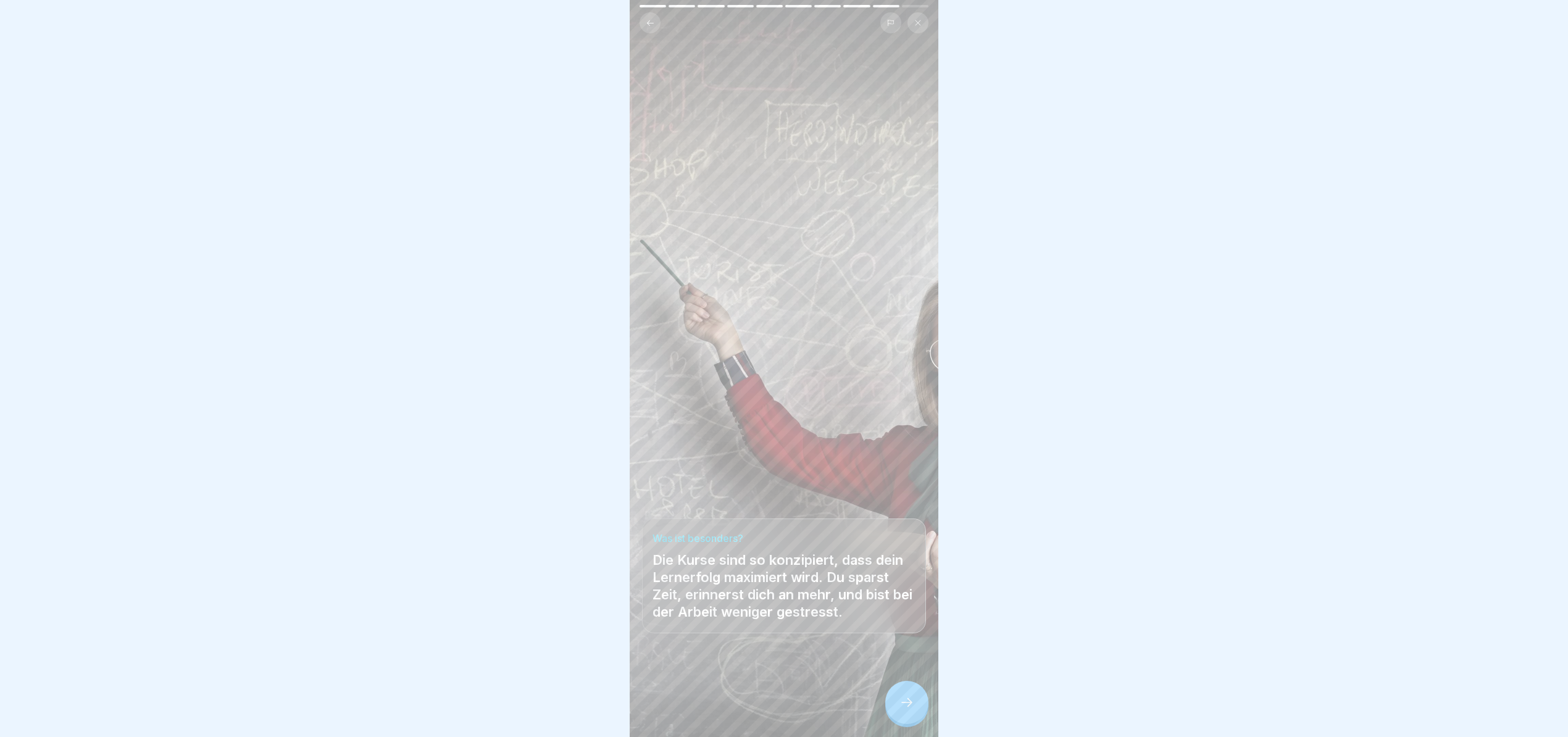
click at [898, 705] on div at bounding box center [906, 702] width 43 height 43
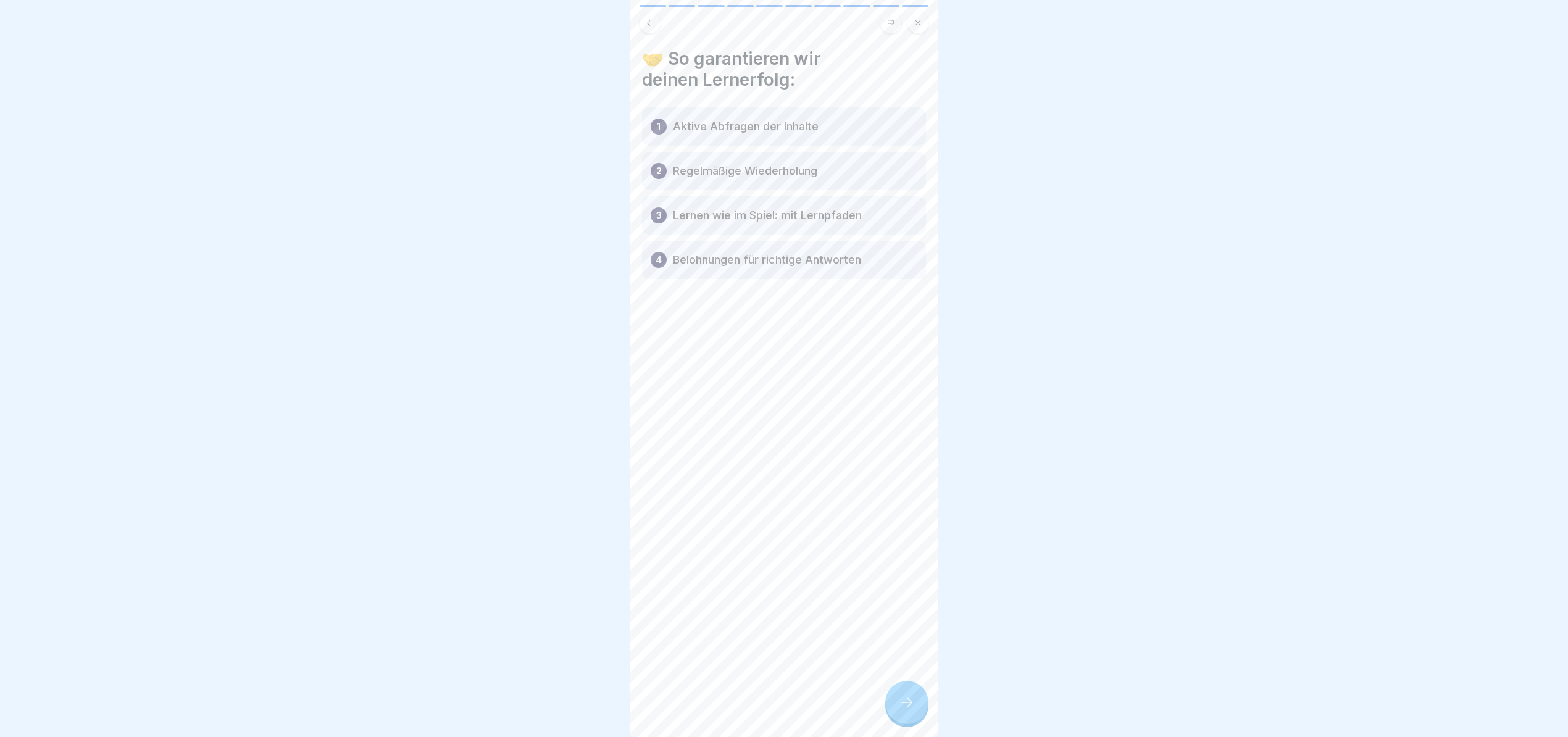
click at [900, 710] on icon at bounding box center [906, 702] width 15 height 15
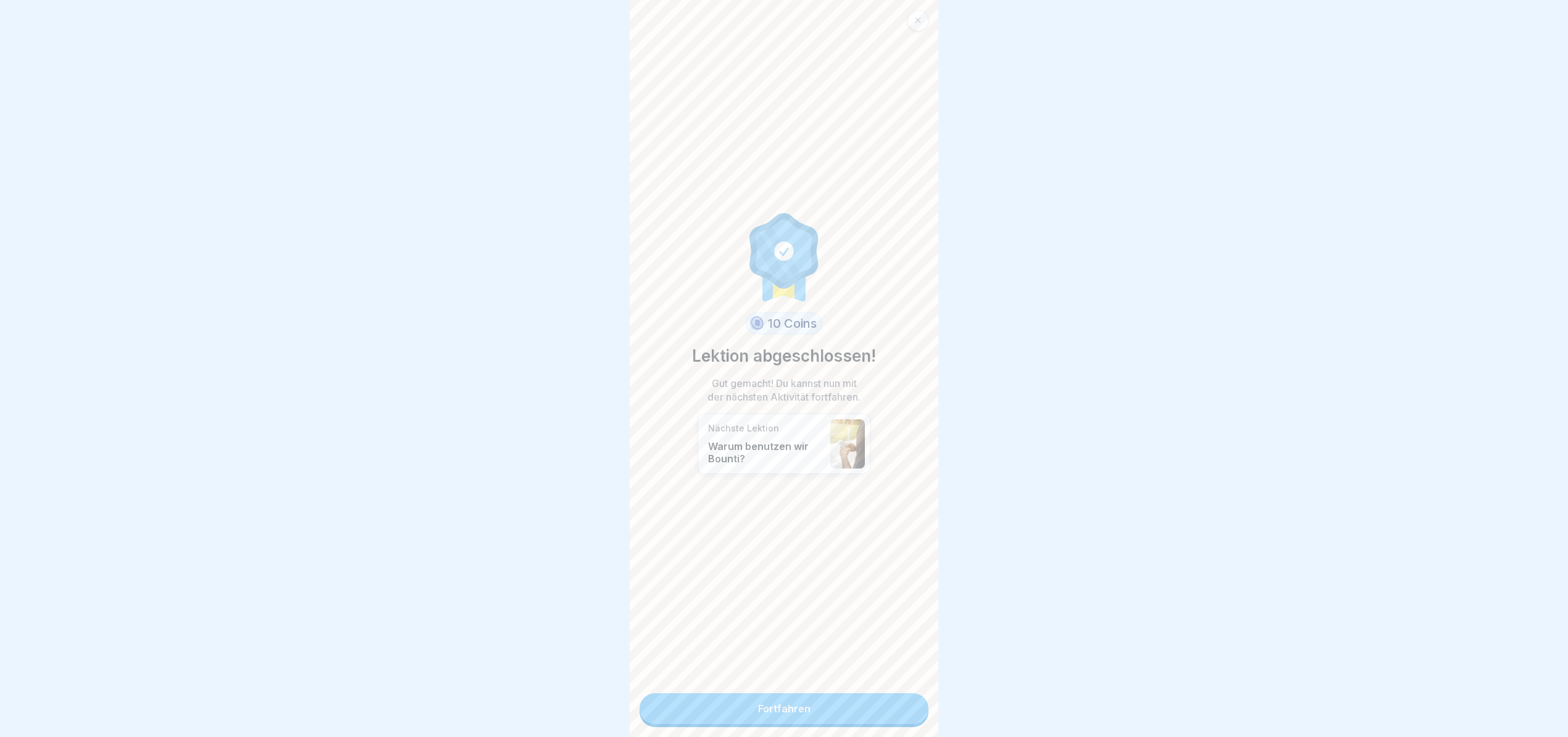
click at [869, 693] on link "Fortfahren" at bounding box center [784, 709] width 289 height 31
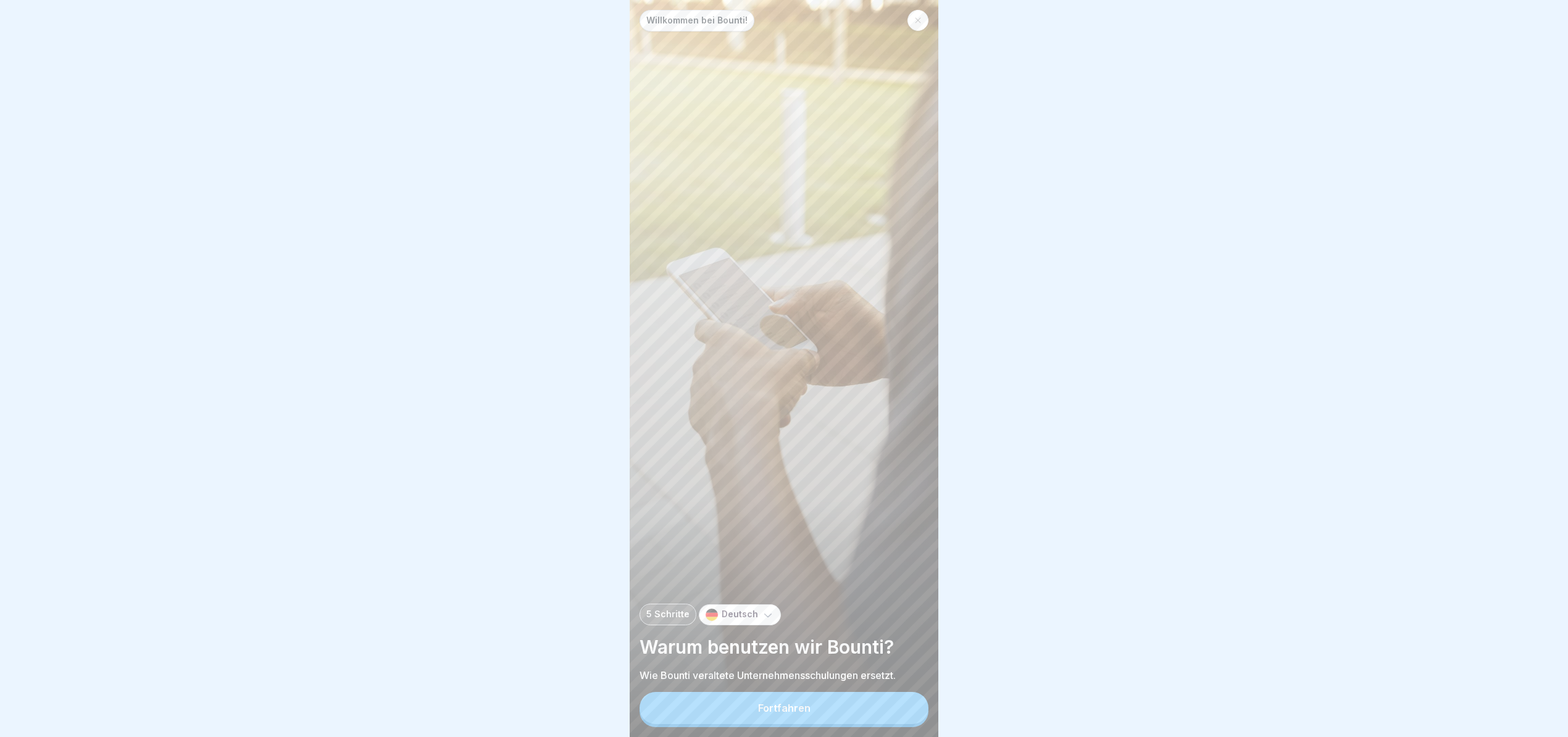
scroll to position [12, 0]
click at [823, 697] on button "Fortfahren" at bounding box center [784, 708] width 289 height 32
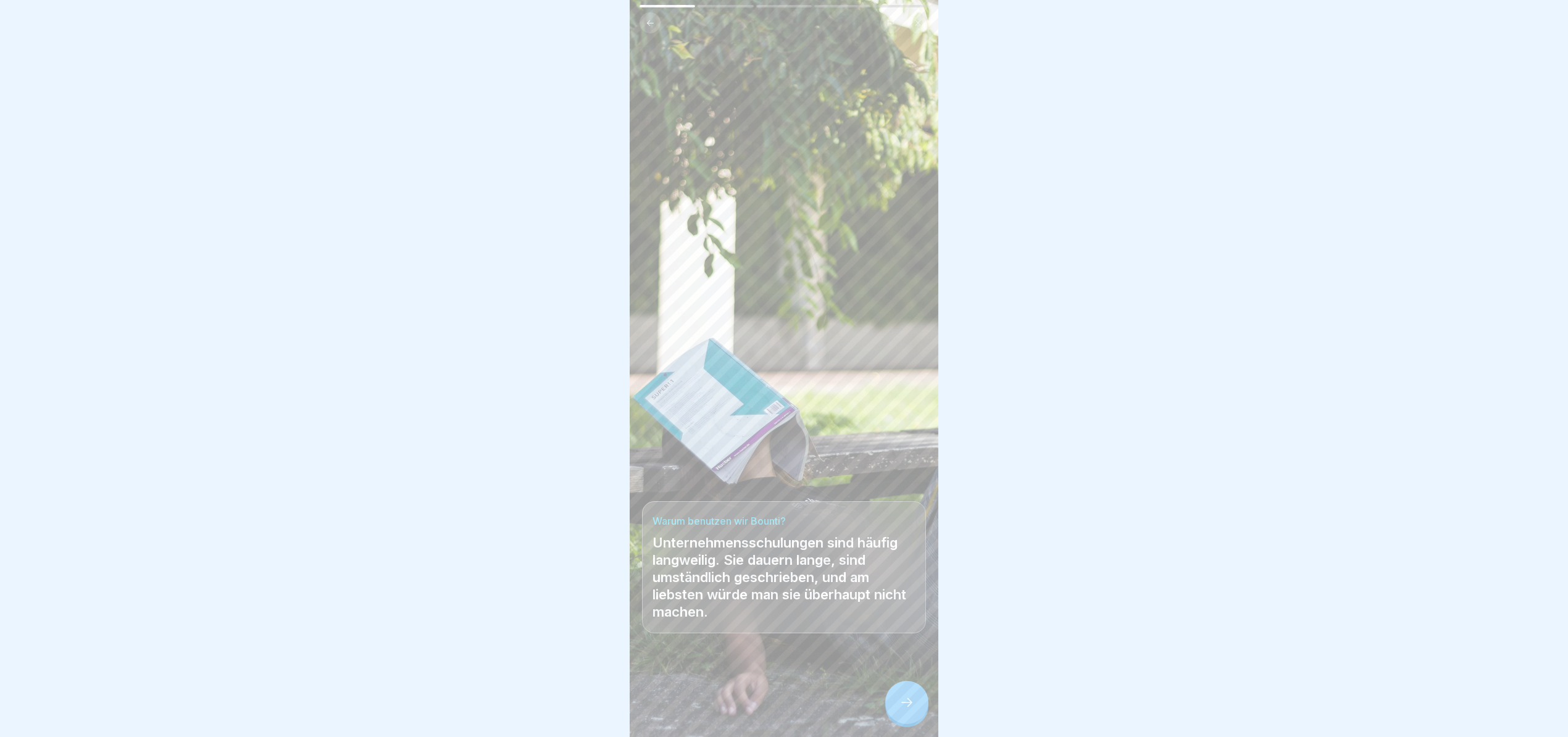
click at [907, 704] on icon at bounding box center [906, 702] width 15 height 15
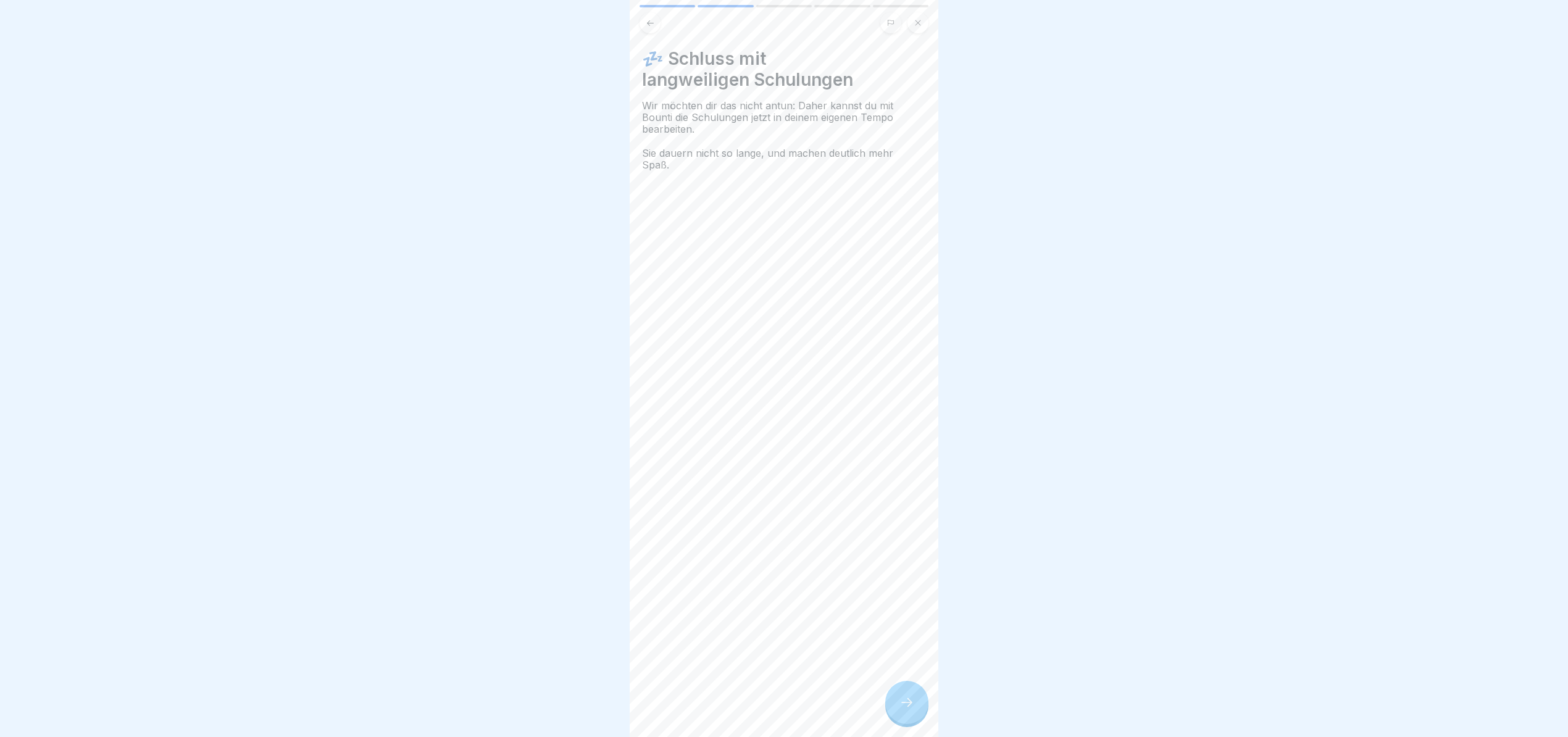
click at [902, 697] on icon at bounding box center [906, 702] width 15 height 15
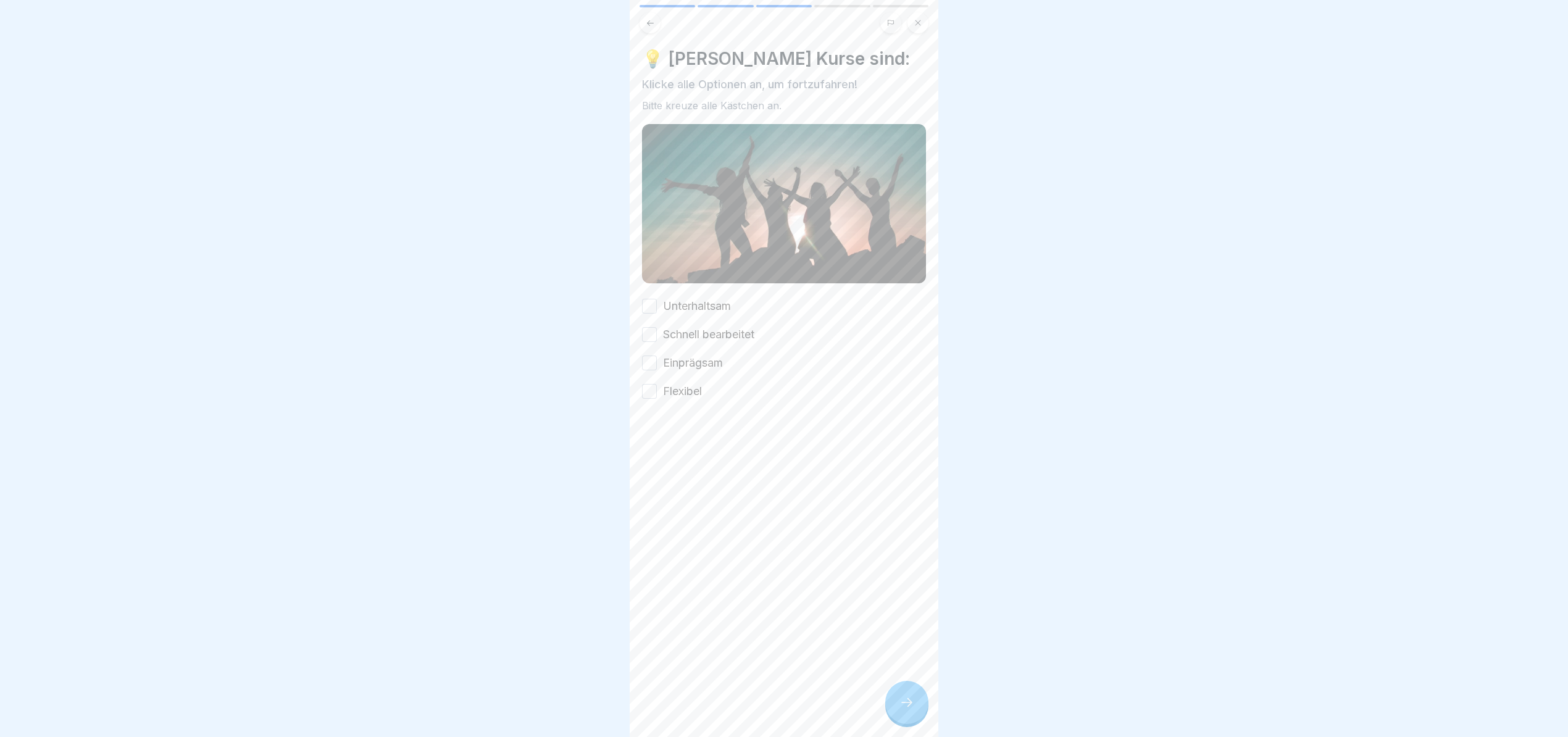
click at [700, 298] on label "Unterhaltsam" at bounding box center [697, 306] width 68 height 16
click at [657, 299] on button "Unterhaltsam" at bounding box center [649, 306] width 15 height 15
click at [729, 326] on label "Schnell bearbeitet" at bounding box center [708, 335] width 91 height 16
click at [657, 327] on button "Schnell bearbeitet" at bounding box center [649, 335] width 15 height 15
click at [716, 355] on label "Einprägsam" at bounding box center [693, 363] width 60 height 16
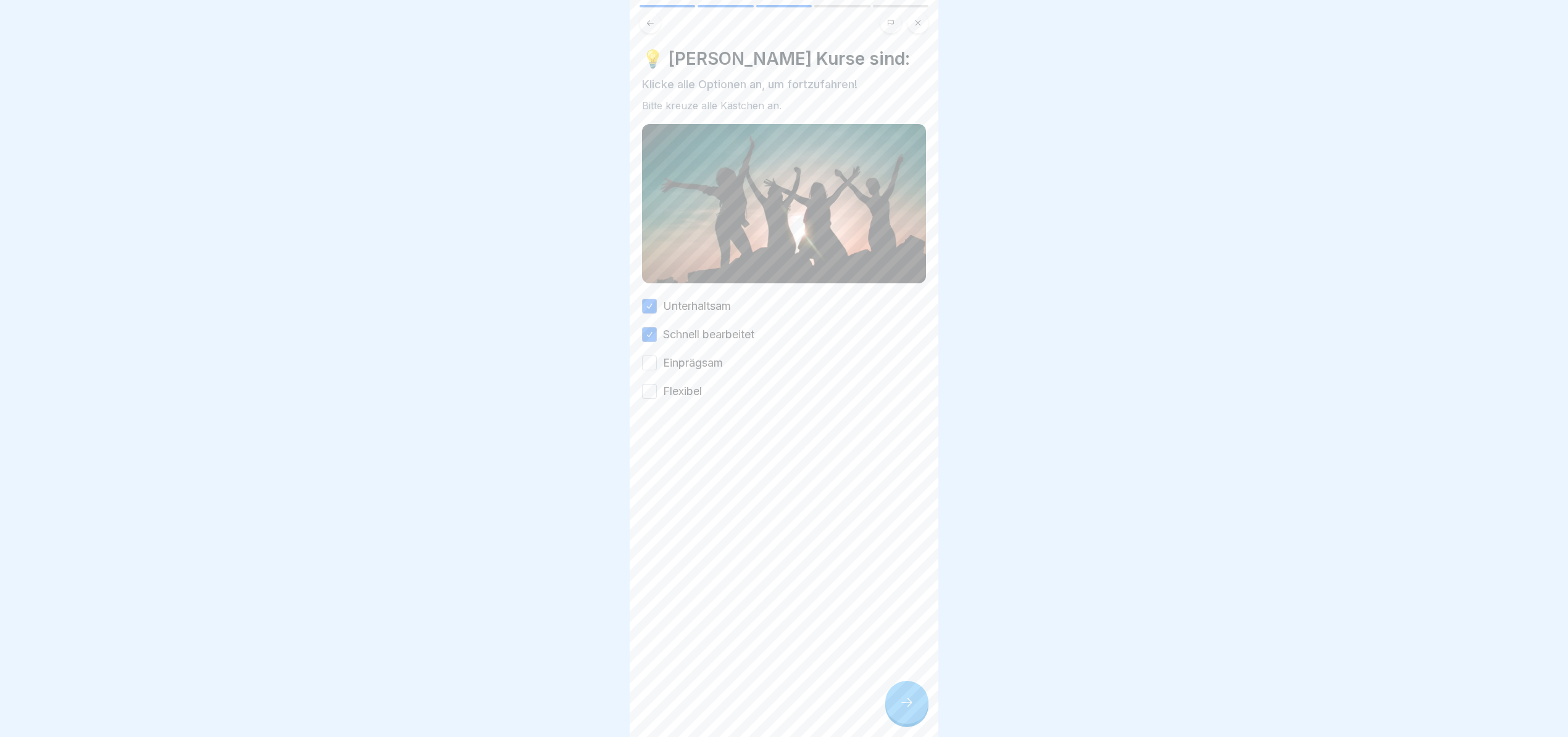
click at [657, 356] on button "Einprägsam" at bounding box center [649, 363] width 15 height 15
click at [689, 363] on div "Unterhaltsam Schnell bearbeitet Einprägsam Flexibel" at bounding box center [784, 348] width 284 height 101
click at [685, 383] on label "Flexibel" at bounding box center [683, 391] width 39 height 16
click at [657, 384] on button "Flexibel" at bounding box center [649, 391] width 15 height 15
click at [886, 705] on div at bounding box center [906, 702] width 43 height 43
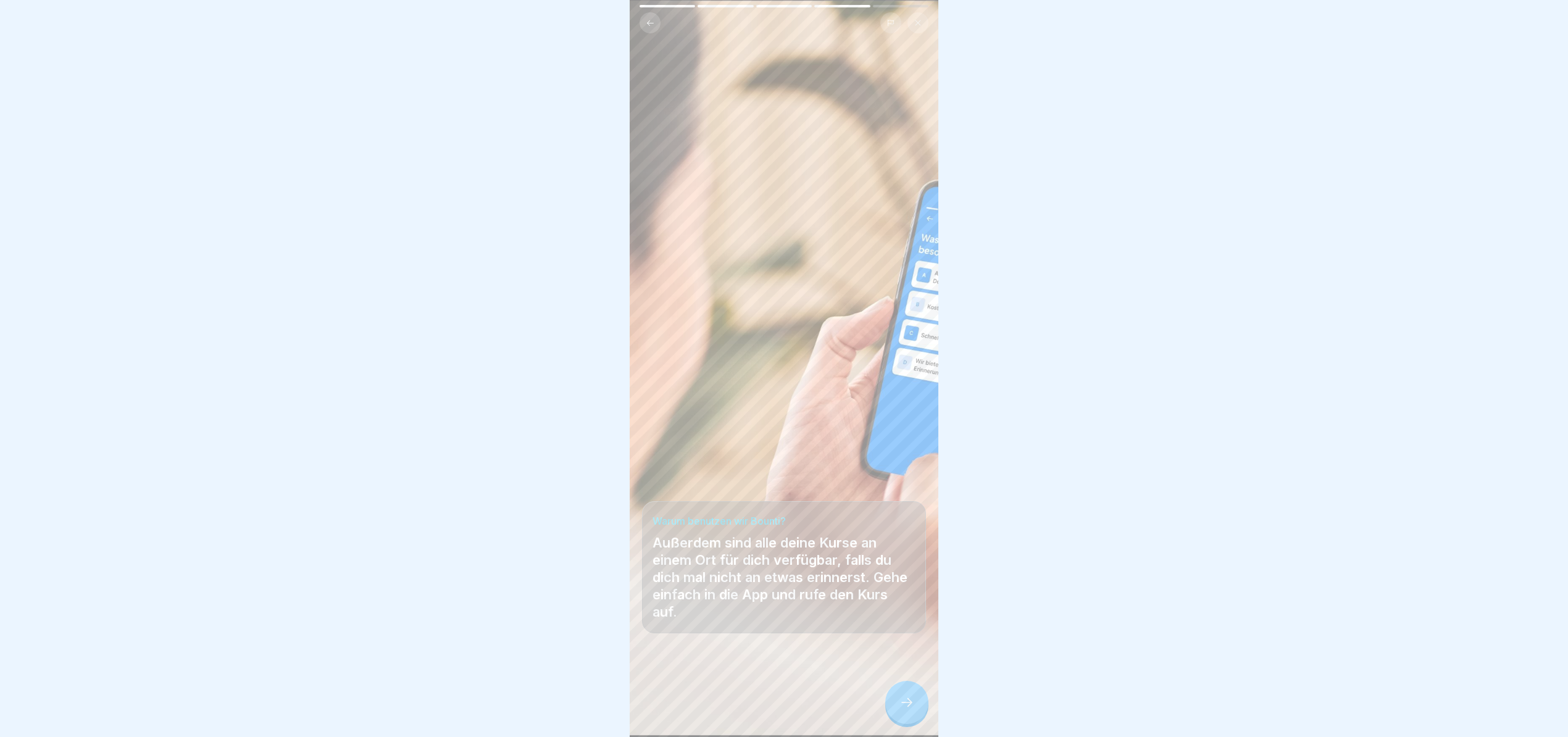
click at [902, 706] on icon at bounding box center [906, 702] width 15 height 15
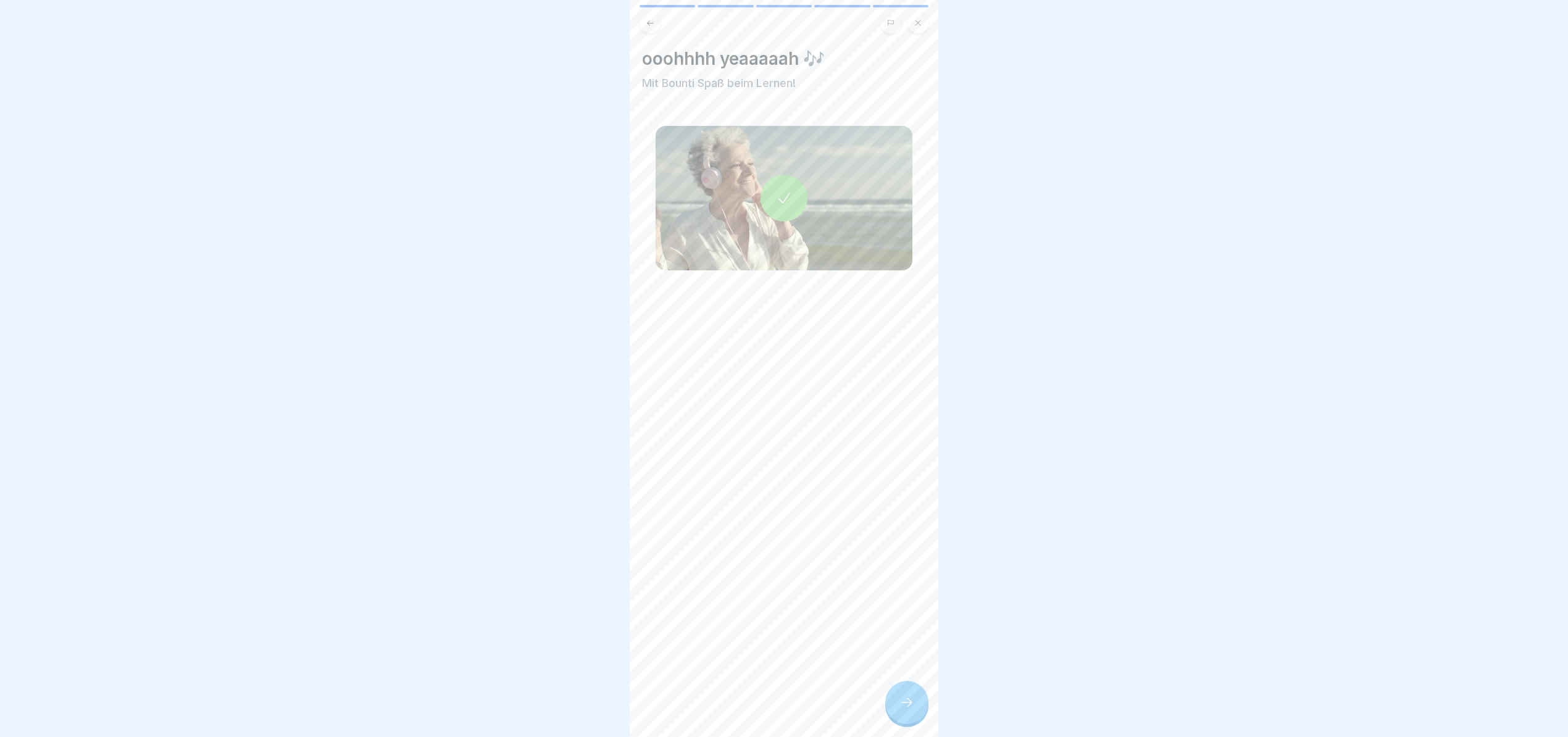
click at [902, 706] on icon at bounding box center [906, 702] width 15 height 15
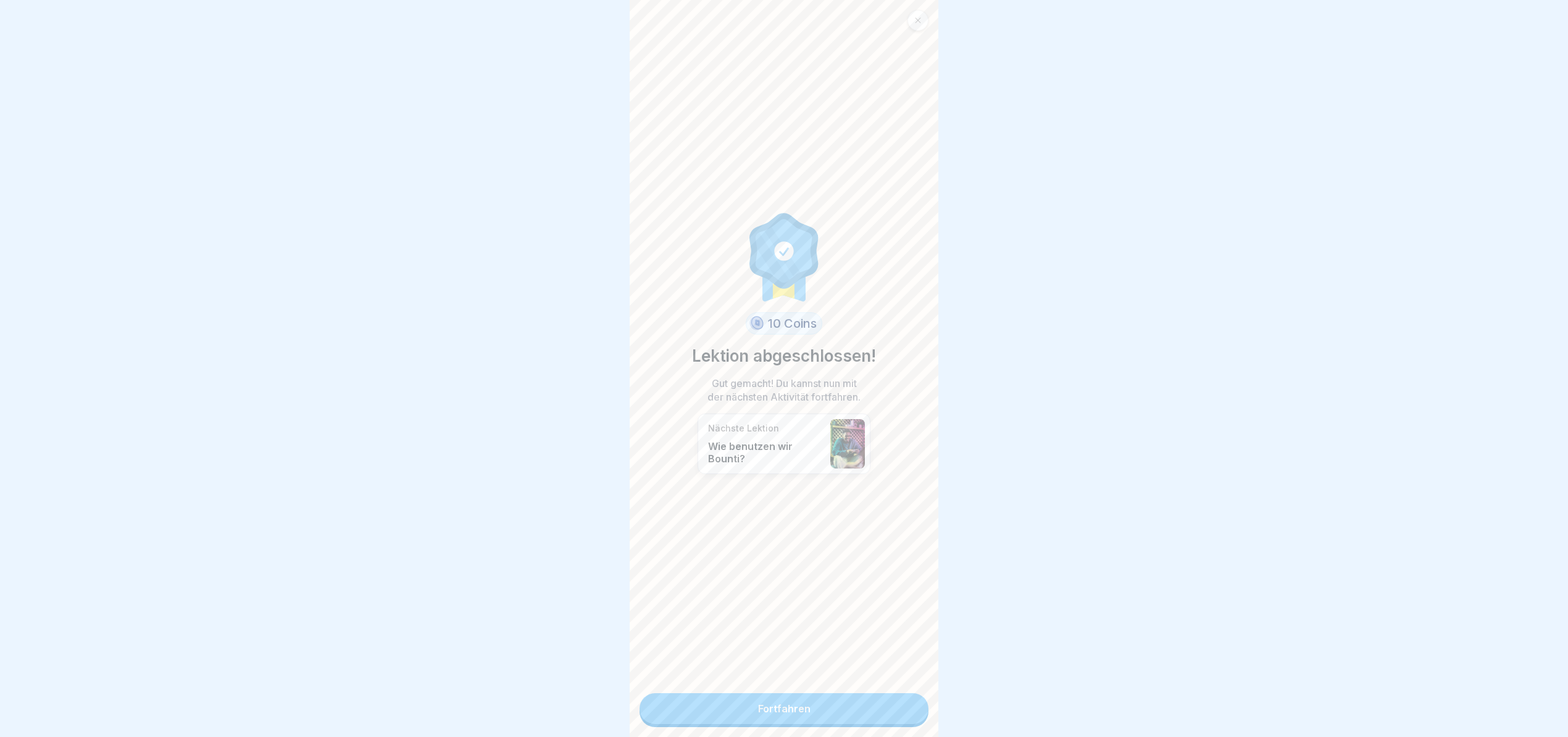
click at [880, 693] on link "Fortfahren" at bounding box center [784, 709] width 289 height 31
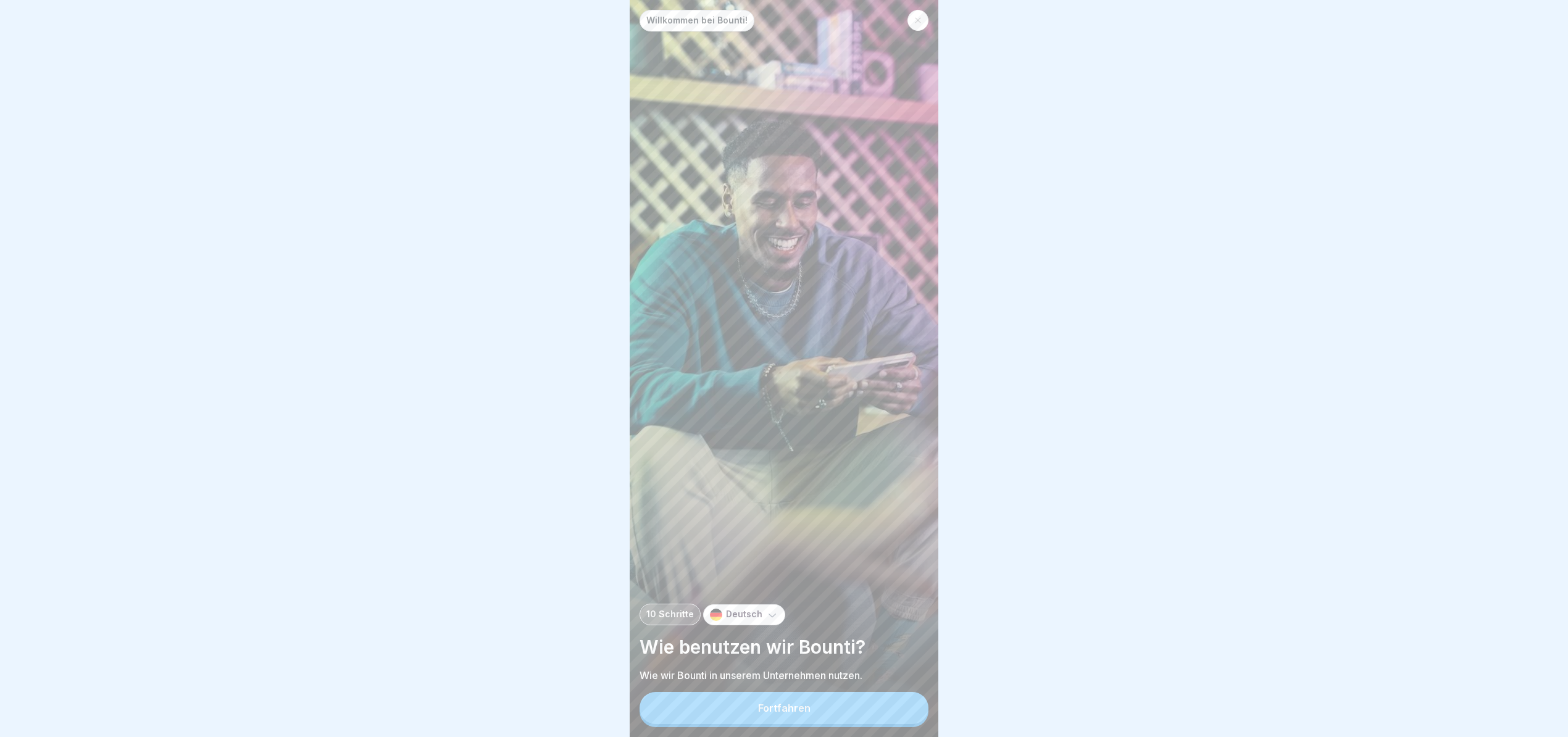
scroll to position [12, 0]
click at [830, 706] on button "Fortfahren" at bounding box center [784, 708] width 289 height 32
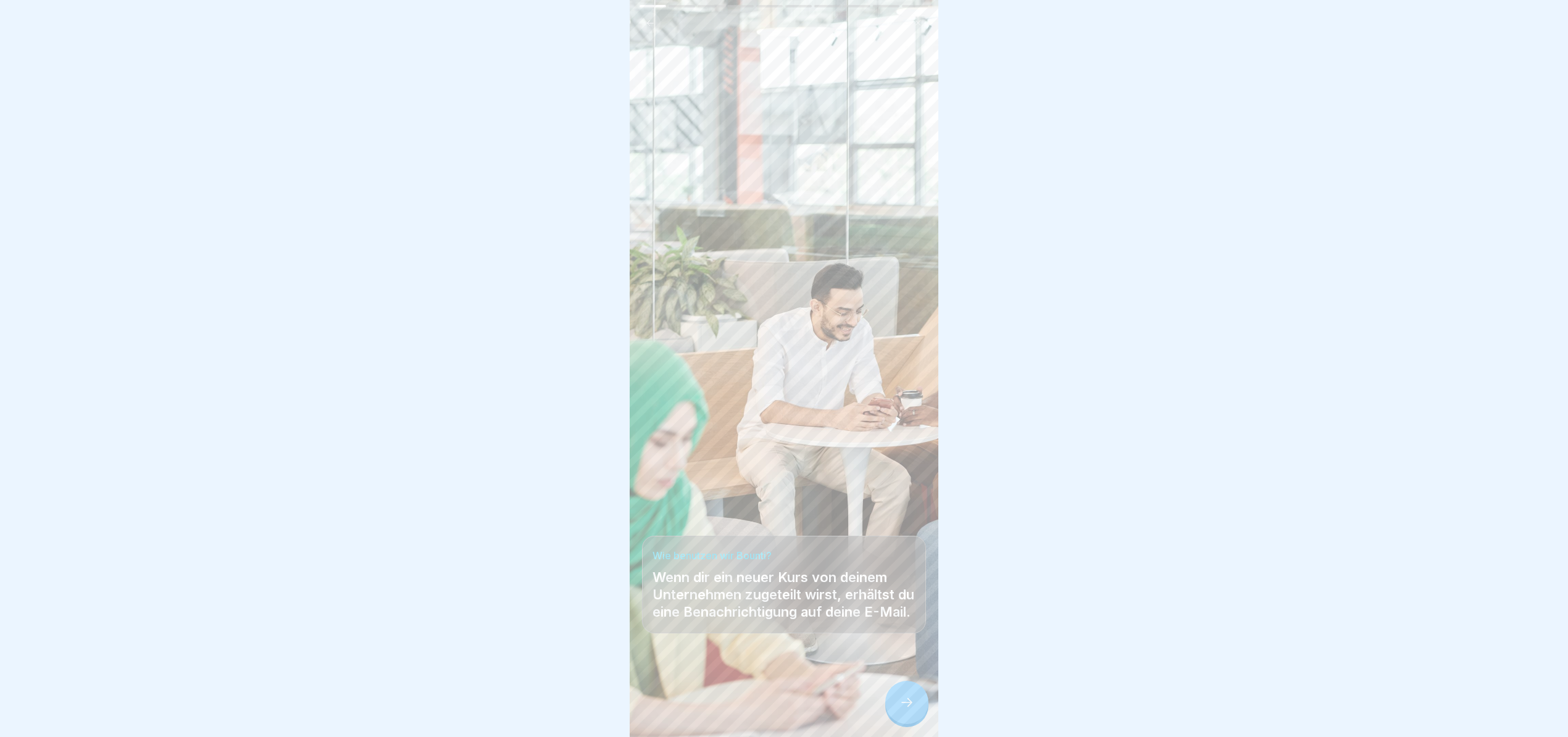
click at [910, 708] on icon at bounding box center [906, 702] width 15 height 15
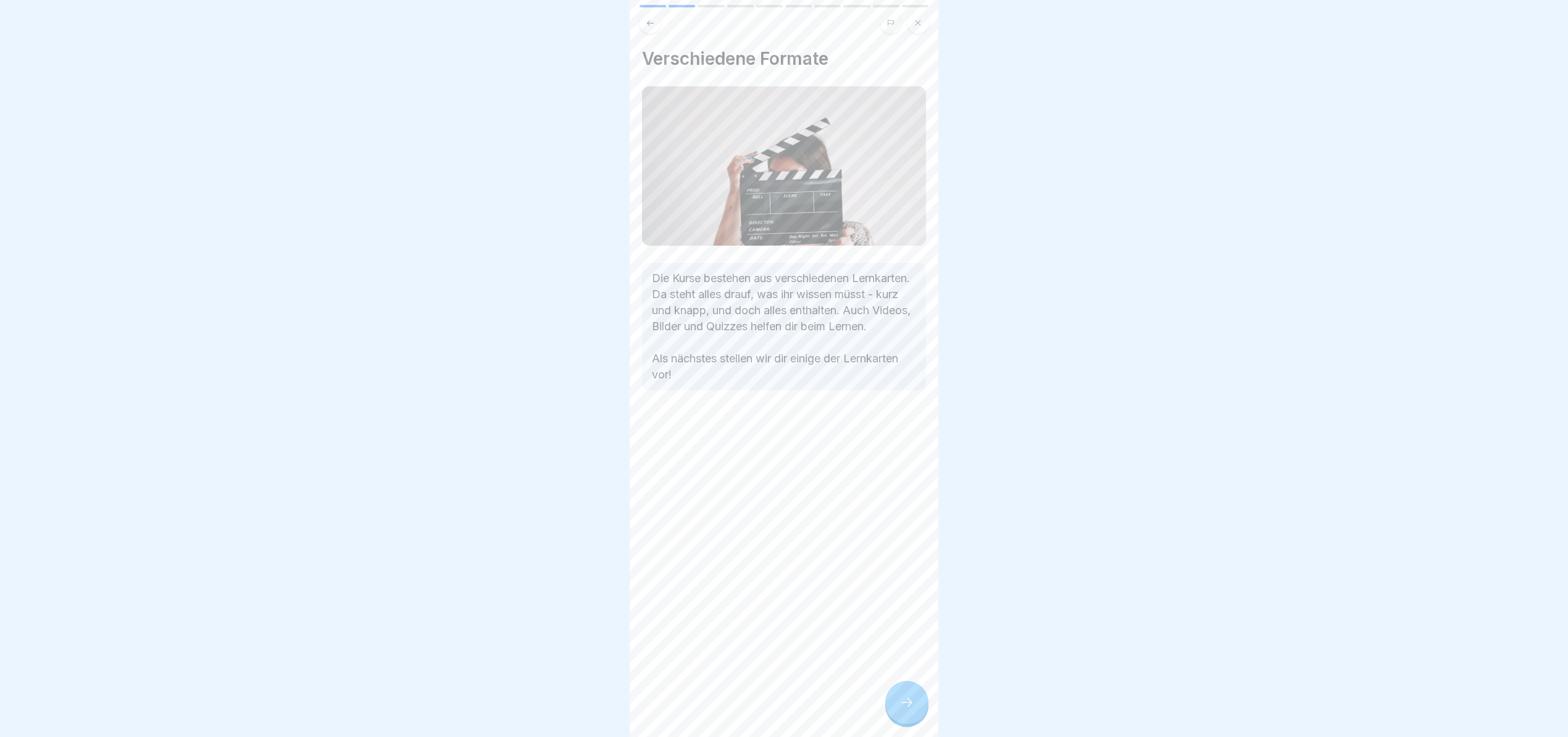
click at [910, 708] on icon at bounding box center [906, 702] width 15 height 15
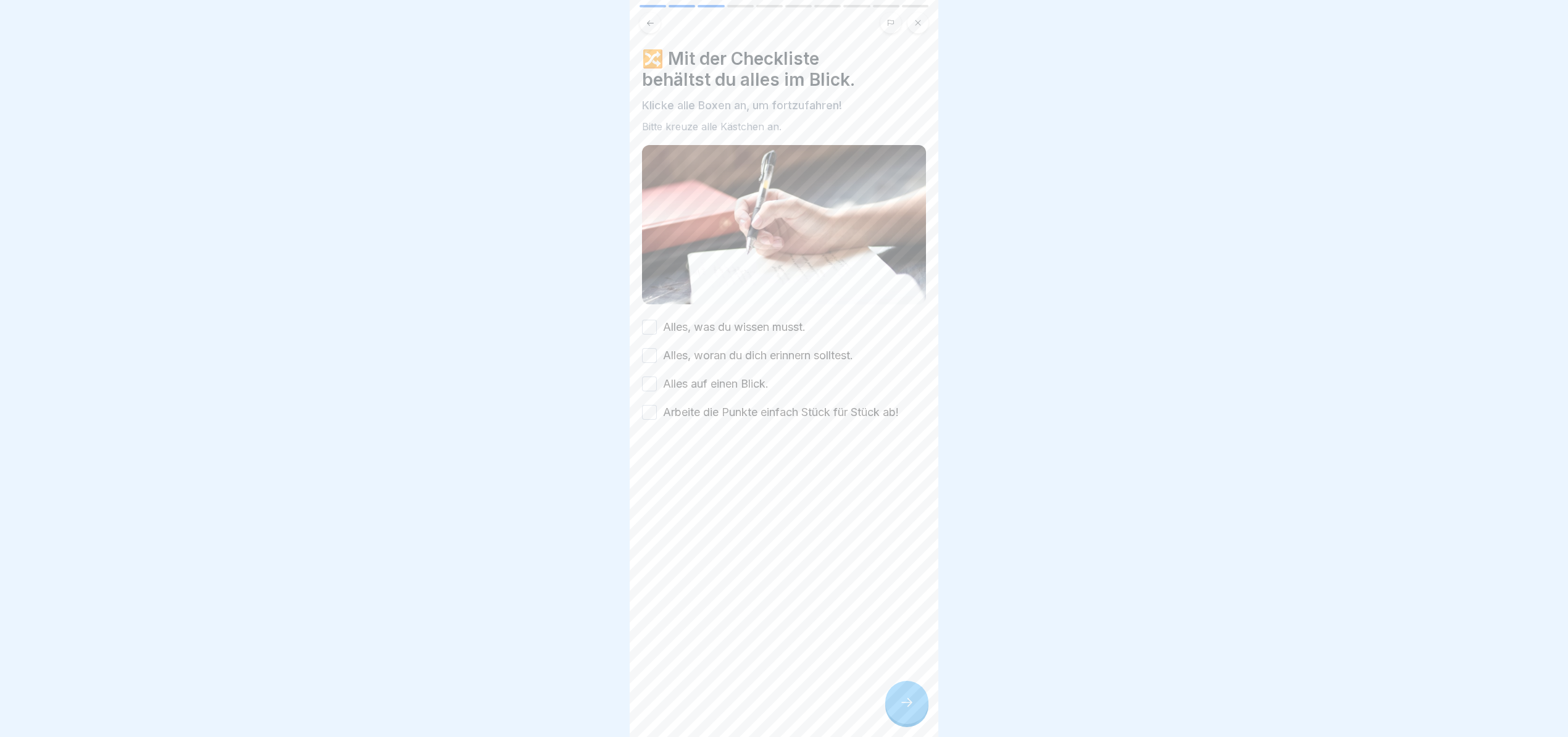
click at [715, 319] on label "Alles, was du wissen musst." at bounding box center [734, 327] width 142 height 16
click at [657, 320] on button "Alles, was du wissen musst." at bounding box center [649, 327] width 15 height 15
click at [721, 347] on label "Alles, woran du dich erinnern solltest." at bounding box center [758, 356] width 190 height 16
click at [657, 348] on button "Alles, woran du dich erinnern solltest." at bounding box center [649, 356] width 15 height 15
click at [734, 376] on label "Alles auf einen Blick." at bounding box center [716, 384] width 106 height 16
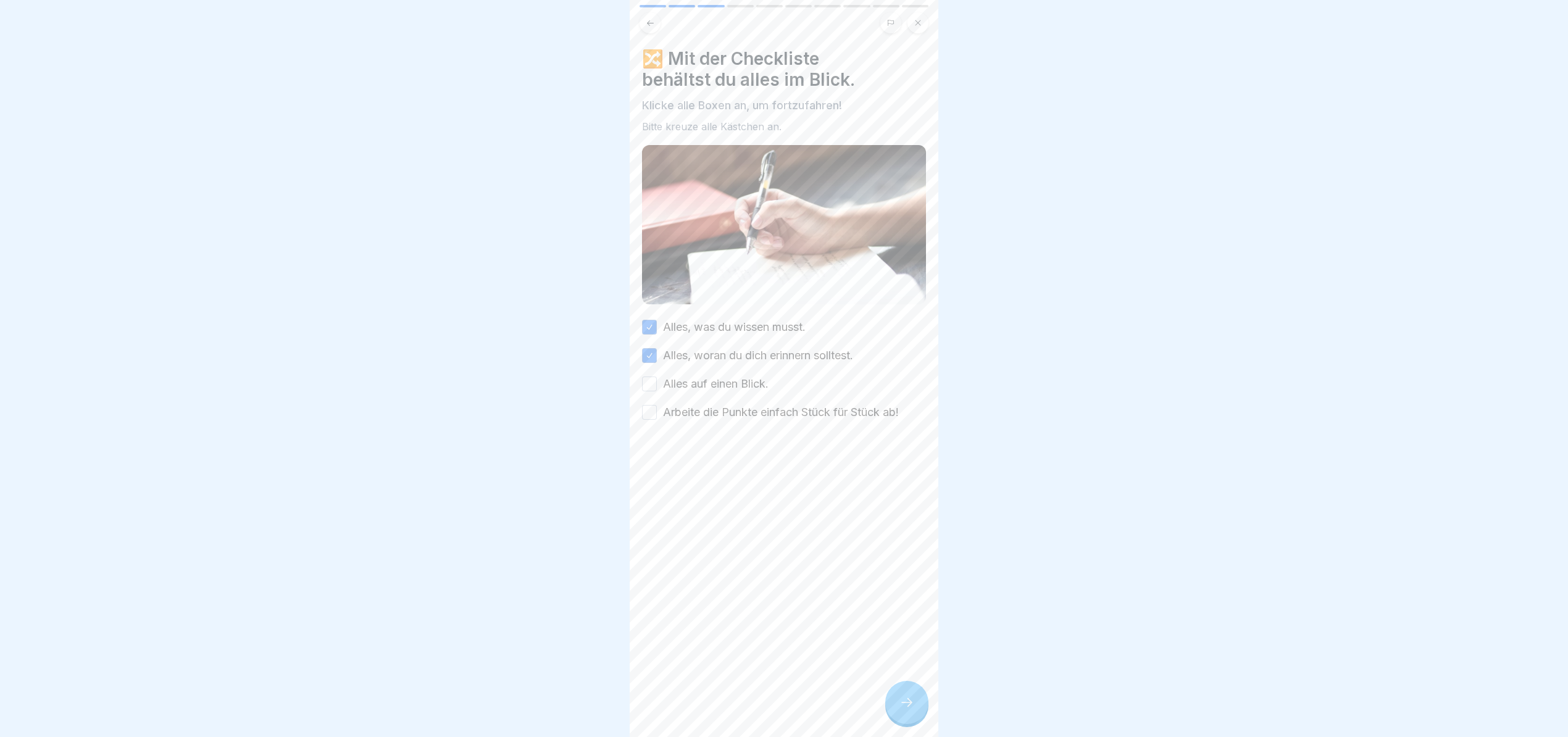
click at [657, 377] on button "Alles auf einen Blick." at bounding box center [649, 384] width 15 height 15
click at [738, 404] on label "Arbeite die Punkte einfach Stück für Stück ab!" at bounding box center [781, 412] width 236 height 16
click at [657, 405] on button "Arbeite die Punkte einfach Stück für Stück ab!" at bounding box center [649, 412] width 15 height 15
click at [910, 716] on div at bounding box center [906, 702] width 43 height 43
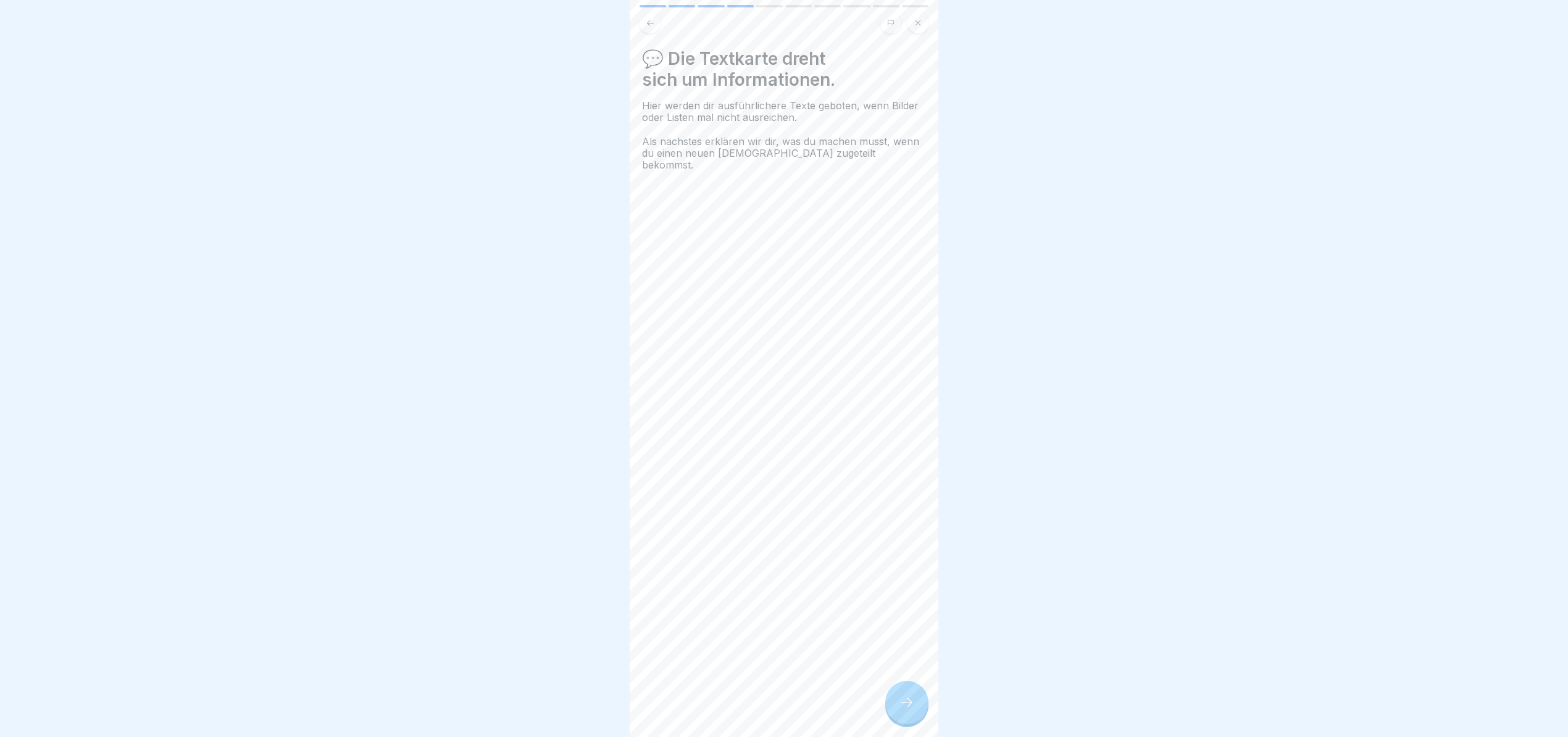
click at [910, 716] on div at bounding box center [906, 702] width 43 height 43
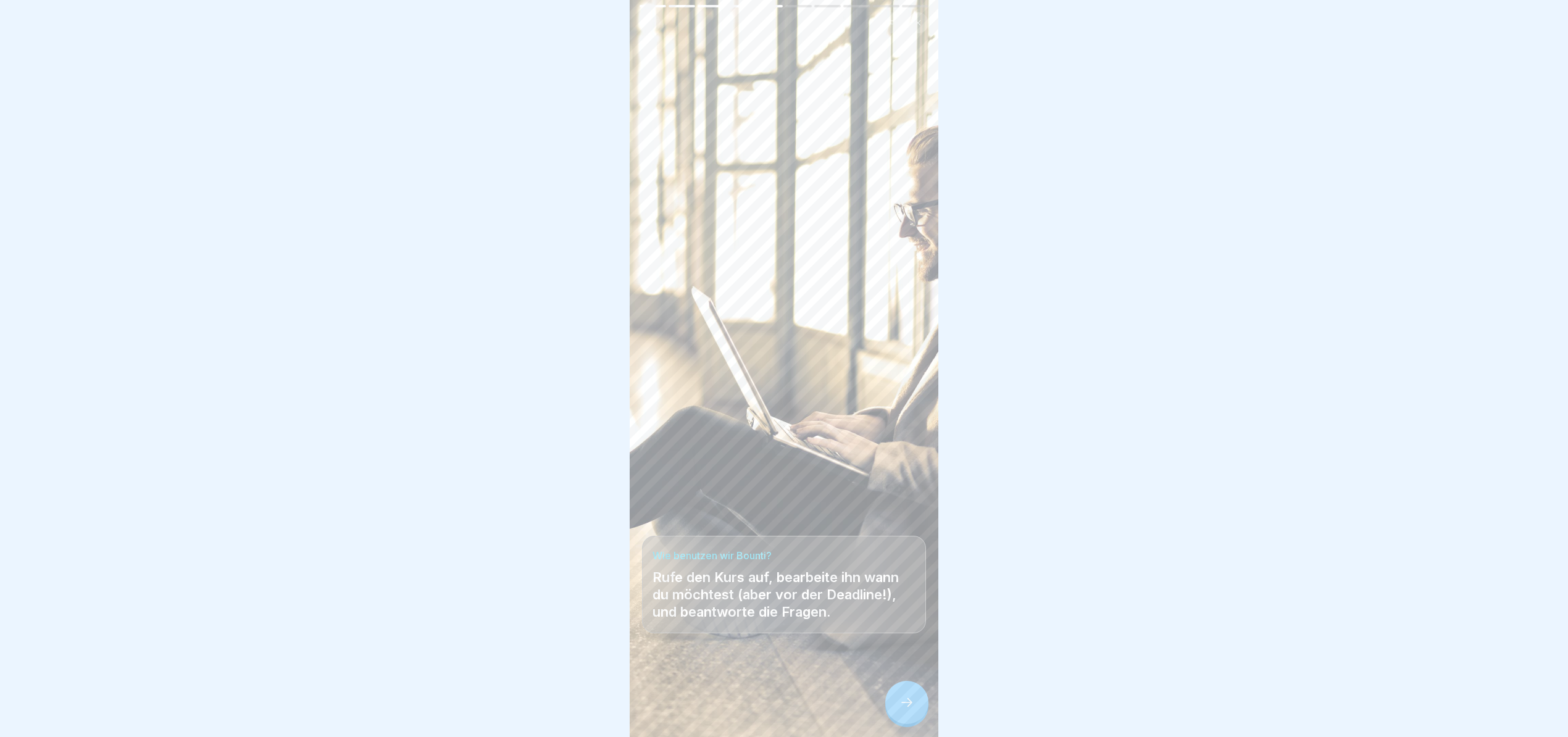
click at [916, 708] on div at bounding box center [906, 702] width 43 height 43
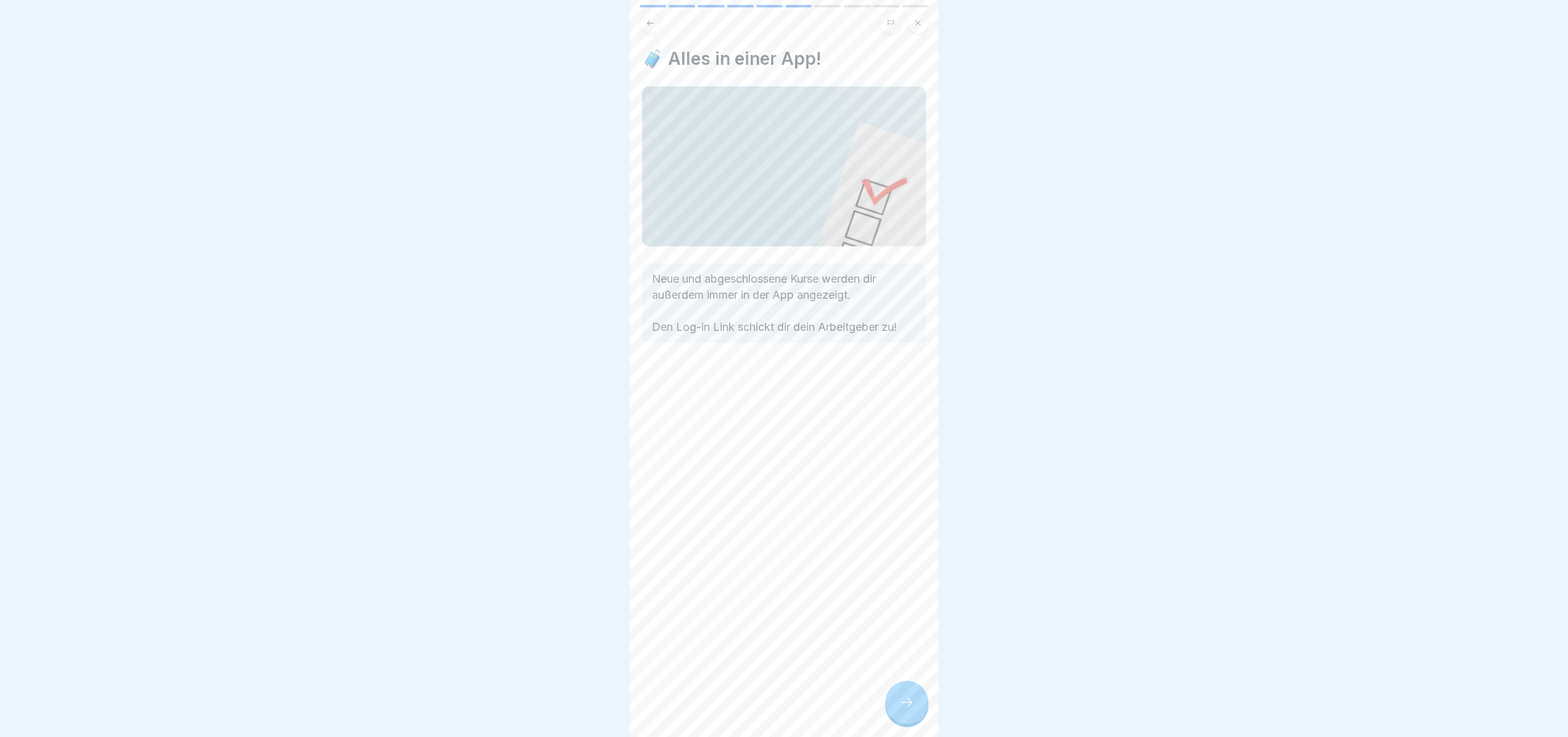
click at [914, 707] on div at bounding box center [906, 702] width 43 height 43
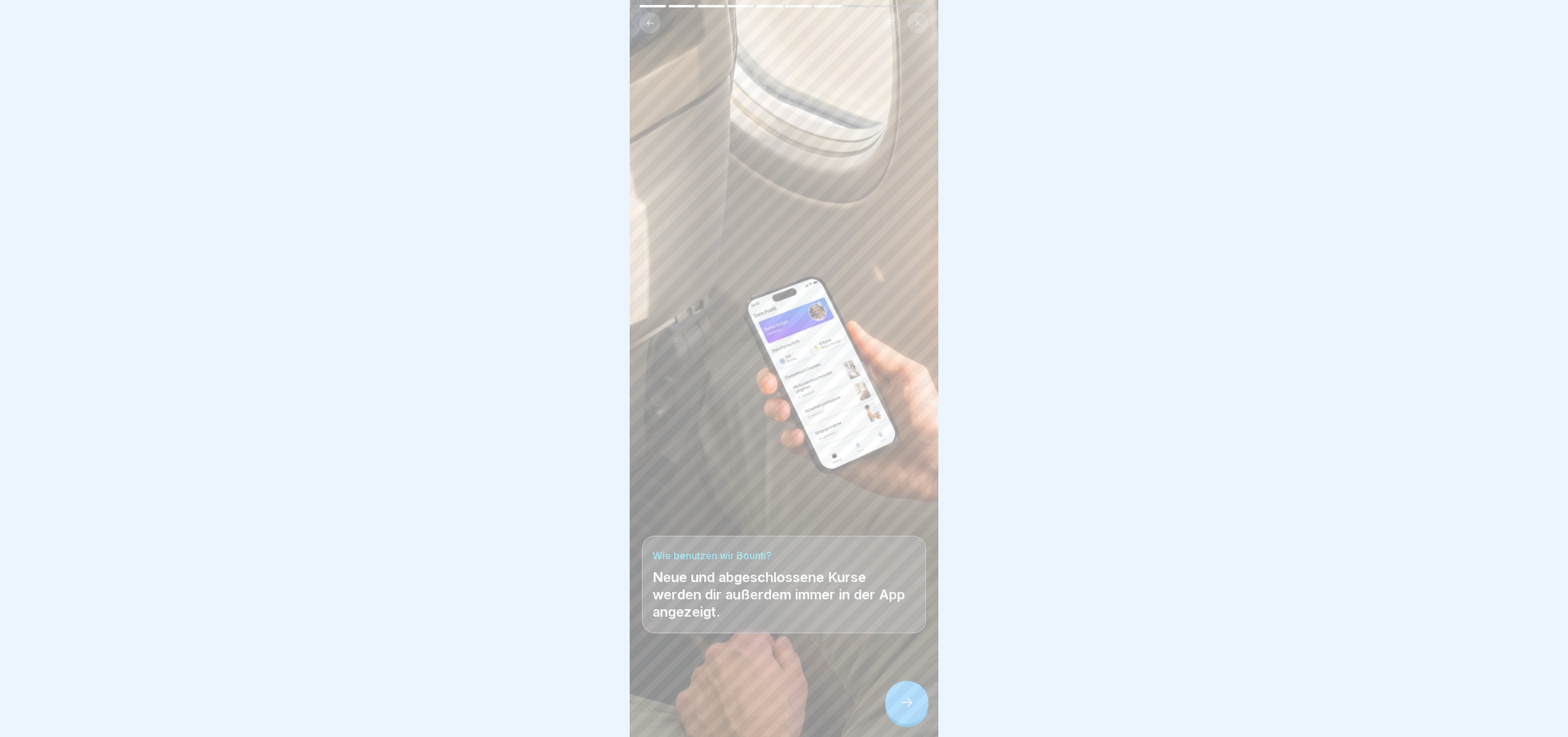
click at [914, 707] on div at bounding box center [906, 702] width 43 height 43
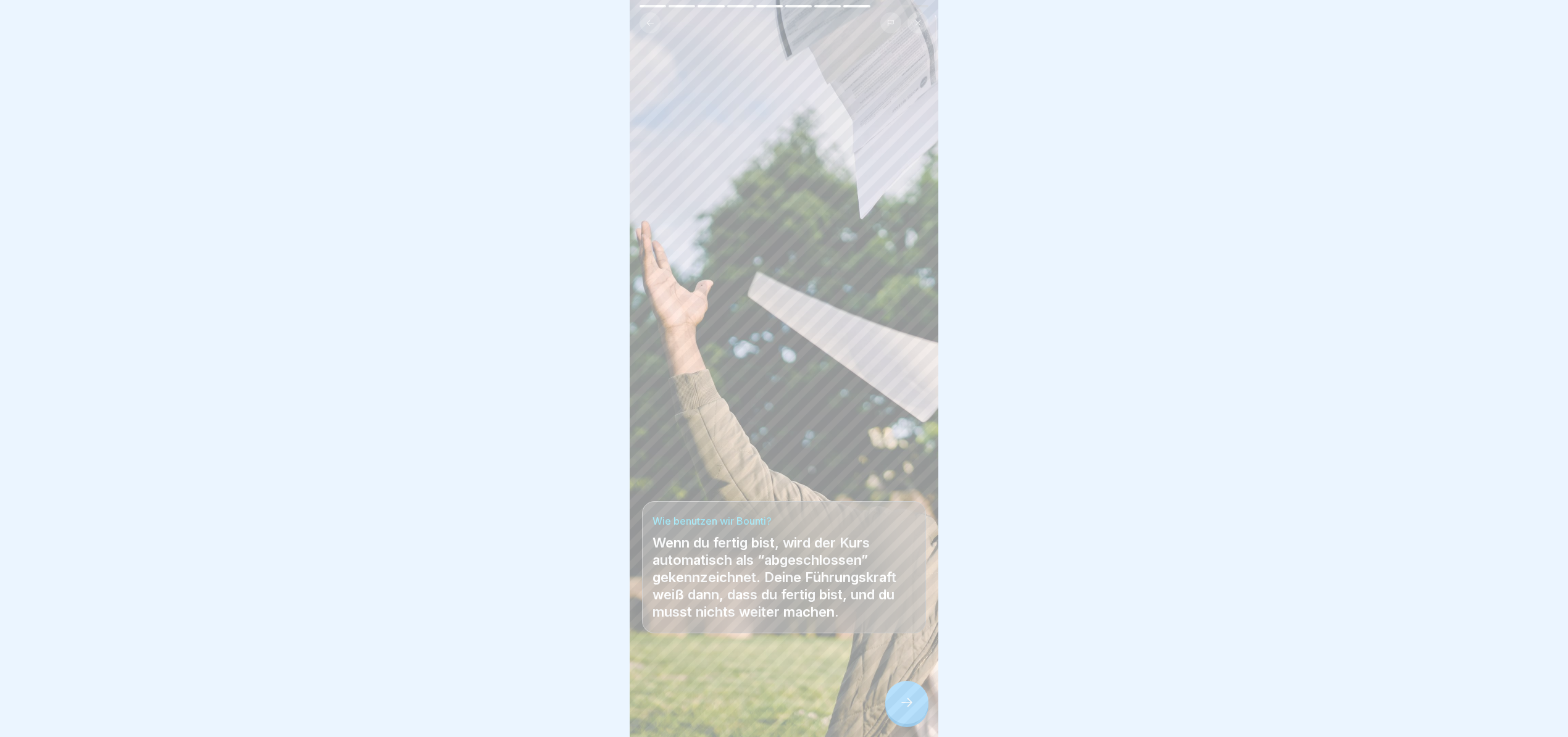
click at [914, 707] on div at bounding box center [906, 702] width 43 height 43
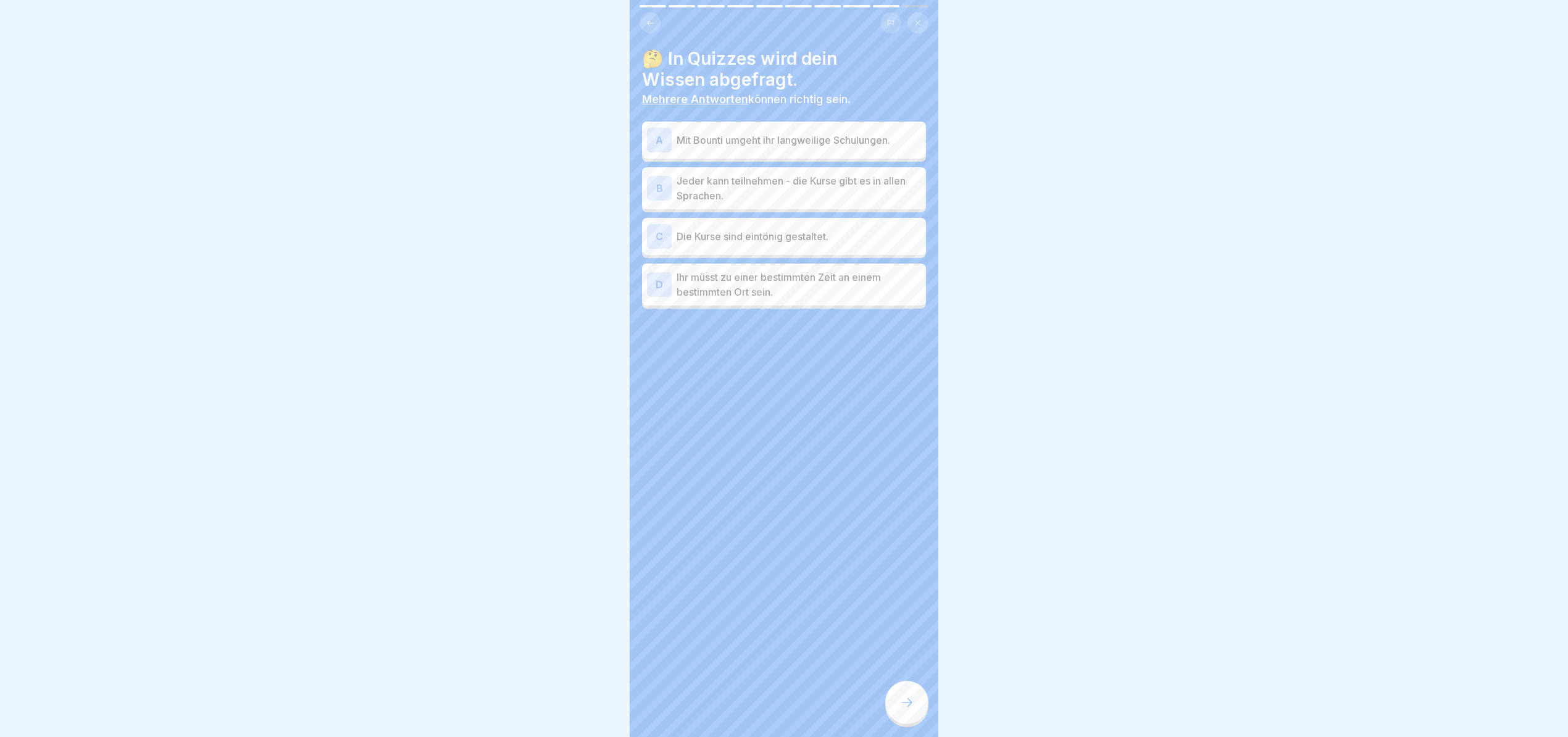
click at [807, 133] on p "Mit Bounti umgeht ihr langweilige Schulungen." at bounding box center [798, 140] width 245 height 15
click at [794, 182] on p "Jeder kann teilnehmen - die Kurse gibt es in allen Sprachen." at bounding box center [798, 188] width 245 height 30
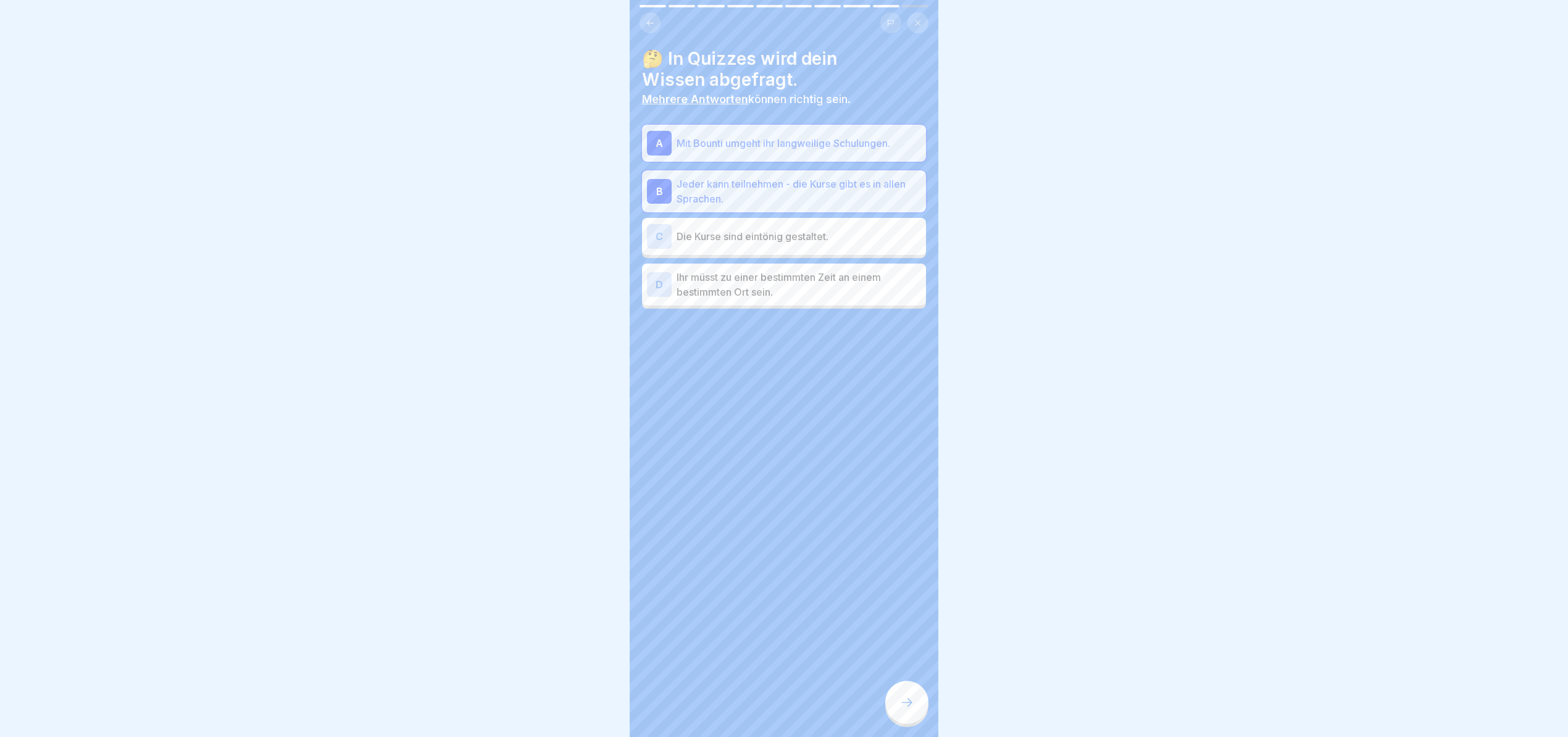
click at [906, 708] on icon at bounding box center [906, 702] width 15 height 15
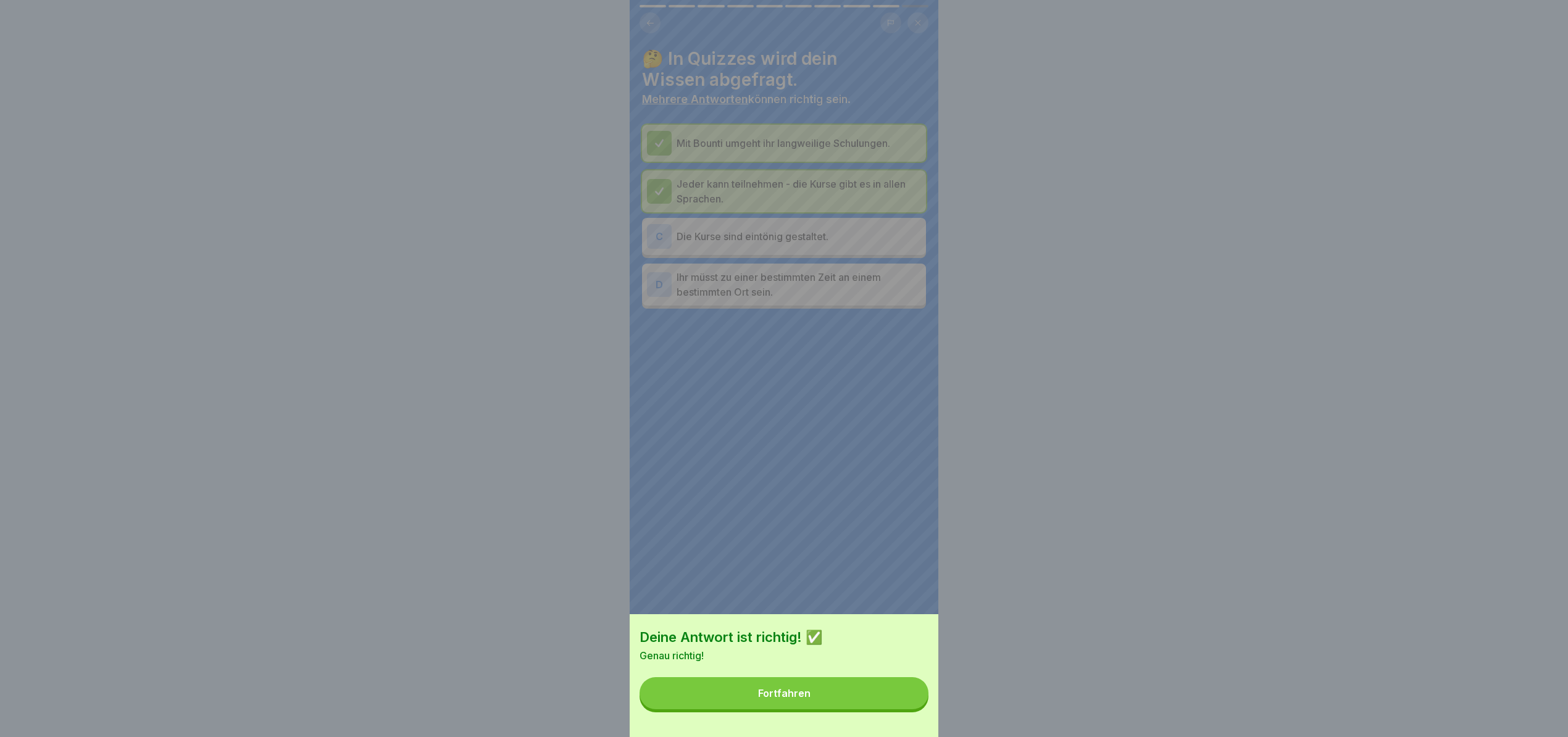
click at [858, 695] on button "Fortfahren" at bounding box center [784, 693] width 289 height 32
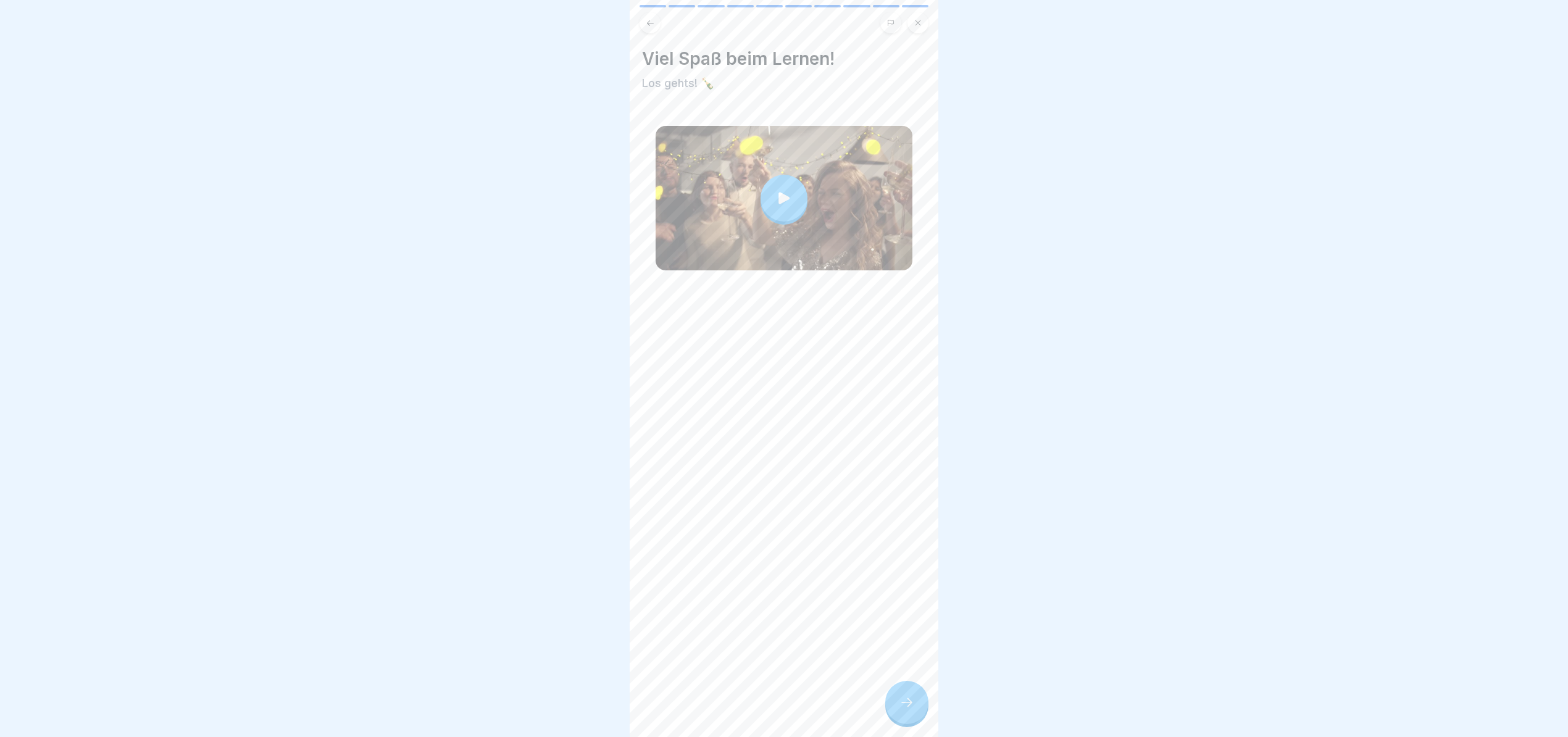
click at [900, 712] on div at bounding box center [906, 702] width 43 height 43
click at [895, 714] on div at bounding box center [906, 702] width 43 height 43
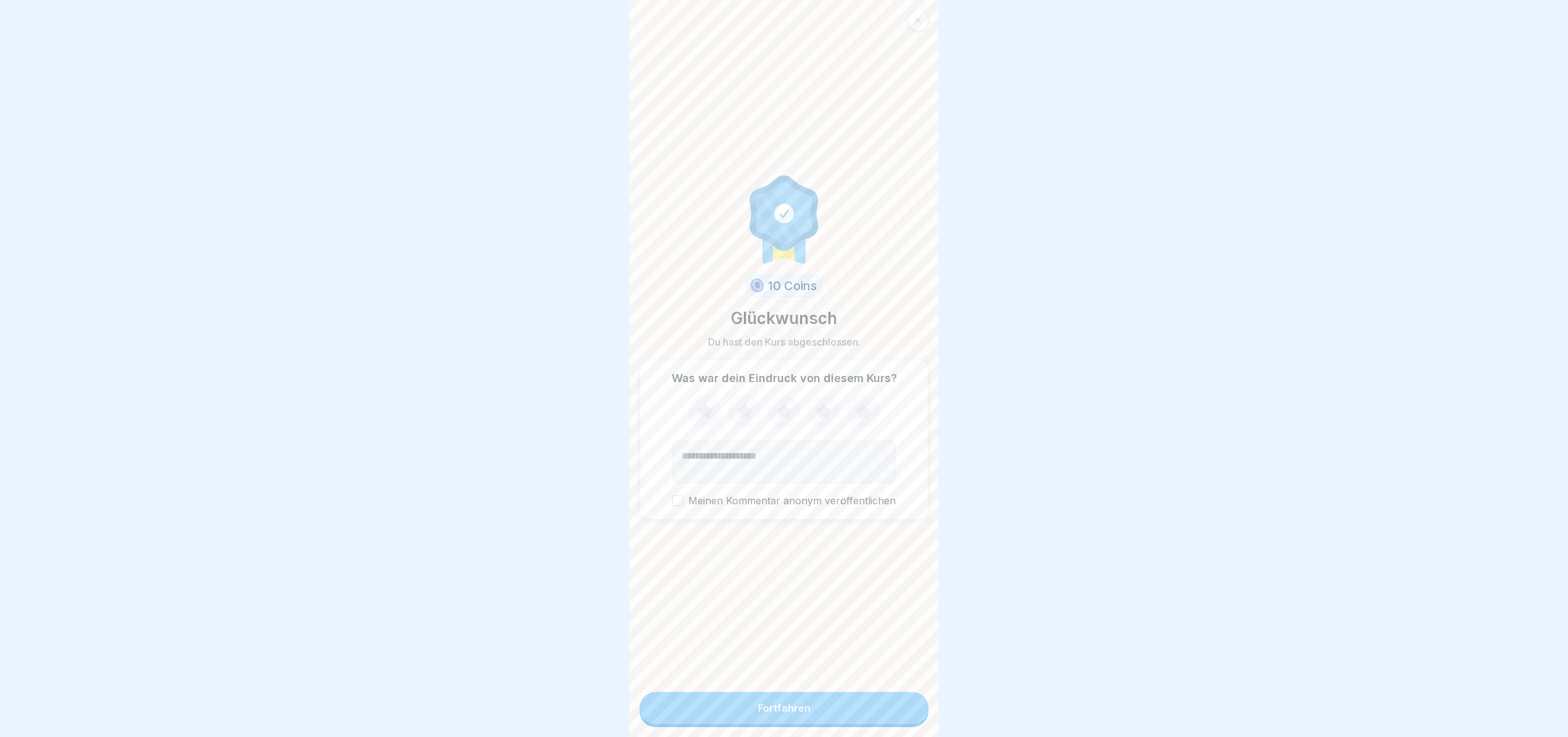
click at [778, 404] on icon at bounding box center [784, 411] width 16 height 15
click at [768, 708] on div "Fortfahren" at bounding box center [784, 708] width 53 height 11
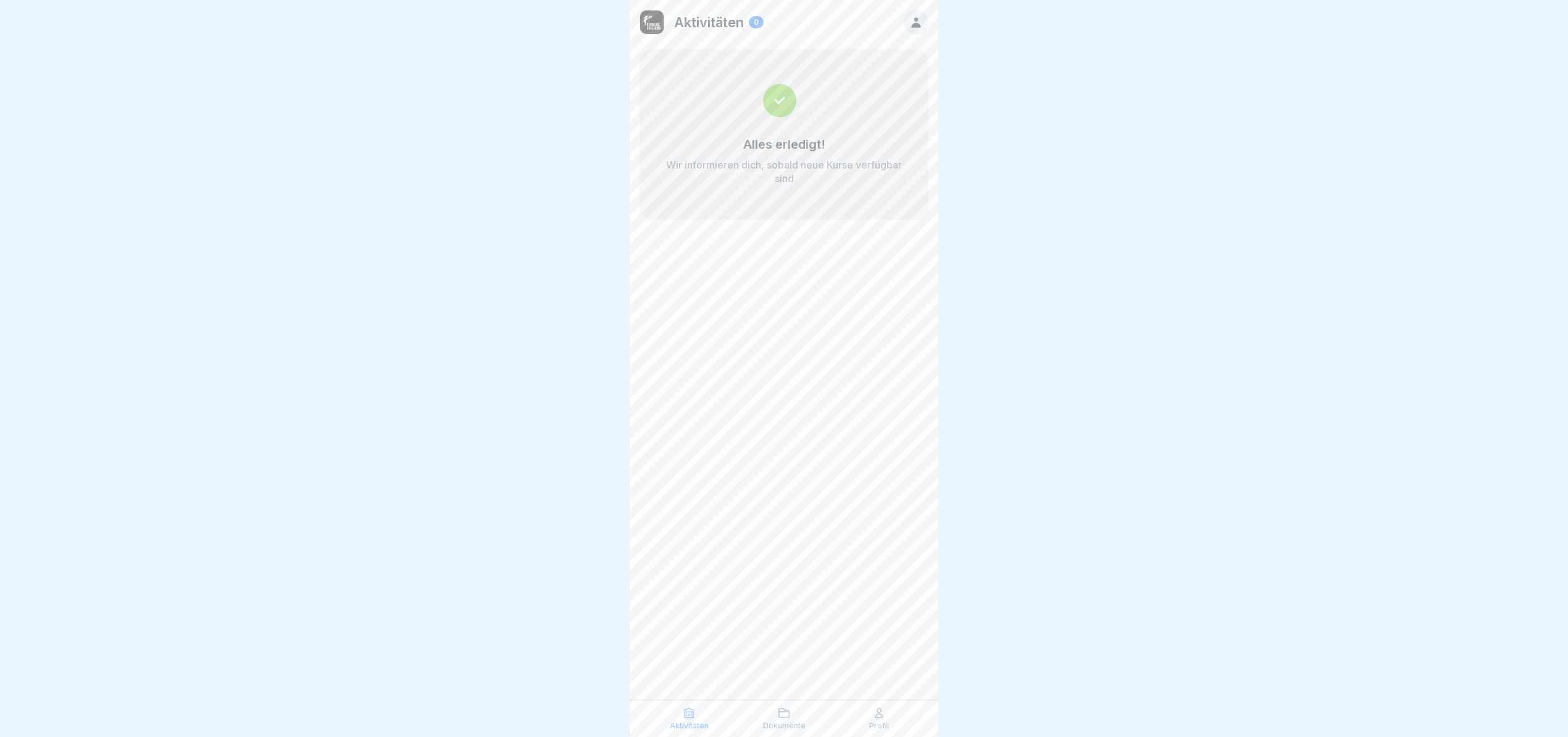
click at [927, 25] on div at bounding box center [916, 22] width 25 height 25
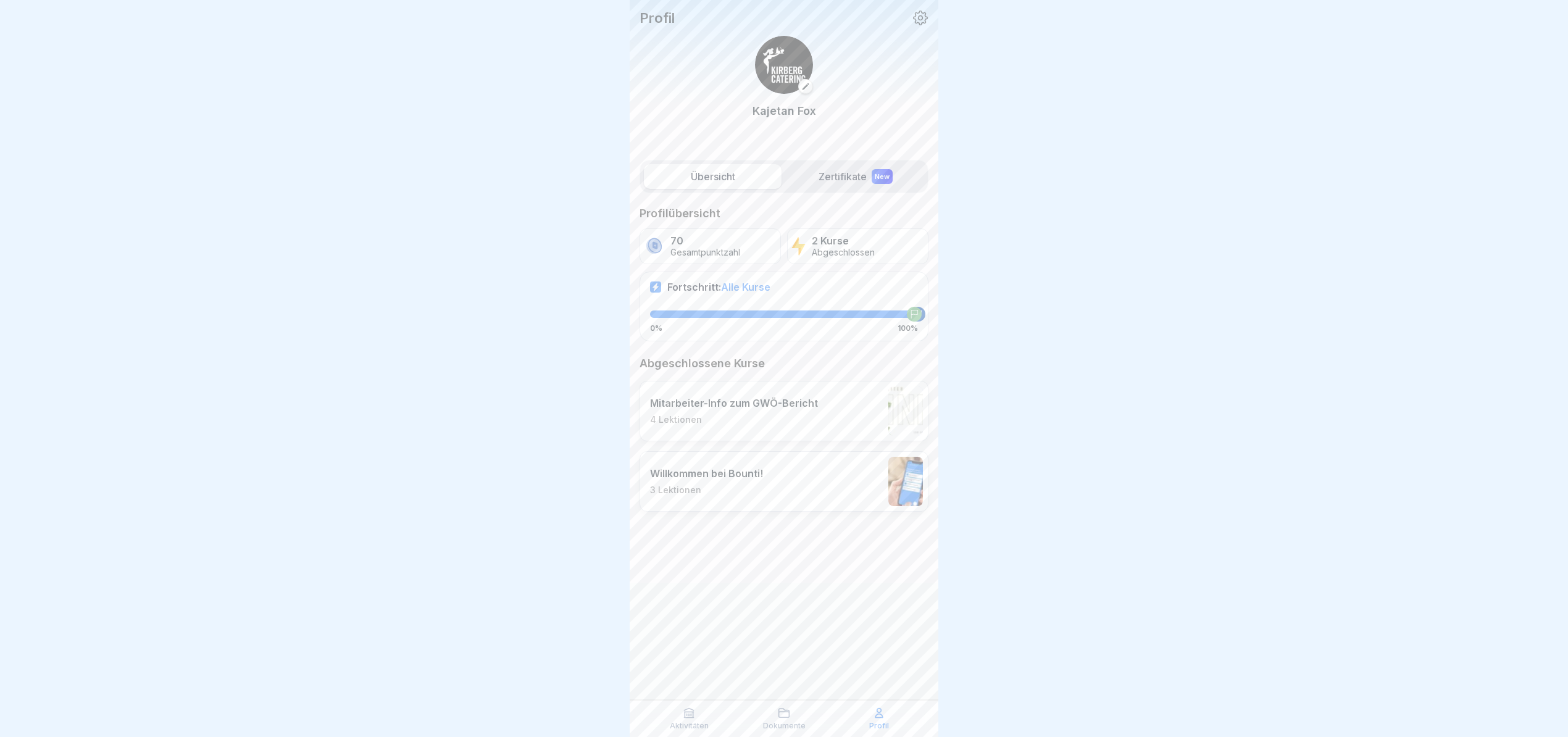
scroll to position [12, 0]
click at [677, 721] on div "Aktivitäten" at bounding box center [689, 718] width 89 height 23
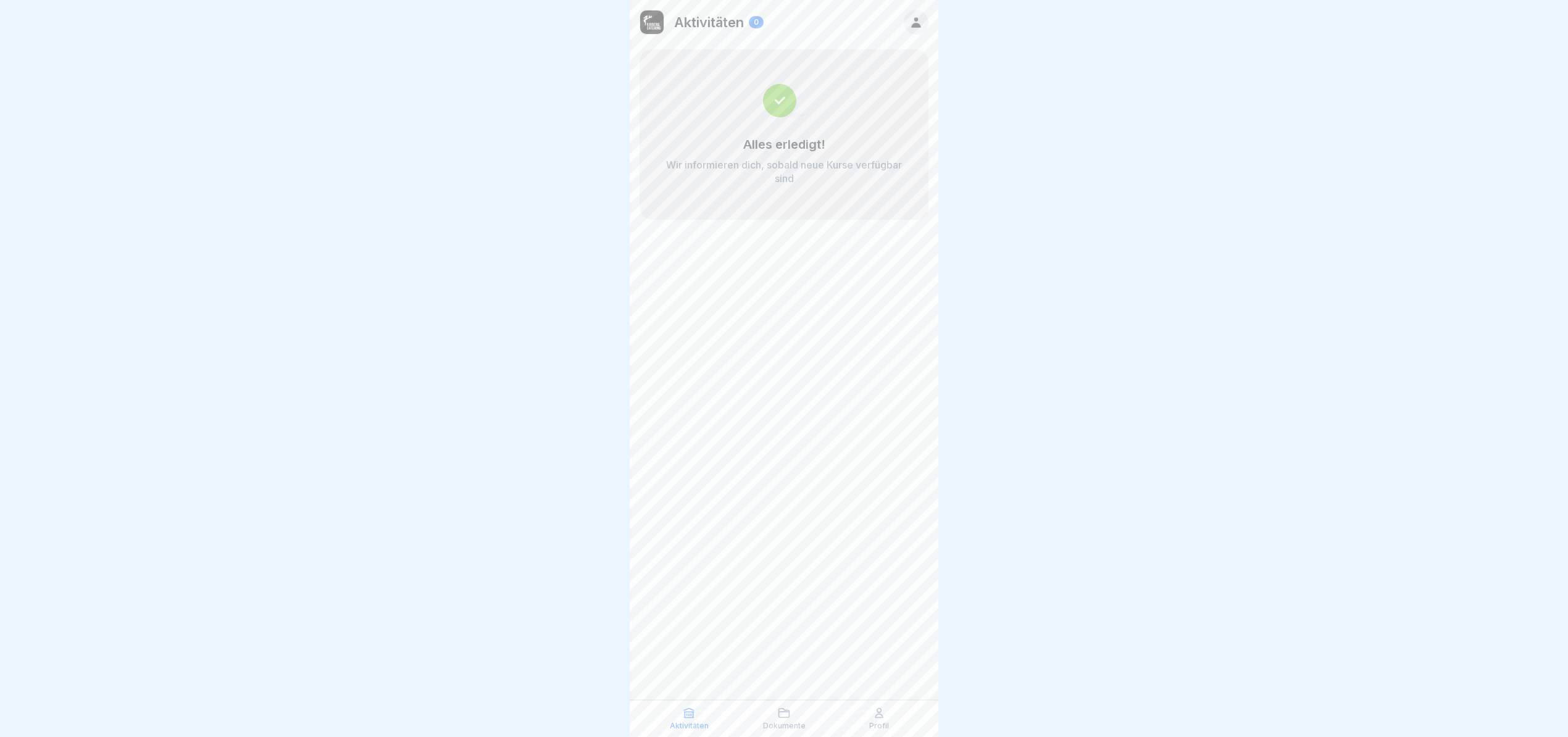
scroll to position [12, 0]
